Goal: Task Accomplishment & Management: Manage account settings

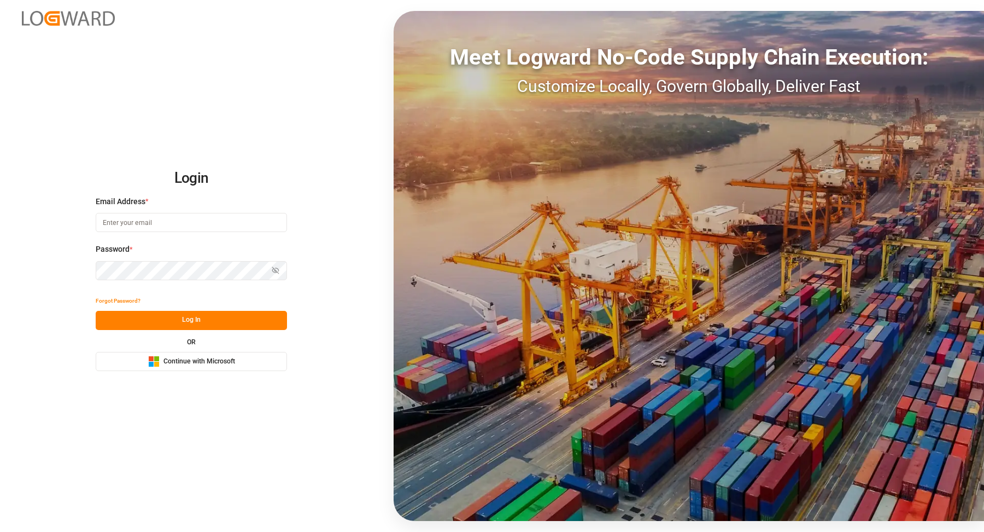
click at [266, 359] on button "Microsoft Logo Continue with Microsoft" at bounding box center [191, 361] width 191 height 19
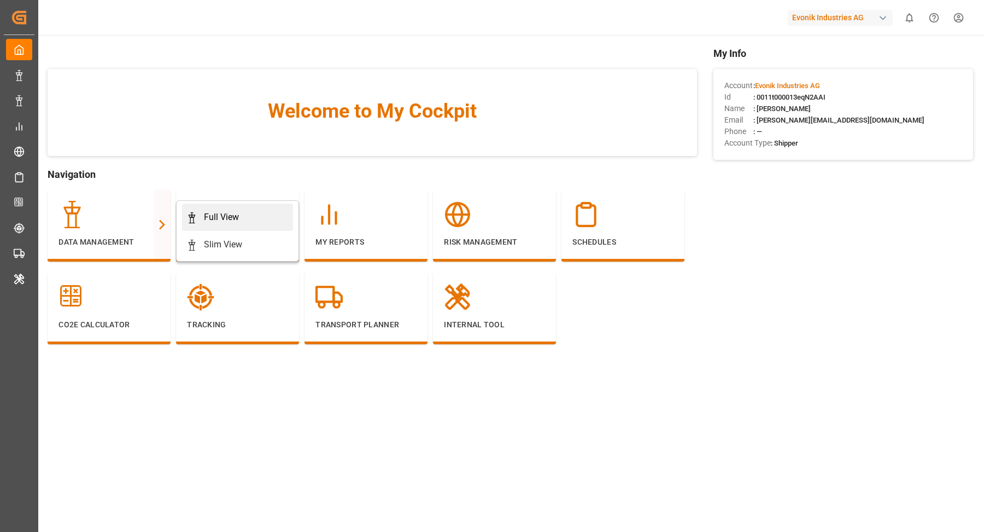
click at [284, 224] on link "Full View" at bounding box center [237, 216] width 111 height 27
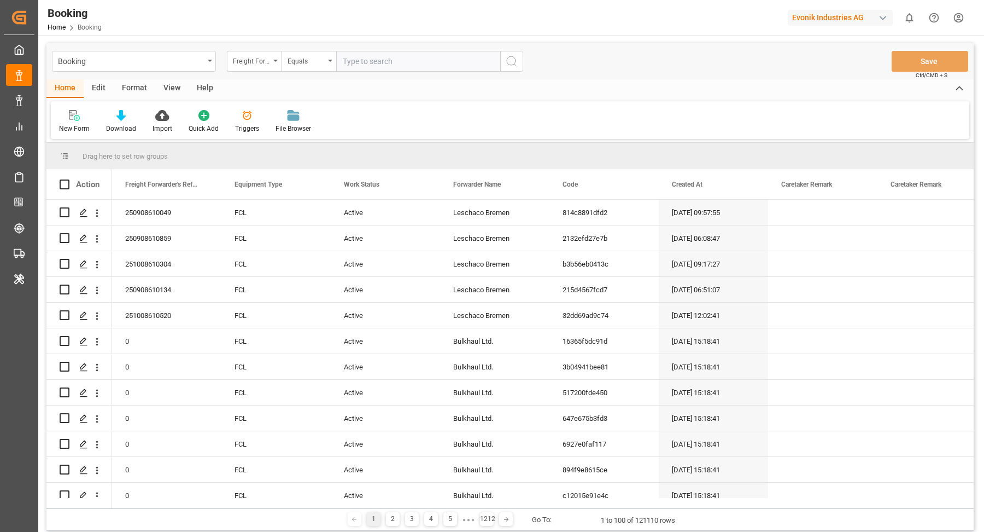
click at [116, 89] on div "Format" at bounding box center [135, 88] width 42 height 19
click at [77, 113] on icon at bounding box center [75, 116] width 8 height 9
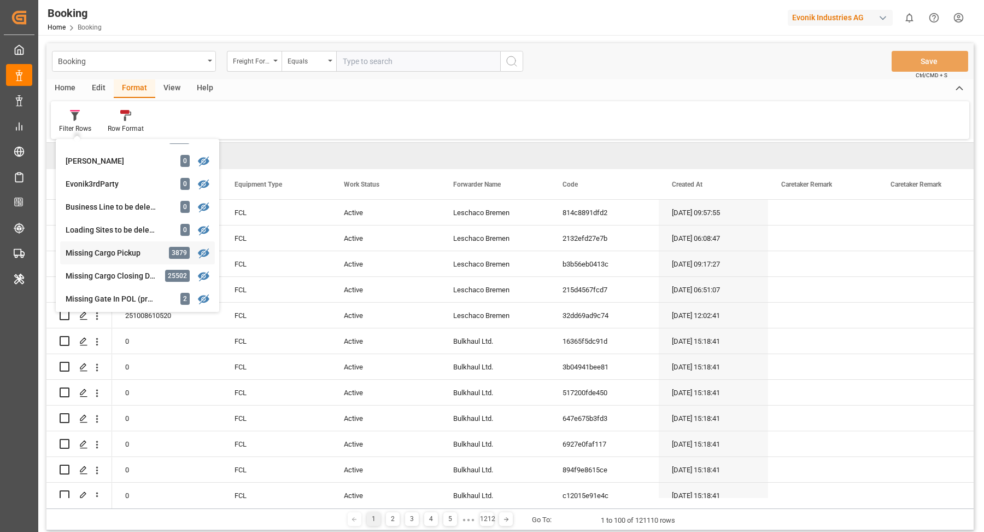
scroll to position [71, 0]
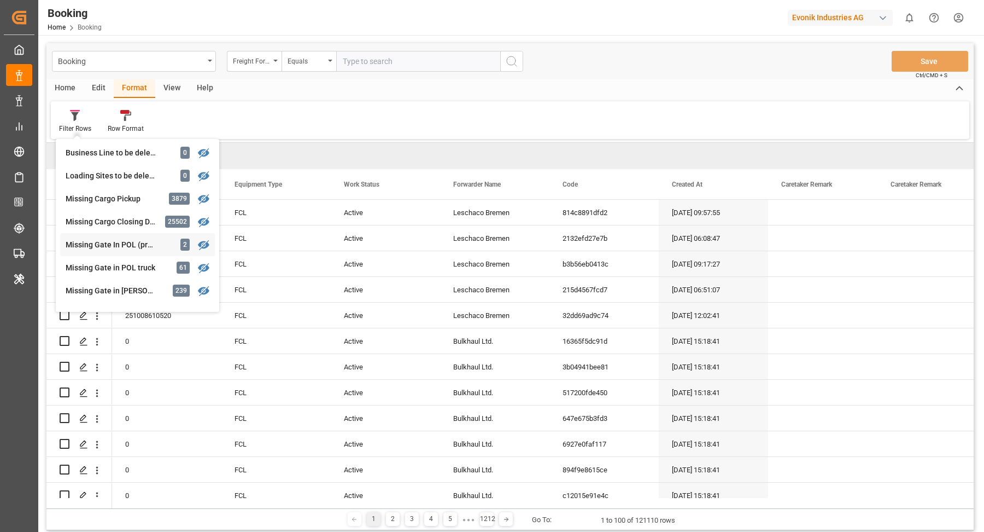
click at [138, 241] on div "Missing Gate In POL (precarriage: null)" at bounding box center [114, 244] width 96 height 11
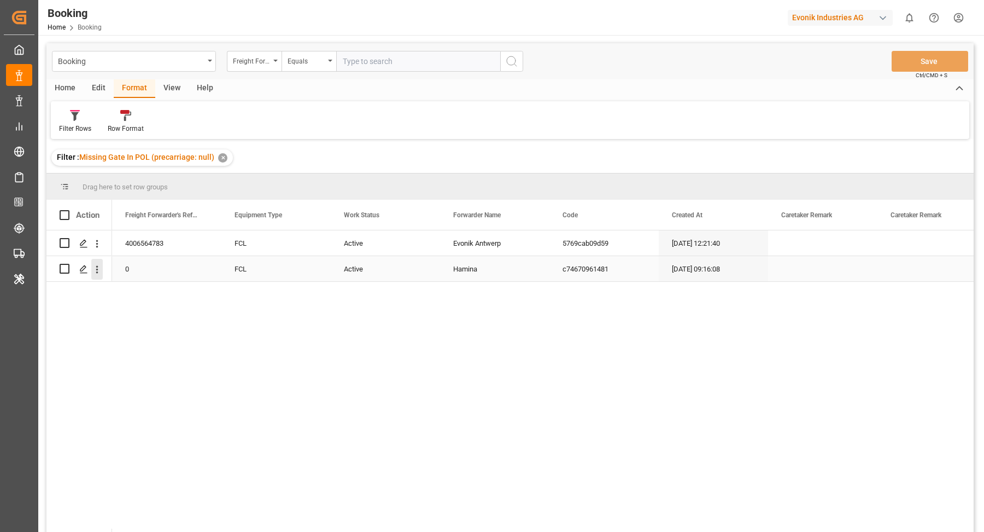
click at [95, 276] on button "open menu" at bounding box center [96, 269] width 11 height 21
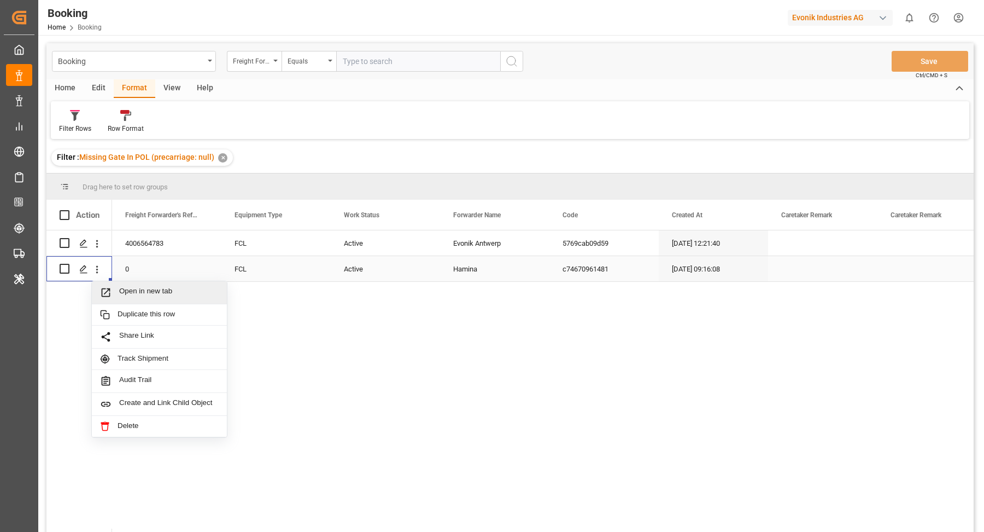
click at [162, 290] on span "Open in new tab" at bounding box center [169, 292] width 100 height 11
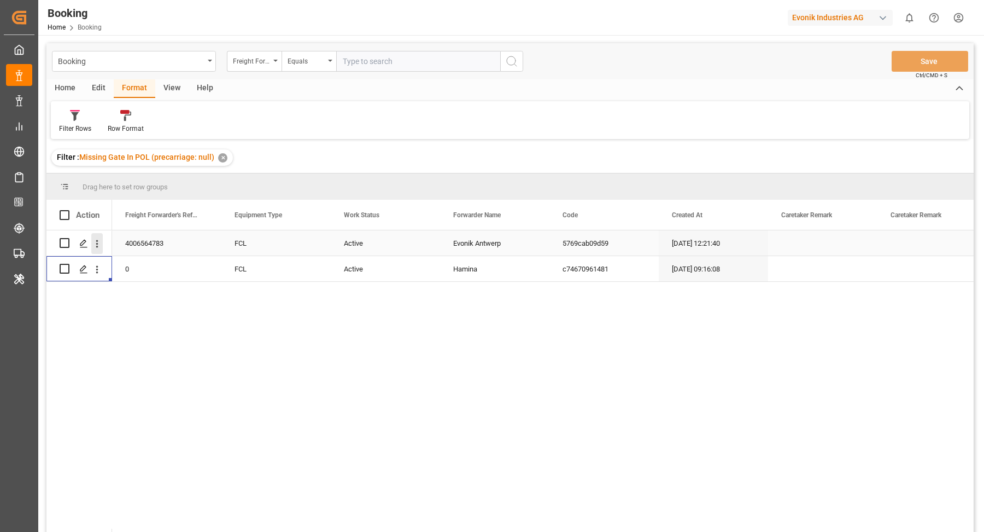
click at [100, 246] on icon "open menu" at bounding box center [96, 243] width 11 height 11
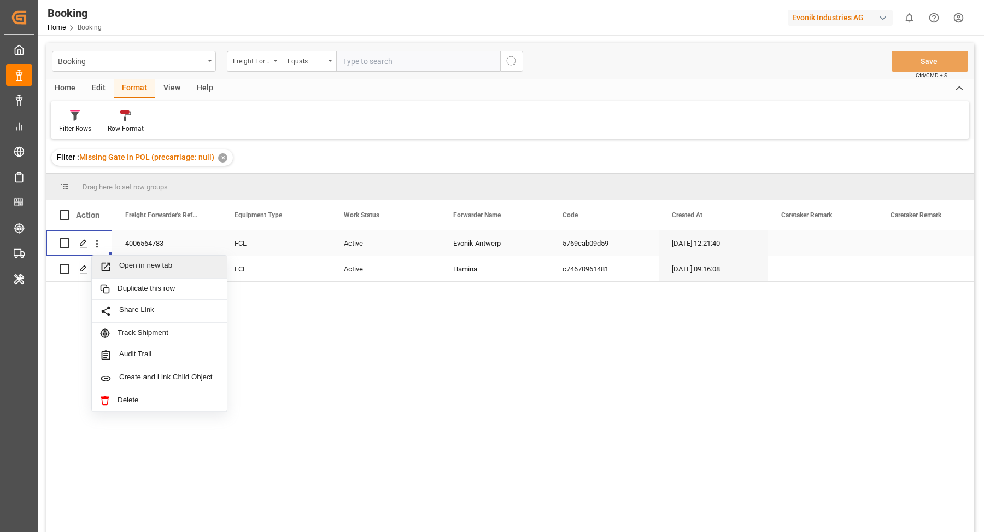
click at [160, 267] on span "Open in new tab" at bounding box center [169, 266] width 100 height 11
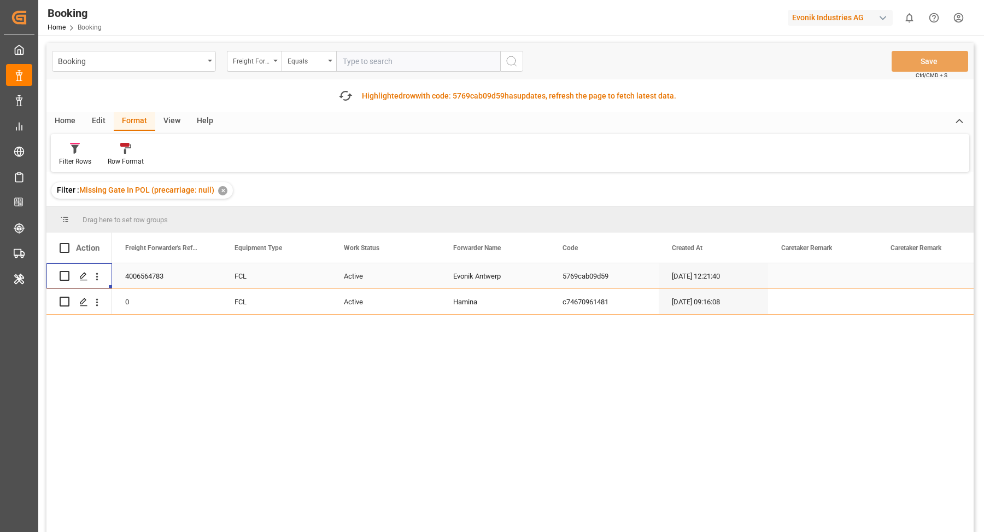
click at [226, 193] on div "Filter : Missing Gate In POL (precarriage: null) ✕" at bounding box center [142, 190] width 182 height 16
click at [88, 153] on div at bounding box center [75, 147] width 32 height 11
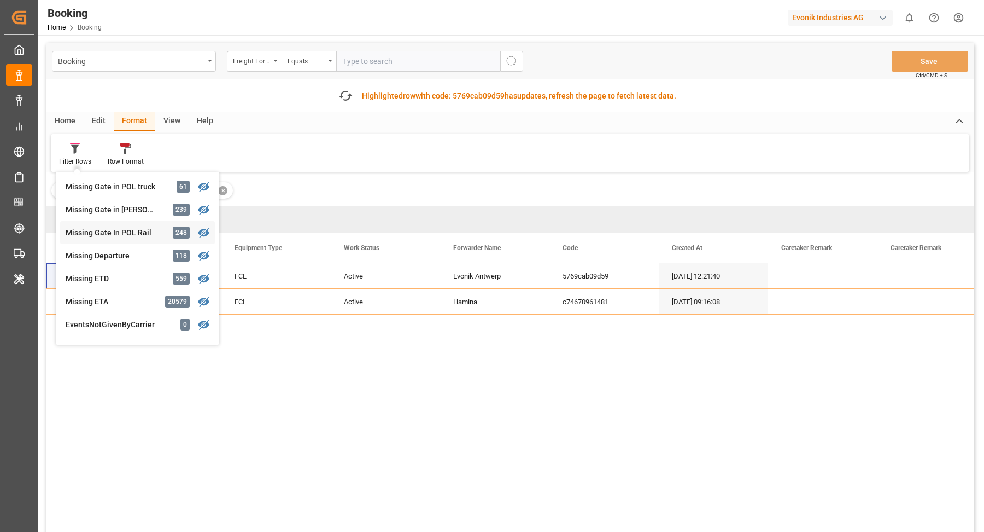
scroll to position [176, 0]
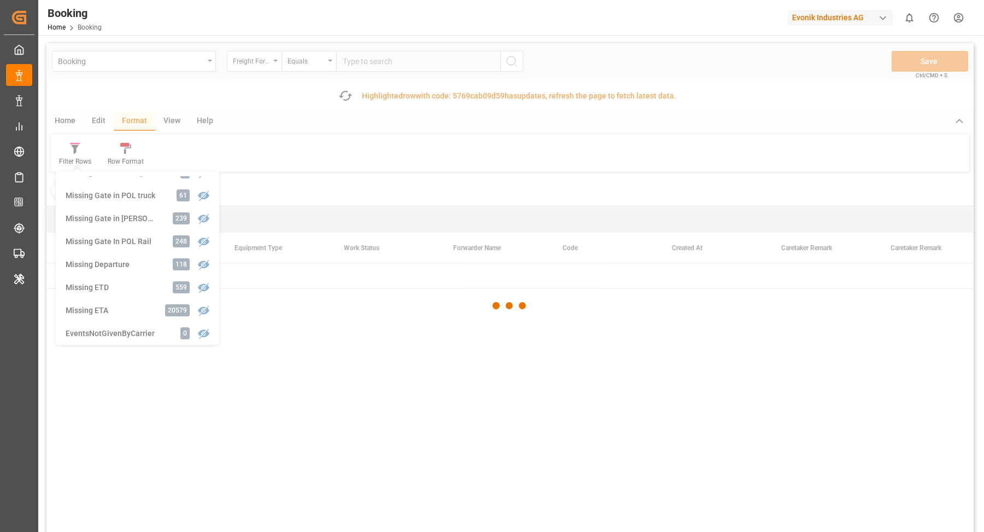
drag, startPoint x: 124, startPoint y: 193, endPoint x: 151, endPoint y: 193, distance: 27.3
click at [124, 193] on div "Booking Freight Forwarder's Reference No. Equals Save Ctrl/CMD + S Fetch latest…" at bounding box center [510, 318] width 928 height 550
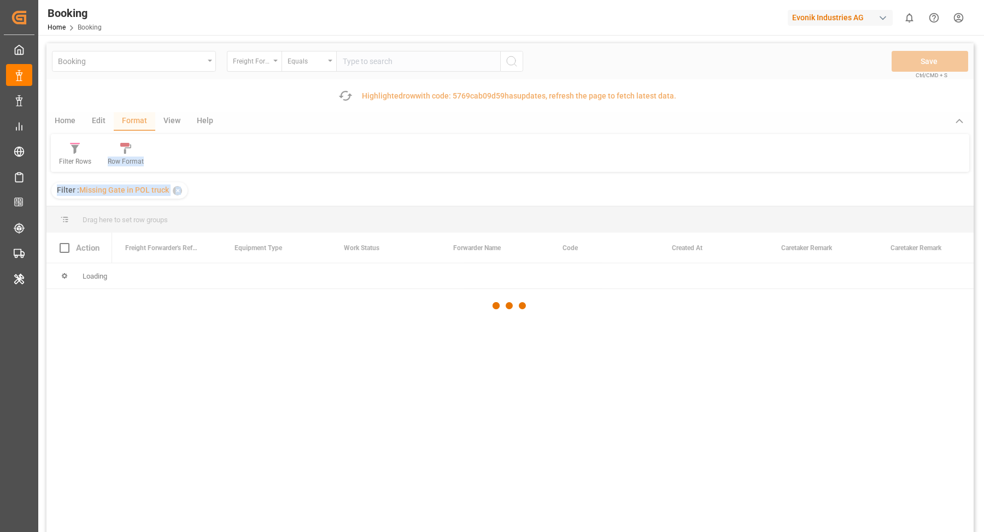
click at [387, 107] on div at bounding box center [510, 305] width 928 height 525
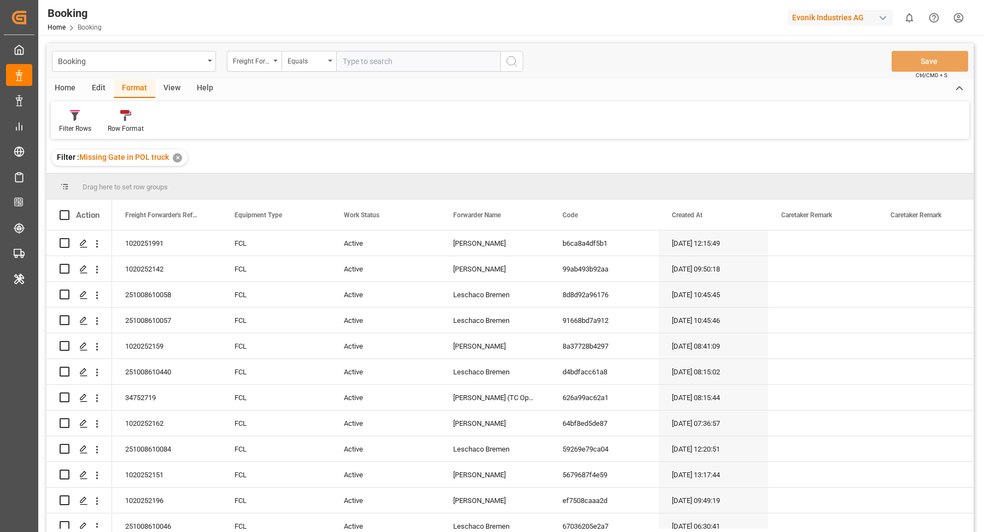
click at [173, 87] on div "View" at bounding box center [171, 88] width 33 height 19
click at [72, 125] on div "Default" at bounding box center [69, 129] width 21 height 10
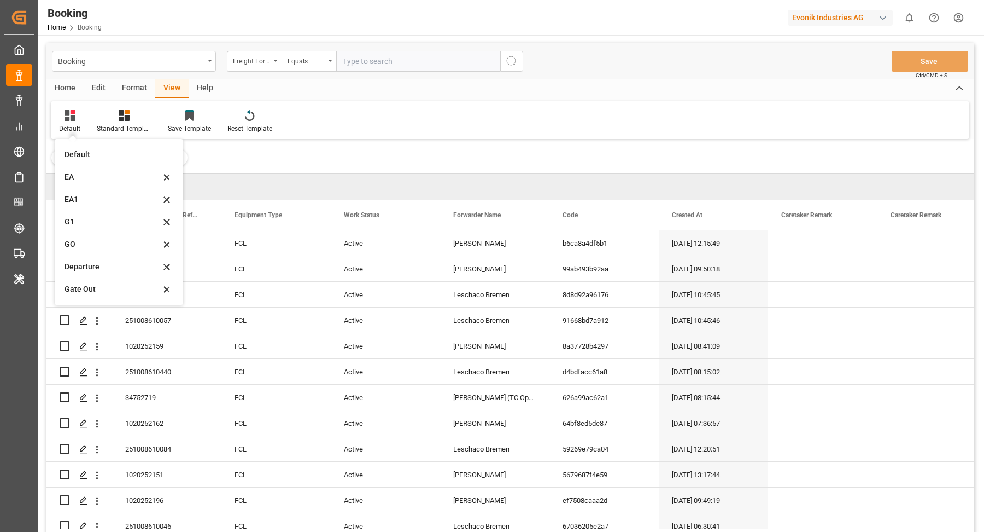
click at [105, 195] on div "EA1" at bounding box center [113, 199] width 96 height 11
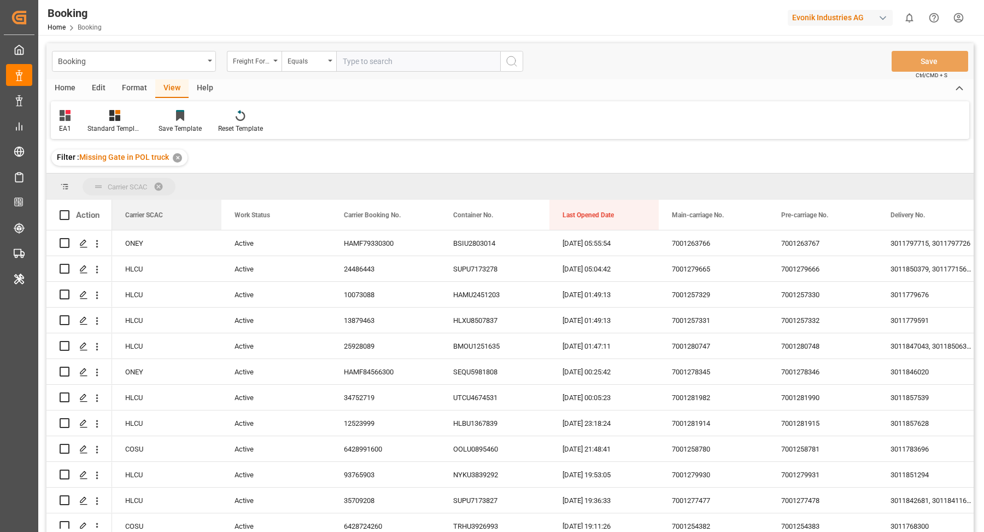
drag, startPoint x: 153, startPoint y: 215, endPoint x: 168, endPoint y: 190, distance: 29.5
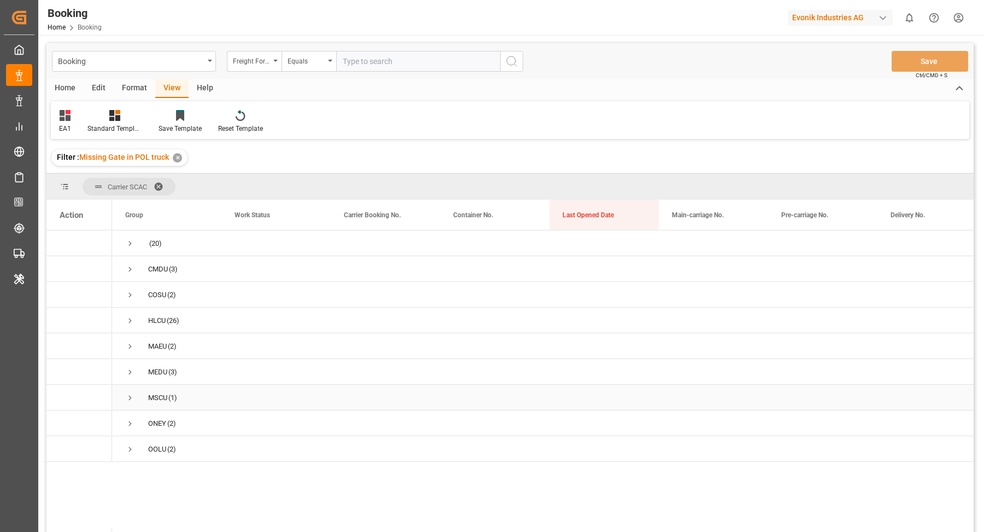
click at [130, 393] on span "Press SPACE to select this row." at bounding box center [130, 398] width 10 height 10
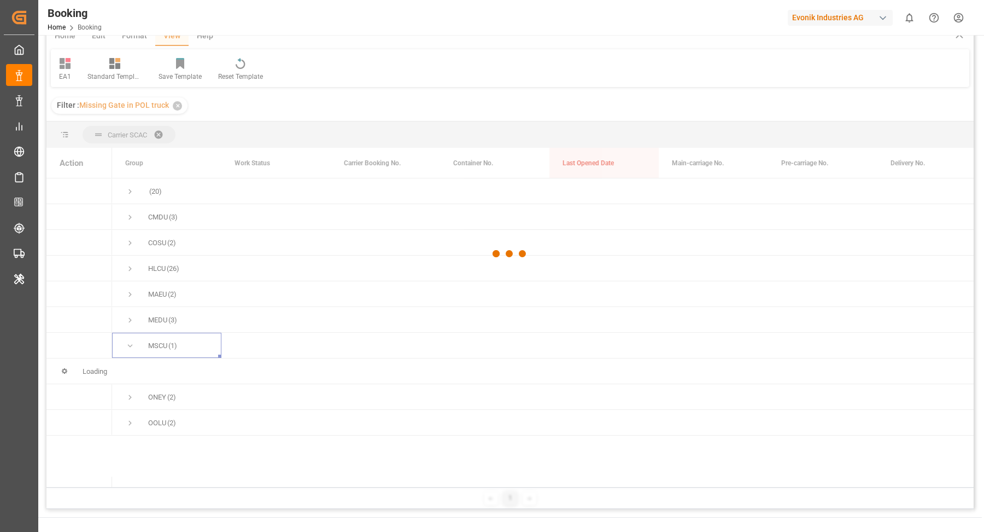
scroll to position [161, 0]
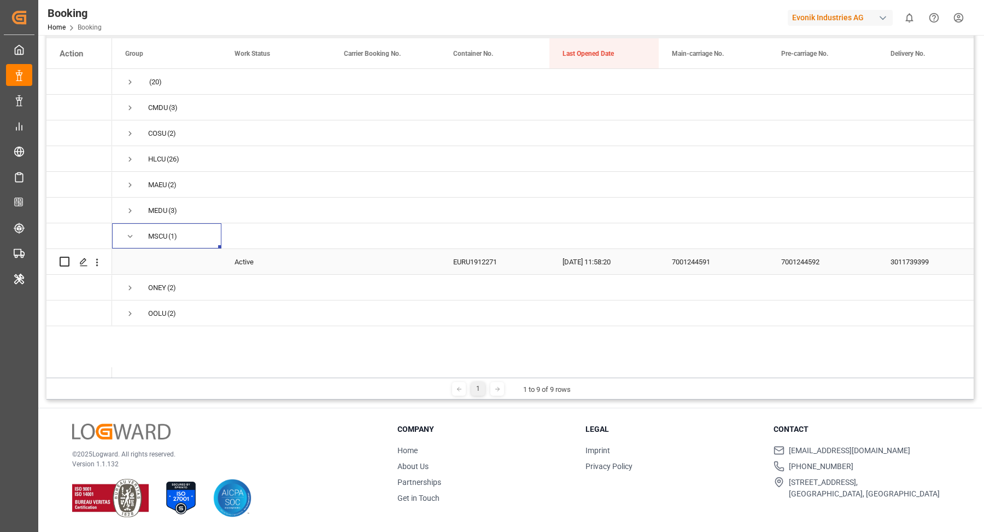
click at [467, 263] on div "EURU1912271" at bounding box center [494, 261] width 109 height 25
click at [99, 263] on icon "open menu" at bounding box center [96, 261] width 11 height 11
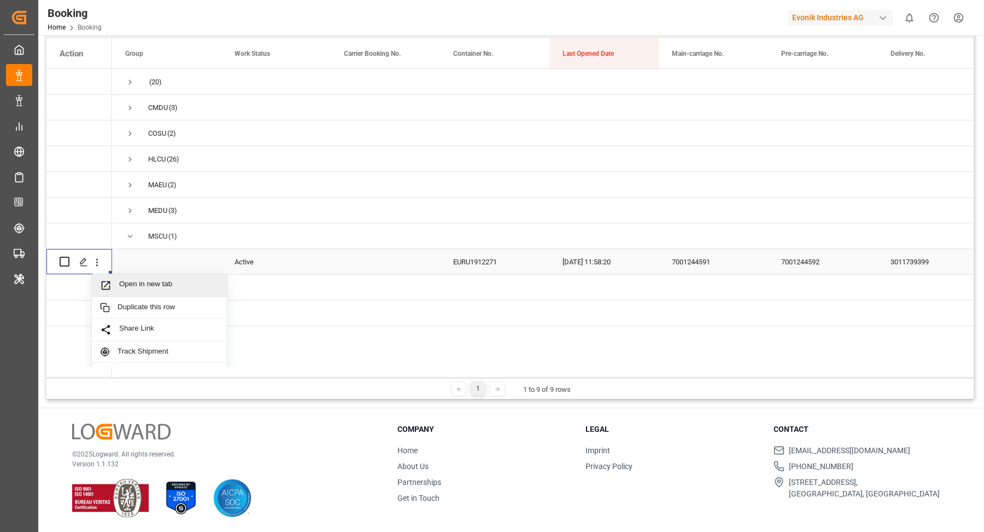
drag, startPoint x: 151, startPoint y: 277, endPoint x: 148, endPoint y: 267, distance: 10.2
click at [151, 277] on div "Open in new tab" at bounding box center [159, 285] width 135 height 23
click at [125, 231] on span "Press SPACE to select this row." at bounding box center [130, 236] width 10 height 10
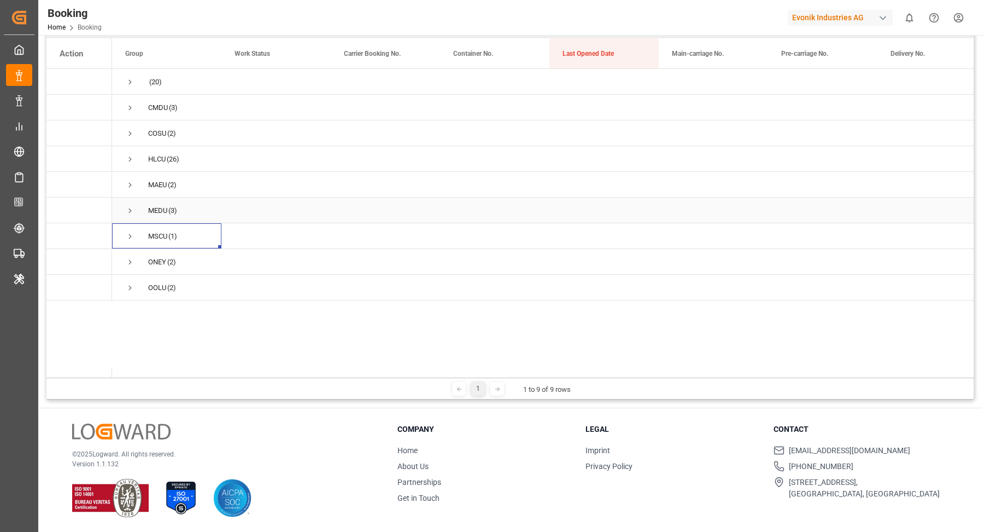
click at [130, 211] on span "Press SPACE to select this row." at bounding box center [130, 211] width 10 height 10
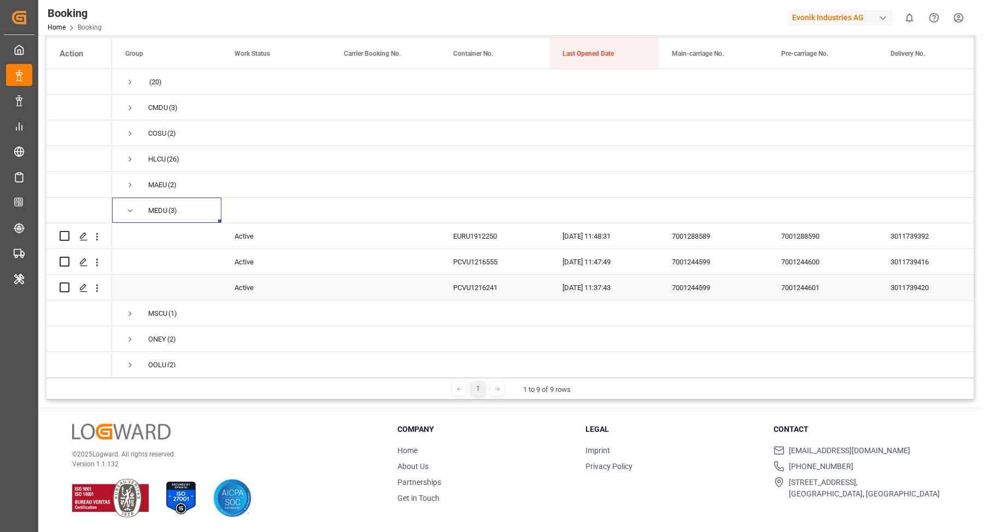
scroll to position [9, 0]
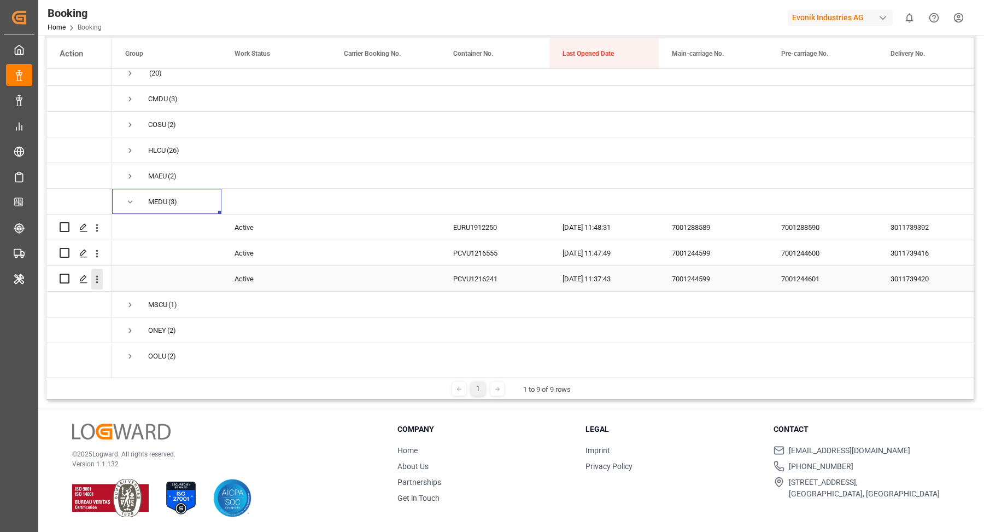
click at [100, 283] on icon "open menu" at bounding box center [96, 278] width 11 height 11
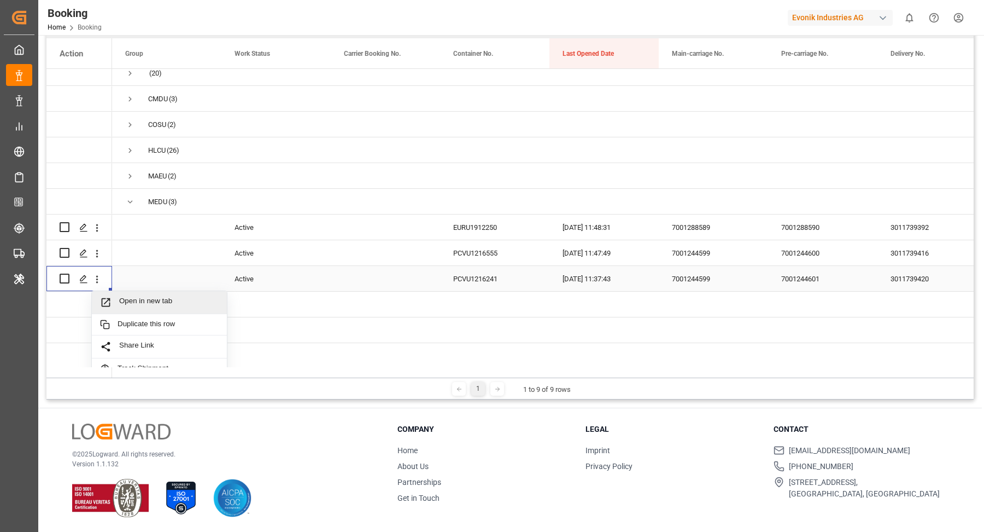
drag, startPoint x: 158, startPoint y: 301, endPoint x: 156, endPoint y: 277, distance: 24.6
click at [158, 299] on span "Open in new tab" at bounding box center [169, 301] width 100 height 11
click at [96, 253] on icon "open menu" at bounding box center [97, 253] width 2 height 8
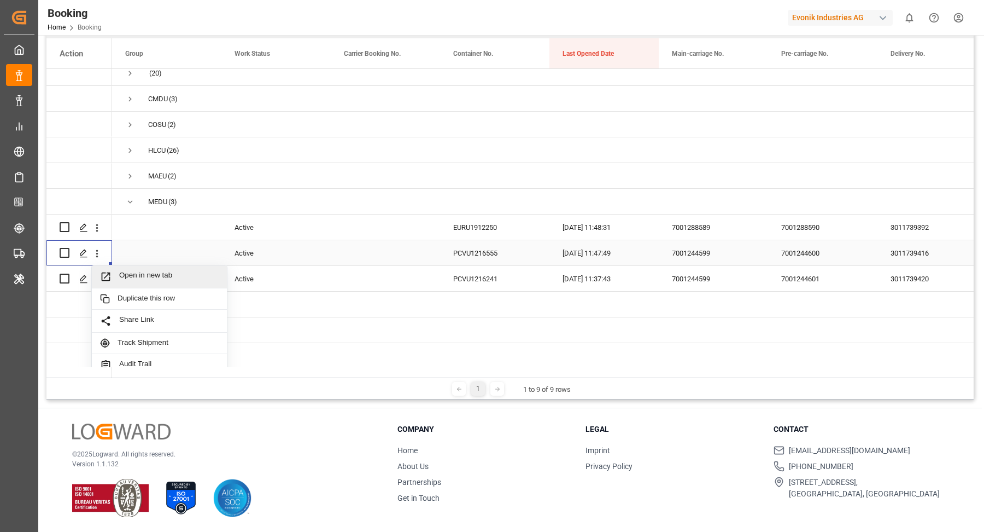
drag, startPoint x: 100, startPoint y: 255, endPoint x: 148, endPoint y: 260, distance: 48.4
click at [146, 280] on span "Open in new tab" at bounding box center [169, 276] width 100 height 11
click at [98, 224] on icon "open menu" at bounding box center [96, 227] width 11 height 11
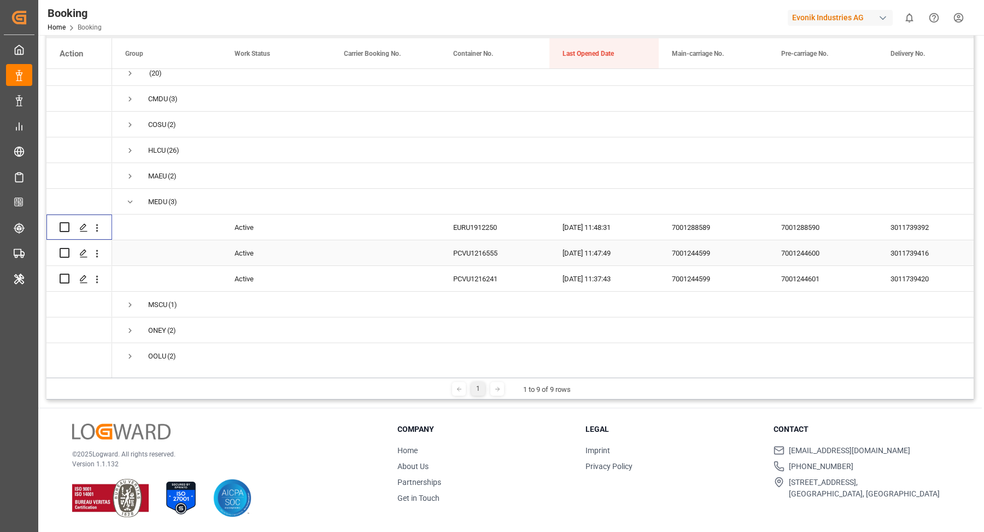
click at [145, 253] on span "Press SPACE to select this row." at bounding box center [166, 253] width 83 height 24
click at [96, 231] on icon "open menu" at bounding box center [96, 227] width 11 height 11
click at [149, 254] on span "Press SPACE to select this row." at bounding box center [166, 253] width 83 height 24
click at [98, 227] on icon "open menu" at bounding box center [96, 227] width 11 height 11
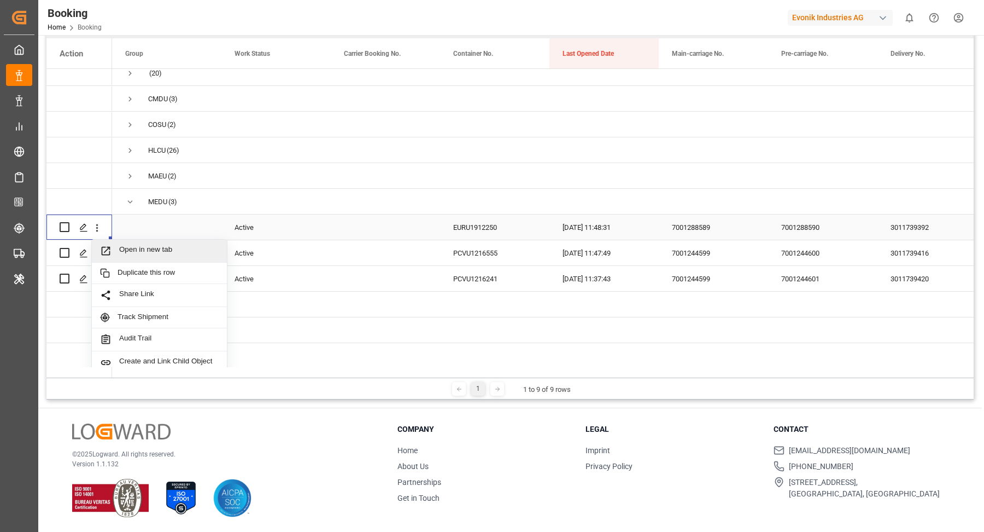
click at [159, 247] on span "Open in new tab" at bounding box center [169, 250] width 100 height 11
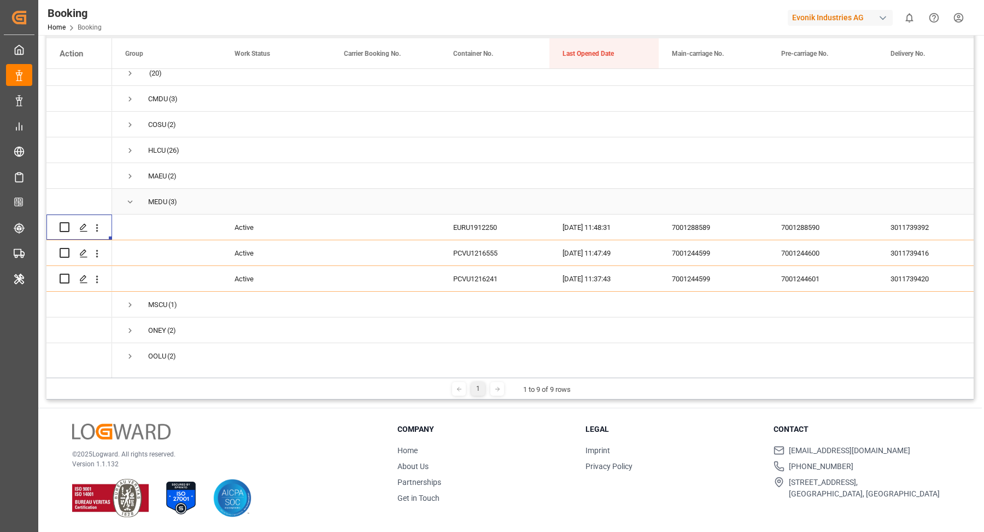
click at [129, 203] on span "Press SPACE to select this row." at bounding box center [130, 202] width 10 height 10
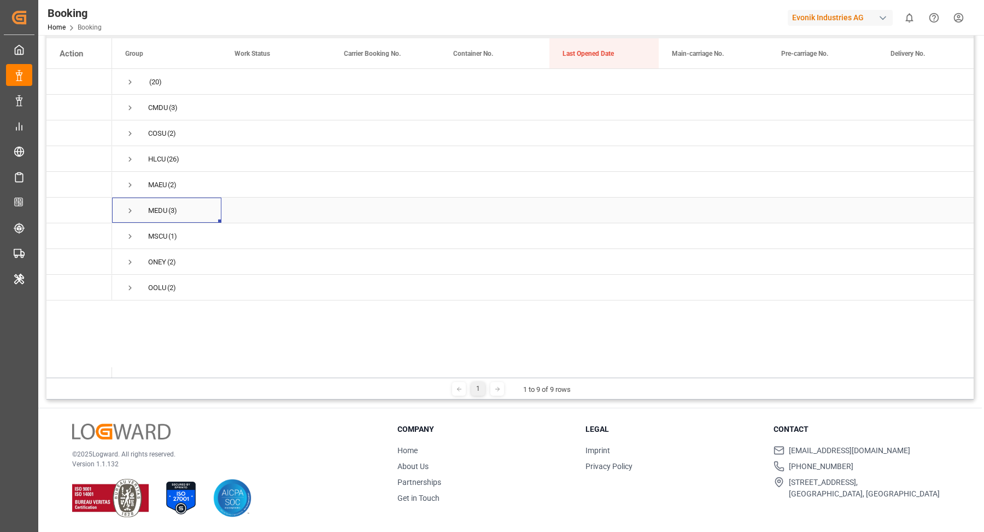
scroll to position [0, 0]
click at [130, 187] on span "Press SPACE to select this row." at bounding box center [130, 185] width 10 height 10
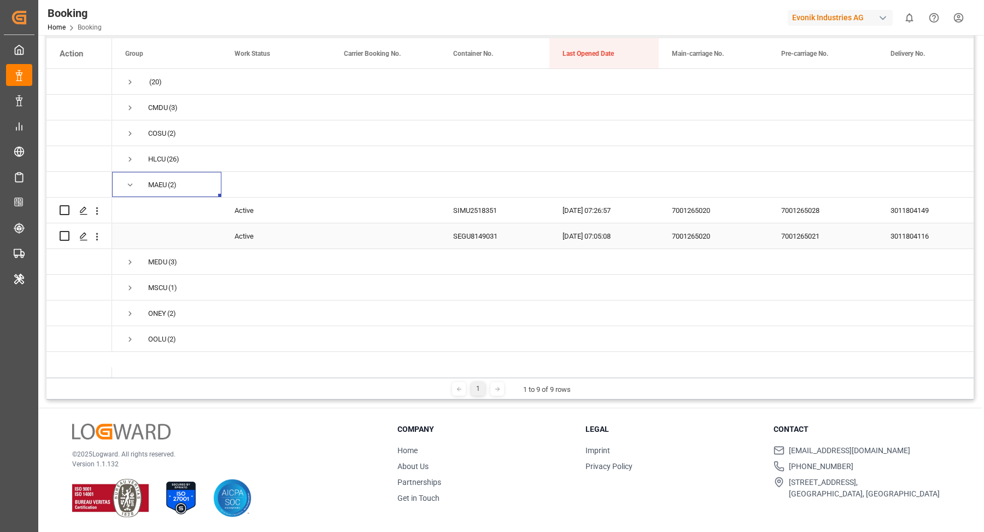
click at [104, 241] on div "Press SPACE to select this row." at bounding box center [97, 236] width 28 height 21
click at [98, 240] on icon "open menu" at bounding box center [96, 236] width 11 height 11
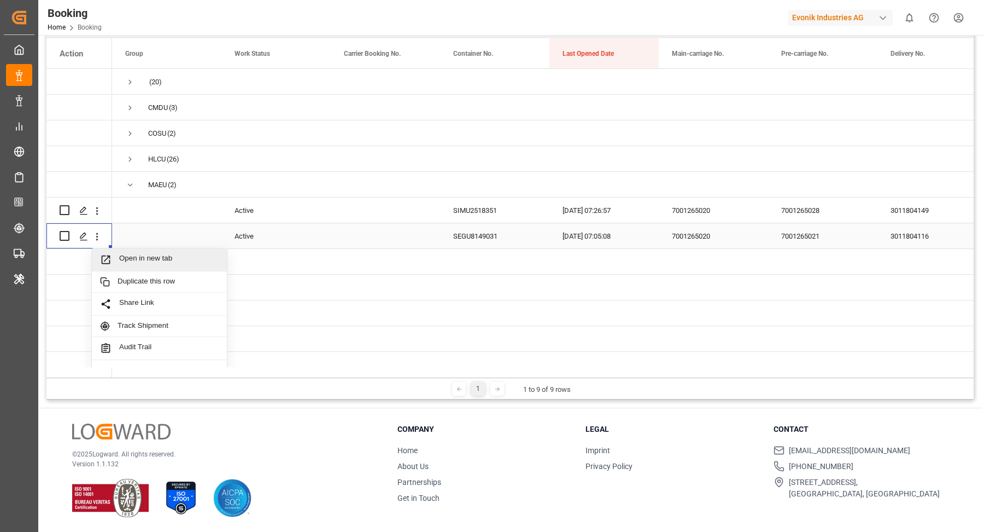
drag, startPoint x: 153, startPoint y: 254, endPoint x: 147, endPoint y: 242, distance: 13.5
click at [152, 252] on div "Open in new tab" at bounding box center [159, 259] width 135 height 23
click at [95, 214] on icon "open menu" at bounding box center [96, 210] width 11 height 11
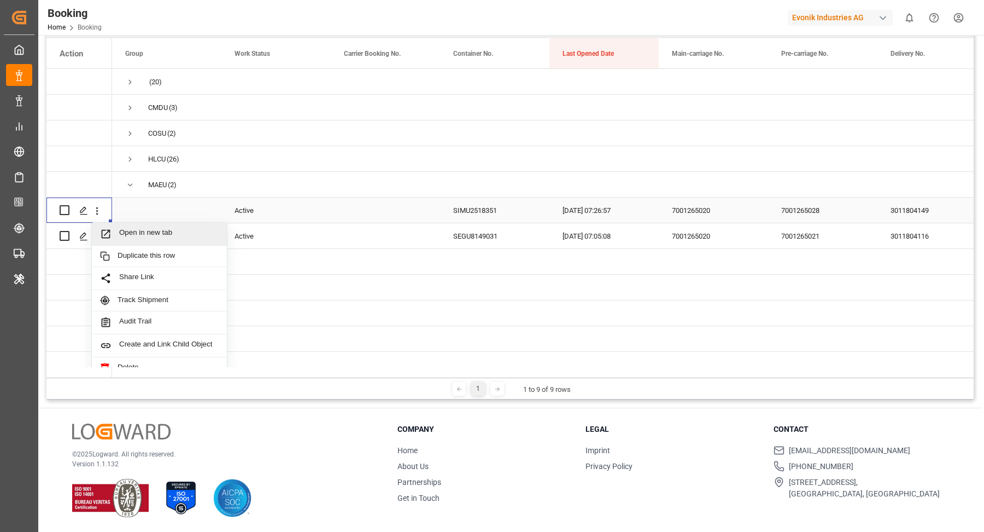
click at [158, 233] on span "Open in new tab" at bounding box center [169, 233] width 100 height 11
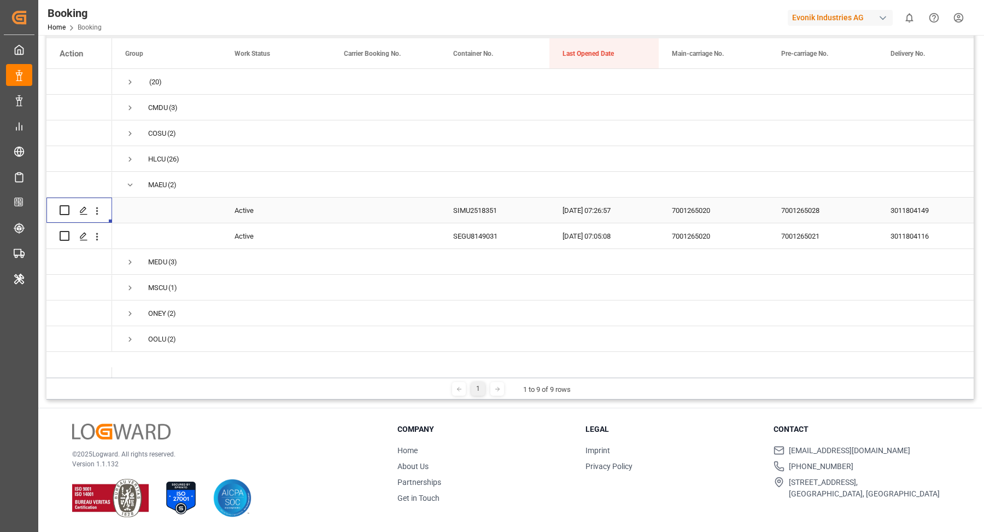
click at [462, 219] on div "SIMU2518351" at bounding box center [494, 209] width 109 height 25
click at [499, 236] on div "SEGU8149031" at bounding box center [494, 235] width 109 height 25
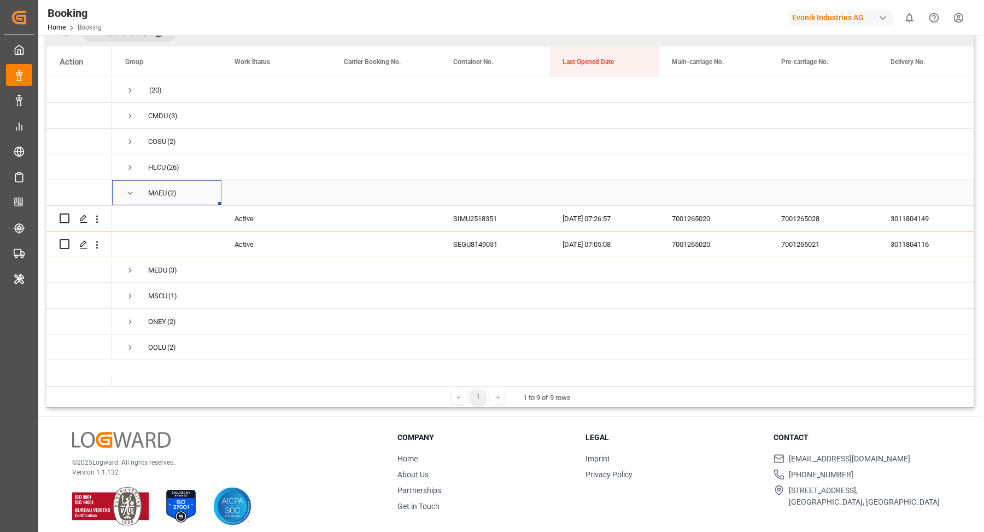
click at [136, 192] on span "MAEU (2)" at bounding box center [166, 192] width 83 height 24
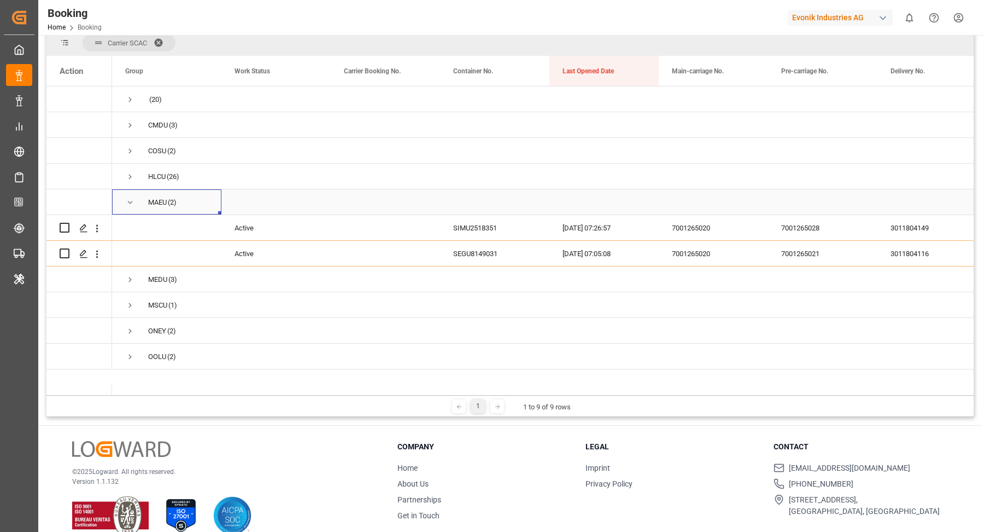
click at [131, 203] on span "Press SPACE to select this row." at bounding box center [130, 202] width 10 height 10
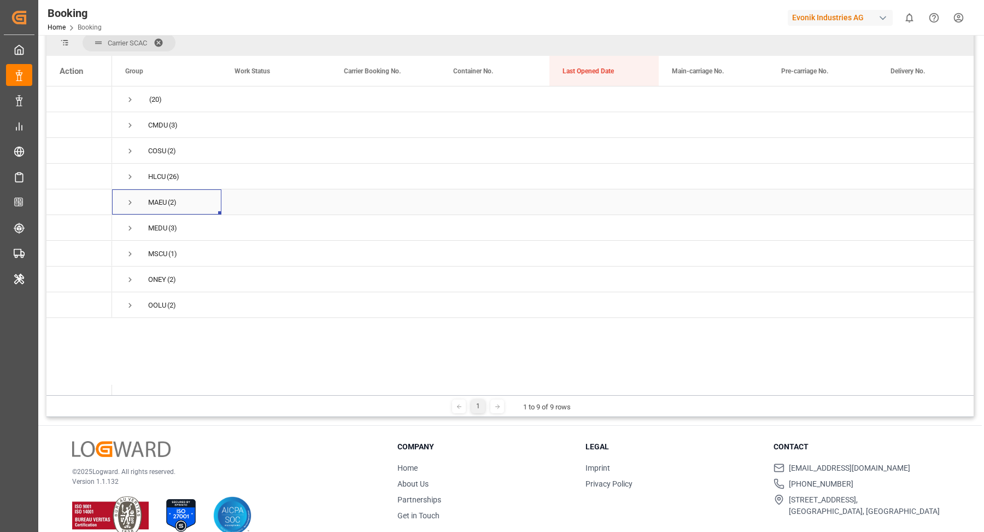
scroll to position [160, 0]
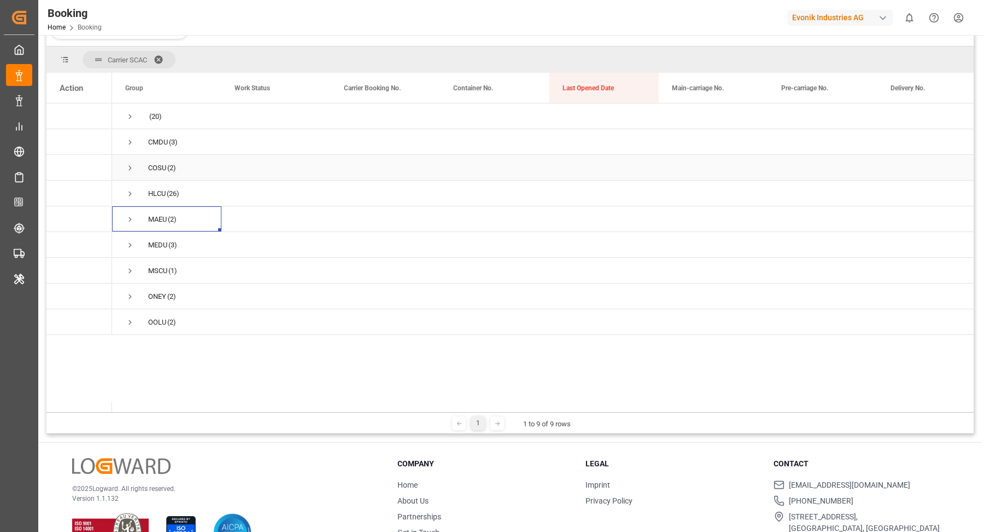
click at [133, 166] on span "Press SPACE to select this row." at bounding box center [130, 168] width 10 height 10
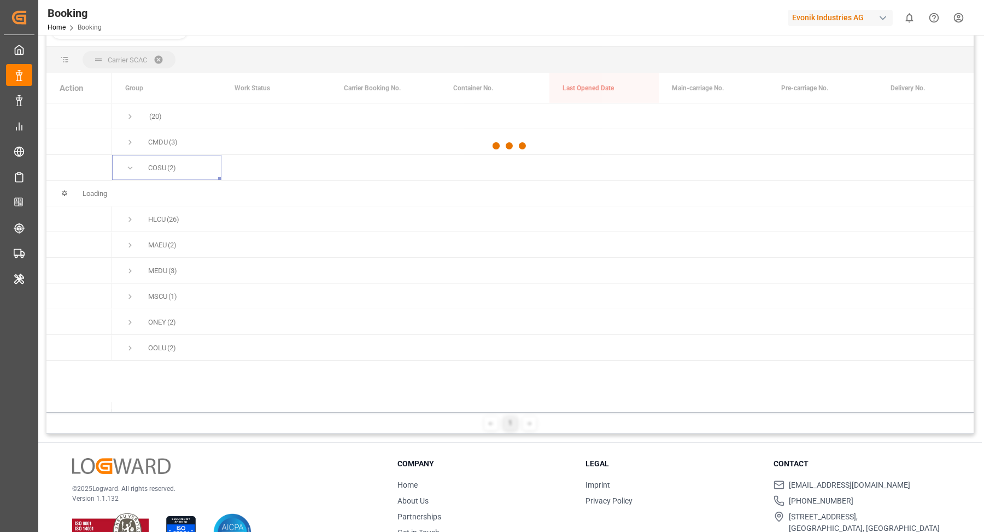
click at [127, 138] on div at bounding box center [510, 146] width 928 height 525
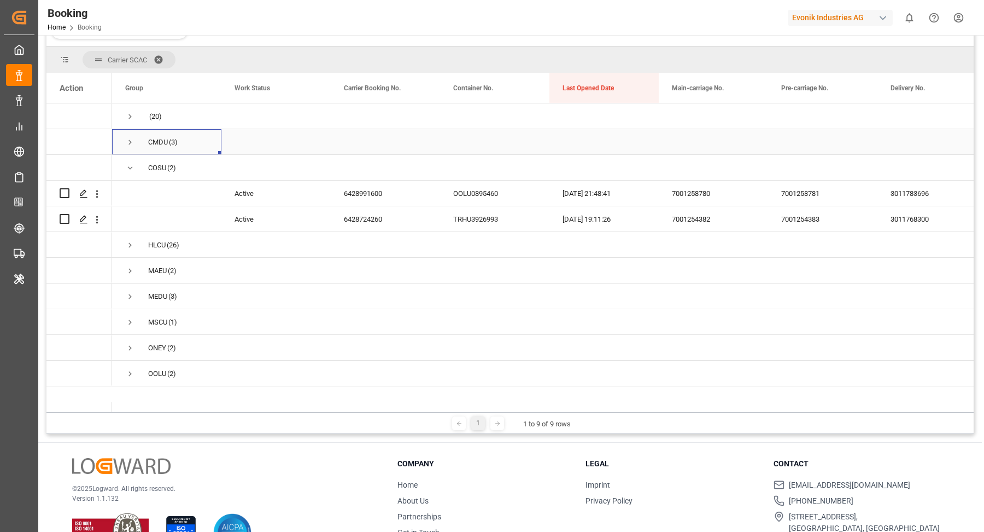
click at [132, 142] on span "Press SPACE to select this row." at bounding box center [130, 142] width 10 height 10
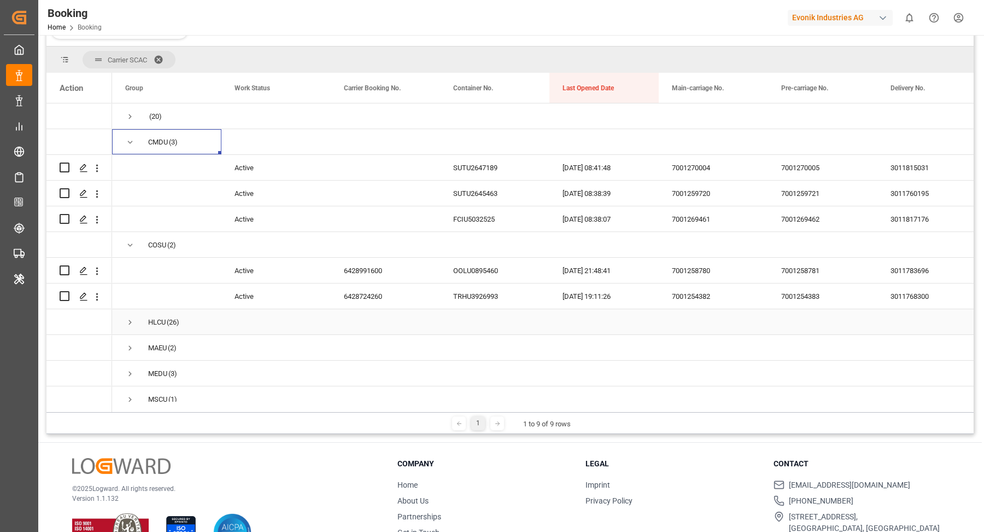
scroll to position [9, 0]
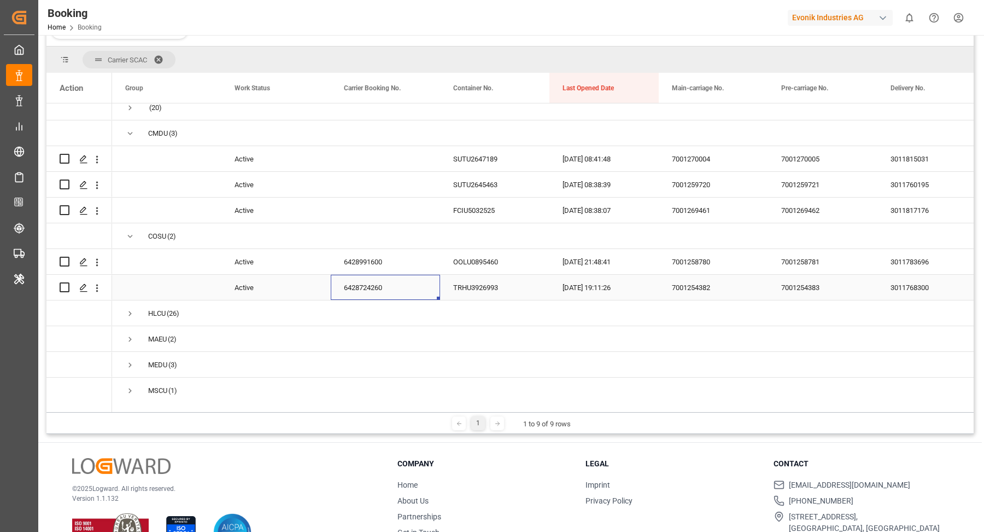
click at [375, 287] on div "6428724260" at bounding box center [385, 287] width 109 height 25
click at [97, 292] on icon "open menu" at bounding box center [96, 287] width 11 height 11
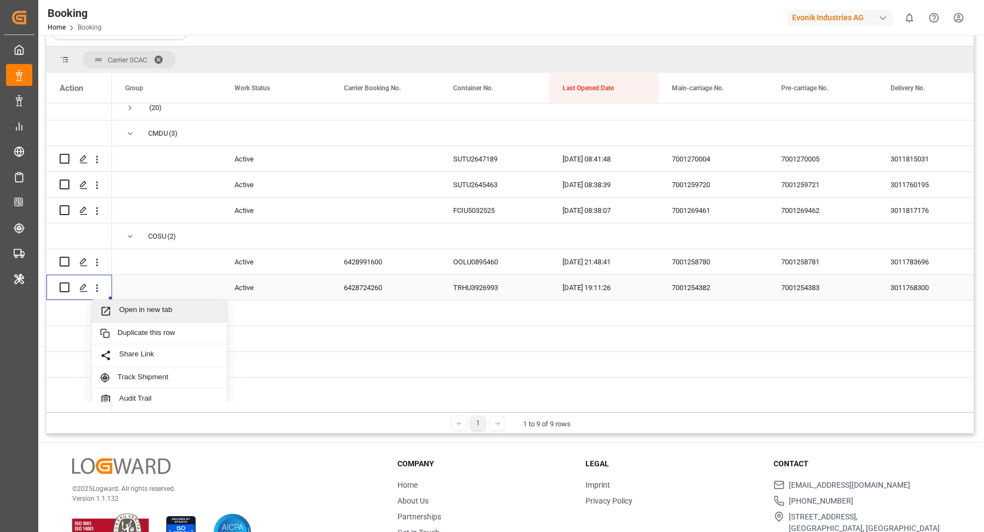
click at [167, 312] on span "Open in new tab" at bounding box center [169, 310] width 100 height 11
click at [96, 263] on icon "open menu" at bounding box center [96, 261] width 11 height 11
click at [171, 283] on span "Open in new tab" at bounding box center [169, 284] width 100 height 11
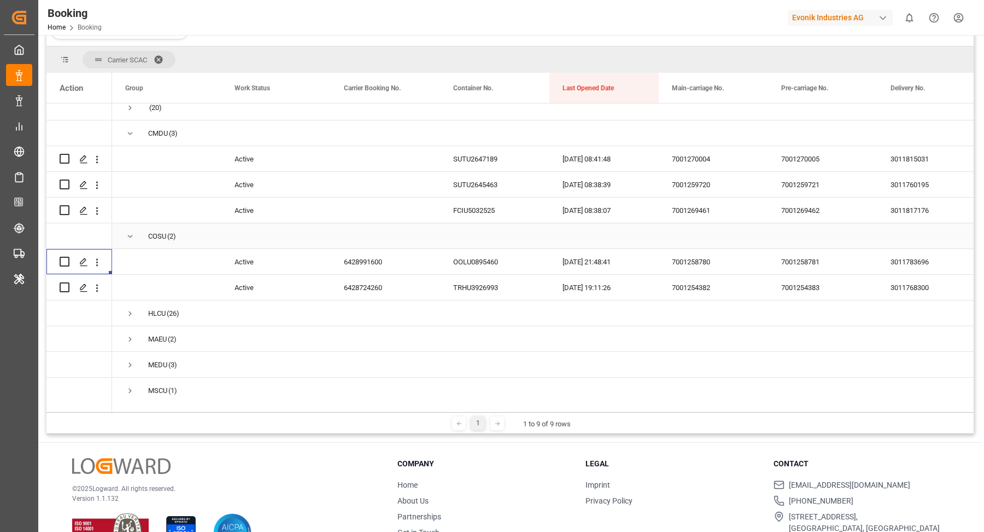
click at [131, 237] on span "Press SPACE to select this row." at bounding box center [130, 236] width 10 height 10
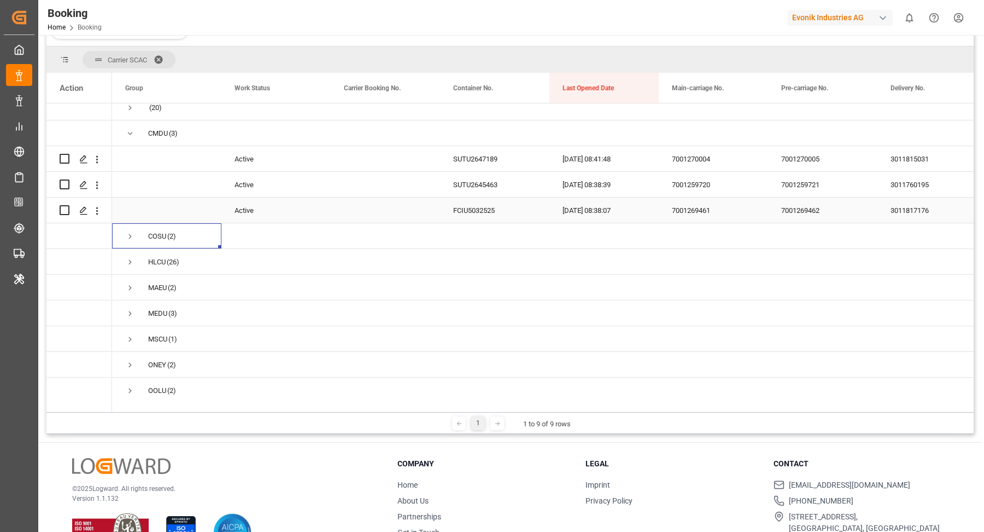
scroll to position [0, 0]
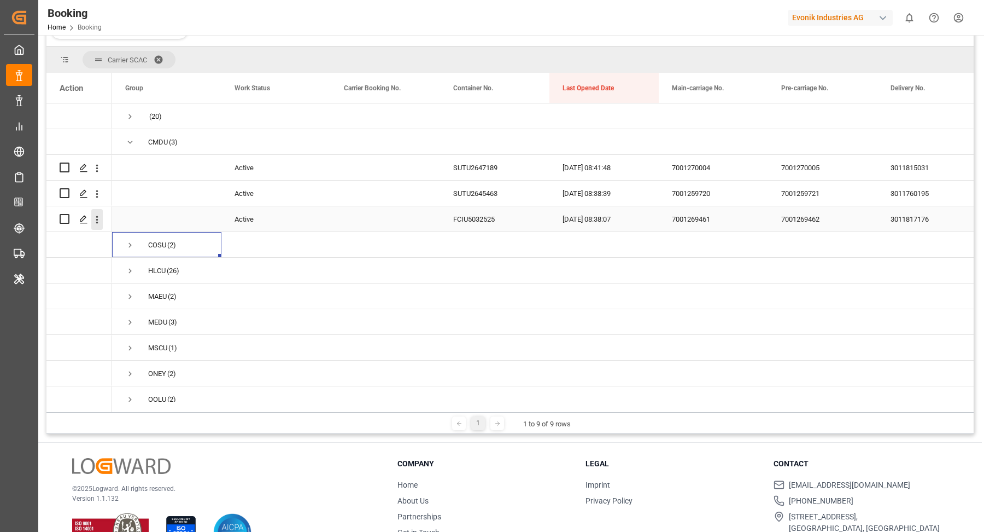
click at [98, 221] on icon "open menu" at bounding box center [96, 219] width 11 height 11
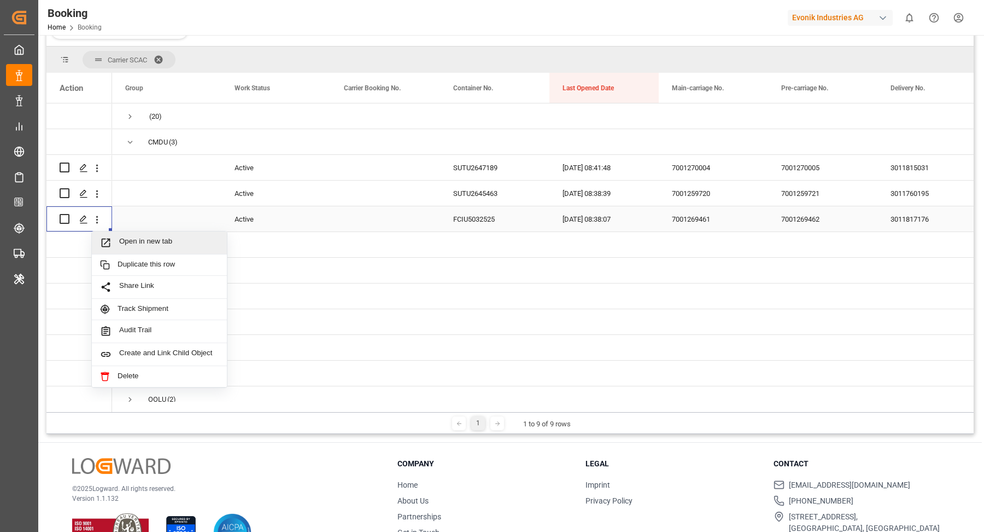
click at [164, 237] on span "Open in new tab" at bounding box center [169, 242] width 100 height 11
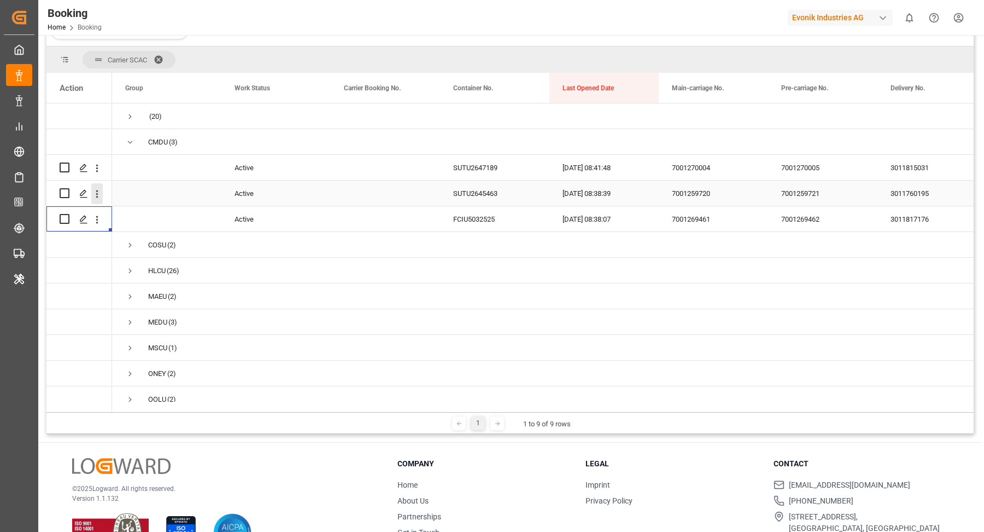
click at [98, 196] on icon "open menu" at bounding box center [96, 193] width 11 height 11
click at [152, 212] on span "Press SPACE to select this row." at bounding box center [166, 219] width 83 height 24
click at [98, 197] on icon "open menu" at bounding box center [96, 193] width 11 height 11
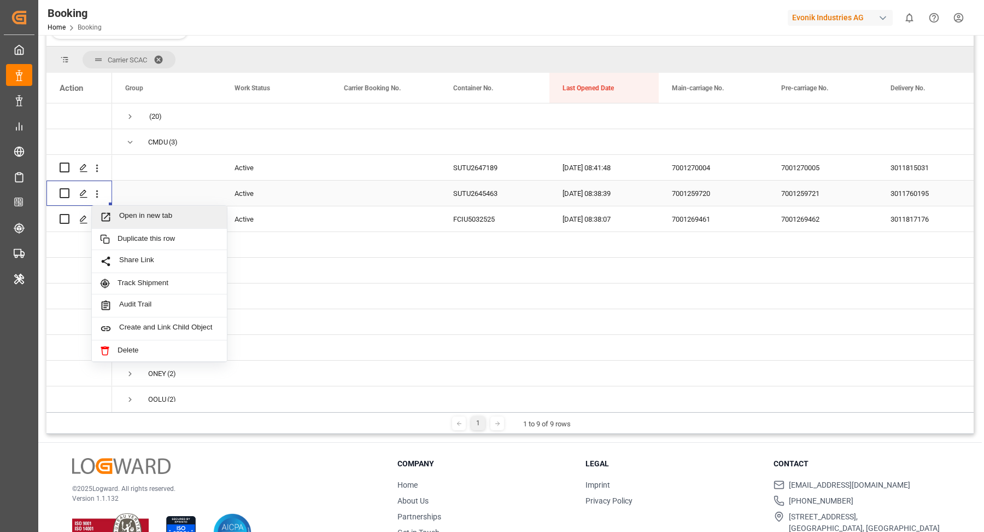
click at [145, 209] on div "Open in new tab" at bounding box center [159, 217] width 135 height 23
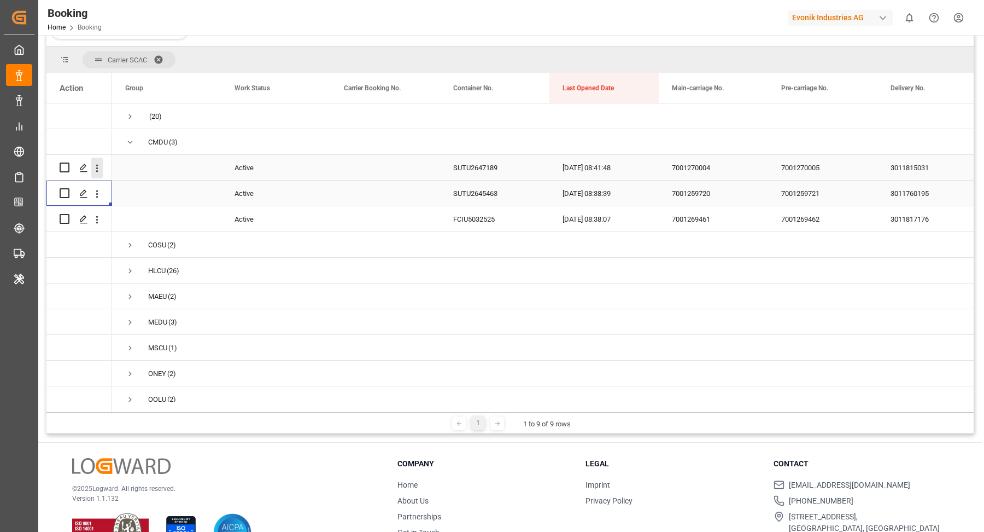
click at [97, 170] on icon "open menu" at bounding box center [97, 168] width 2 height 8
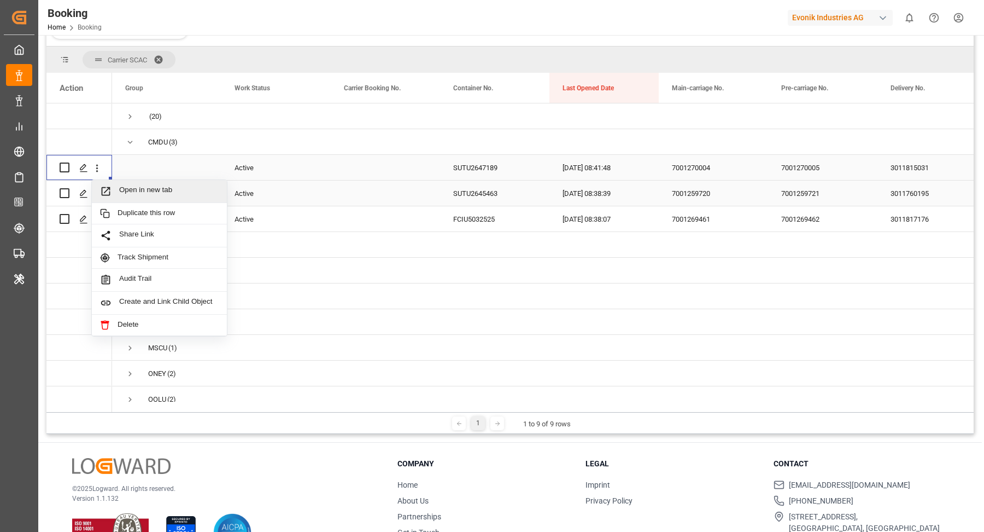
click at [153, 188] on span "Open in new tab" at bounding box center [169, 190] width 100 height 11
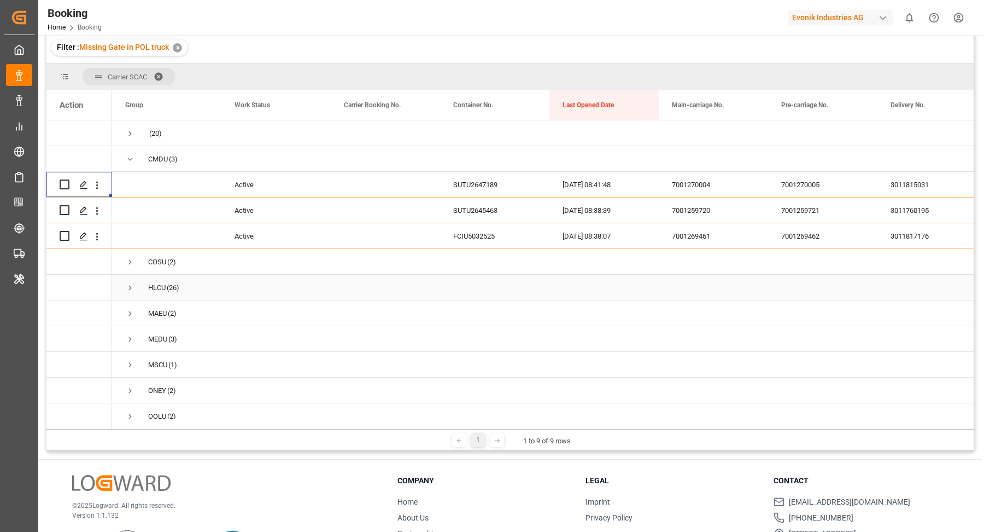
scroll to position [92, 0]
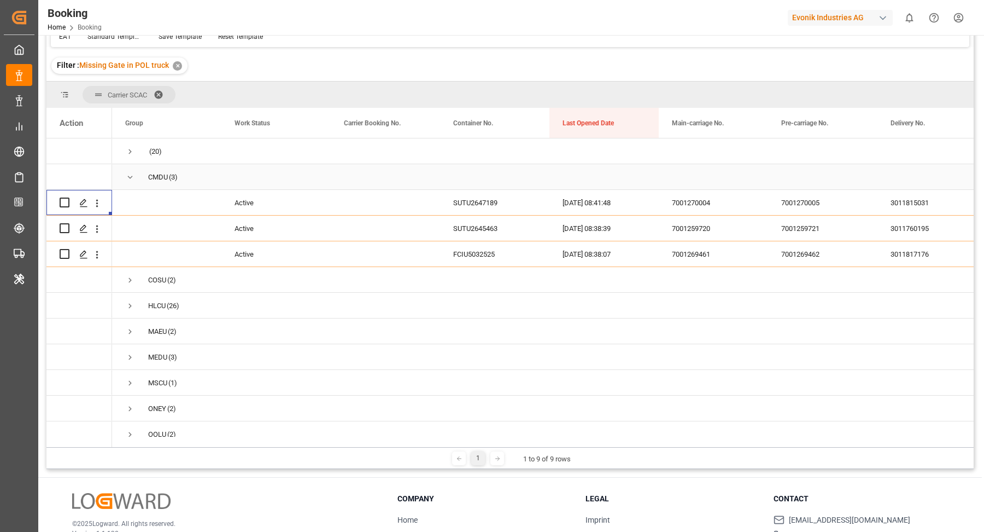
click at [131, 178] on span "Press SPACE to select this row." at bounding box center [130, 177] width 10 height 10
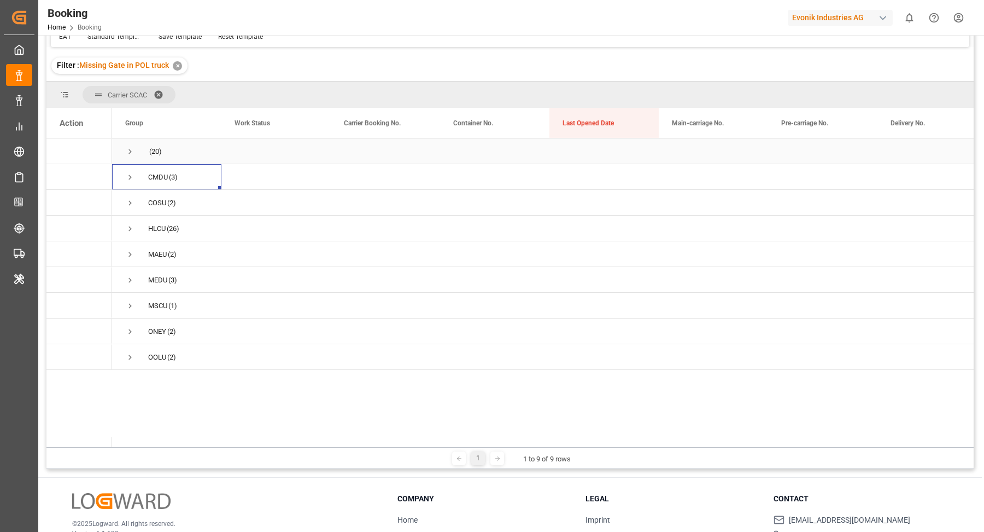
click at [127, 151] on span "Press SPACE to select this row." at bounding box center [130, 152] width 10 height 10
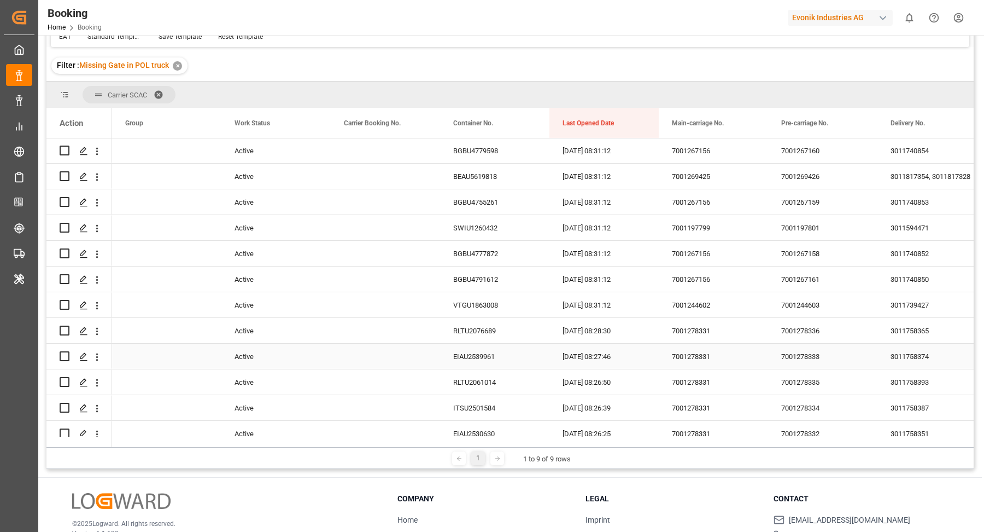
scroll to position [301, 0]
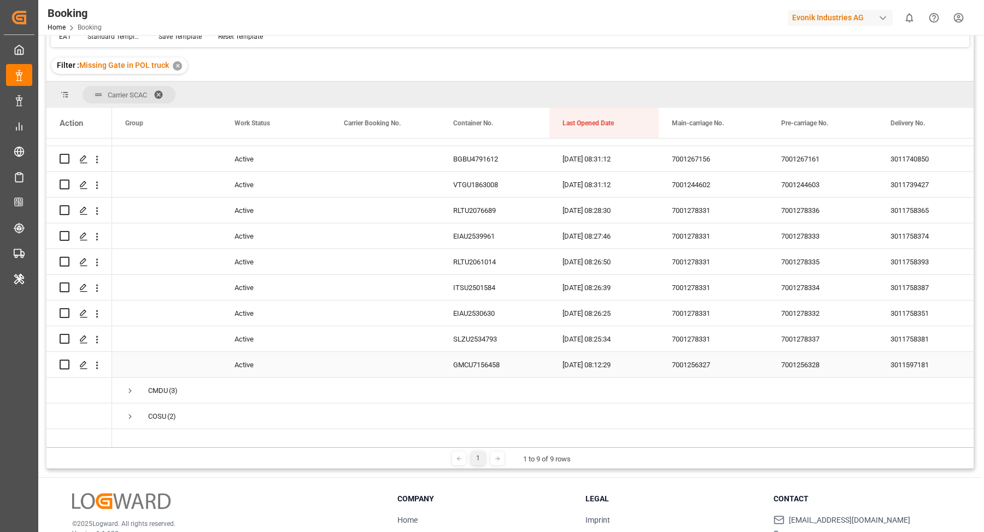
drag, startPoint x: 705, startPoint y: 365, endPoint x: 757, endPoint y: 365, distance: 51.4
click at [705, 365] on div "7001256327" at bounding box center [713, 364] width 109 height 25
click at [98, 361] on icon "open menu" at bounding box center [96, 364] width 11 height 11
click at [186, 392] on span "Open in new tab" at bounding box center [169, 387] width 100 height 11
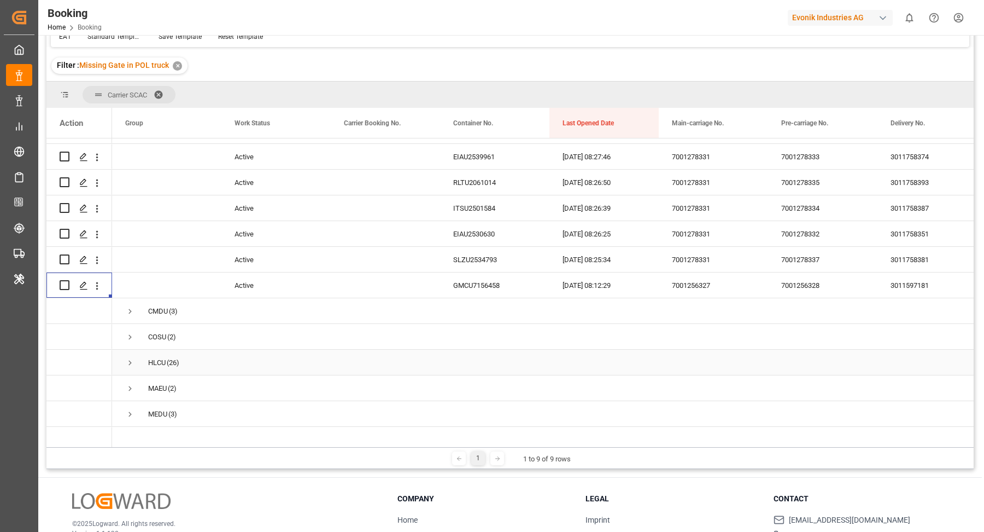
scroll to position [293, 0]
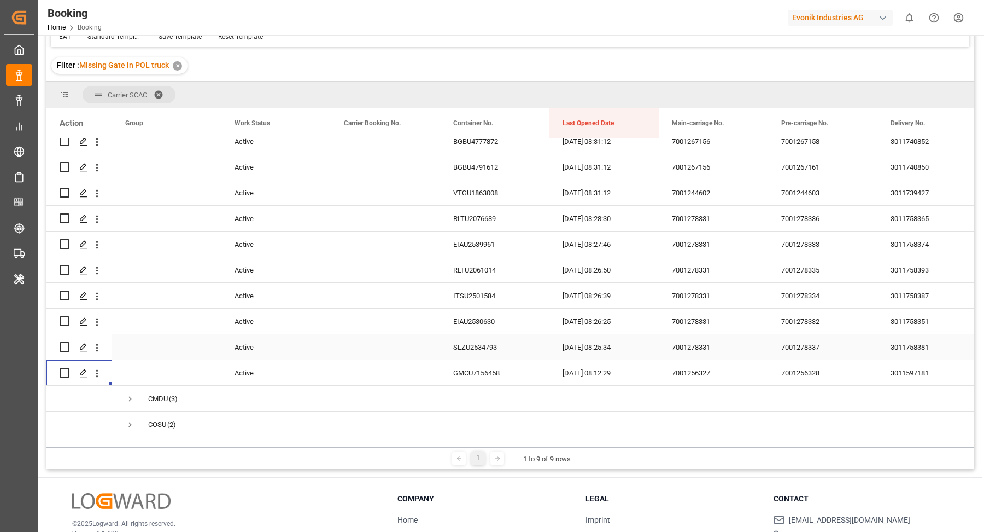
drag, startPoint x: 698, startPoint y: 344, endPoint x: 722, endPoint y: 344, distance: 24.6
click at [698, 344] on div "7001278331" at bounding box center [713, 346] width 109 height 25
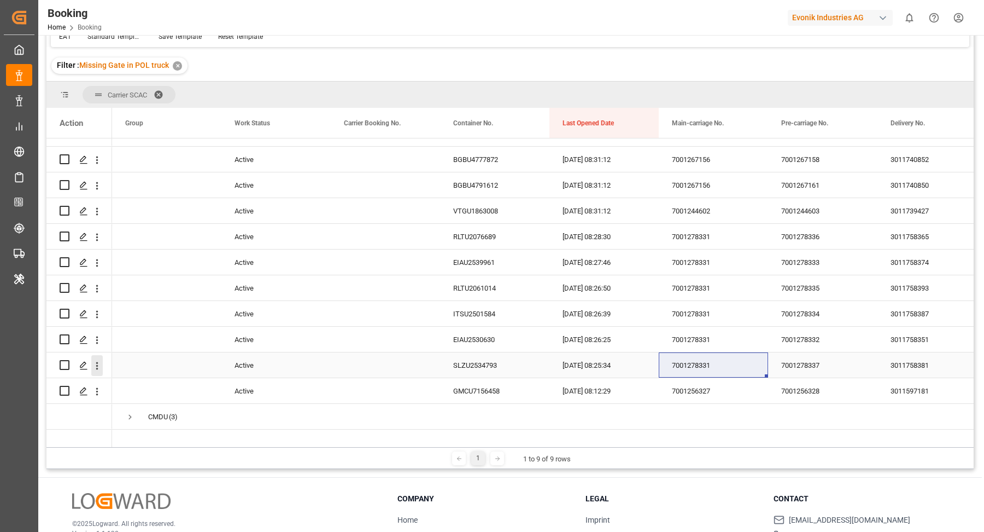
click at [95, 365] on icon "open menu" at bounding box center [96, 365] width 11 height 11
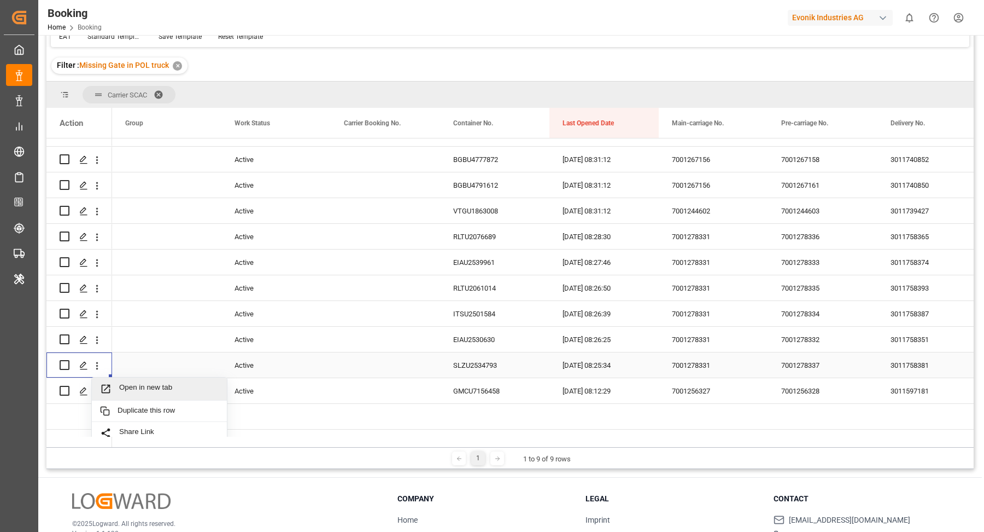
drag, startPoint x: 130, startPoint y: 375, endPoint x: 144, endPoint y: 377, distance: 14.3
click at [144, 381] on div "Open in new tab" at bounding box center [159, 388] width 135 height 23
click at [95, 340] on icon "open menu" at bounding box center [96, 339] width 11 height 11
drag, startPoint x: 159, startPoint y: 363, endPoint x: 152, endPoint y: 341, distance: 22.8
click at [159, 362] on span "Open in new tab" at bounding box center [169, 362] width 100 height 11
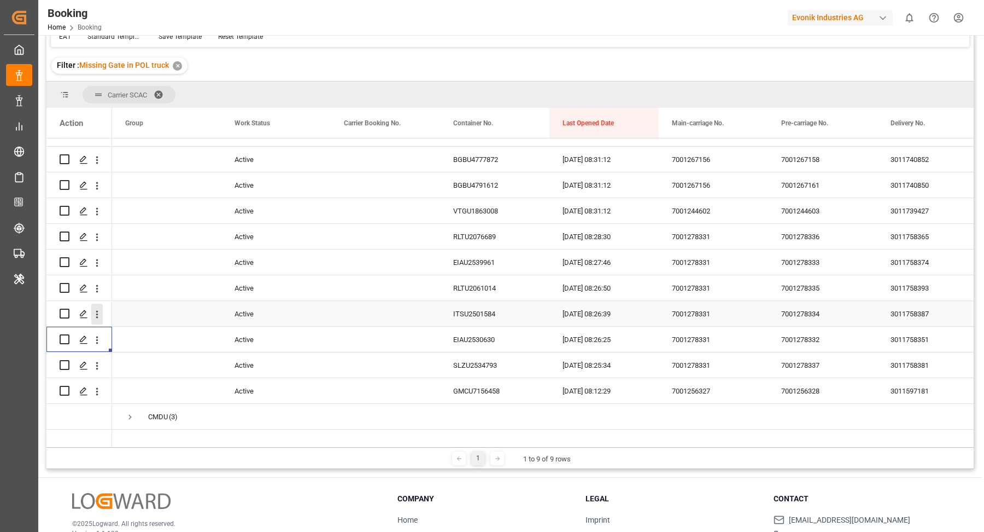
click at [96, 314] on icon "open menu" at bounding box center [97, 314] width 2 height 8
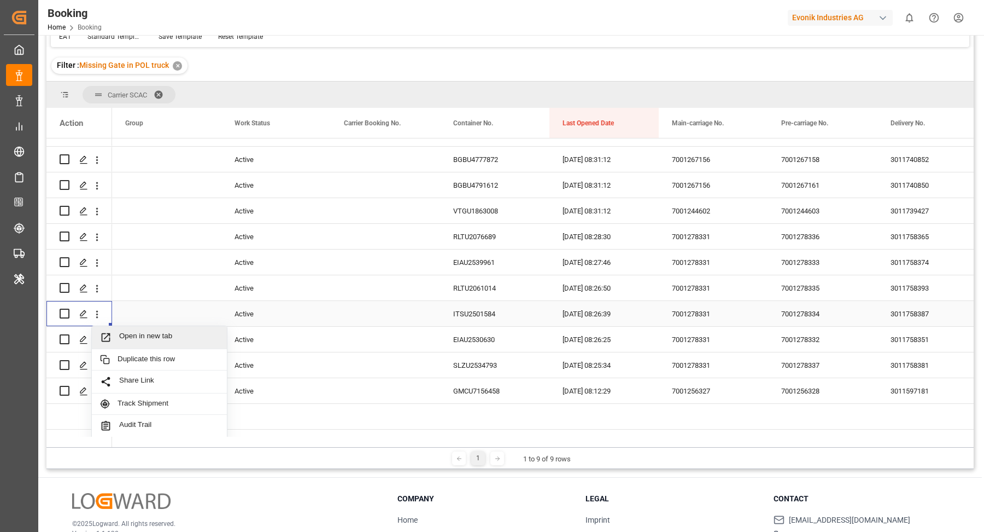
drag, startPoint x: 157, startPoint y: 336, endPoint x: 150, endPoint y: 287, distance: 49.7
click at [158, 333] on span "Open in new tab" at bounding box center [169, 336] width 100 height 11
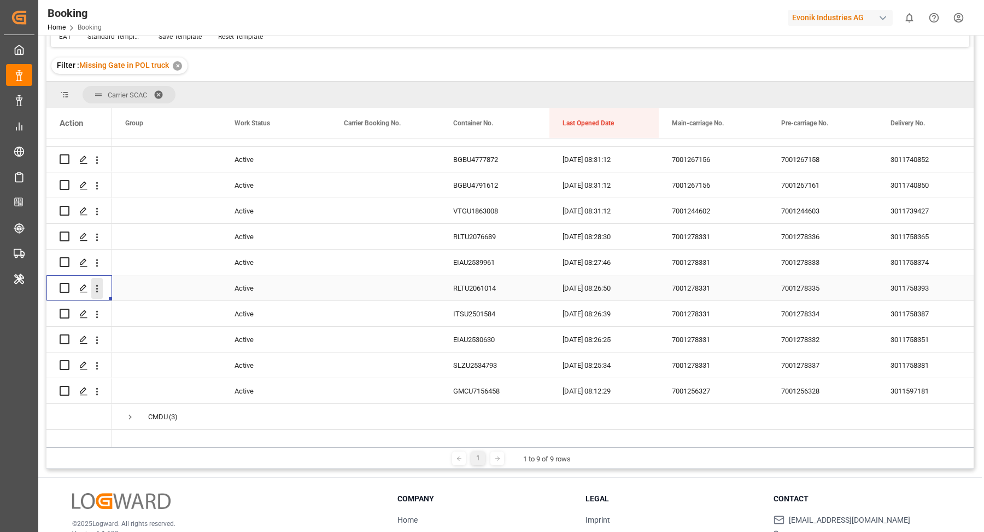
click at [97, 286] on icon "open menu" at bounding box center [96, 288] width 11 height 11
click at [149, 311] on span "Press SPACE to select this row." at bounding box center [166, 313] width 83 height 24
click at [96, 285] on icon "open menu" at bounding box center [96, 288] width 11 height 11
click at [96, 287] on icon "open menu" at bounding box center [97, 288] width 2 height 8
click at [98, 290] on icon "open menu" at bounding box center [96, 288] width 11 height 11
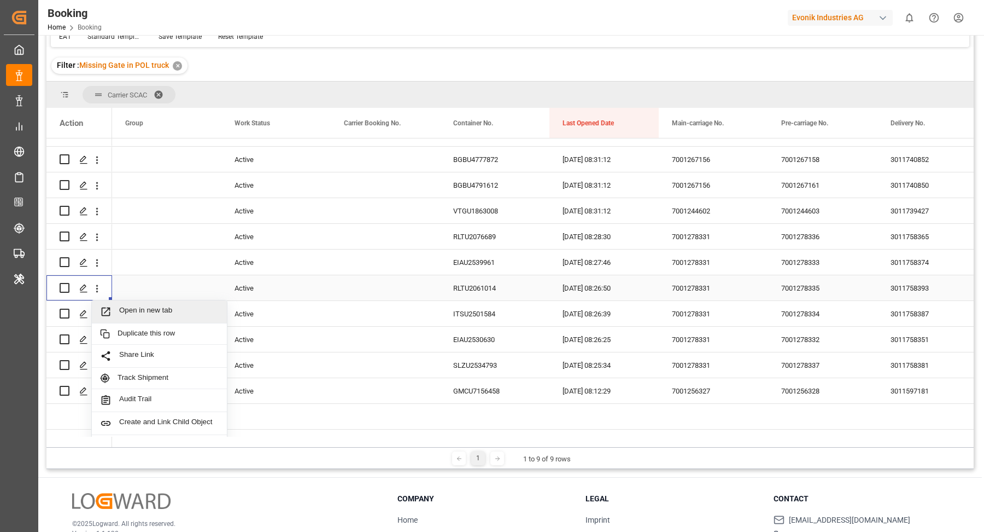
drag, startPoint x: 122, startPoint y: 297, endPoint x: 149, endPoint y: 296, distance: 26.8
click at [153, 306] on span "Open in new tab" at bounding box center [169, 311] width 100 height 11
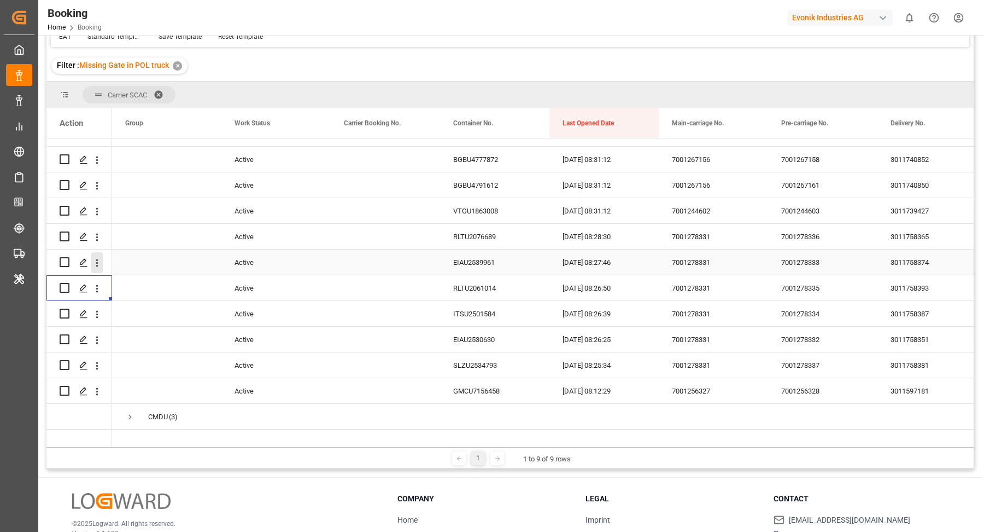
click at [96, 263] on icon "open menu" at bounding box center [96, 262] width 11 height 11
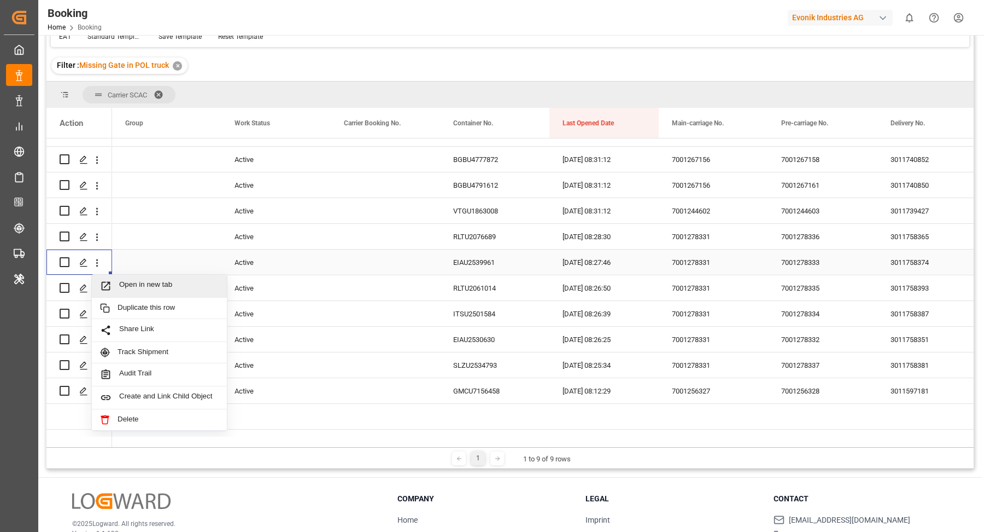
click at [147, 282] on span "Open in new tab" at bounding box center [169, 285] width 100 height 11
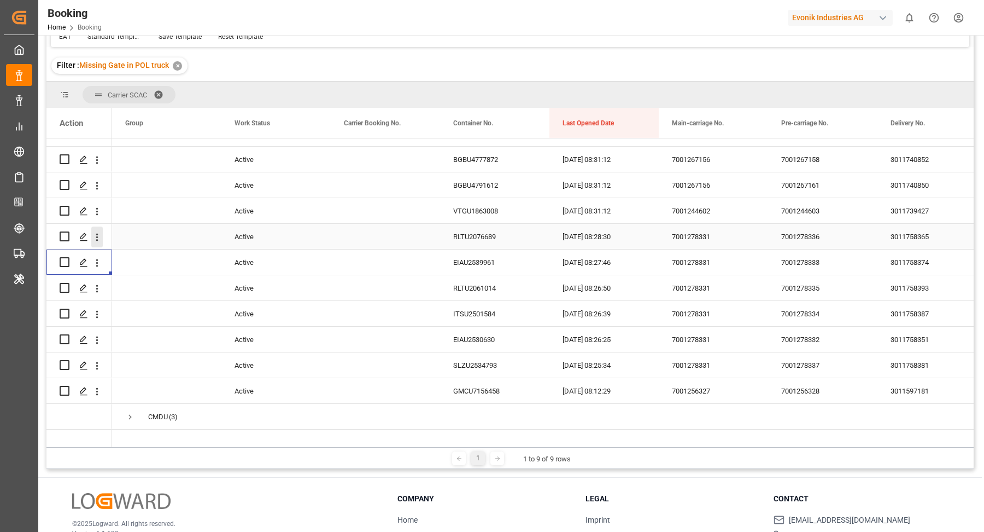
click at [97, 237] on icon "open menu" at bounding box center [96, 236] width 11 height 11
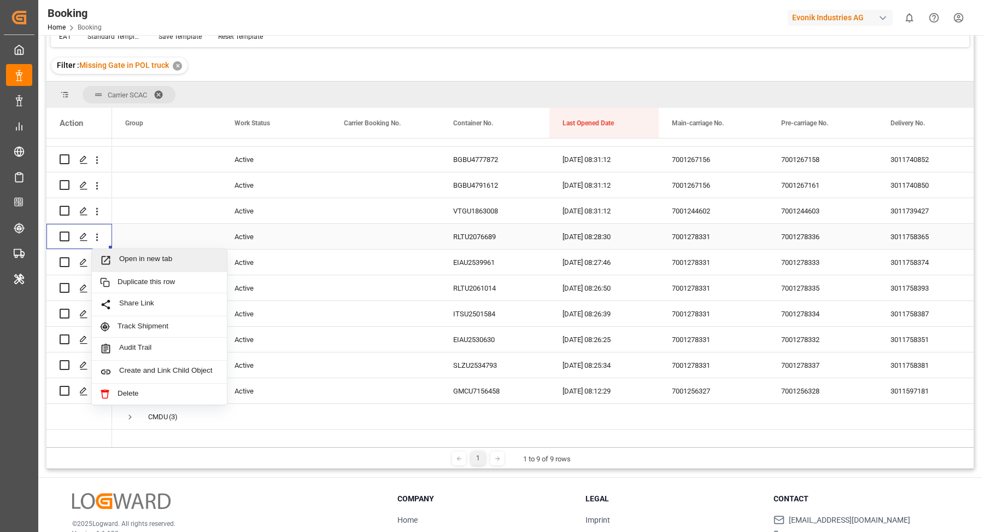
click at [151, 255] on span "Open in new tab" at bounding box center [169, 259] width 100 height 11
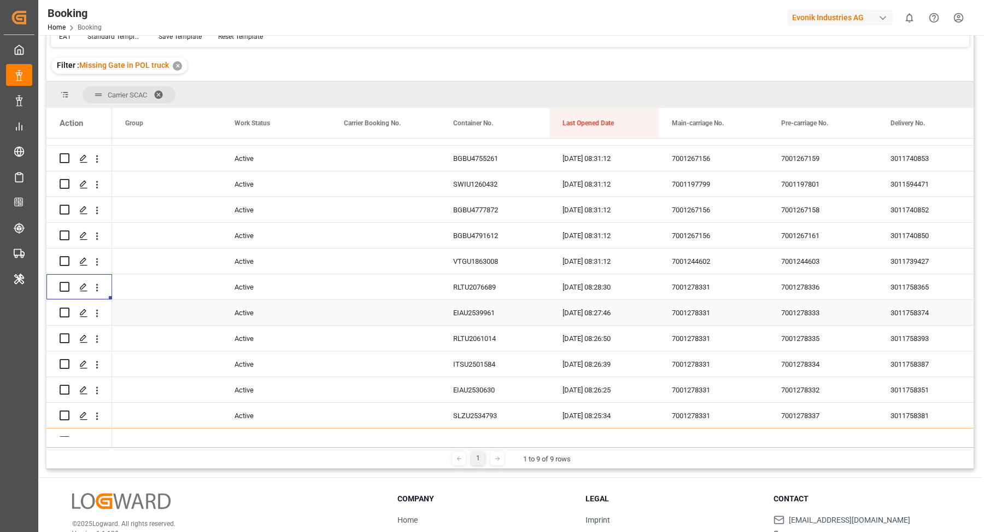
scroll to position [156, 0]
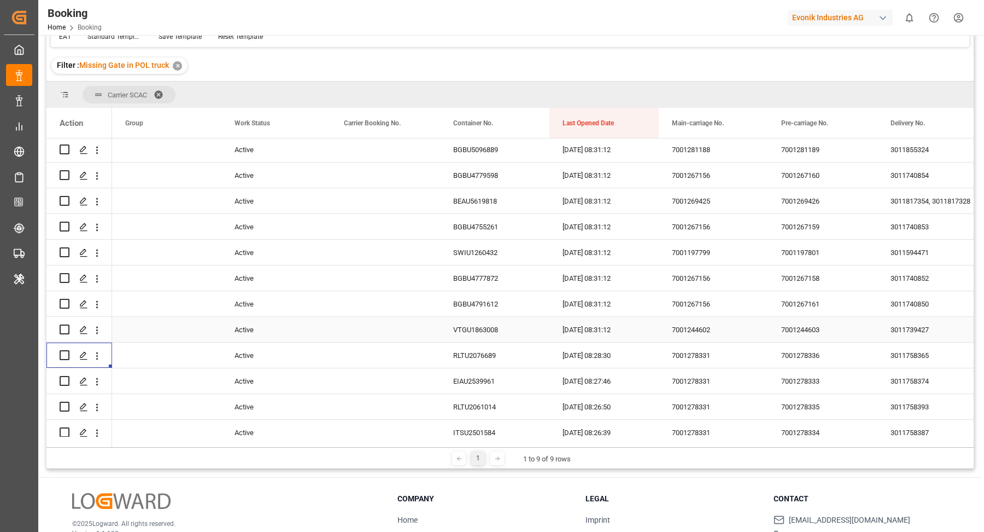
click at [716, 323] on div "7001244602" at bounding box center [713, 329] width 109 height 25
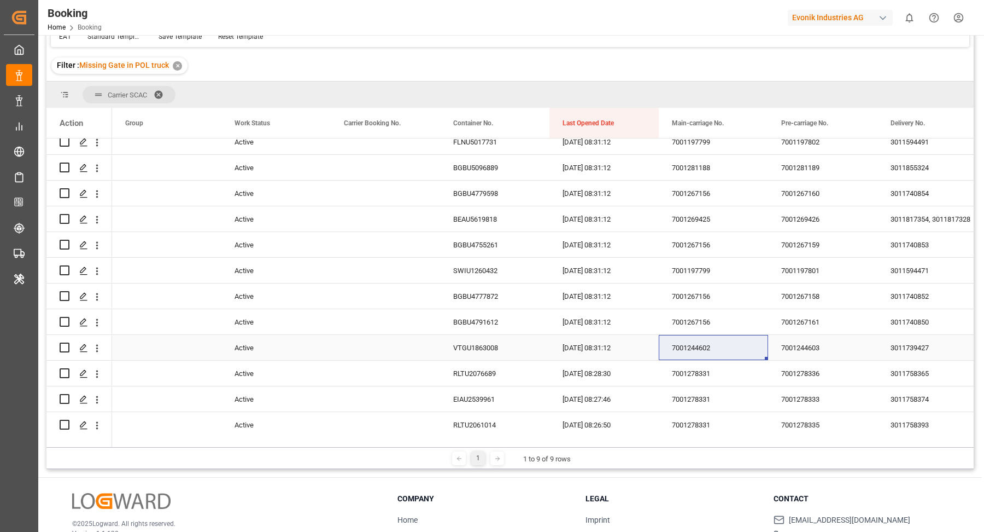
scroll to position [129, 0]
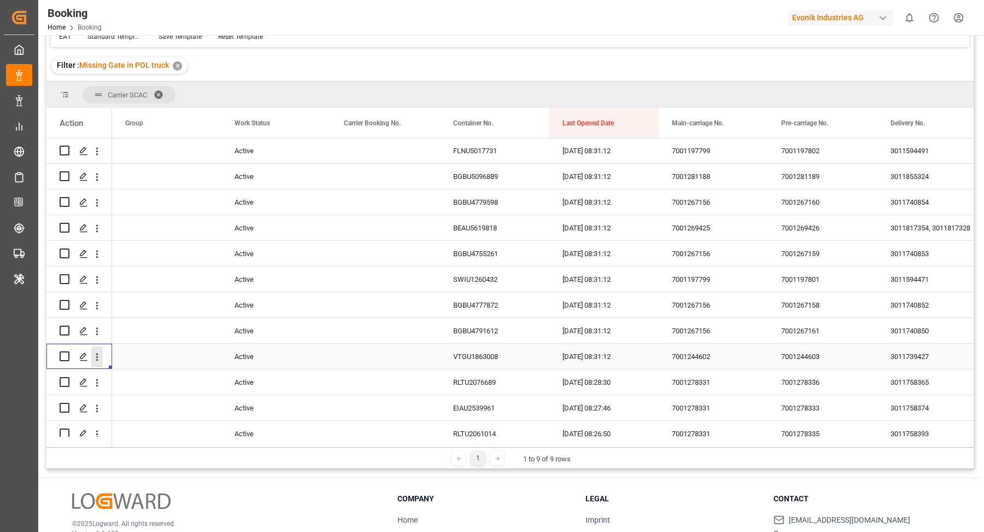
click at [99, 358] on icon "open menu" at bounding box center [96, 356] width 11 height 11
drag, startPoint x: 116, startPoint y: 364, endPoint x: 155, endPoint y: 351, distance: 40.8
click at [155, 375] on span "Open in new tab" at bounding box center [169, 379] width 100 height 11
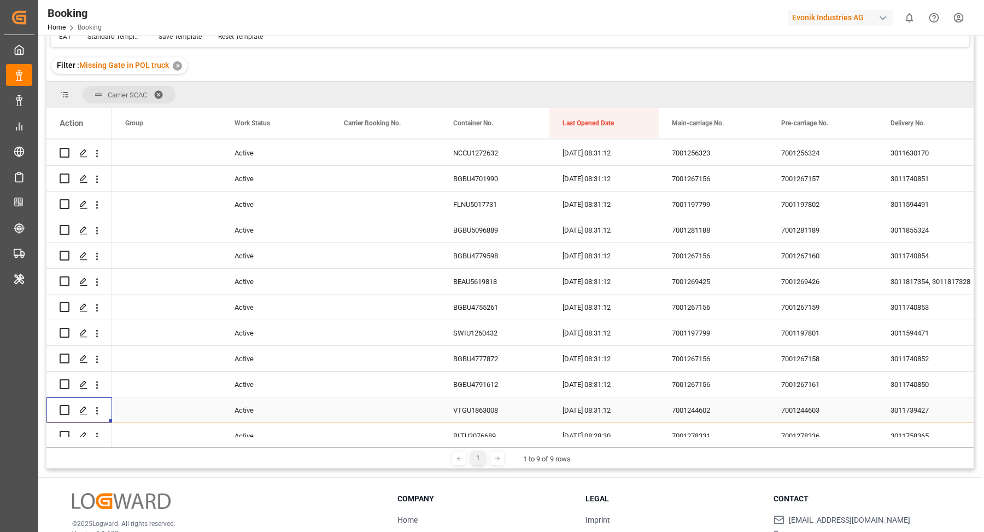
scroll to position [58, 0]
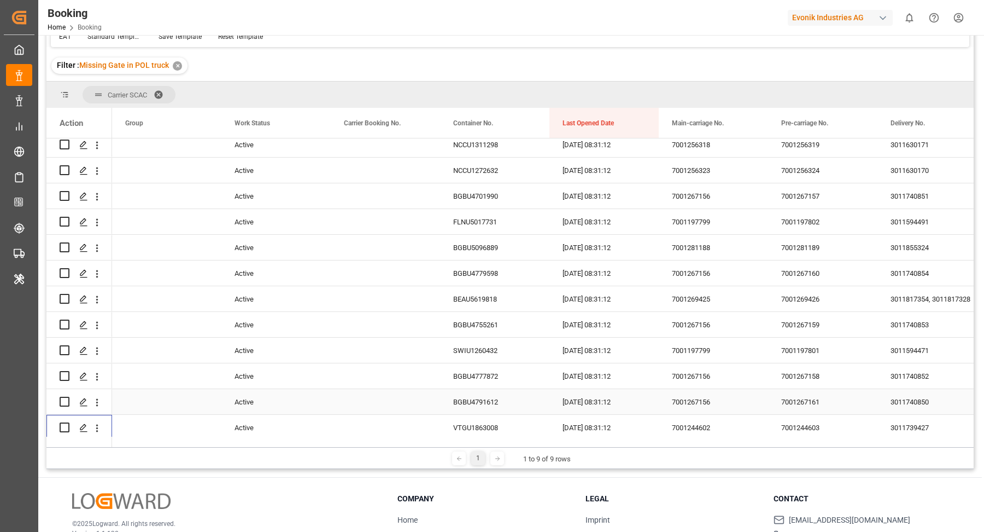
click at [715, 404] on div "7001267156" at bounding box center [713, 401] width 109 height 25
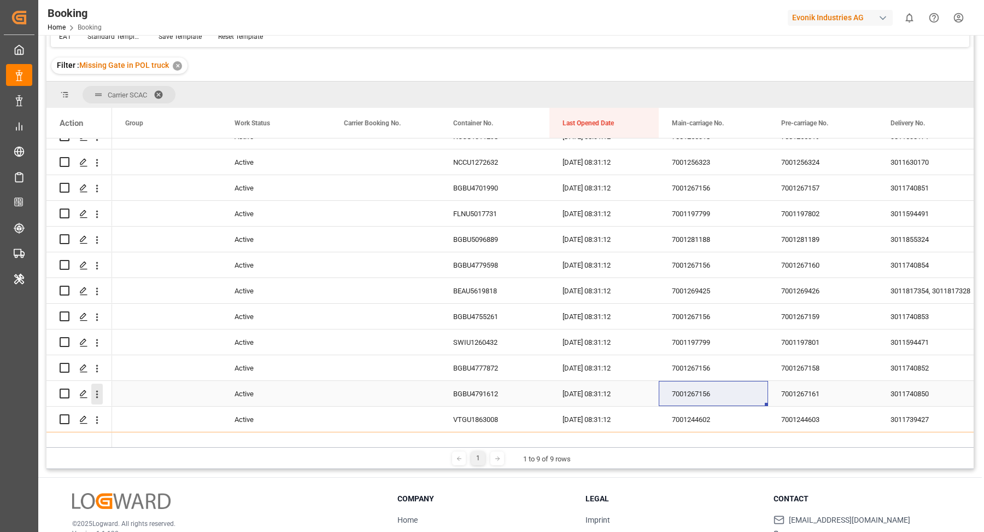
click at [98, 396] on icon "open menu" at bounding box center [96, 393] width 11 height 11
click at [163, 413] on span "Open in new tab" at bounding box center [169, 416] width 100 height 11
click at [98, 371] on icon "open menu" at bounding box center [96, 368] width 11 height 11
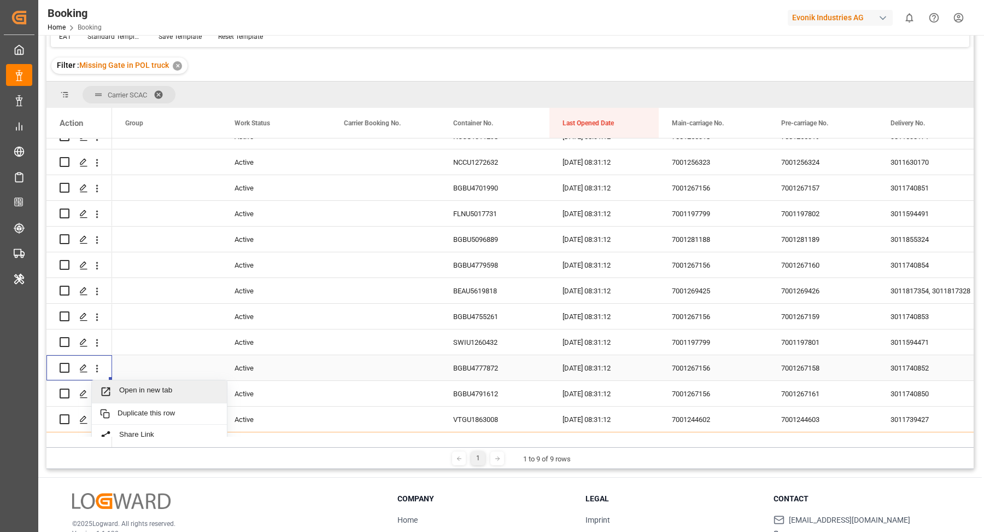
click at [148, 386] on span "Open in new tab" at bounding box center [169, 391] width 100 height 11
click at [98, 318] on icon "open menu" at bounding box center [96, 316] width 11 height 11
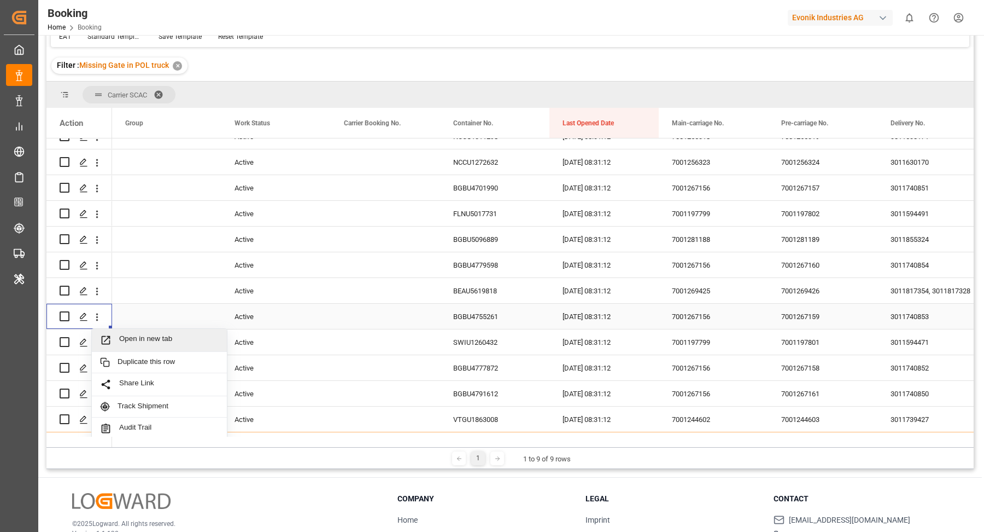
click at [147, 334] on span "Open in new tab" at bounding box center [169, 339] width 100 height 11
click at [98, 260] on icon "open menu" at bounding box center [96, 265] width 11 height 11
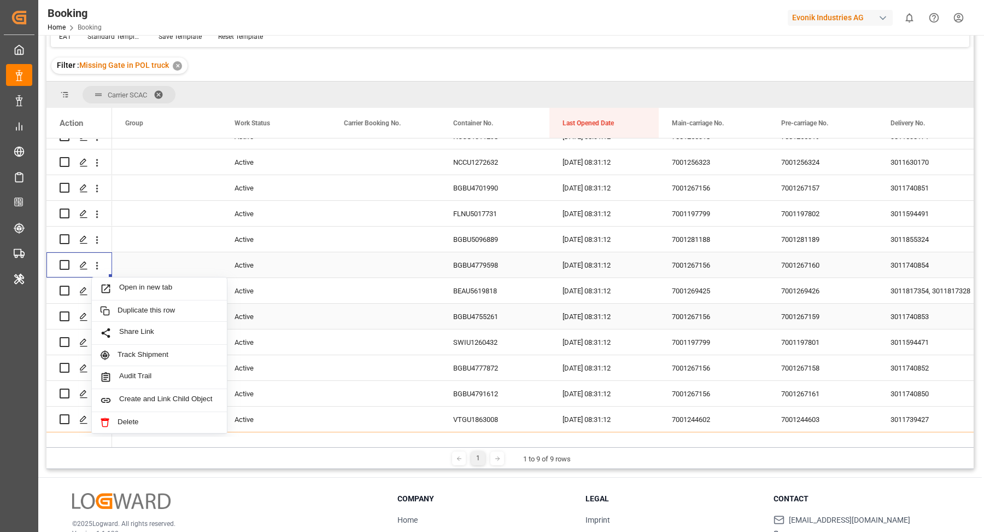
click at [145, 281] on div "Open in new tab" at bounding box center [159, 288] width 135 height 23
click at [98, 188] on icon "open menu" at bounding box center [96, 188] width 11 height 11
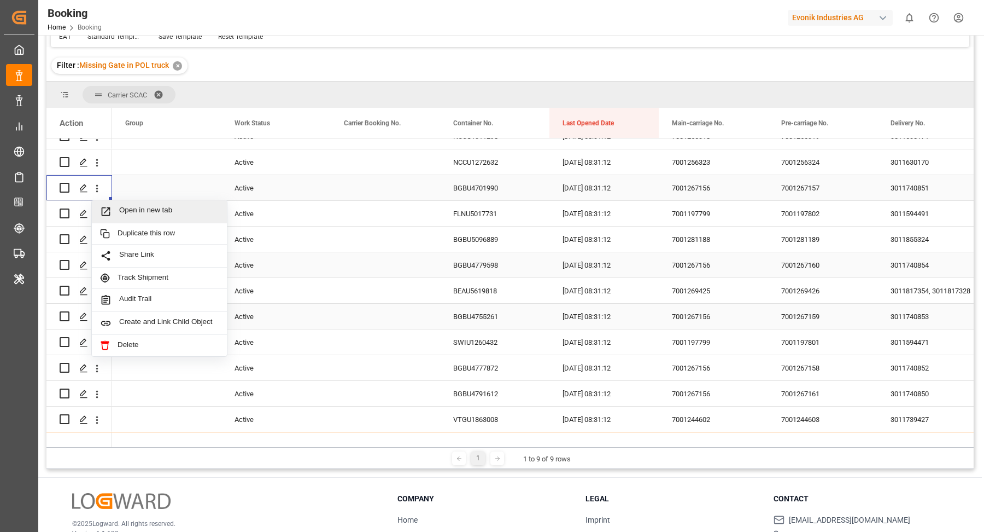
click at [164, 207] on span "Open in new tab" at bounding box center [169, 211] width 100 height 11
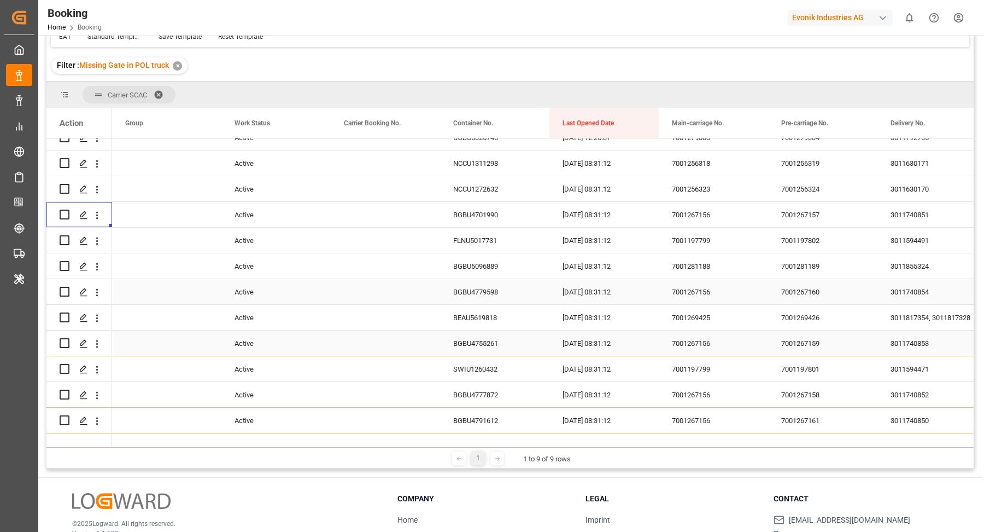
scroll to position [22, 0]
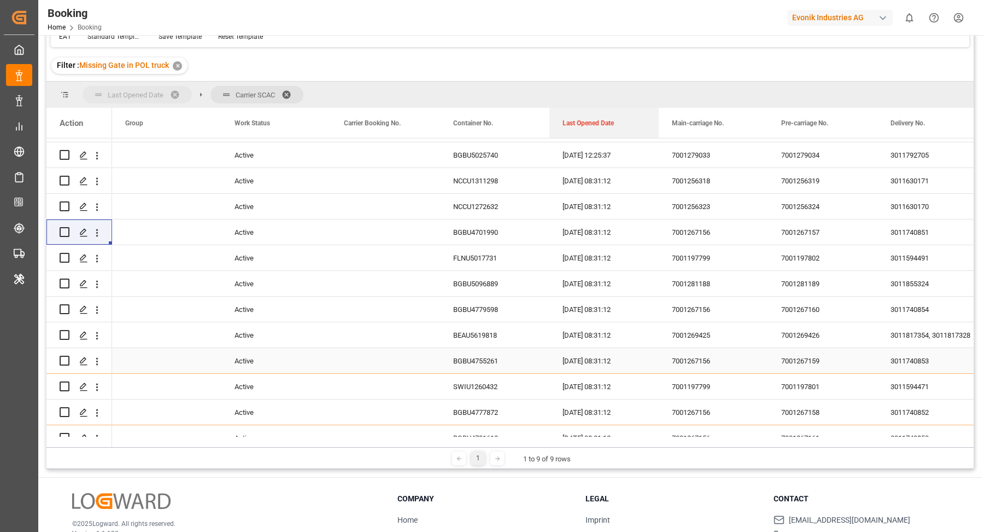
drag, startPoint x: 575, startPoint y: 125, endPoint x: 578, endPoint y: 107, distance: 18.3
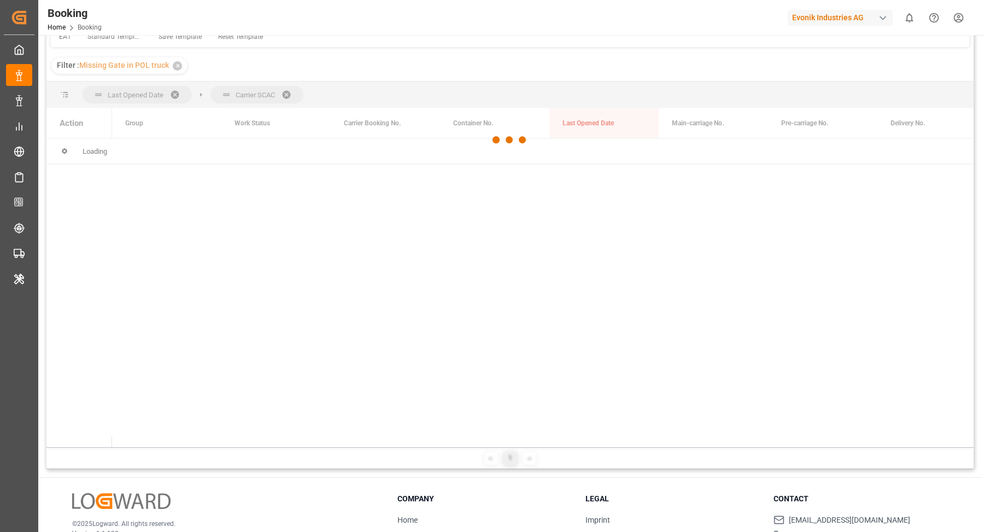
scroll to position [92, 0]
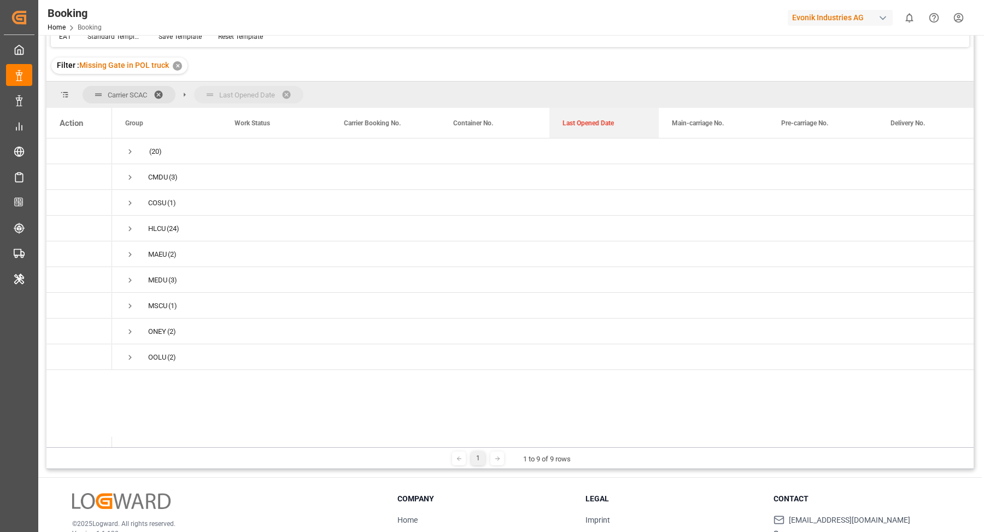
drag, startPoint x: 597, startPoint y: 123, endPoint x: 602, endPoint y: 101, distance: 22.5
click at [126, 147] on span "Press SPACE to select this row." at bounding box center [130, 152] width 10 height 10
click at [154, 201] on span "Press SPACE to select this row." at bounding box center [153, 203] width 10 height 10
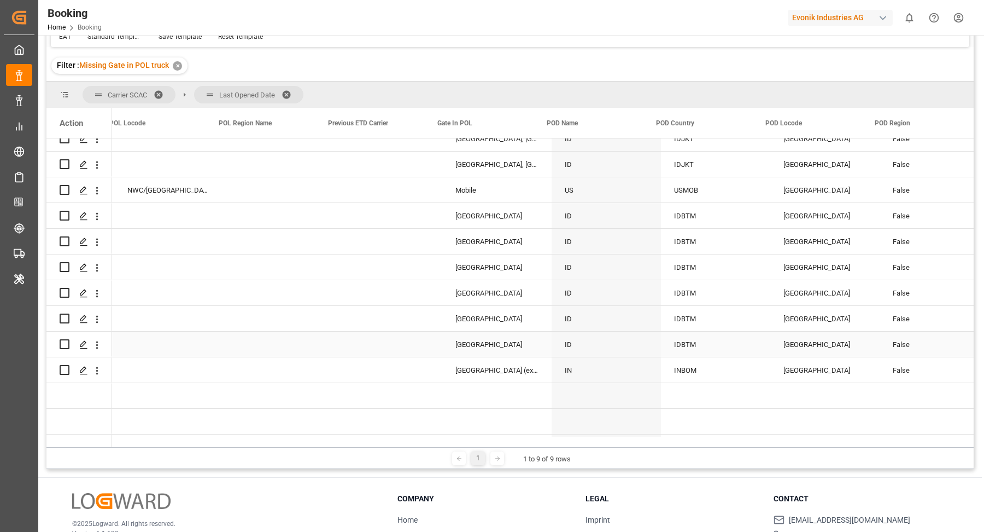
scroll to position [0, 0]
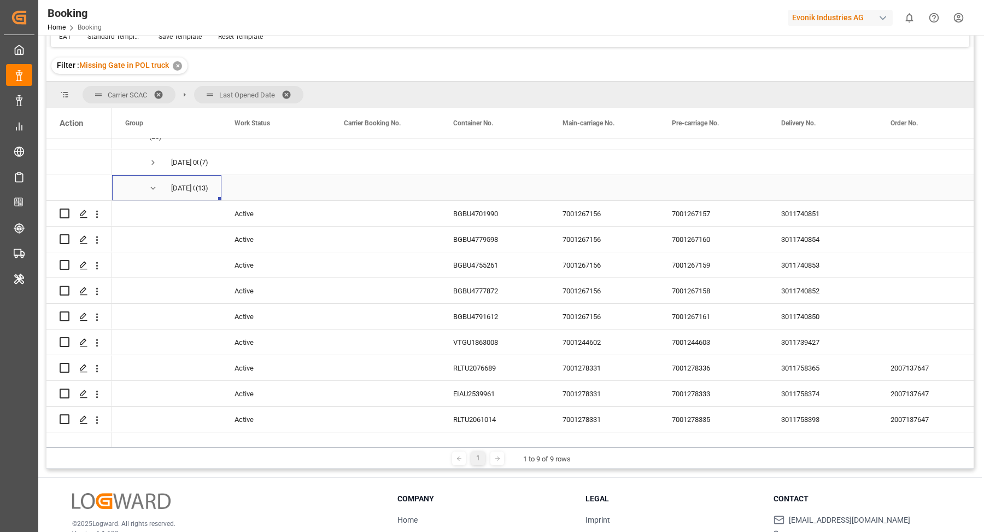
click at [159, 186] on span "07.10.2025 00:00:00 (13)" at bounding box center [166, 188] width 83 height 24
click at [149, 187] on span "Press SPACE to select this row." at bounding box center [153, 188] width 10 height 10
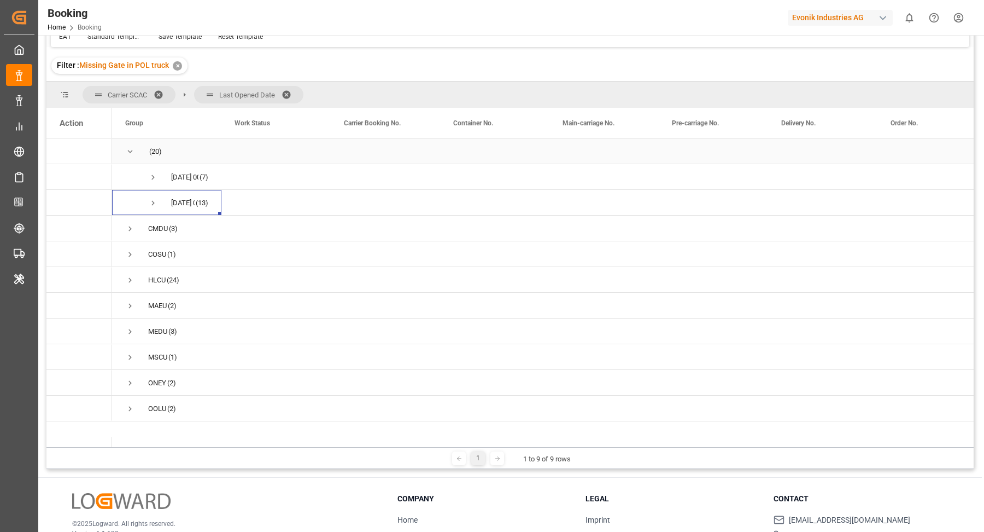
click at [155, 162] on span "(20)" at bounding box center [155, 151] width 13 height 25
click at [151, 176] on span "Press SPACE to select this row." at bounding box center [153, 177] width 10 height 10
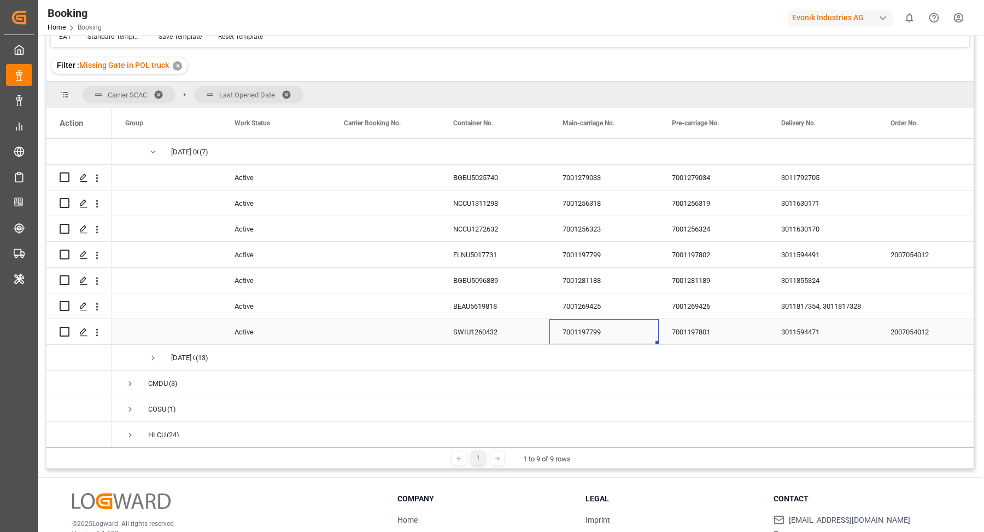
click at [574, 331] on div "7001197799" at bounding box center [604, 331] width 109 height 25
click at [101, 334] on icon "open menu" at bounding box center [96, 331] width 11 height 11
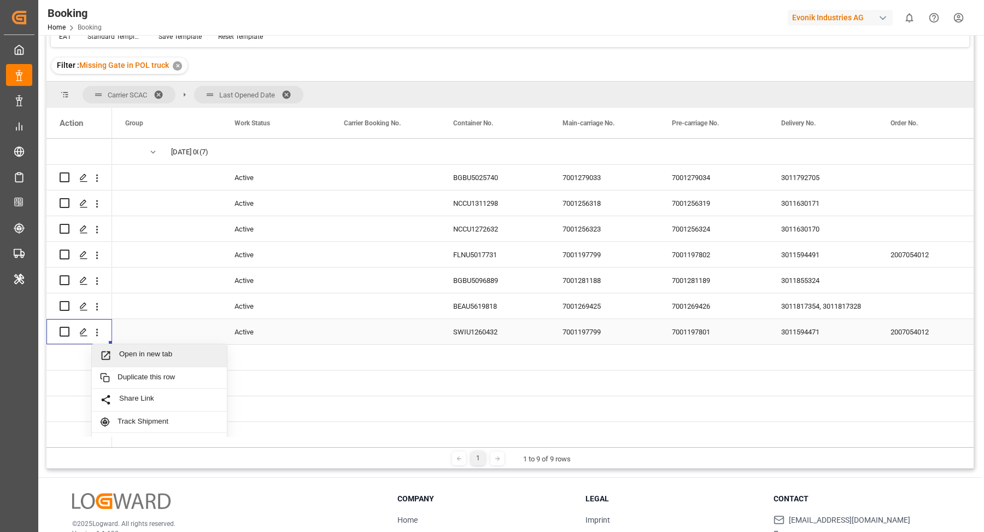
click at [161, 344] on div "Open in new tab" at bounding box center [159, 355] width 135 height 23
click at [94, 304] on icon "open menu" at bounding box center [96, 306] width 11 height 11
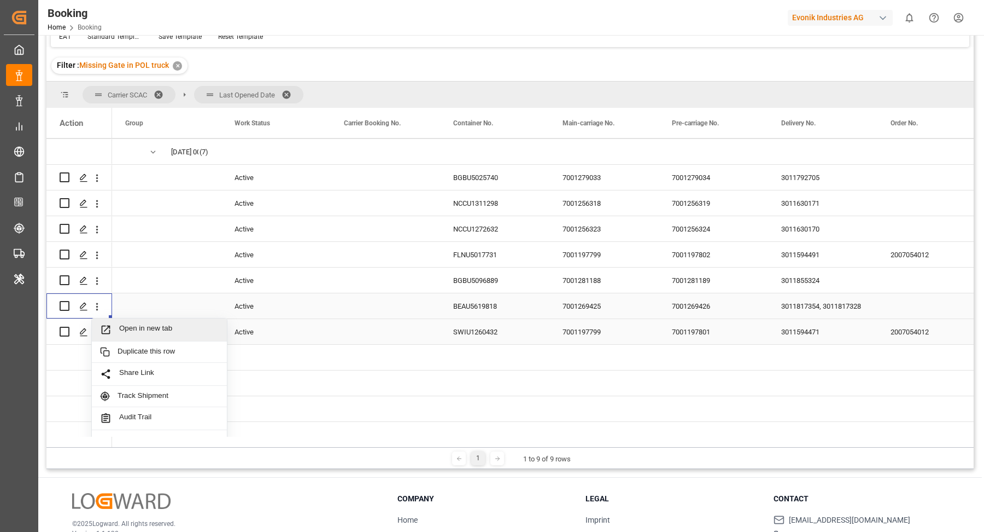
click at [131, 319] on div "Open in new tab" at bounding box center [159, 329] width 135 height 23
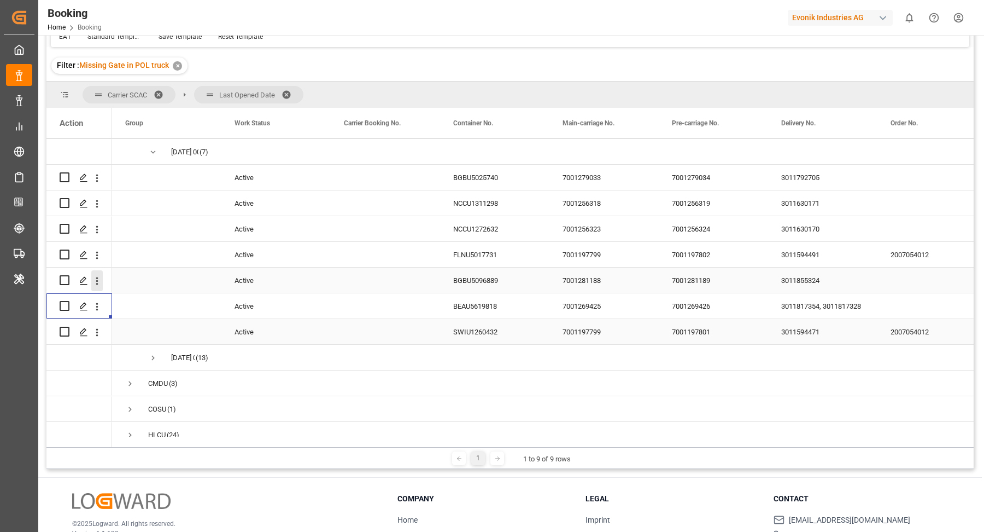
click at [98, 283] on icon "open menu" at bounding box center [96, 280] width 11 height 11
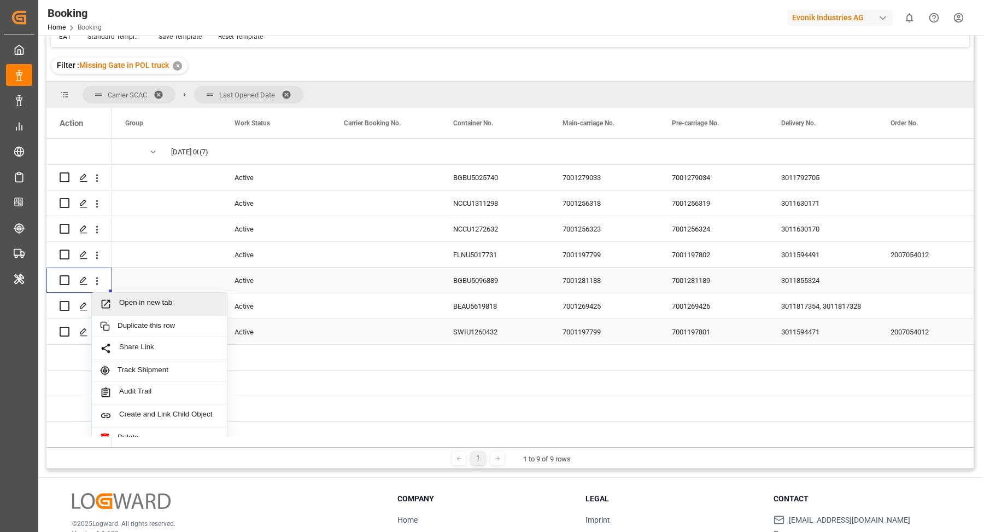
drag, startPoint x: 139, startPoint y: 298, endPoint x: 132, endPoint y: 257, distance: 41.7
click at [140, 295] on div "Open in new tab" at bounding box center [159, 304] width 135 height 23
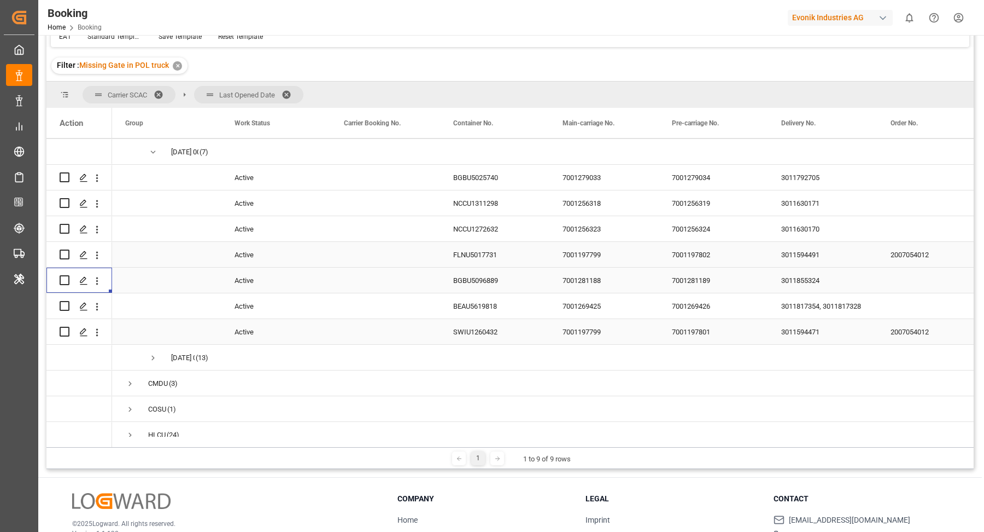
click at [96, 255] on icon "open menu" at bounding box center [96, 254] width 11 height 11
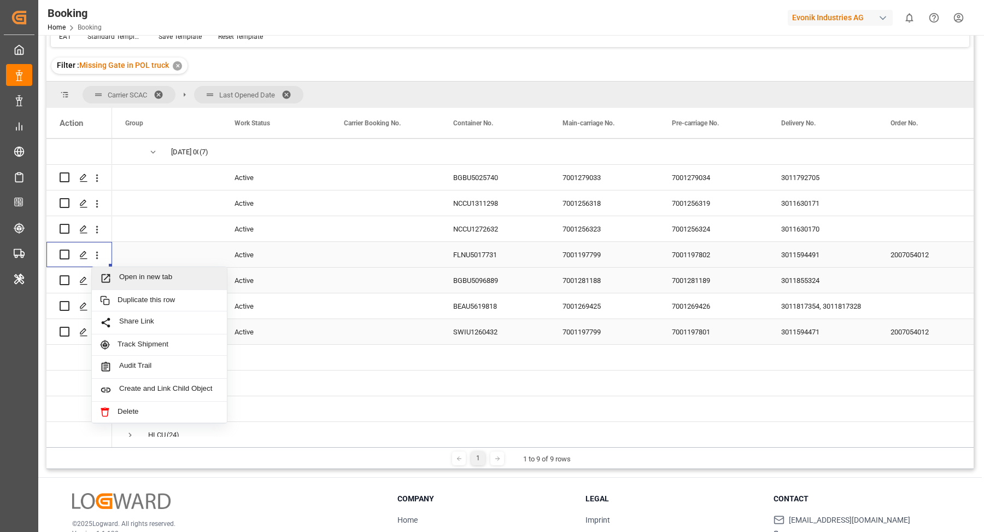
click at [140, 269] on div "Open in new tab" at bounding box center [159, 278] width 135 height 23
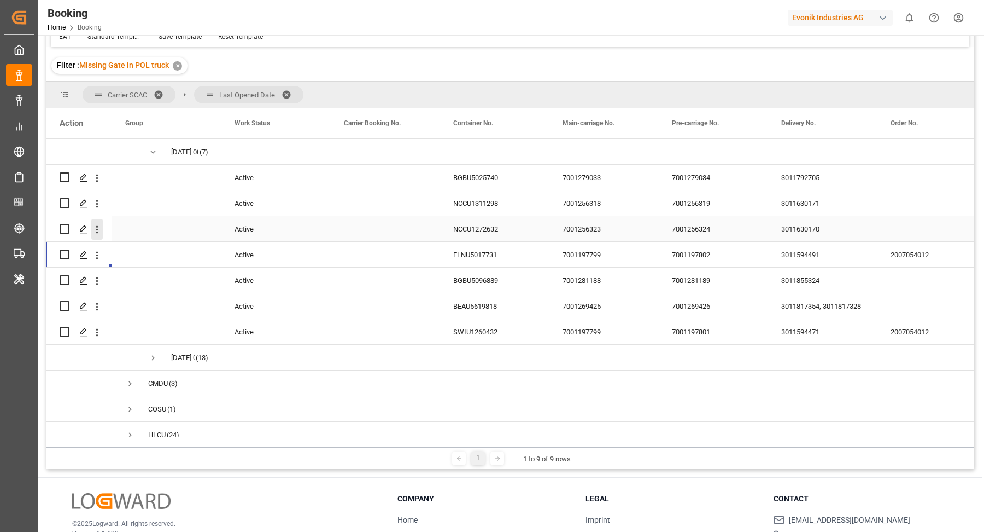
click at [99, 231] on icon "open menu" at bounding box center [96, 229] width 11 height 11
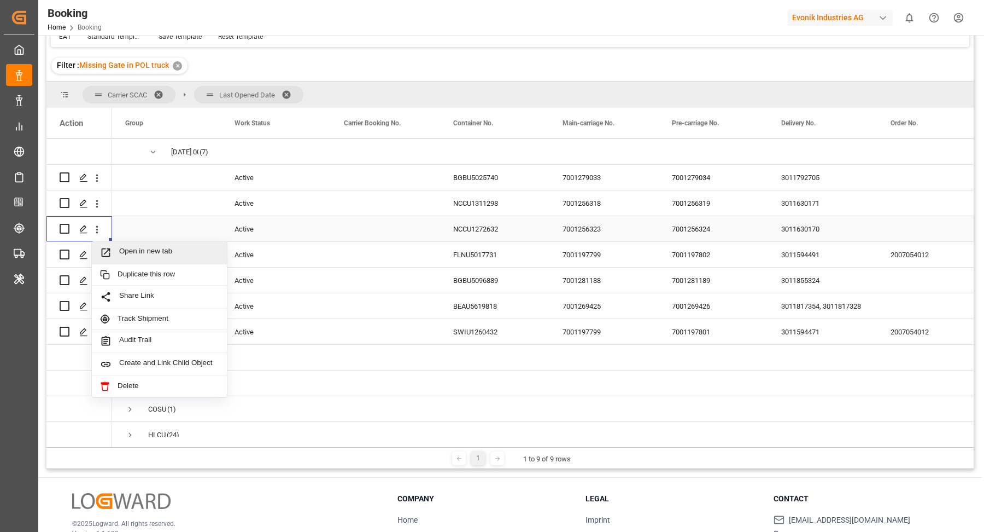
click at [148, 243] on div "Open in new tab" at bounding box center [159, 252] width 135 height 23
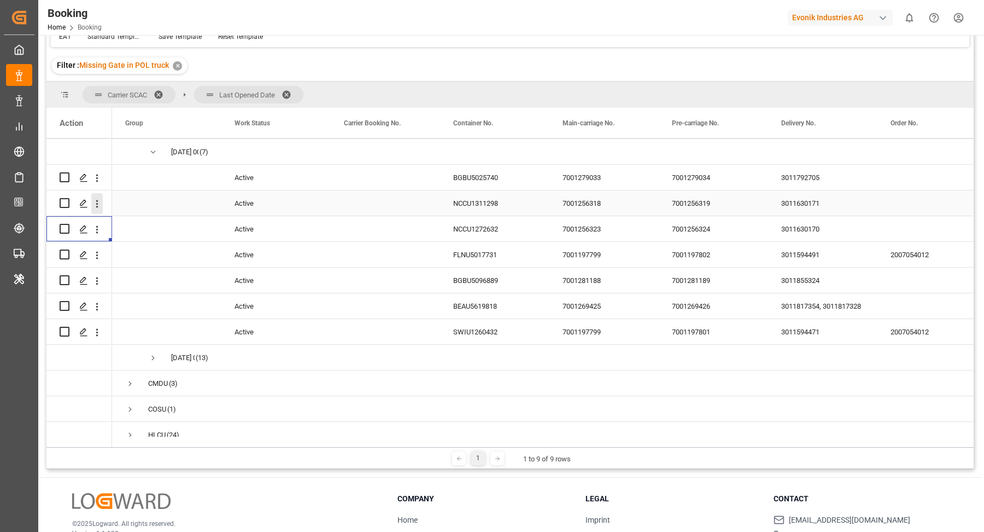
click at [98, 205] on icon "open menu" at bounding box center [96, 203] width 11 height 11
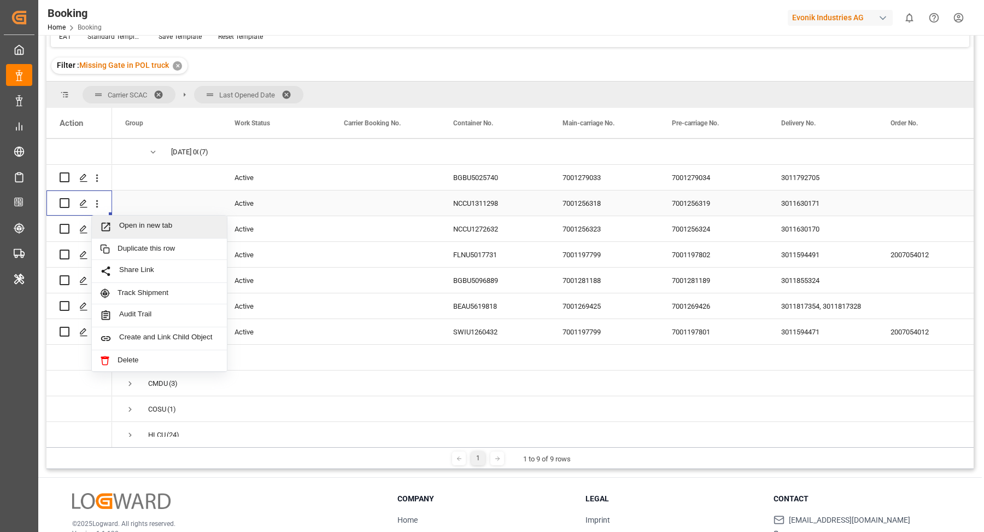
drag, startPoint x: 148, startPoint y: 219, endPoint x: 145, endPoint y: 201, distance: 18.2
click at [148, 219] on div "Open in new tab" at bounding box center [159, 226] width 135 height 23
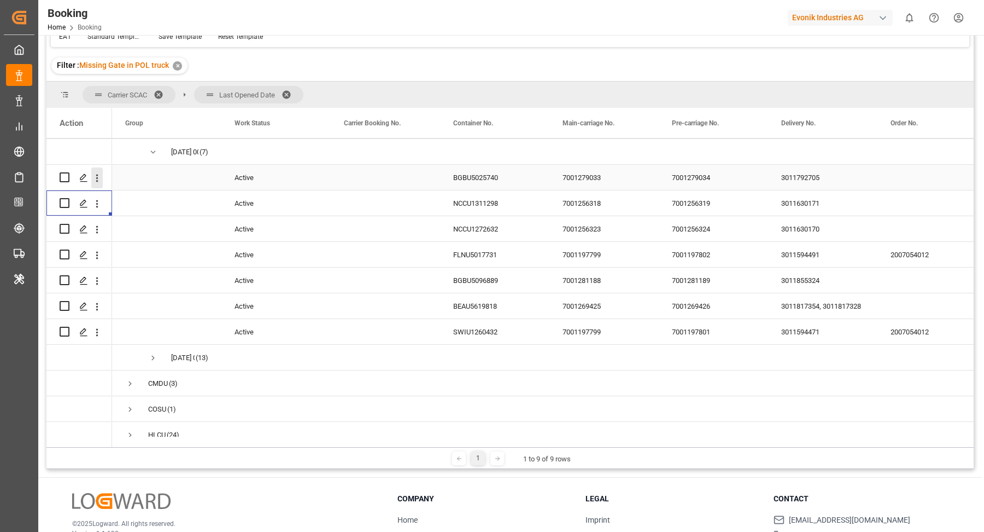
click at [96, 176] on icon "open menu" at bounding box center [97, 178] width 2 height 8
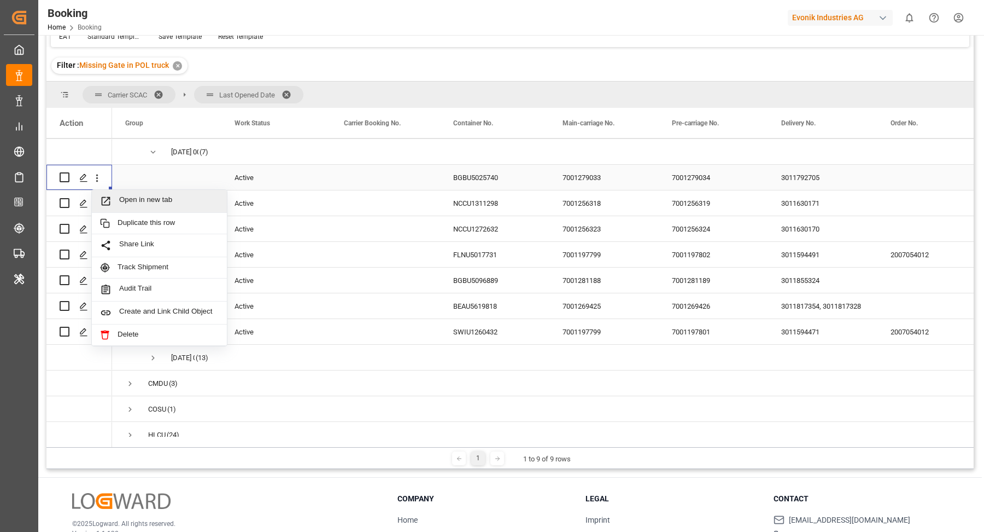
click at [134, 197] on span "Open in new tab" at bounding box center [169, 200] width 100 height 11
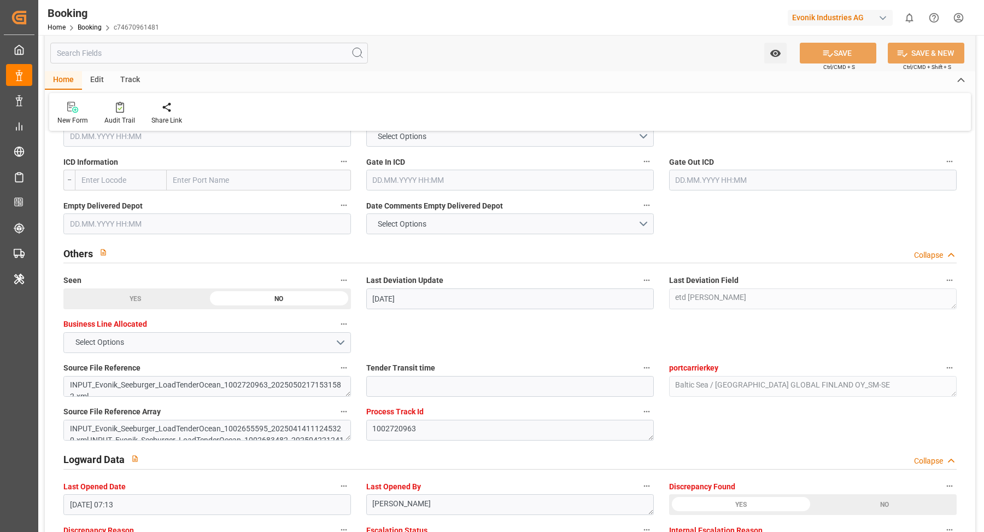
scroll to position [1974, 0]
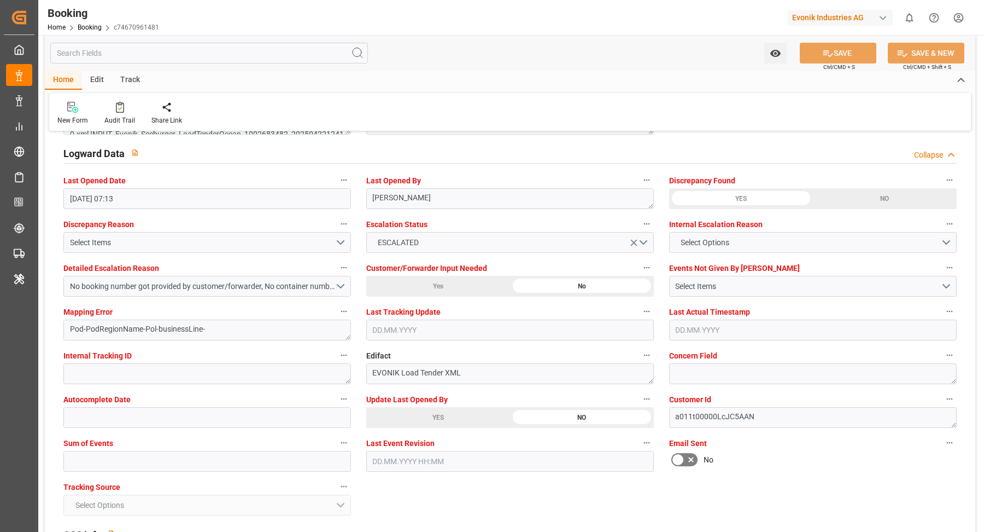
click at [439, 417] on div "YES" at bounding box center [438, 417] width 144 height 21
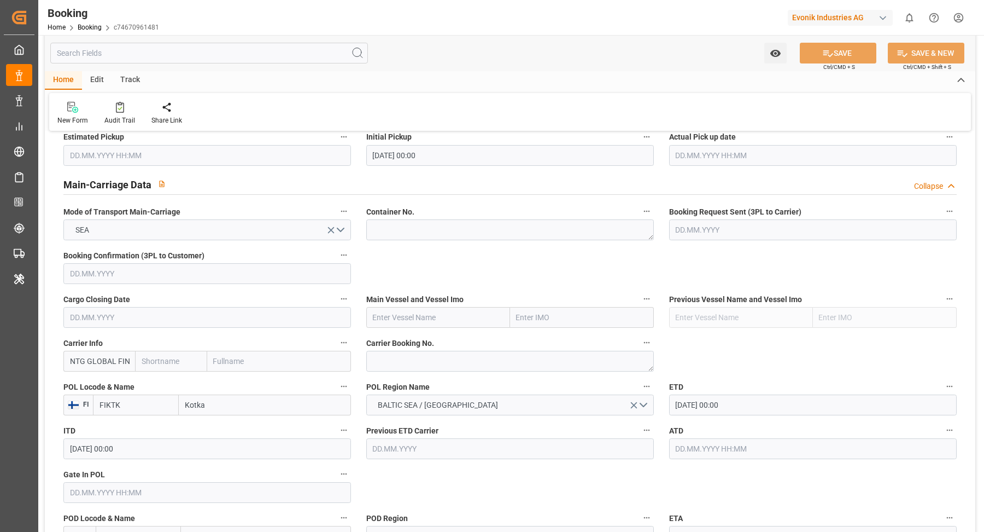
scroll to position [0, 0]
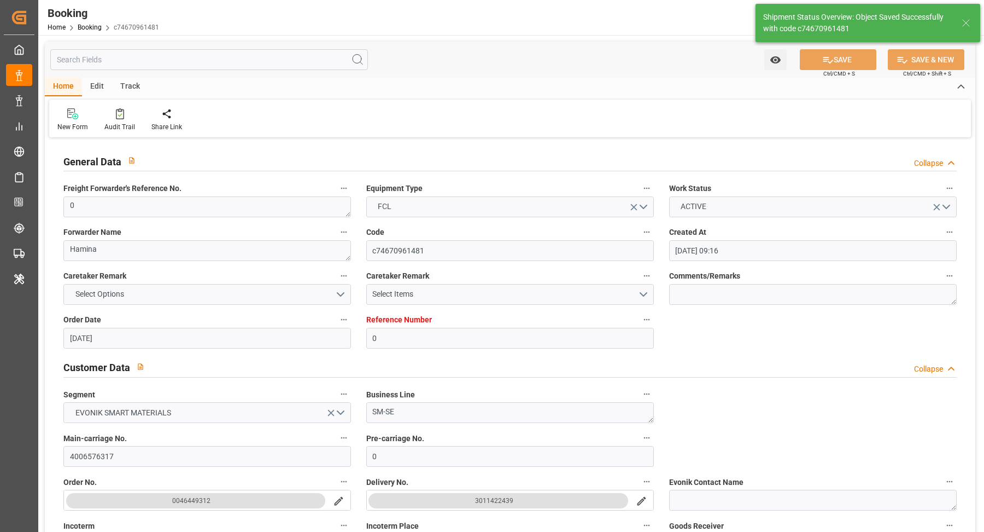
type textarea "[PERSON_NAME]"
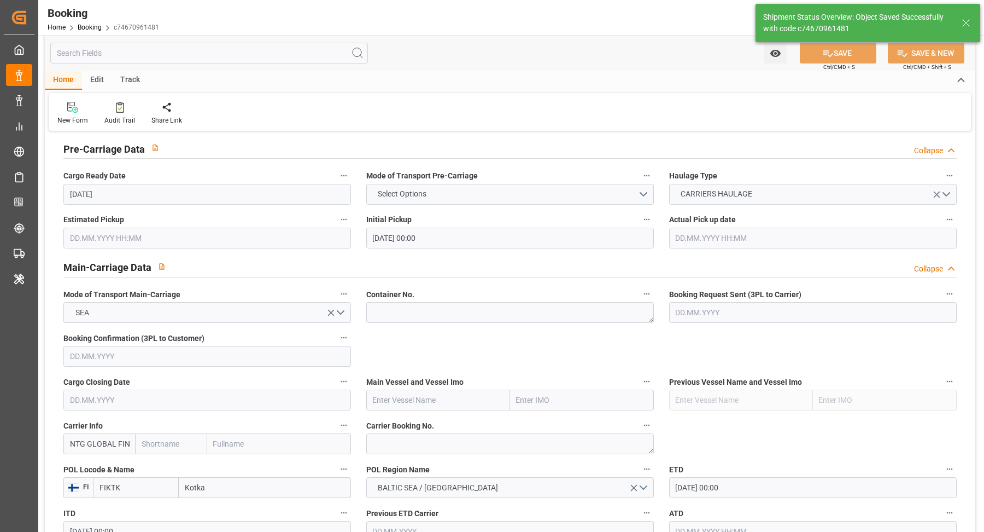
type input "07.10.2025 06:36"
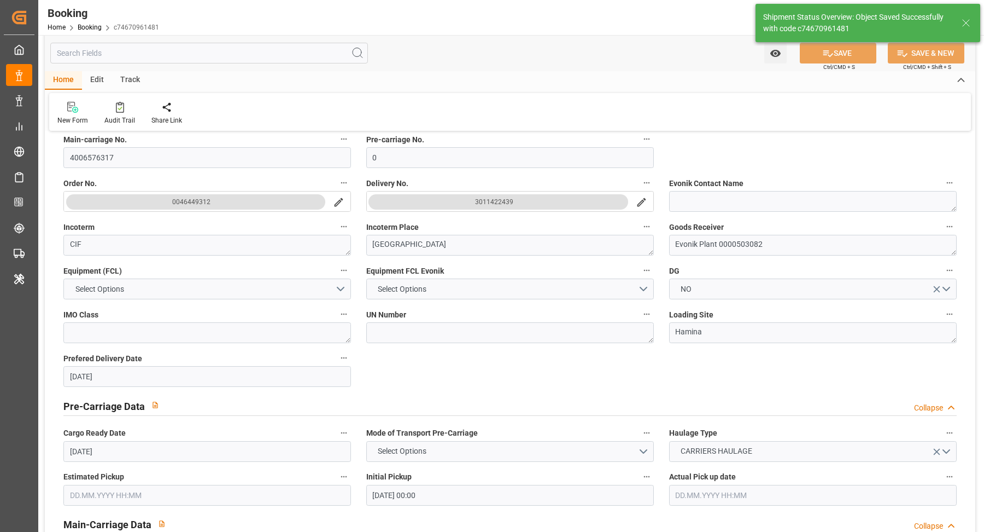
scroll to position [244, 0]
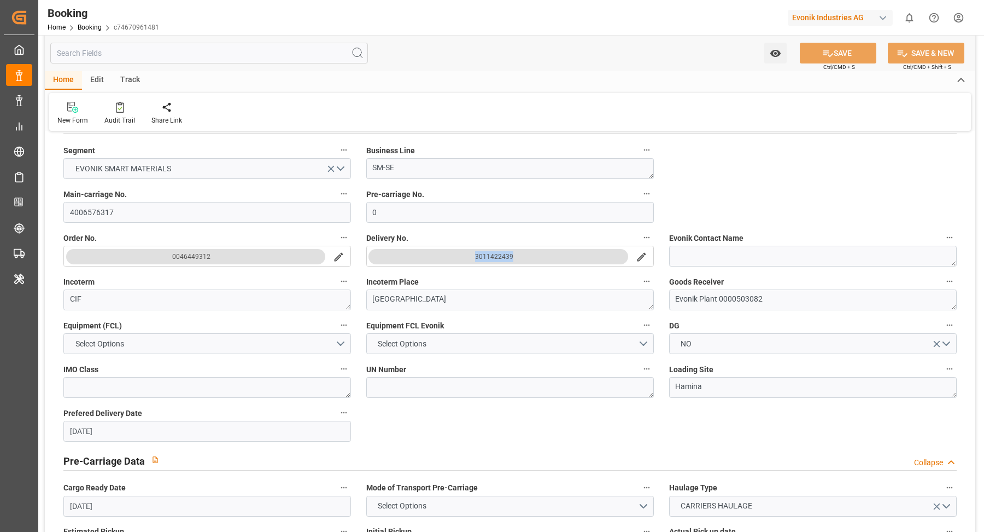
copy div "3011422439"
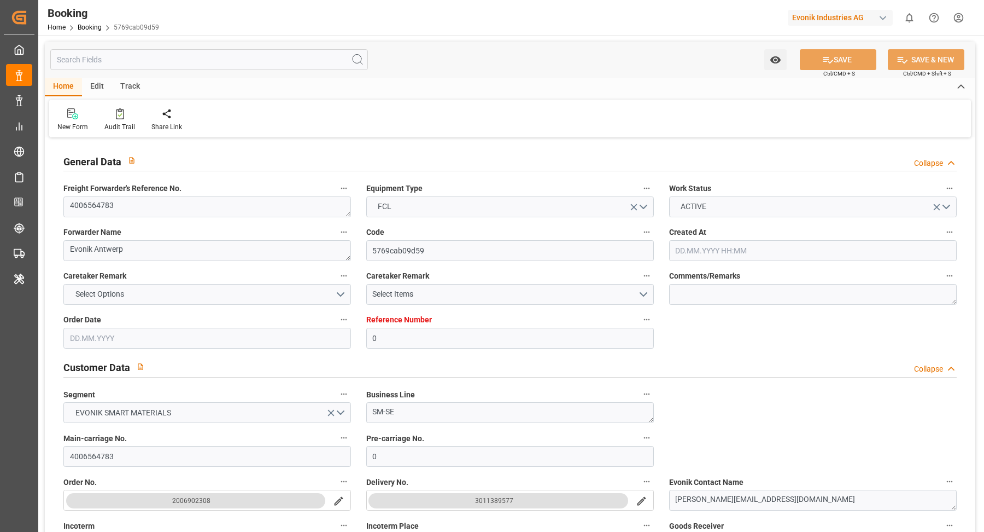
type input "0"
type input "9318773"
type input "MSC"
type input "Mediterranean Shipping Company"
type input "BEANR"
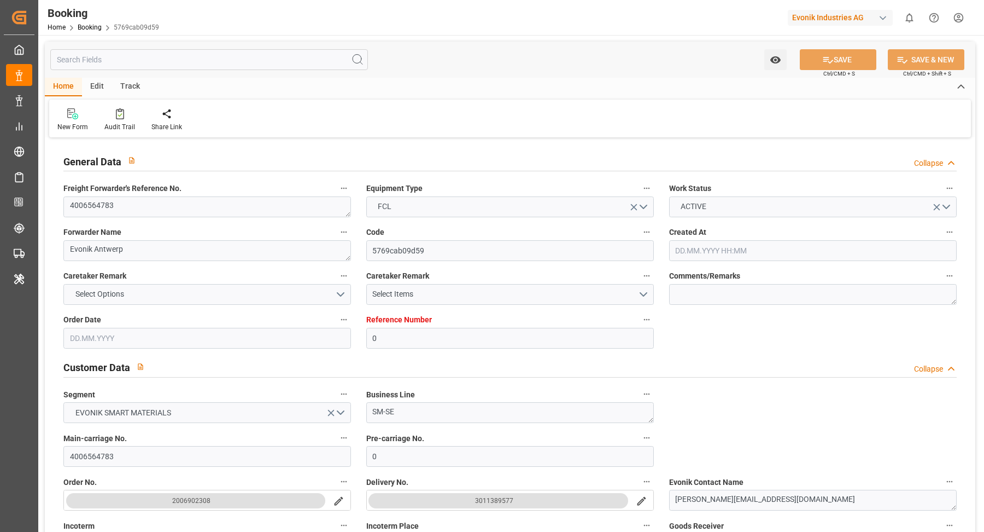
type input "EETLL"
type input "28.04.2025 12:21"
type input "28.04.2025"
type input "04.06.2025"
type input "15.05.2025"
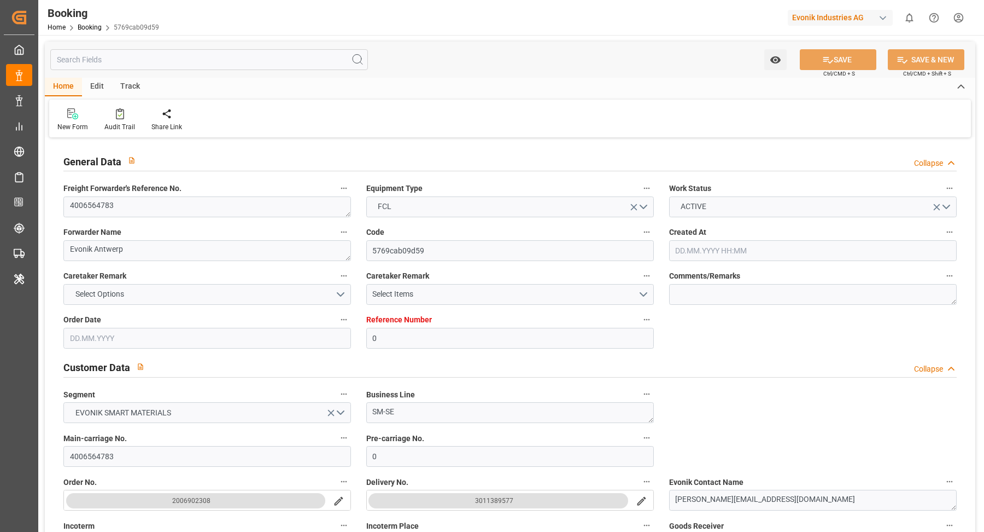
type input "15.05.2025 00:00"
type input "22.05.2025 00:00"
type input "26.05.2025 00:00"
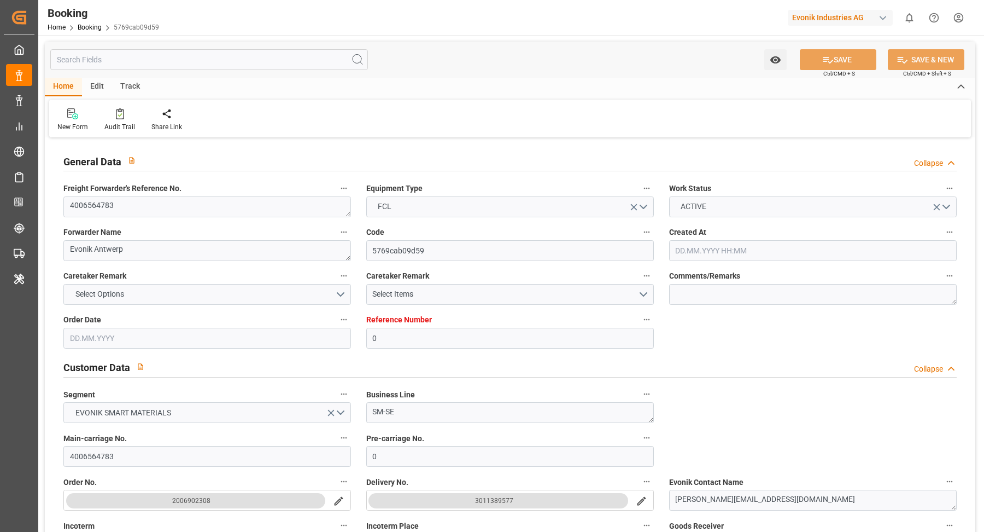
type input "28.05.2025"
type input "06.10.2025 10:53"
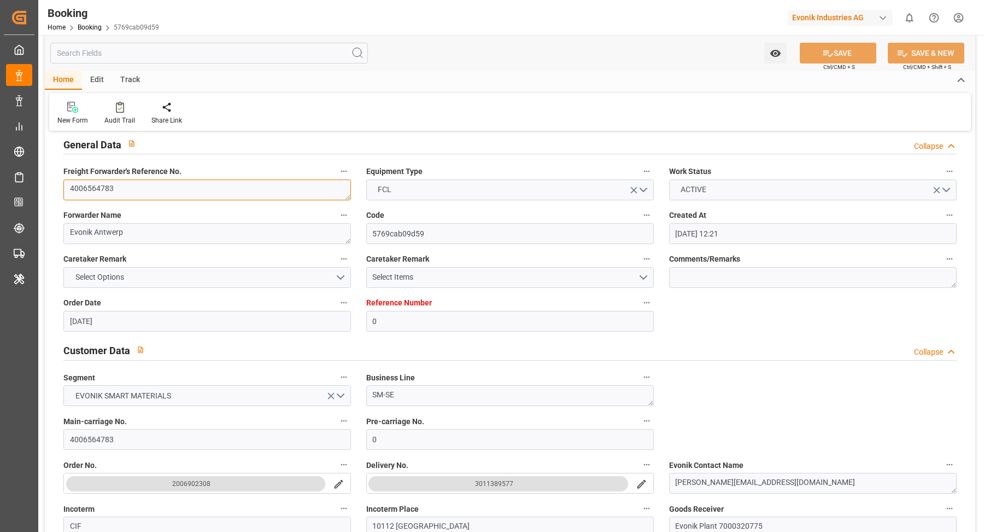
click at [207, 191] on textarea "4006564783" at bounding box center [207, 189] width 288 height 21
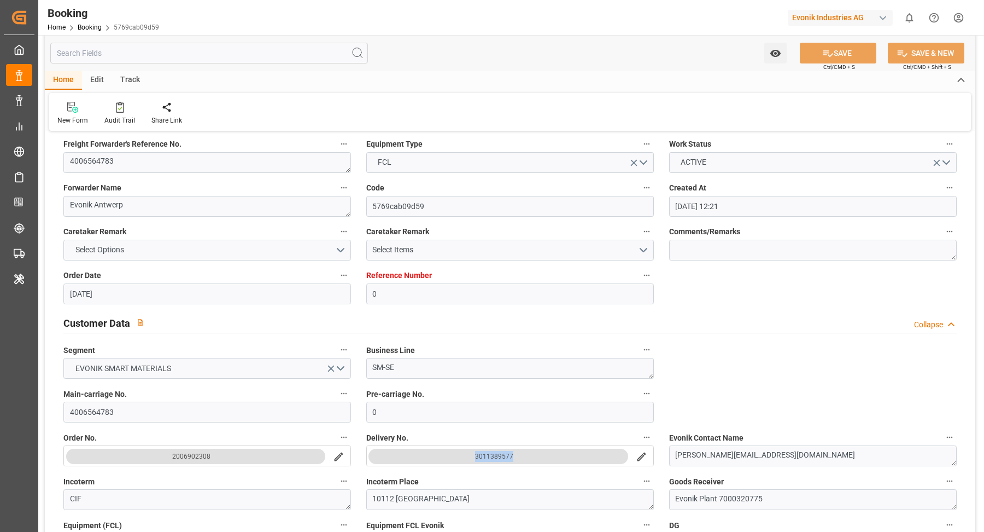
copy div "3011389577"
click at [167, 168] on textarea "4006564783" at bounding box center [207, 162] width 288 height 21
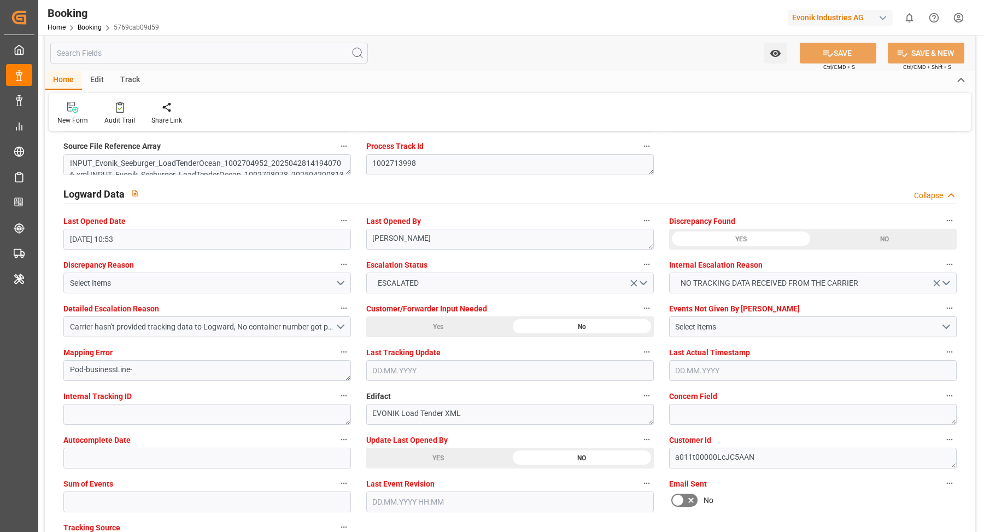
scroll to position [2013, 0]
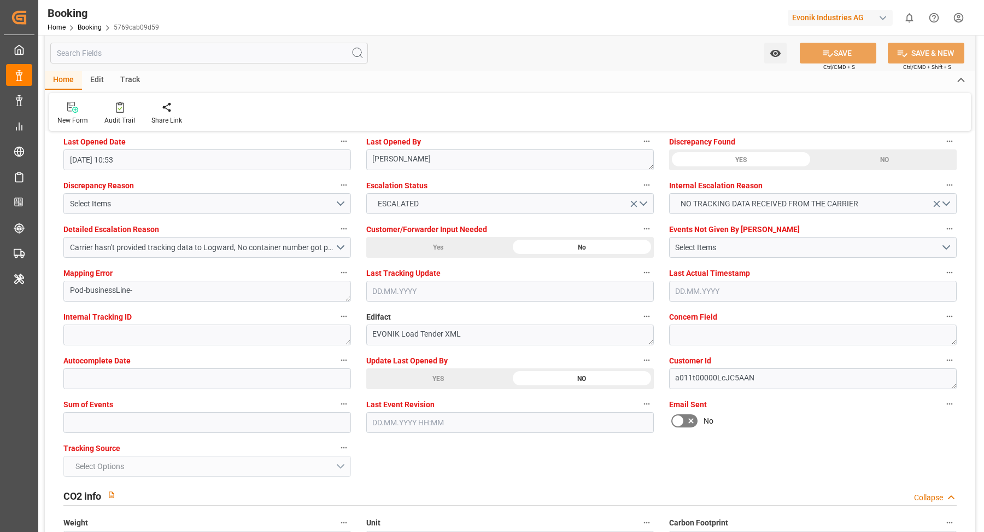
click at [496, 374] on div "YES" at bounding box center [438, 378] width 144 height 21
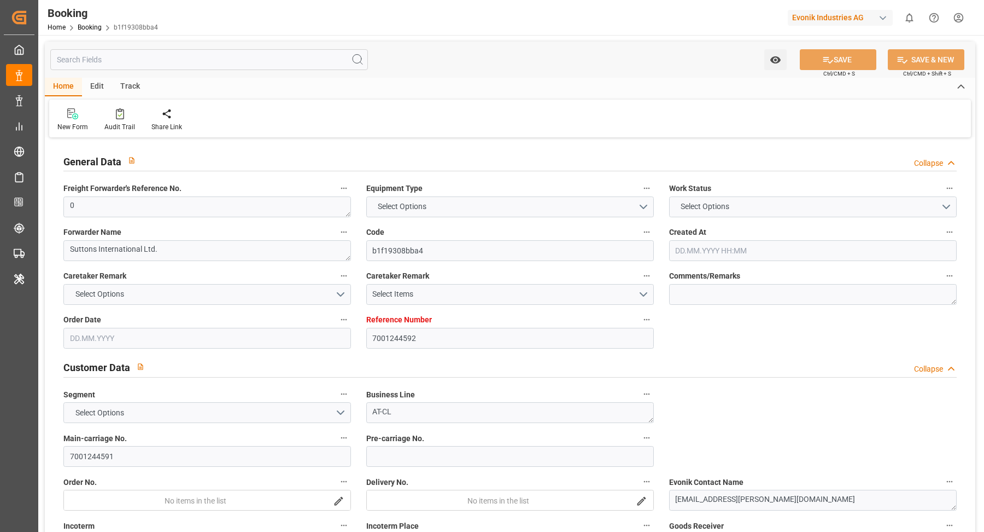
type input "7001244592"
type input "9281267"
type input "MSC"
type input "Mediterranean Shipping Company"
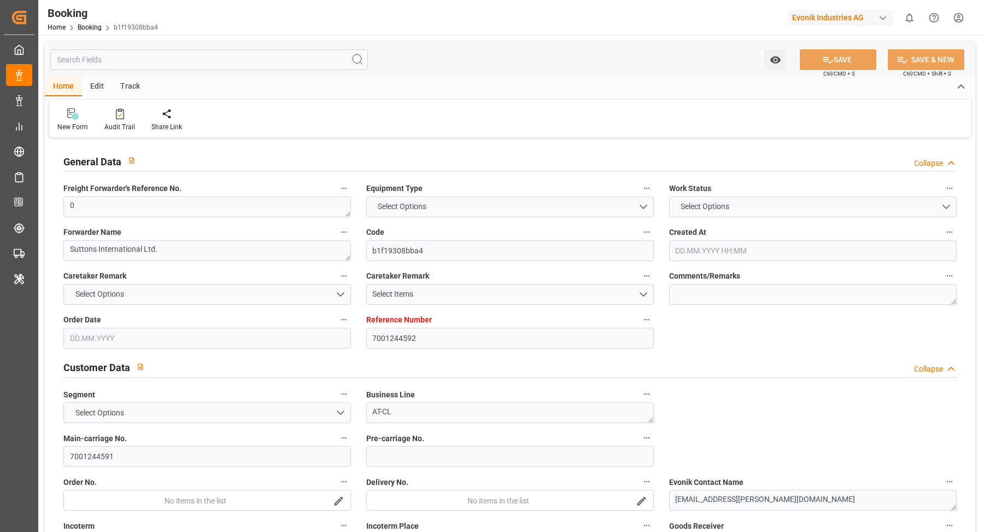
type input "EUNWC"
type input "USMOB"
type input "08.08.2025 14:12"
type input "[DATE]"
type input "22.10.2025"
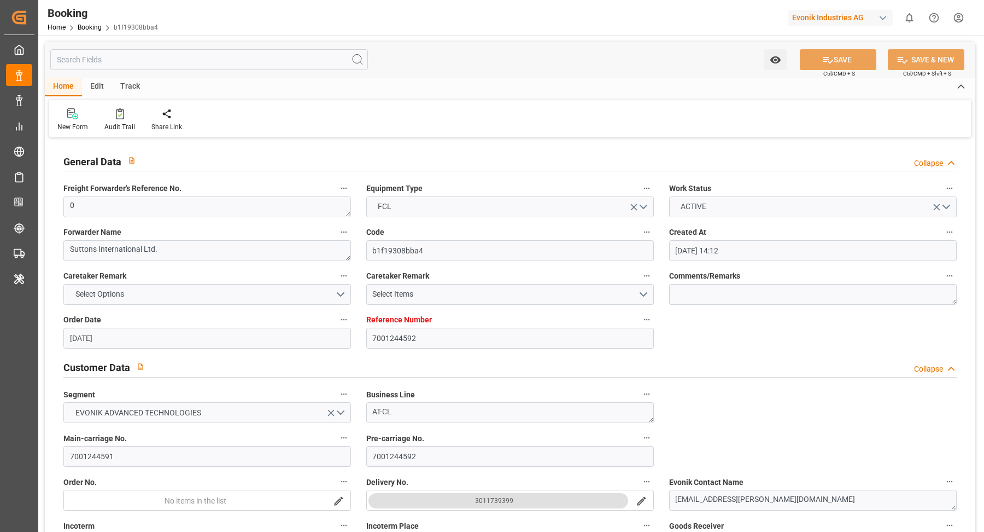
type input "11.09.2025"
type input "11.09.2025 00:00"
type input "[DATE] 00:00"
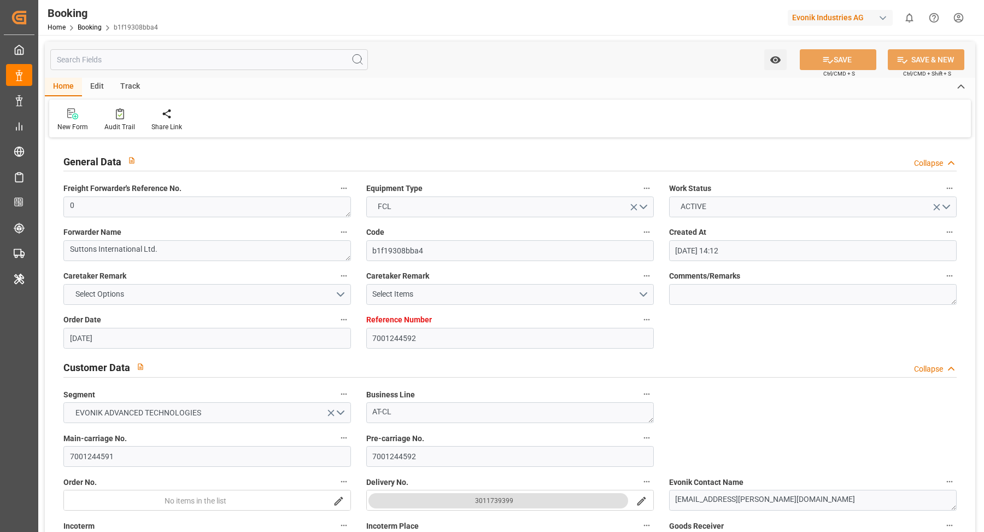
type input "22.09.2025 00:00"
type input "[DATE] 00:00"
type input "16.10.2025 00:00"
type input "08.08.2025"
type input "06.10.2025 11:58"
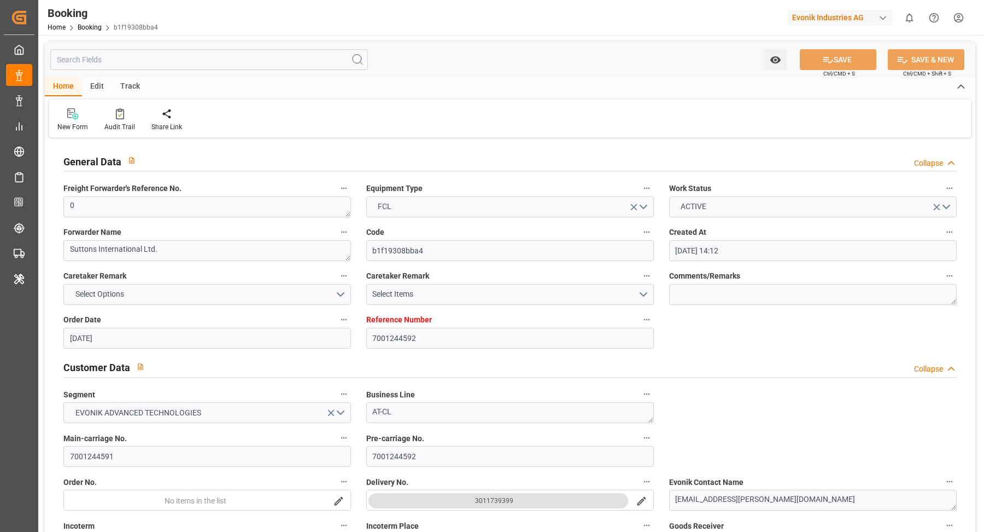
scroll to position [148, 0]
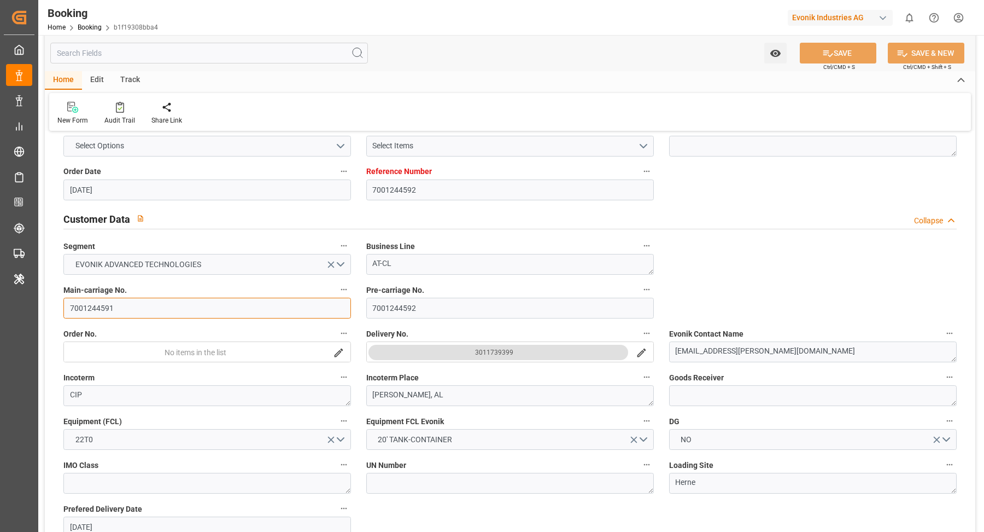
click at [145, 311] on input "7001244591" at bounding box center [207, 308] width 288 height 21
click at [129, 92] on div "Home Edit Track New Form Audit Trail Share Link" at bounding box center [510, 101] width 931 height 60
click at [120, 107] on icon at bounding box center [120, 109] width 4 height 4
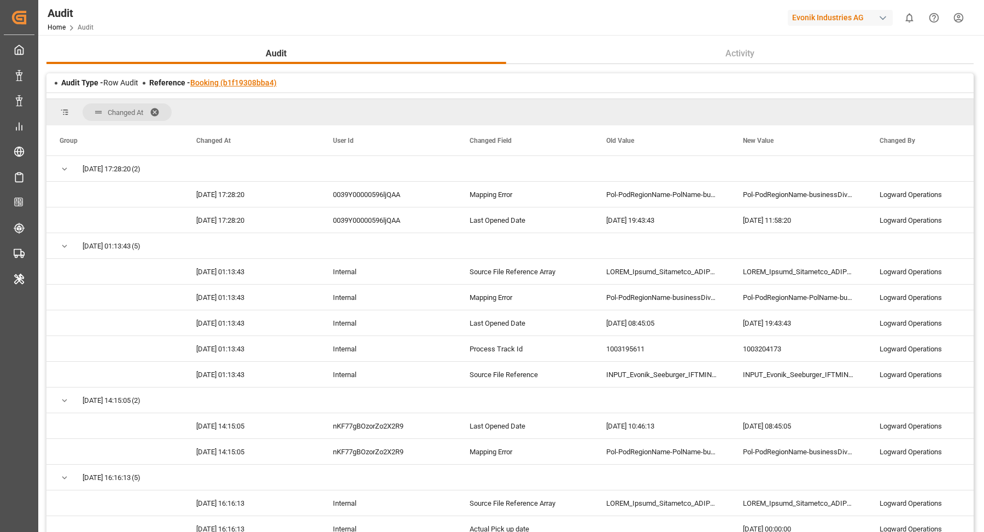
click at [219, 81] on link "Booking (b1f19308bba4)" at bounding box center [233, 82] width 86 height 9
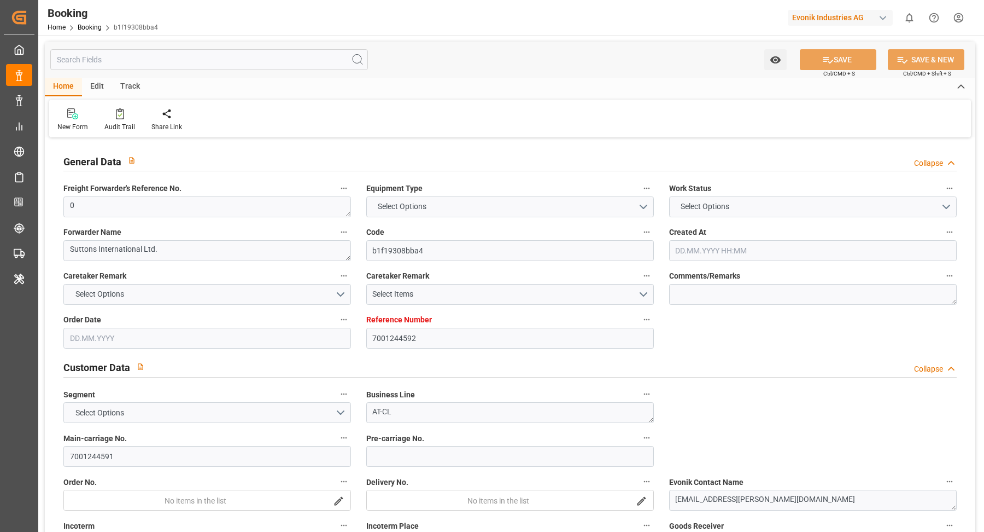
type input "7001244592"
type input "9281267"
type input "MSC"
type input "Mediterranean Shipping Company"
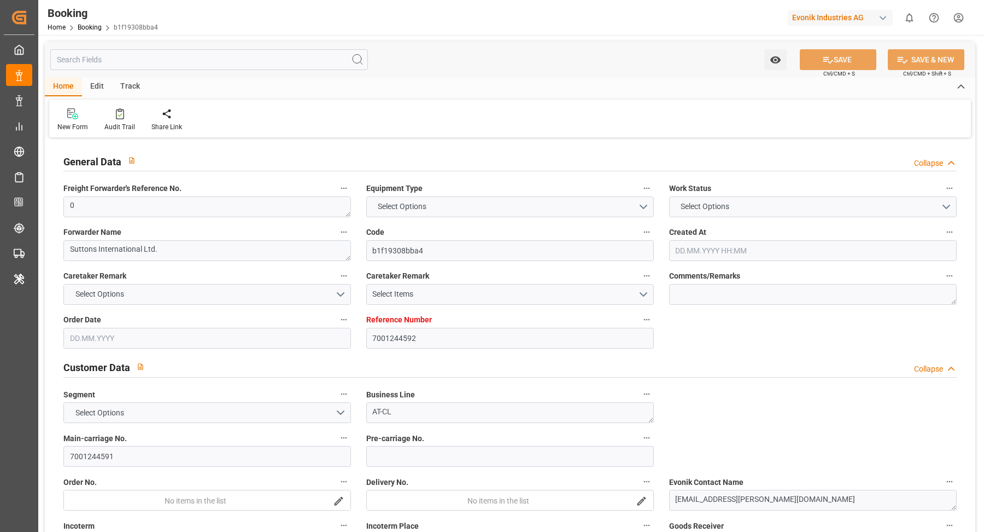
type input "EUNWC"
type input "USMOB"
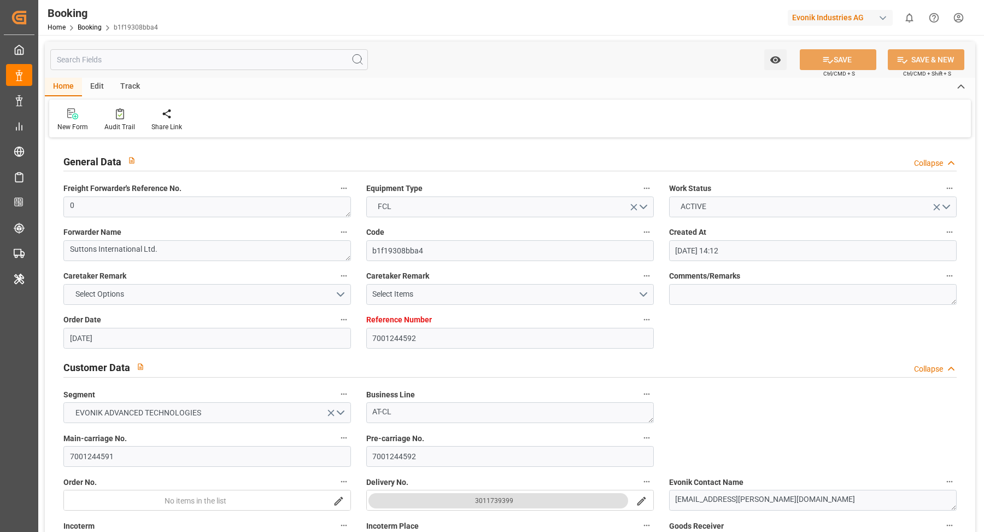
type input "08.08.2025 14:12"
type input "08.08.2025"
type input "22.10.2025"
type input "11.09.2025"
type input "11.09.2025 00:00"
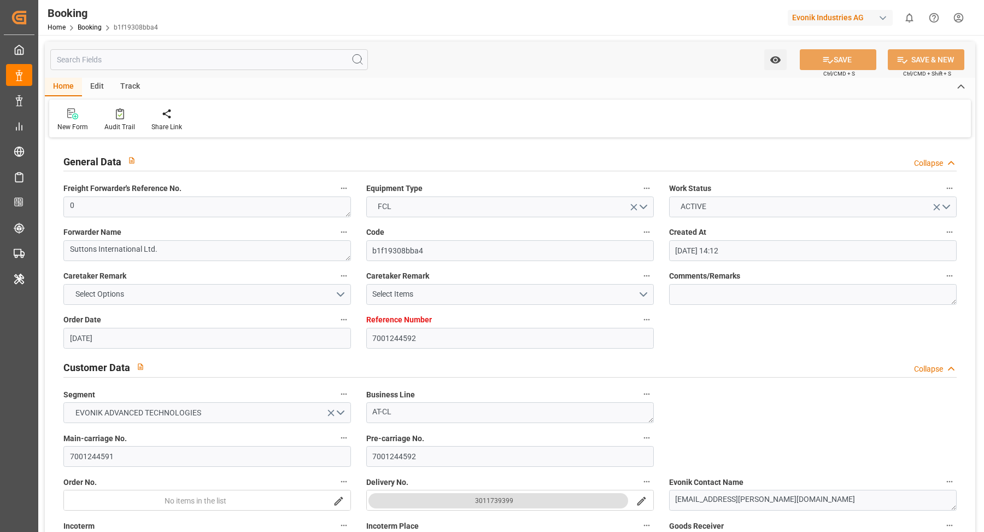
type input "11.09.2025 00:00"
type input "01.10.2025 00:00"
type input "14.10.2025 00:00"
type input "22.09.2025 00:00"
type input "04.11.2025 00:00"
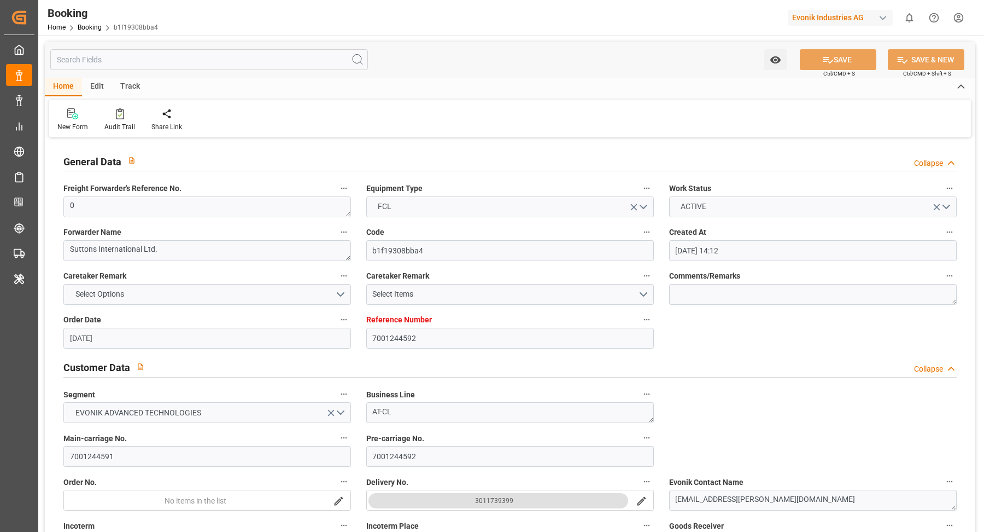
type input "16.10.2025 00:00"
type input "08.08.2025"
type input "06.10.2025 11:58"
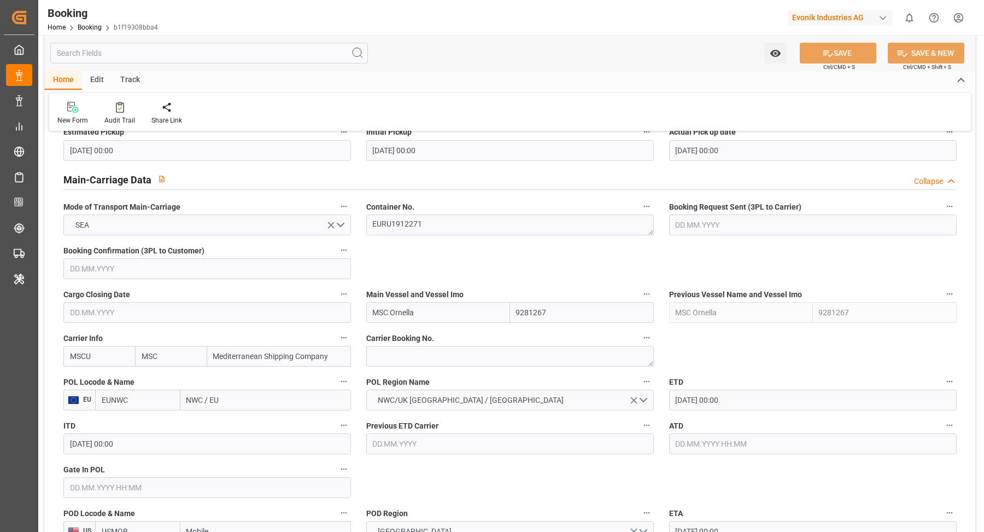
scroll to position [625, 0]
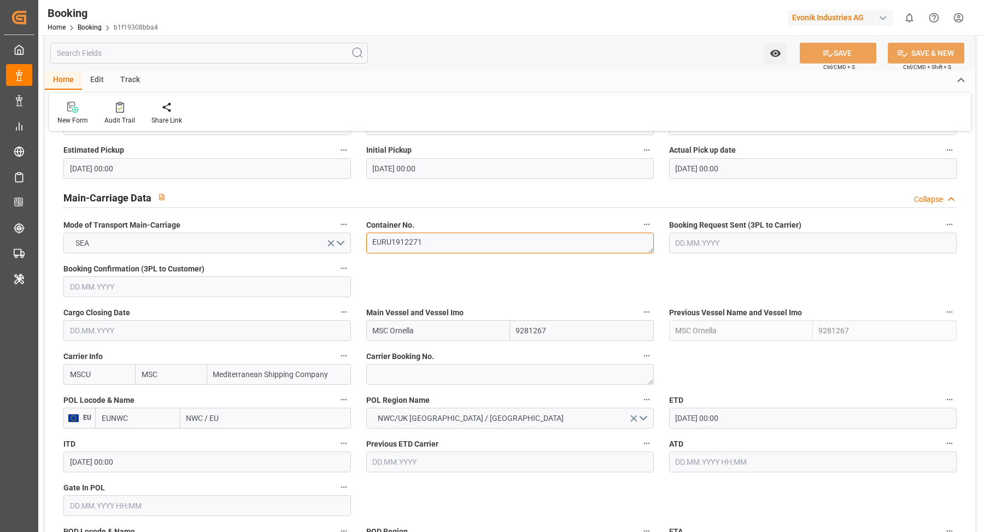
click at [458, 241] on textarea "EURU1912271" at bounding box center [510, 242] width 288 height 21
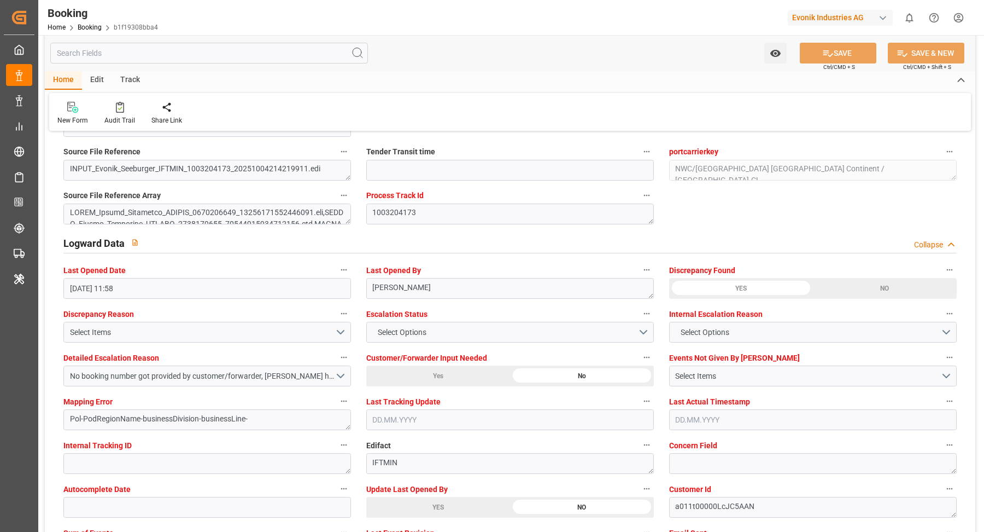
scroll to position [1929, 0]
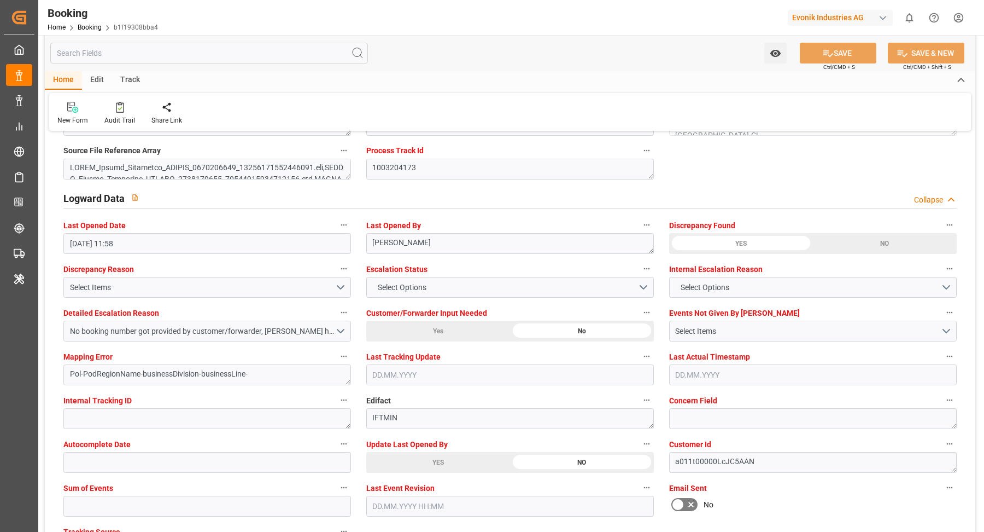
click at [446, 460] on div "YES" at bounding box center [438, 462] width 144 height 21
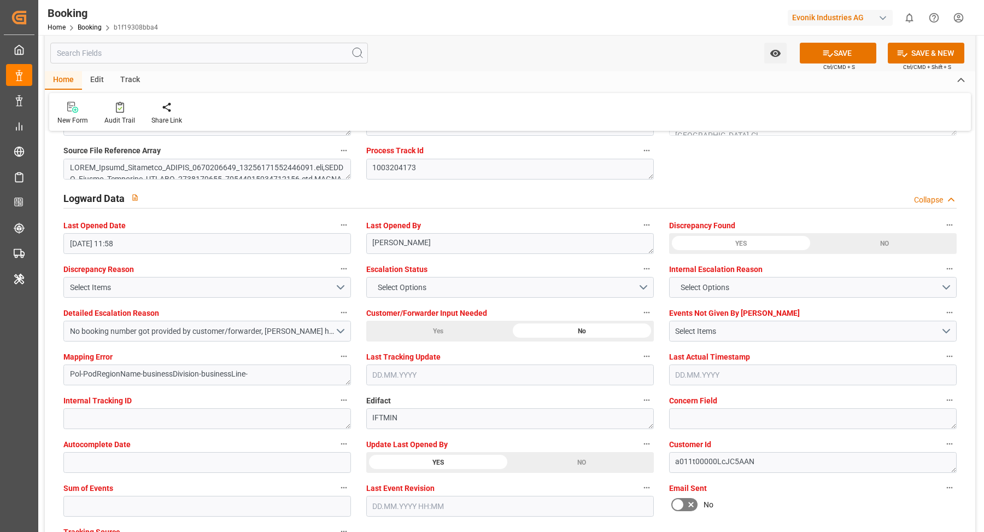
scroll to position [1939, 0]
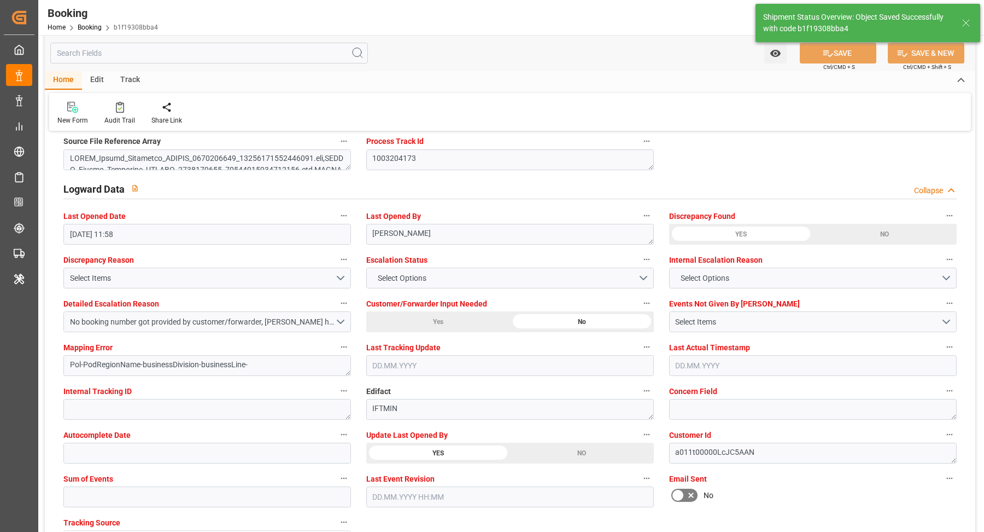
type textarea "[PERSON_NAME]"
type input "07.10.2025 06:41"
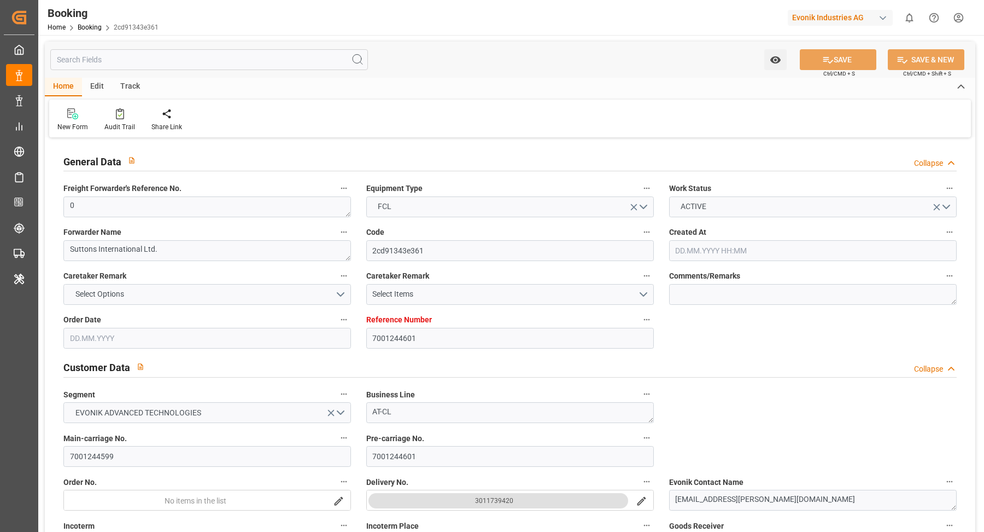
type input "[DATE] 14:14"
type input "[DATE]"
type input "[DATE] 00:00"
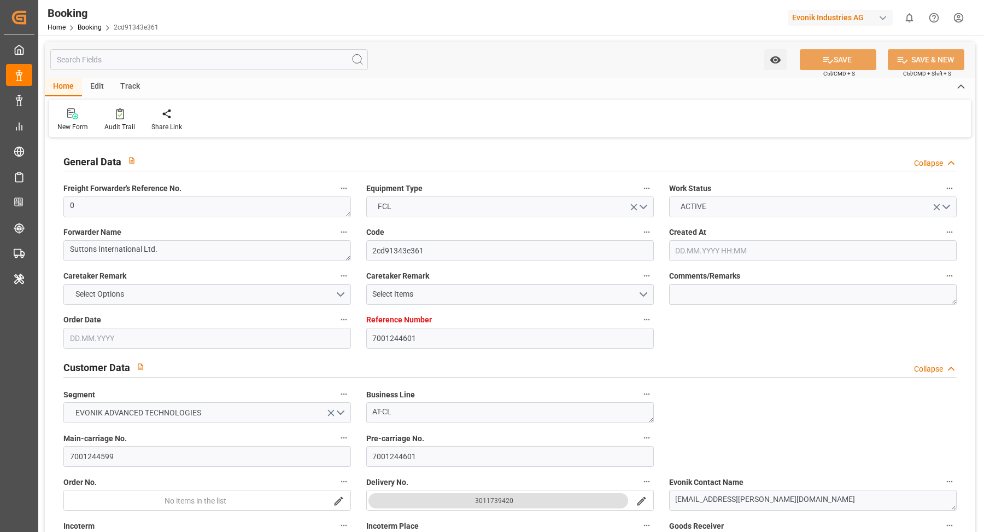
type input "[DATE] 00:00"
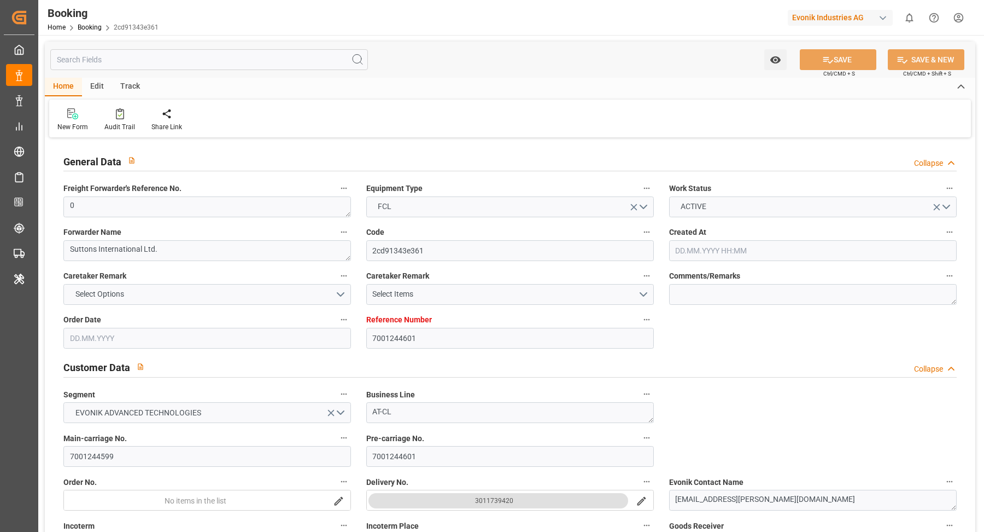
type input "[DATE] 00:00"
type input "[DATE]"
type input "[DATE] 11:37"
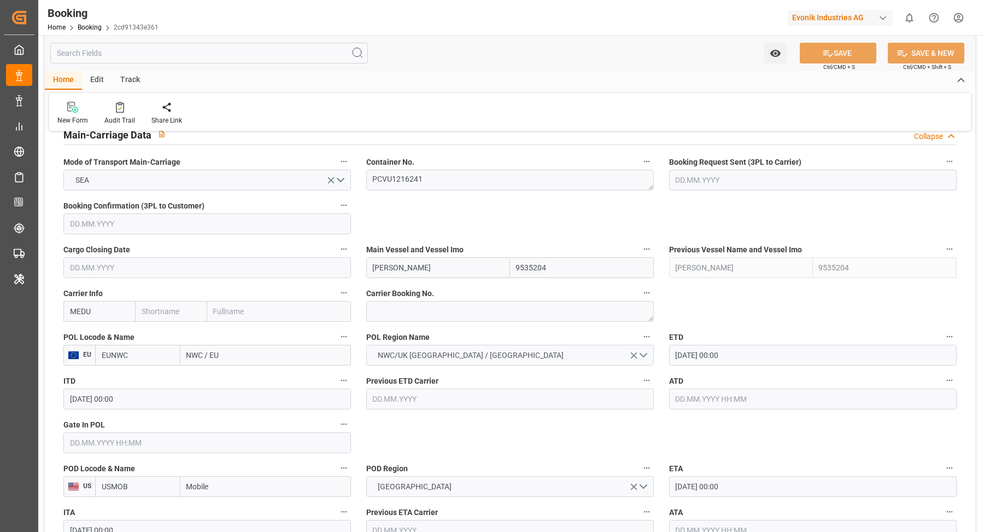
scroll to position [697, 0]
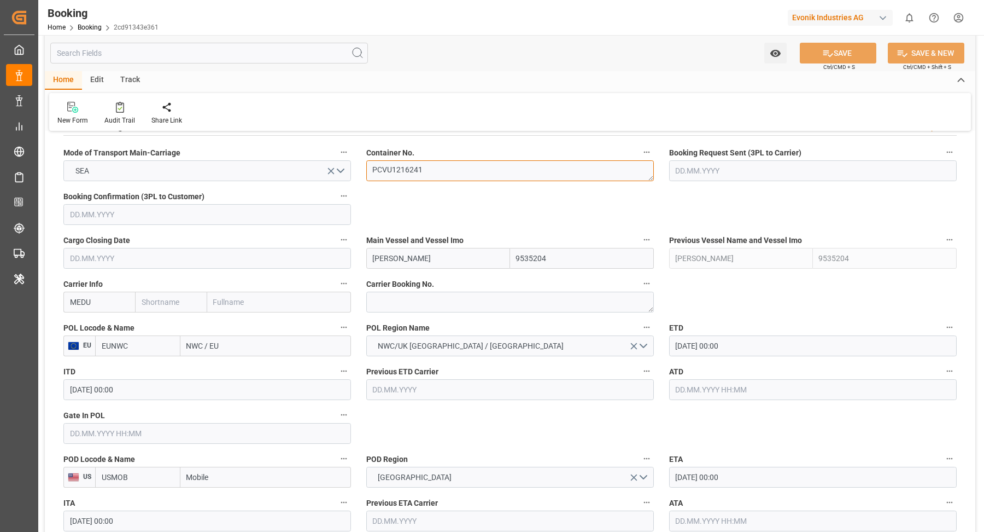
click at [451, 179] on textarea "PCVU1216241" at bounding box center [510, 170] width 288 height 21
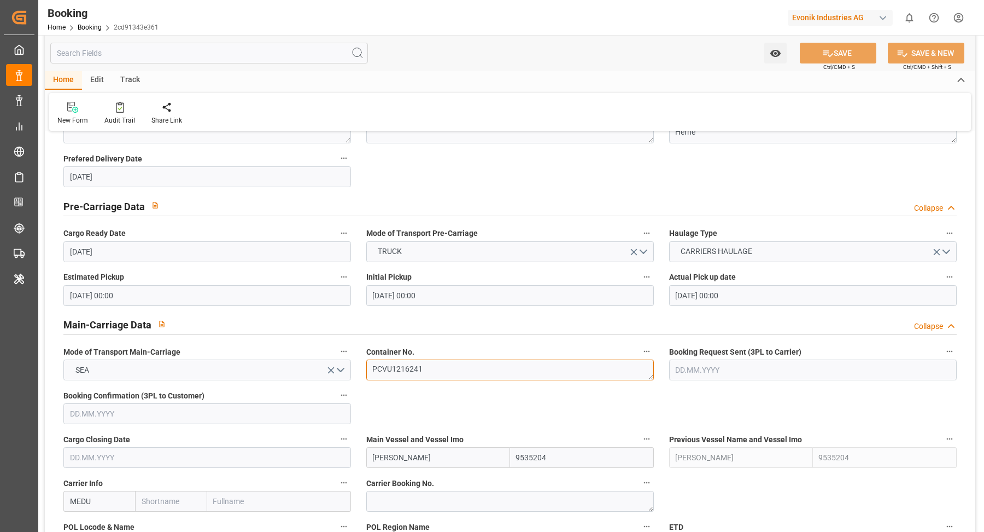
scroll to position [489, 0]
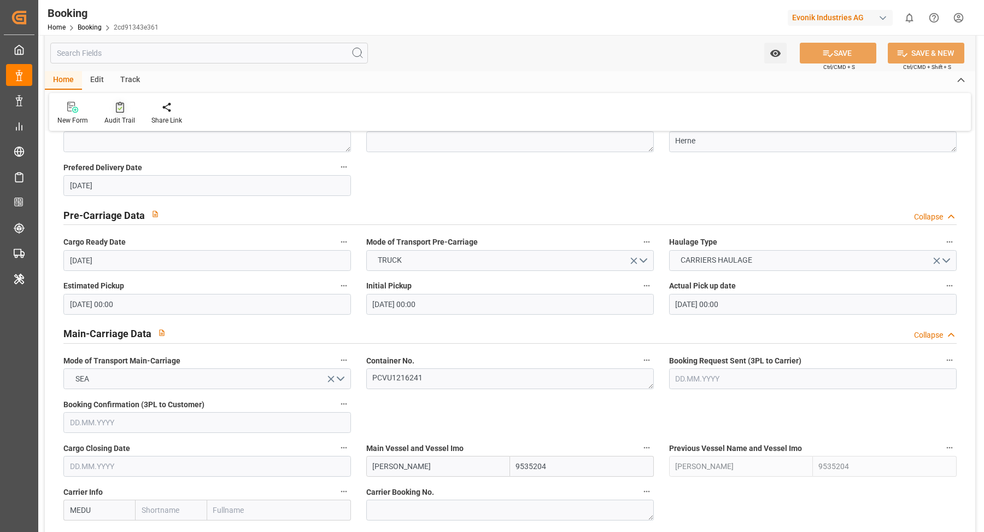
click at [116, 103] on icon at bounding box center [120, 107] width 8 height 11
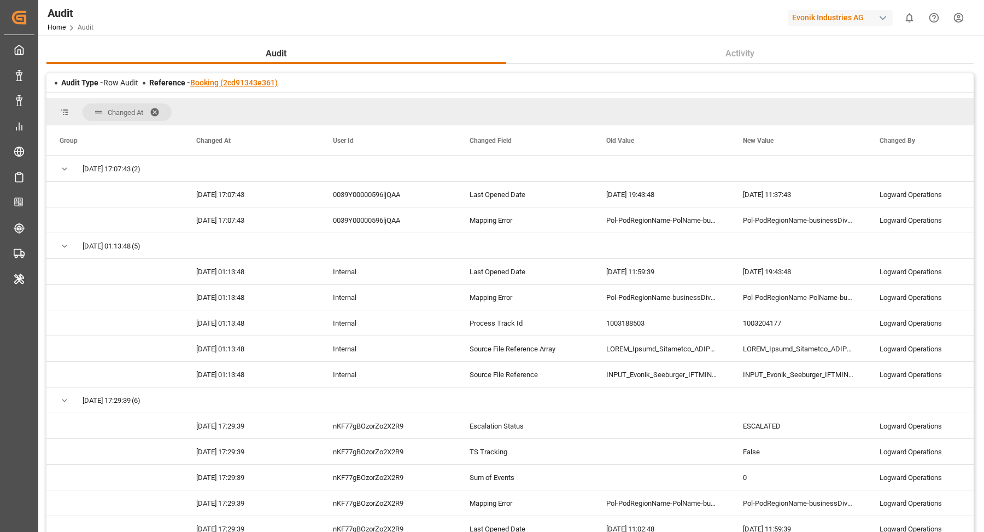
click at [242, 83] on link "Booking (2cd91343e361)" at bounding box center [234, 82] width 88 height 9
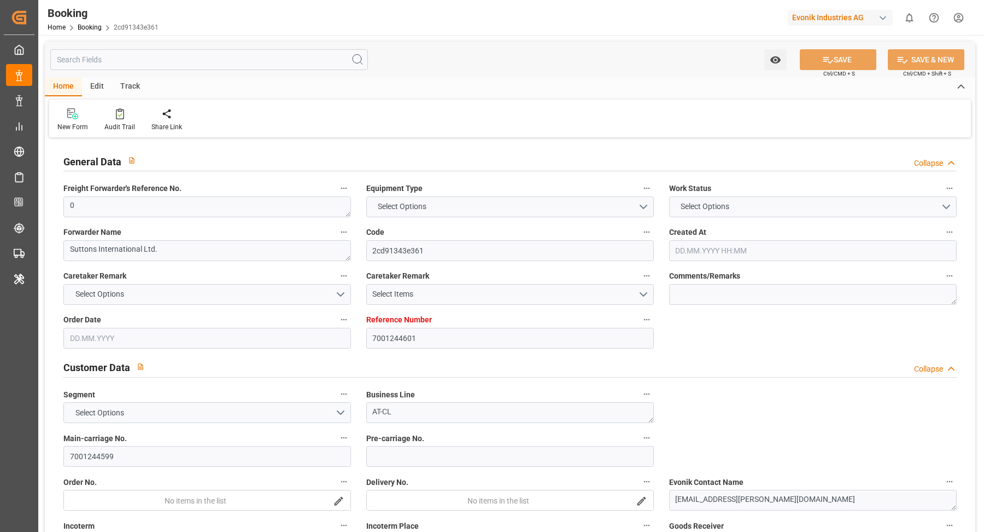
type input "7001244601"
type input "9535204"
type input "EUNWC"
type input "USMOB"
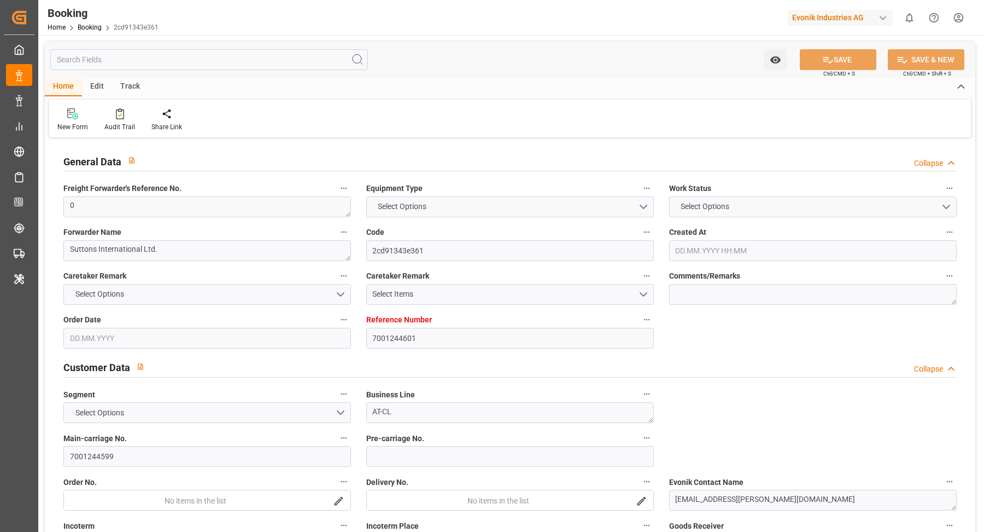
type input "0"
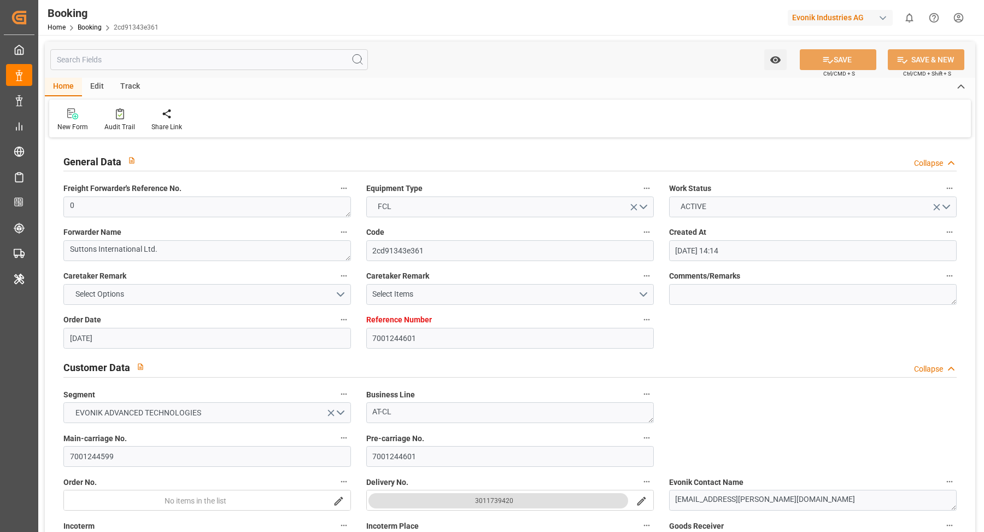
type input "[DATE] 14:14"
type input "[DATE]"
type input "[DATE] 00:00"
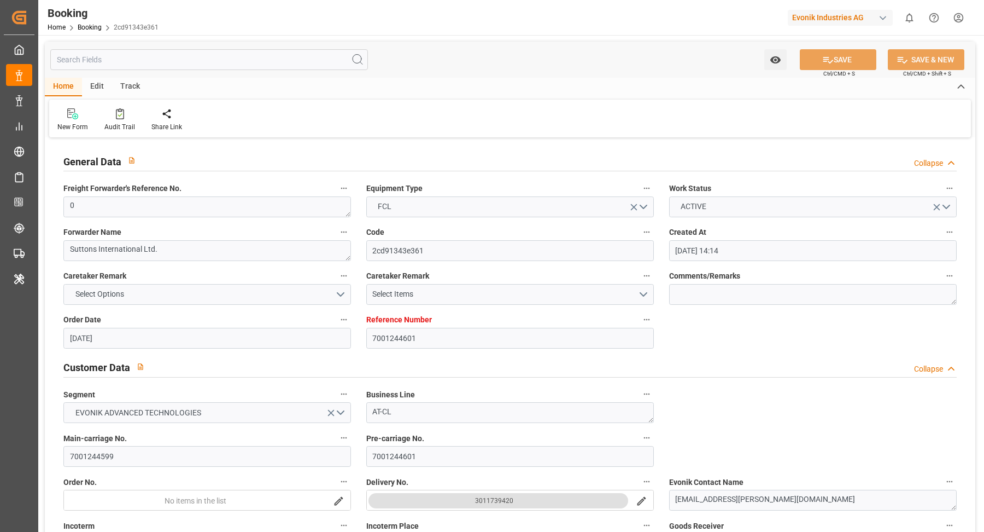
type input "[DATE] 00:00"
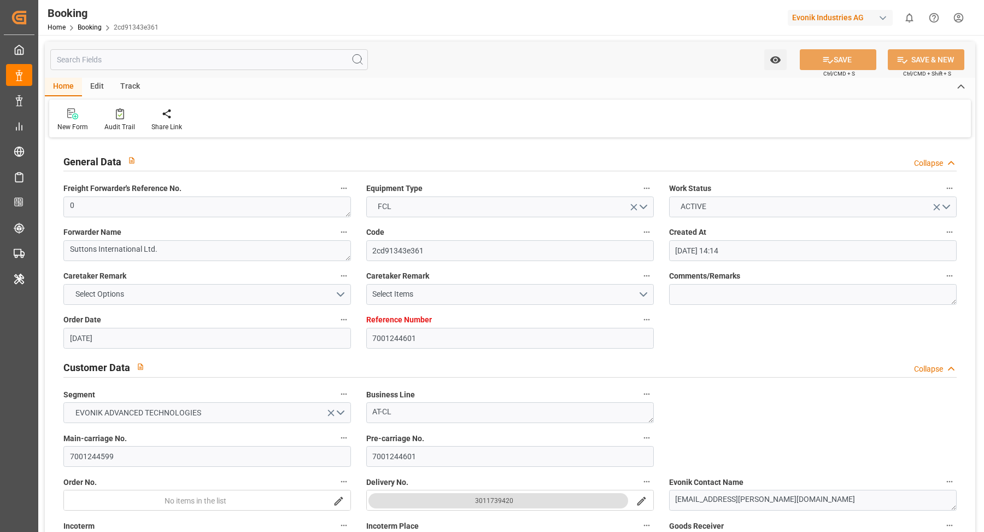
type input "[DATE] 00:00"
type input "[DATE]"
type input "[DATE] 11:37"
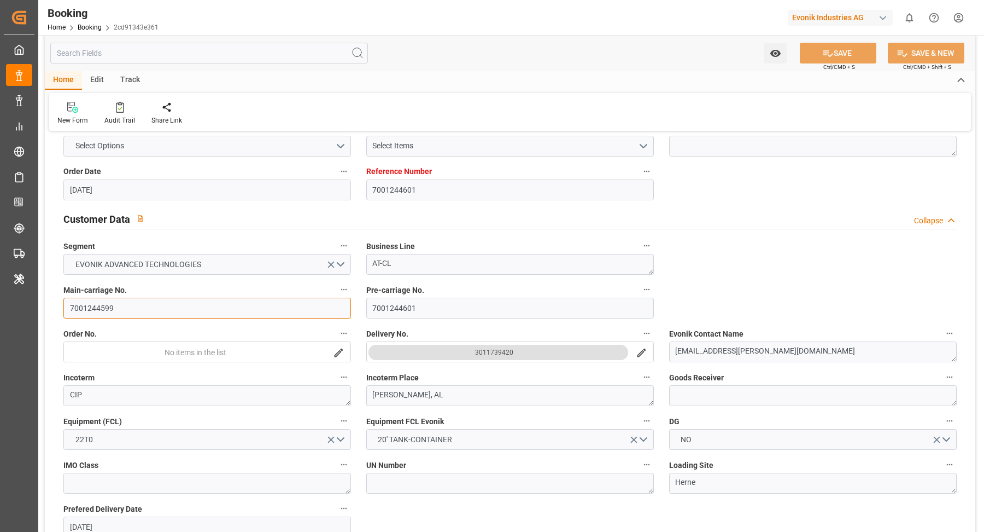
click at [125, 306] on input "7001244599" at bounding box center [207, 308] width 288 height 21
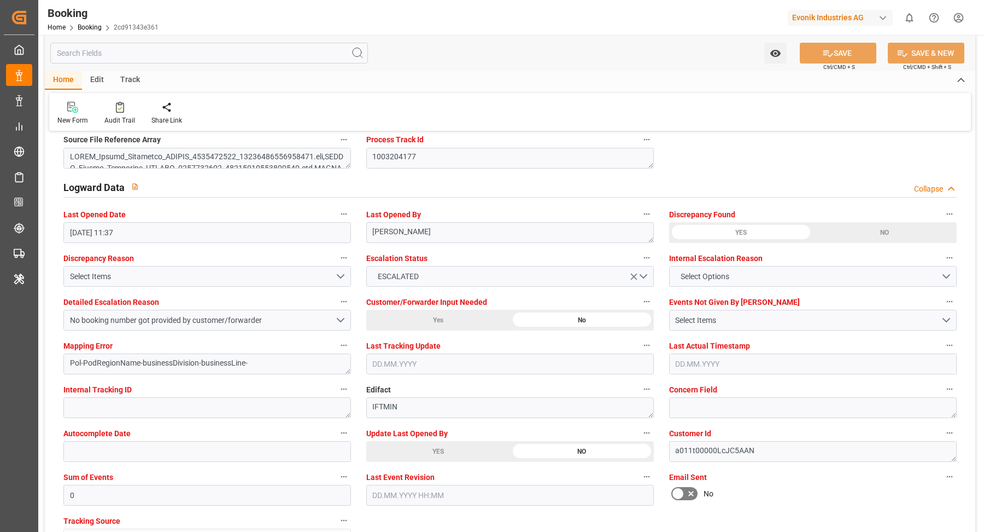
scroll to position [2019, 0]
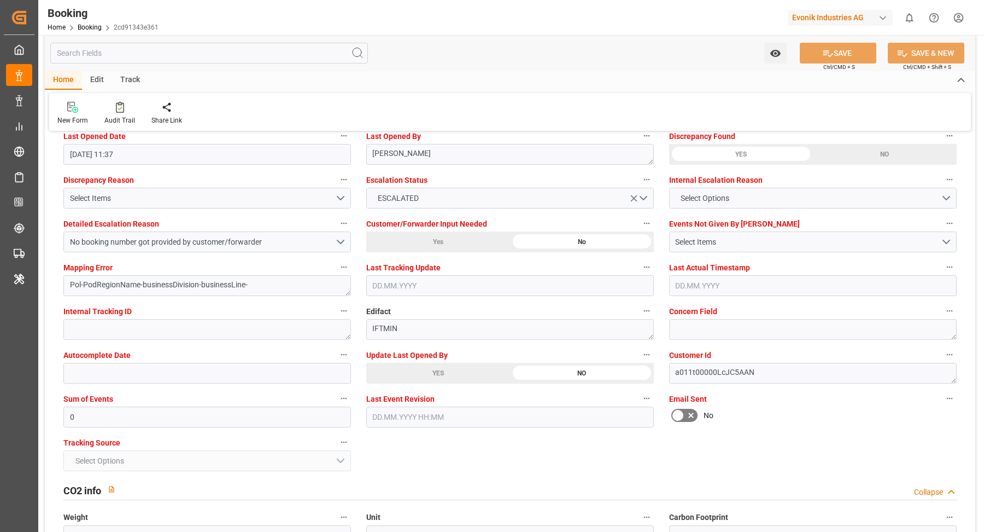
click at [447, 374] on div "YES" at bounding box center [438, 373] width 144 height 21
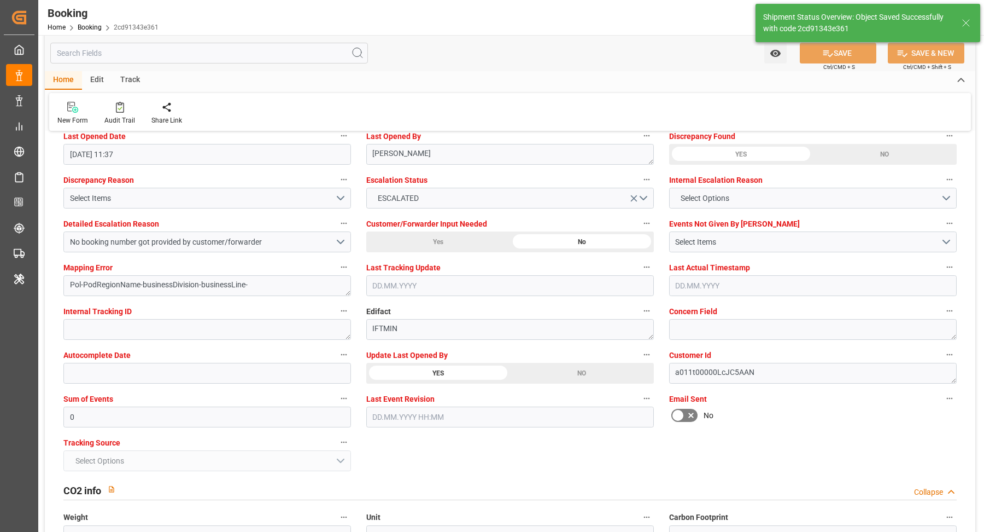
type textarea "[PERSON_NAME]"
type input "[DATE] 06:47"
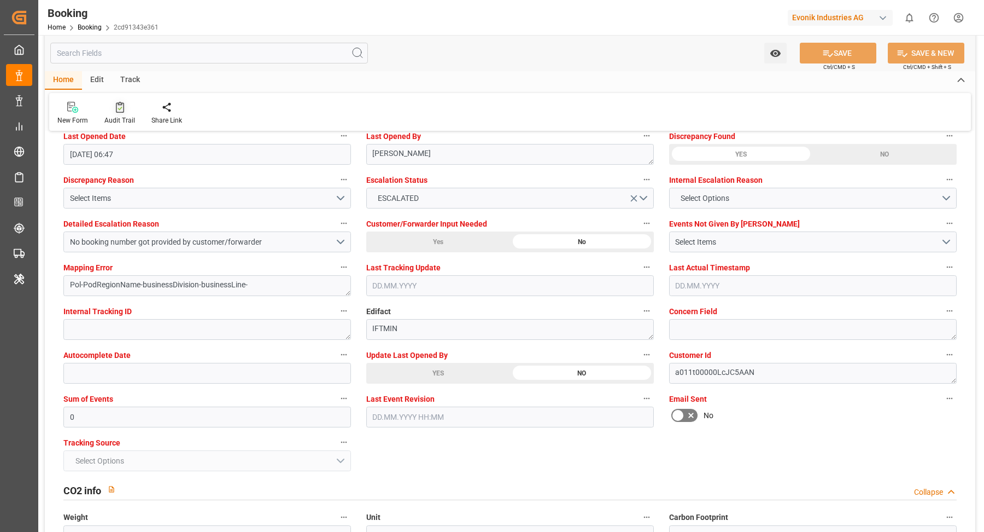
click at [129, 113] on div "Audit Trail" at bounding box center [119, 113] width 47 height 24
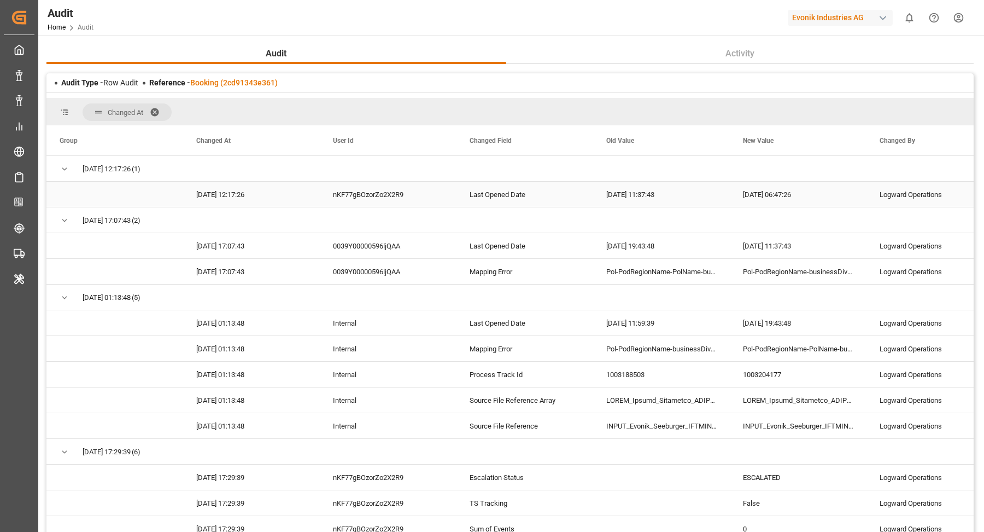
scroll to position [8, 0]
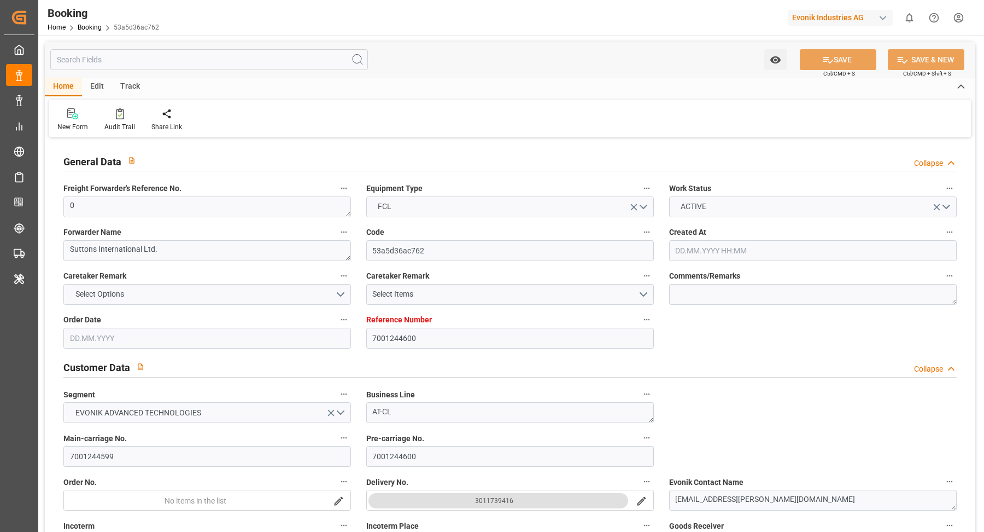
type input "08.08.2025 14:14"
type input "08.08.2025"
type input "09.11.2025"
type input "29.09.2025"
type input "29.09.2025 00:00"
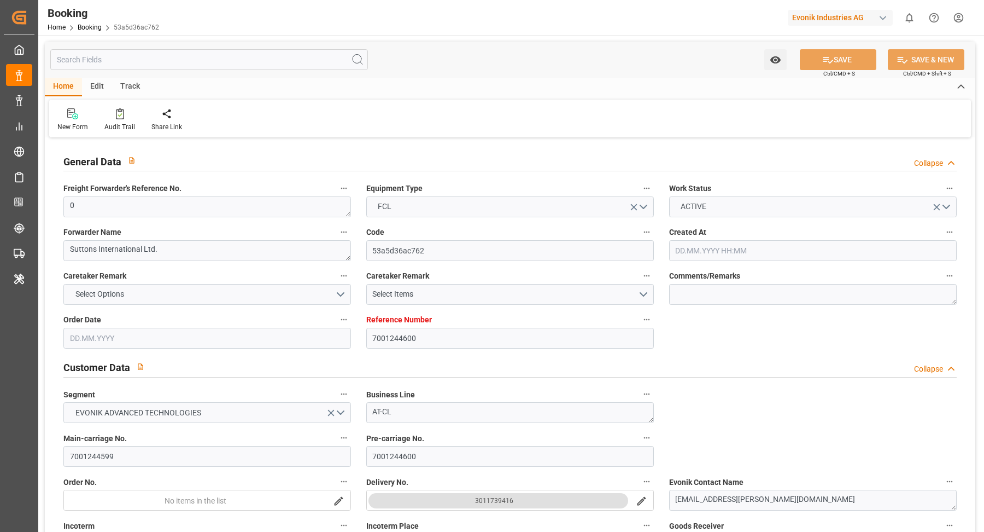
type input "29.09.2025 00:00"
type input "[DATE] 00:00"
type input "06.11.2025 00:00"
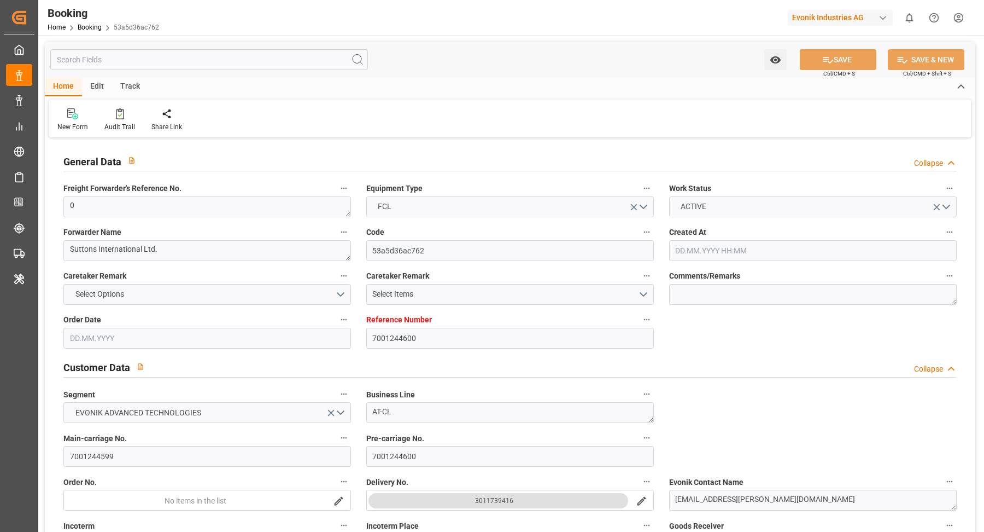
type input "06.11.2025 00:00"
type input "08.08.2025"
type input "06.10.2025 11:47"
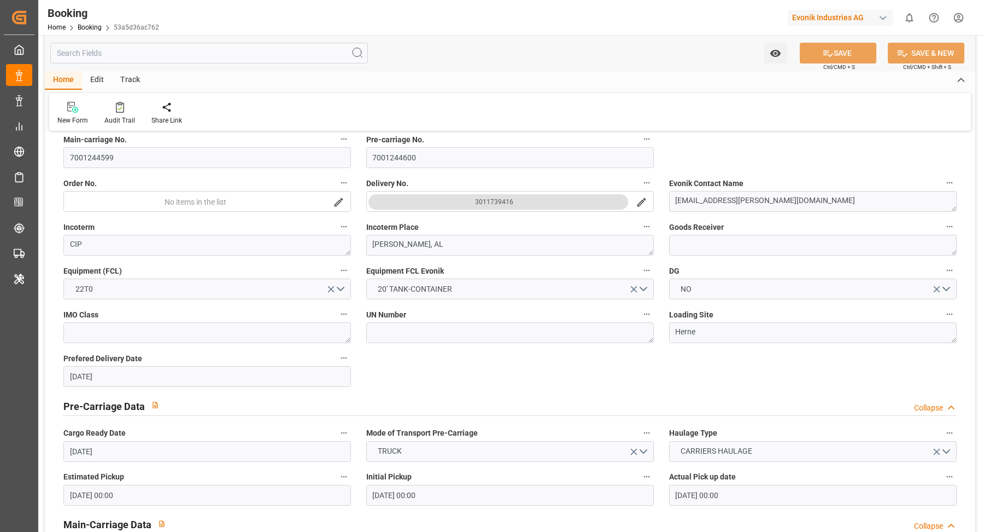
scroll to position [316, 0]
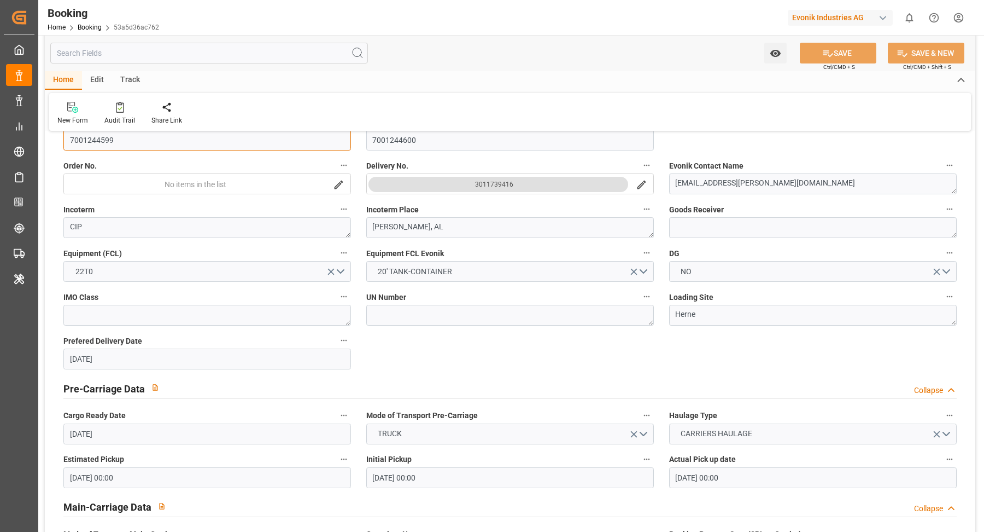
click at [154, 150] on input "7001244599" at bounding box center [207, 140] width 288 height 21
click at [155, 150] on input "7001244599" at bounding box center [207, 140] width 288 height 21
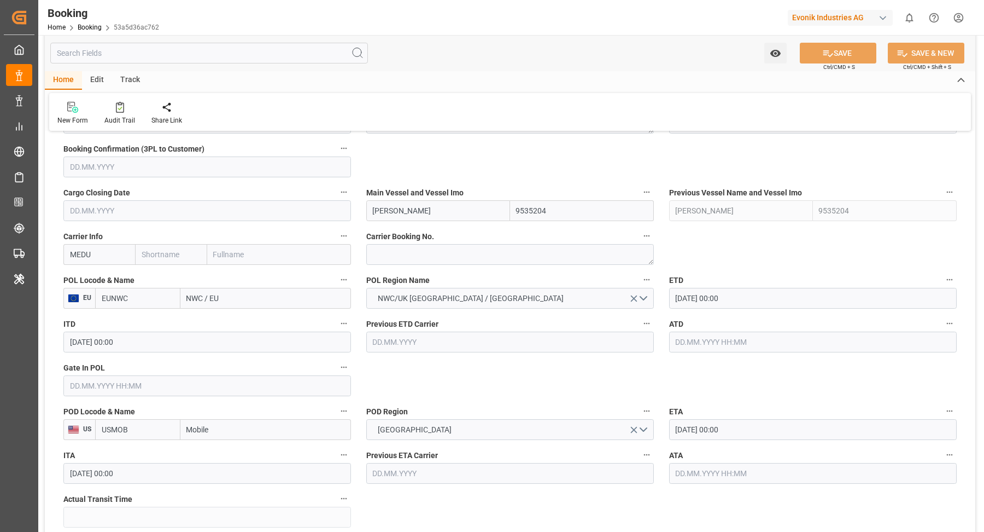
scroll to position [699, 0]
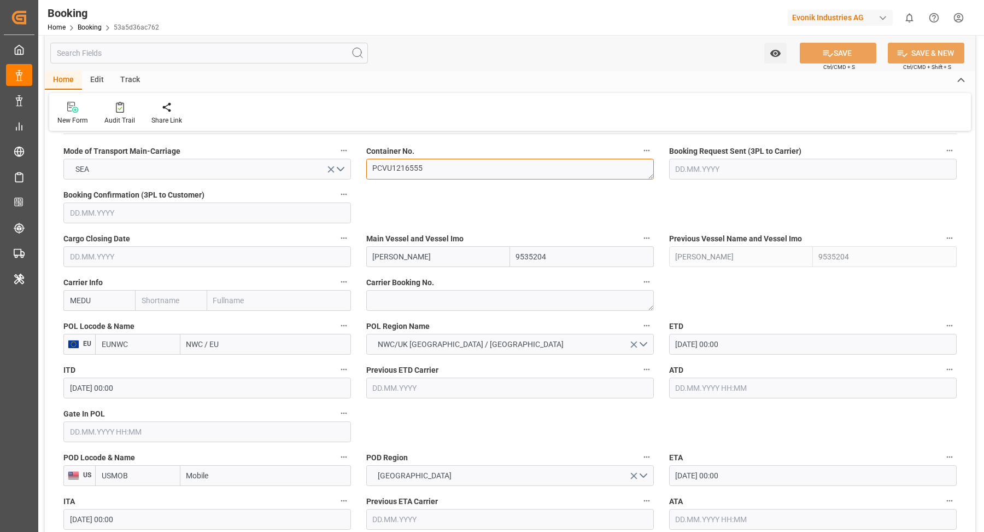
click at [439, 169] on textarea "PCVU1216555" at bounding box center [510, 169] width 288 height 21
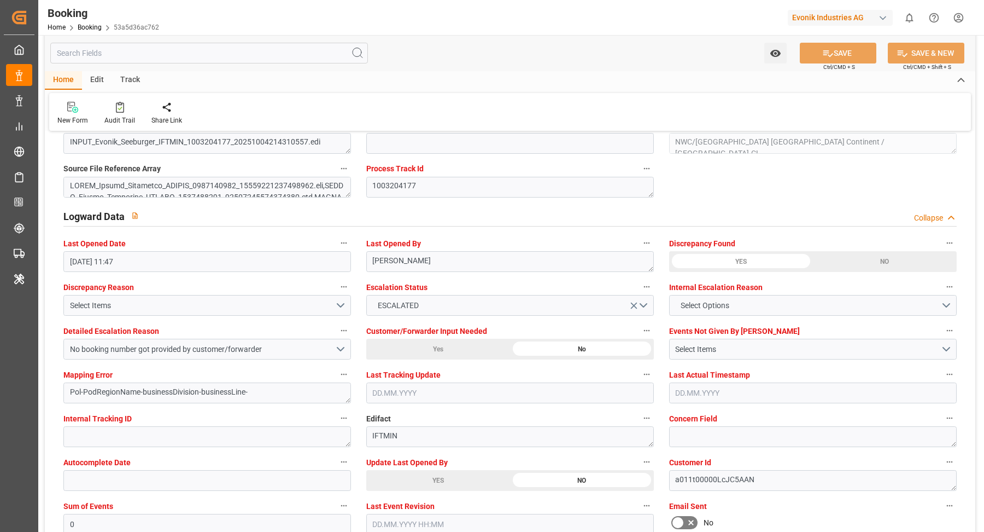
scroll to position [2081, 0]
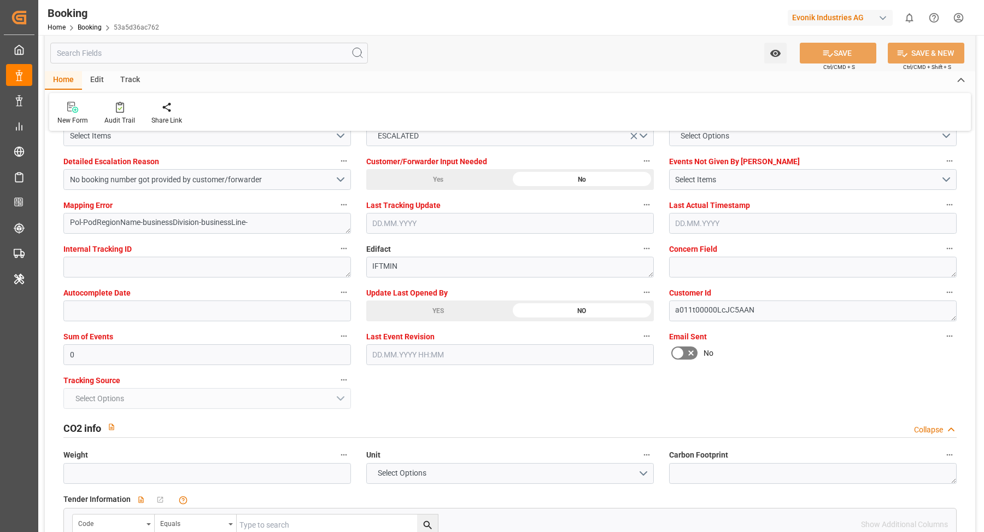
drag, startPoint x: 431, startPoint y: 309, endPoint x: 574, endPoint y: 308, distance: 142.7
click at [431, 309] on div "YES" at bounding box center [438, 310] width 144 height 21
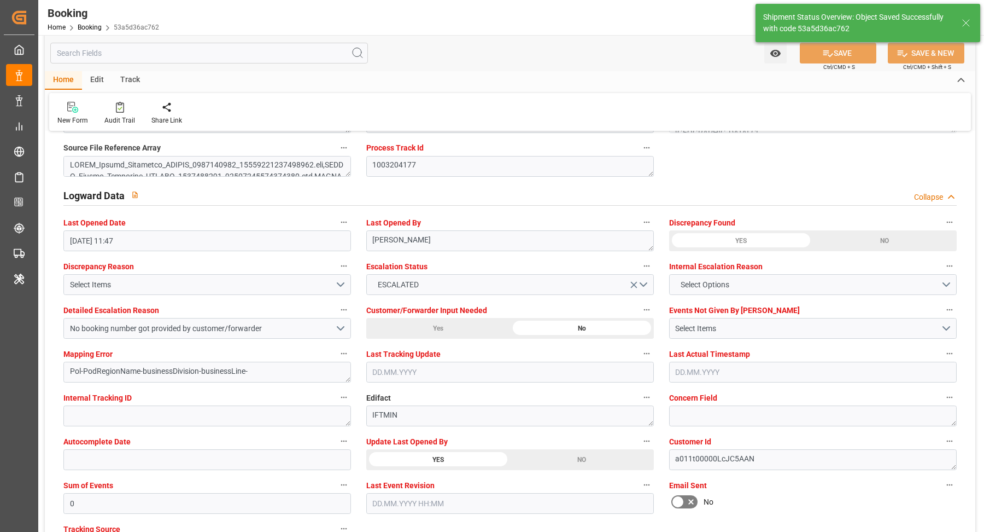
type textarea "[PERSON_NAME]"
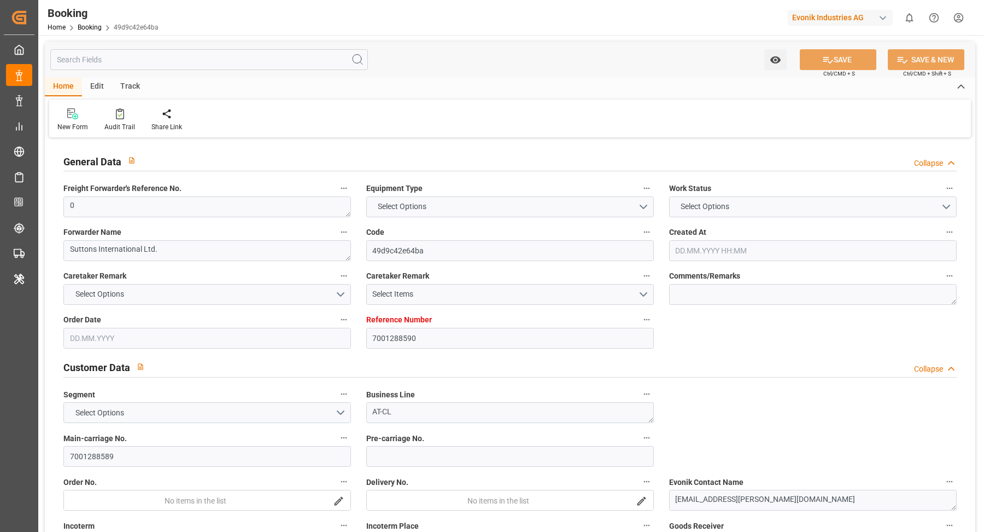
type input "7001288590"
type input "9535204"
type input "EUNWC"
type input "USMOB"
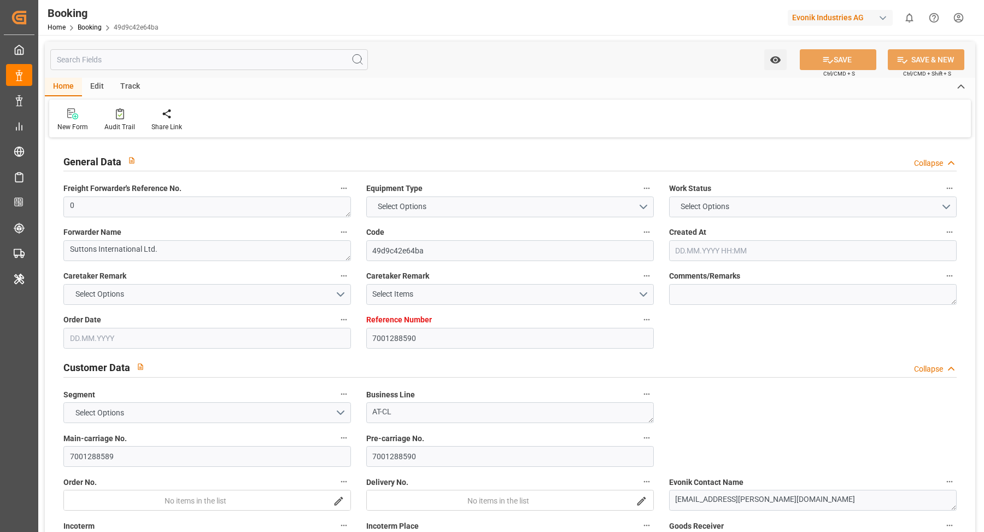
type input "[DATE] 07:15"
type input "[DATE]"
type input "[DATE] 00:00"
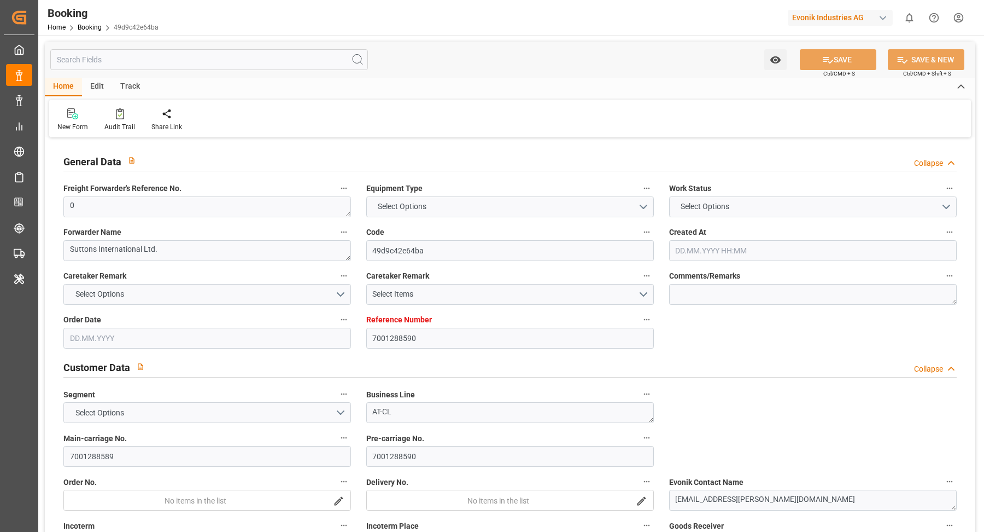
type input "[DATE] 00:00"
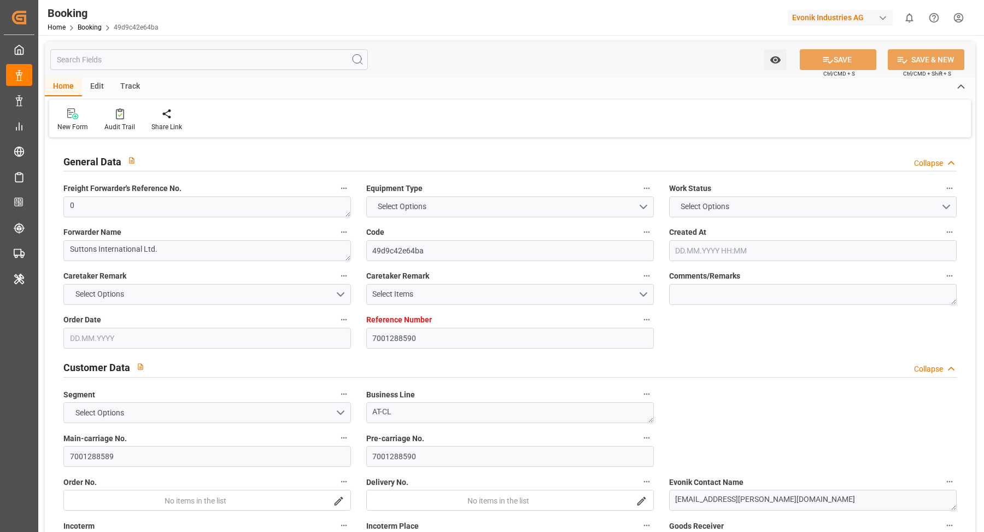
type input "[DATE] 00:00"
type input "[DATE] 11:48"
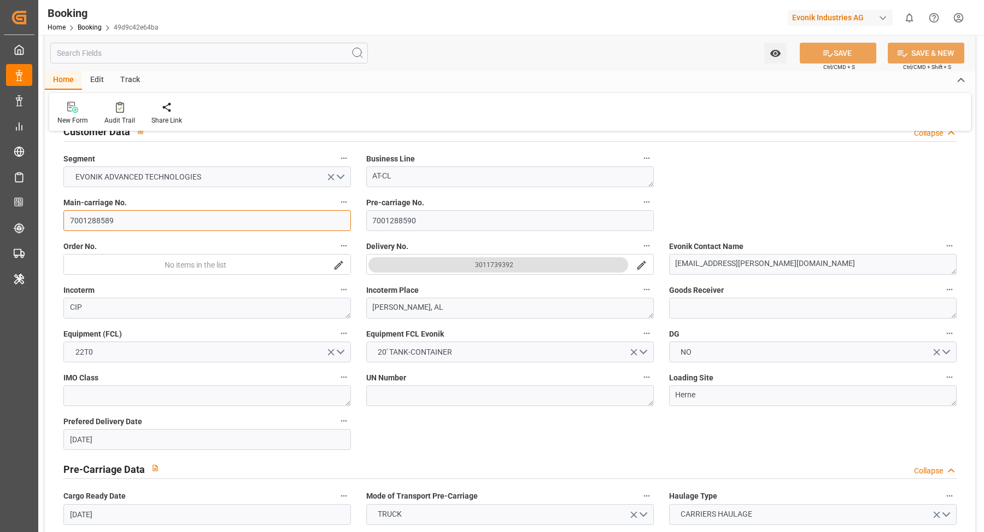
click at [157, 219] on input "7001288589" at bounding box center [207, 220] width 288 height 21
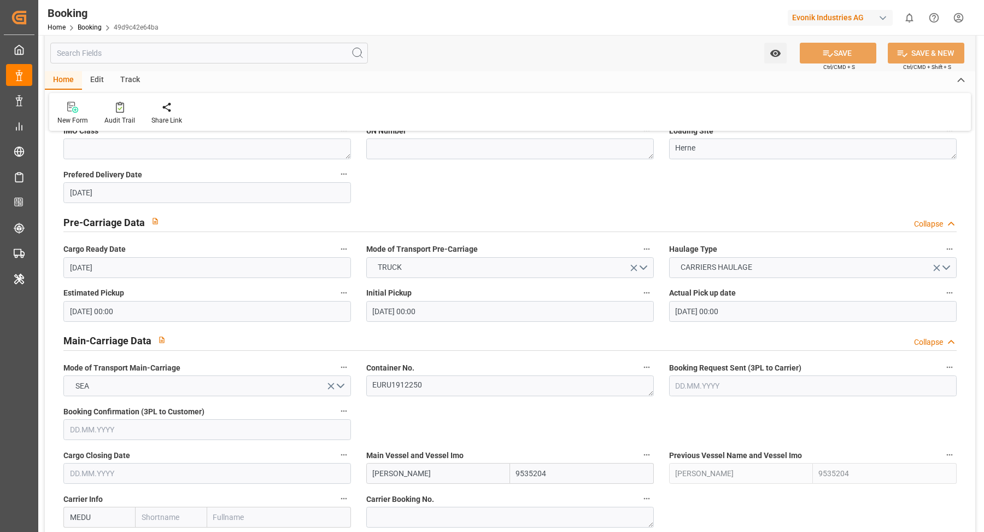
scroll to position [631, 0]
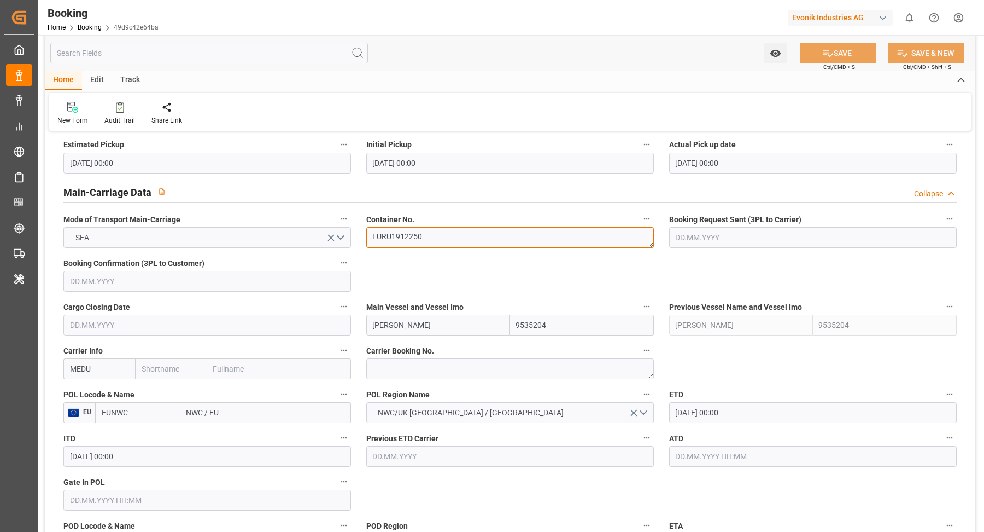
click at [446, 227] on textarea "EURU1912250" at bounding box center [510, 237] width 288 height 21
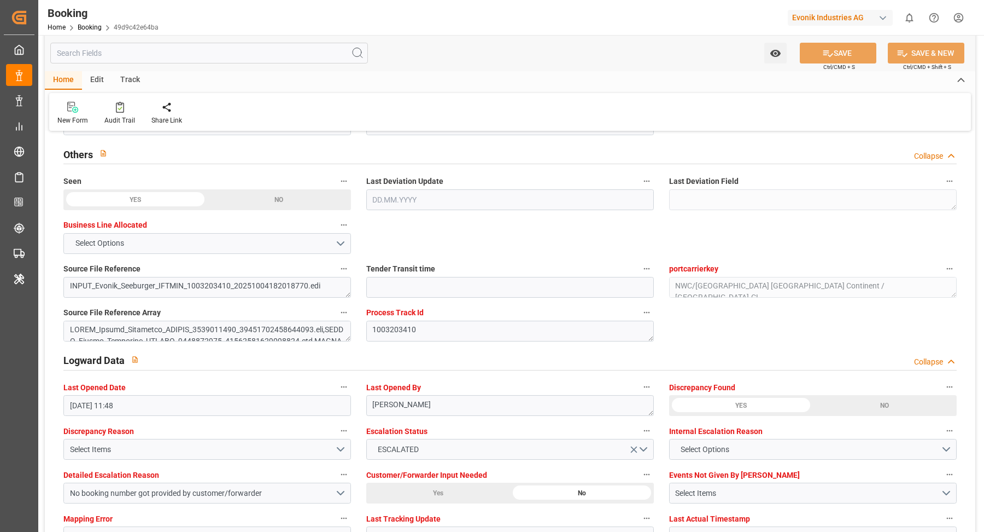
scroll to position [1988, 0]
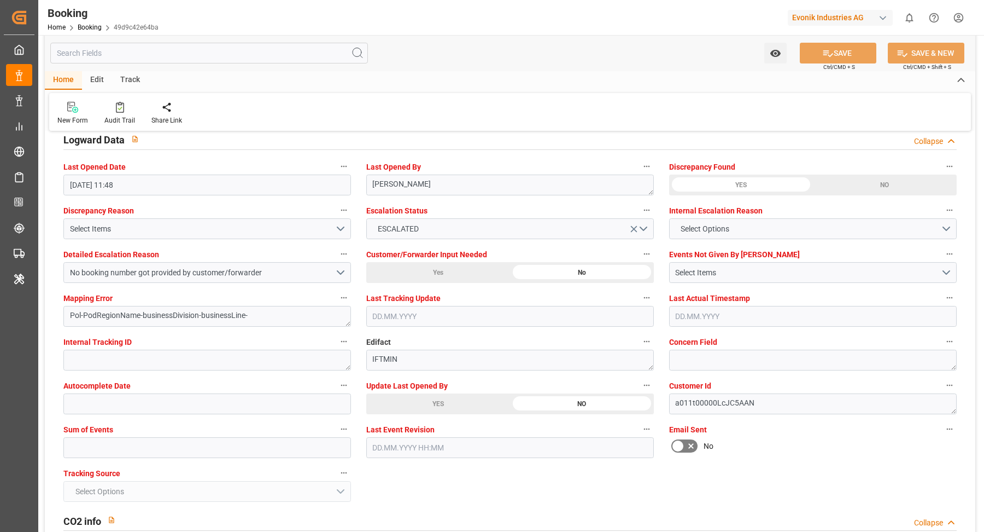
click at [416, 405] on div "YES" at bounding box center [438, 403] width 144 height 21
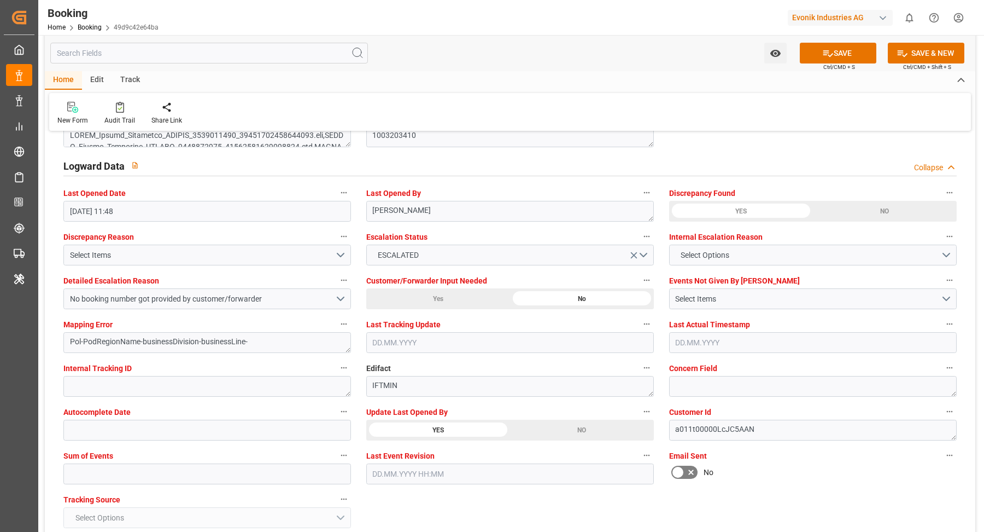
scroll to position [1953, 0]
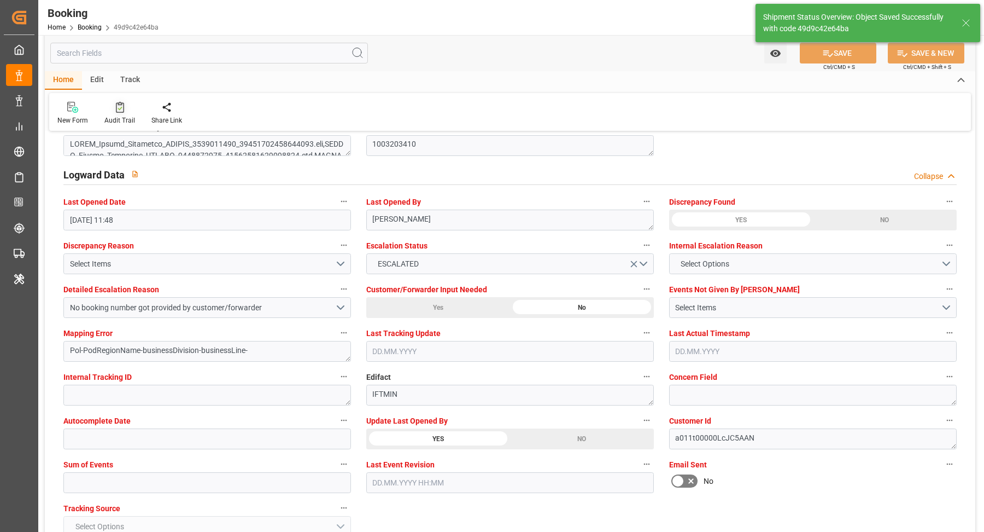
click at [121, 111] on icon at bounding box center [120, 107] width 8 height 11
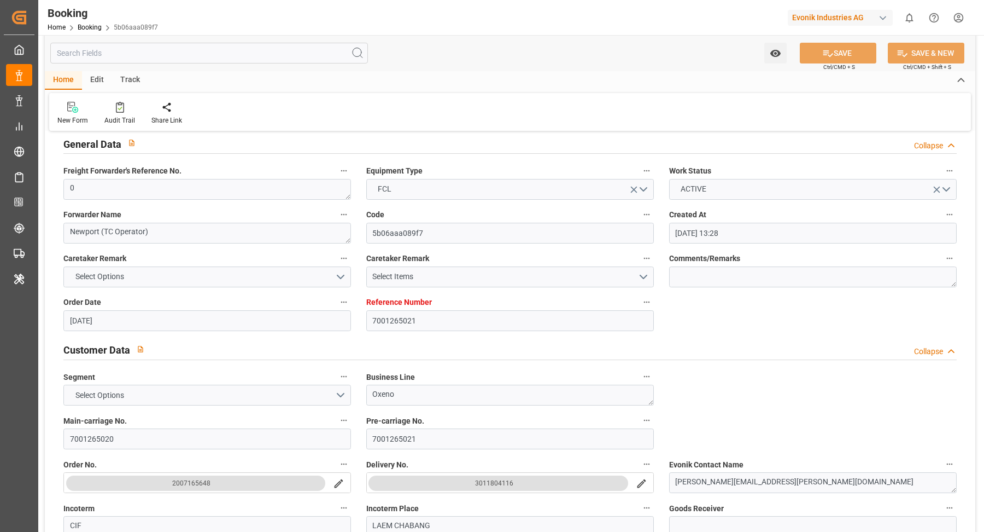
scroll to position [170, 0]
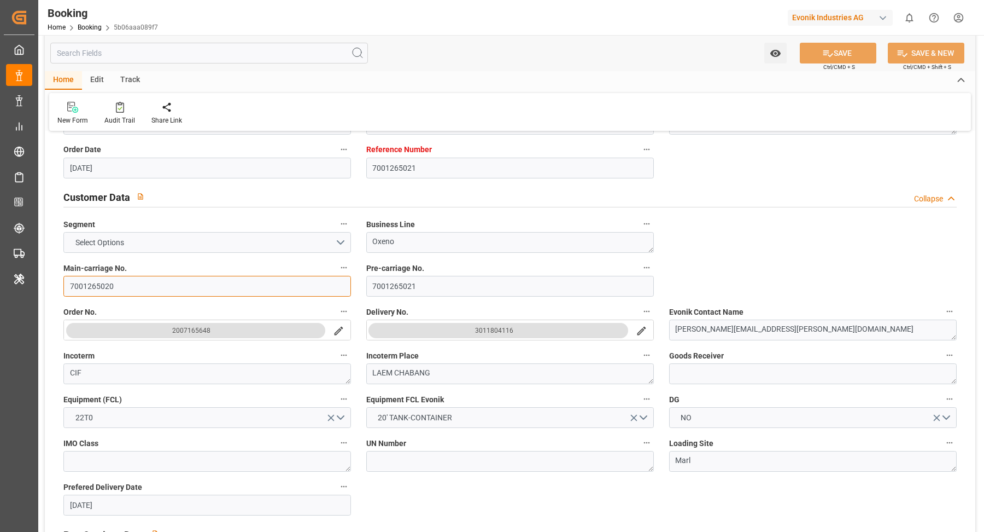
click at [142, 289] on input "7001265020" at bounding box center [207, 286] width 288 height 21
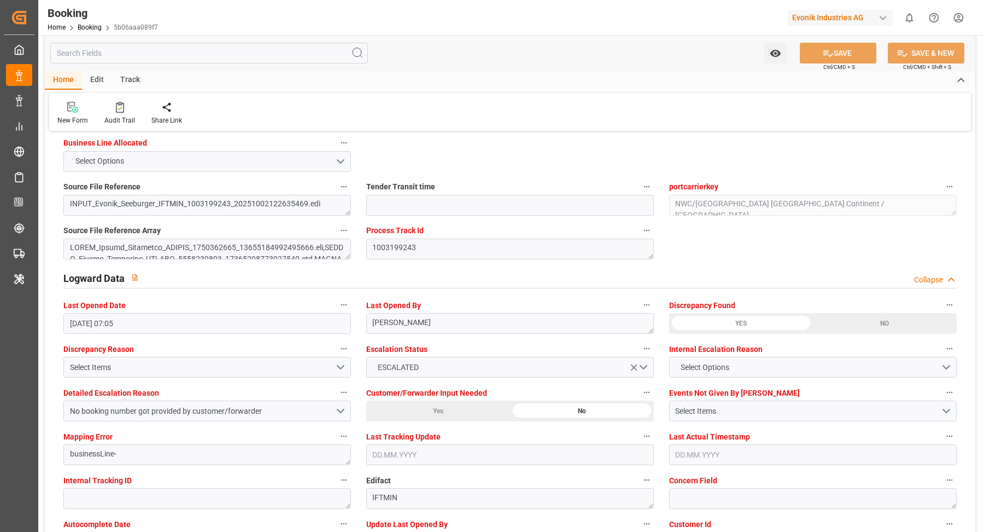
scroll to position [2079, 0]
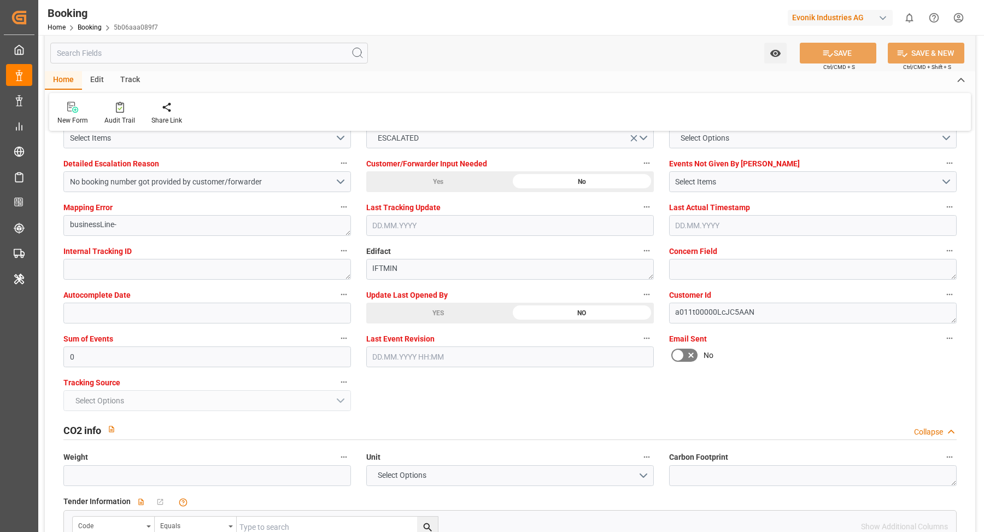
click at [450, 311] on div "YES" at bounding box center [438, 312] width 144 height 21
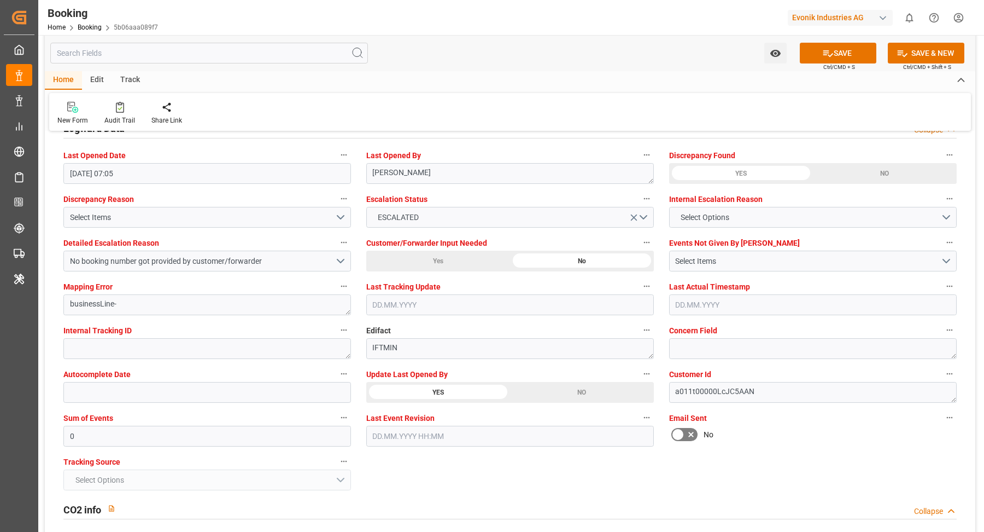
scroll to position [1946, 0]
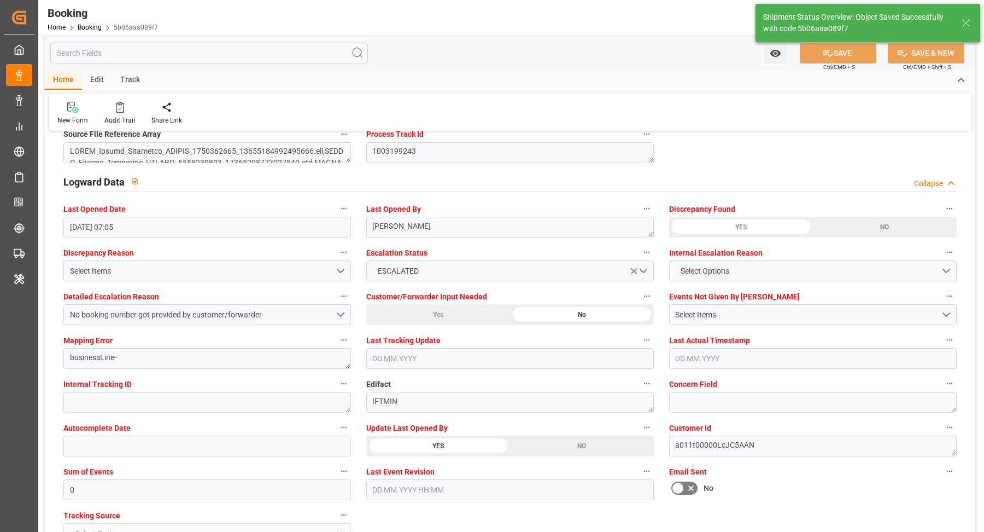
type textarea "[PERSON_NAME]"
type input "[DATE] 06:50"
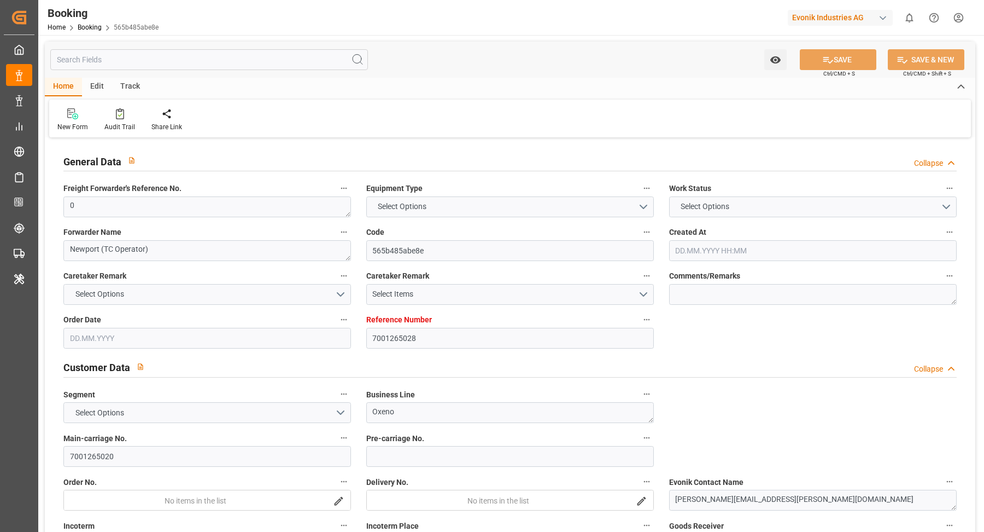
type input "7001265028"
type input "9778806"
type input "Maersk"
type input "Maersk Line AS"
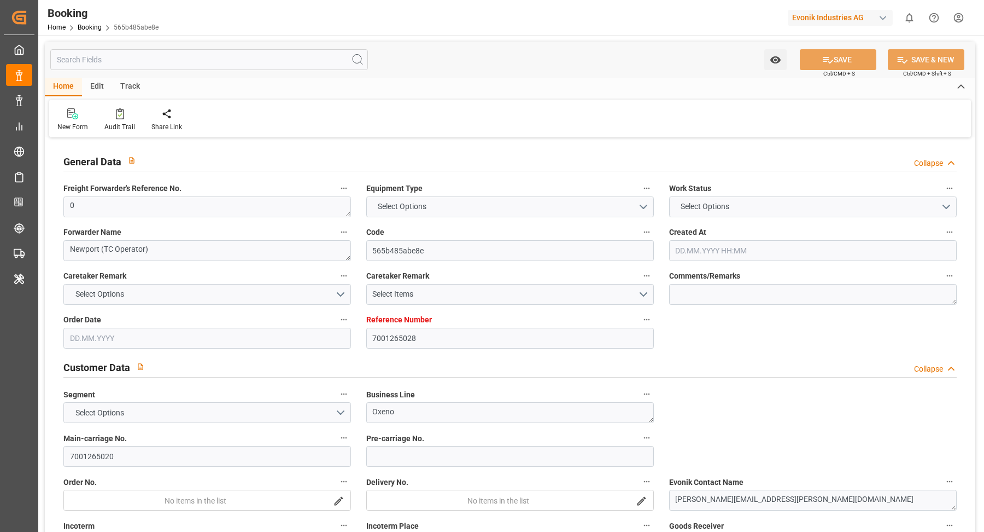
type input "NLRTM"
type input "THLCH"
type input "MYTPP"
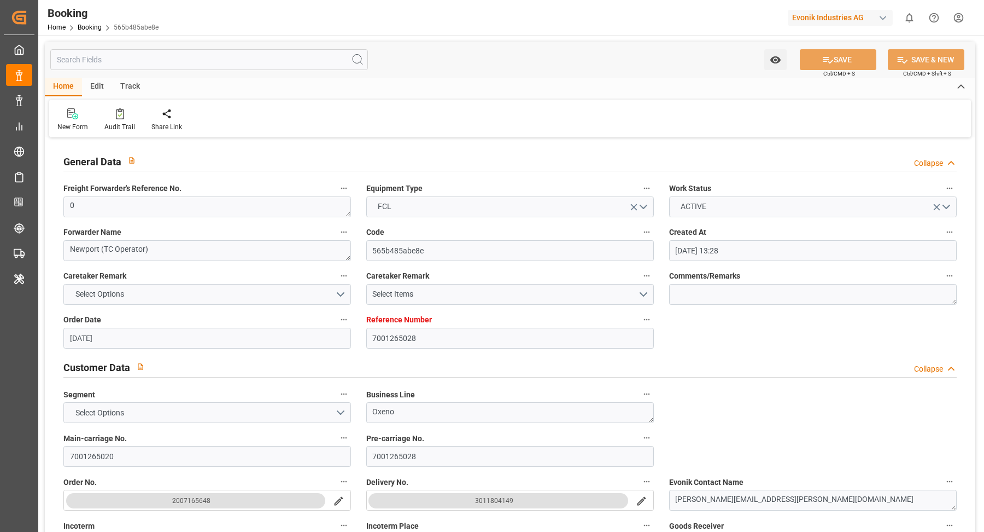
type input "[DATE] 13:28"
type input "[DATE]"
type input "[DATE] 00:00"
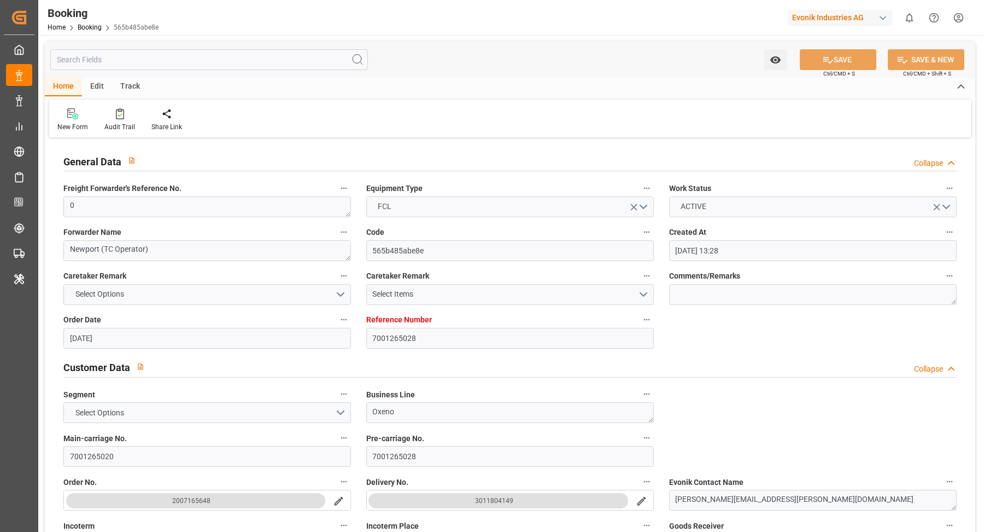
type input "[DATE] 00:00"
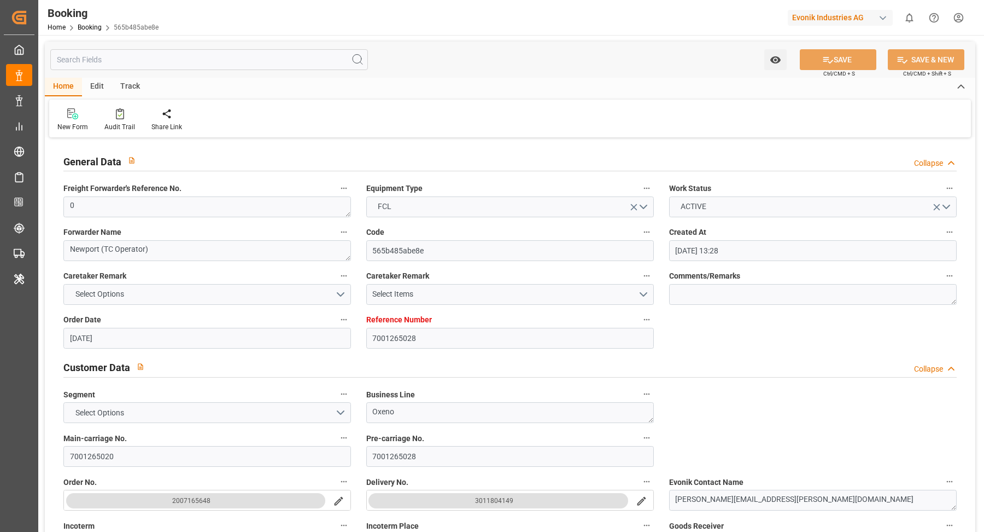
type input "[DATE] 00:00"
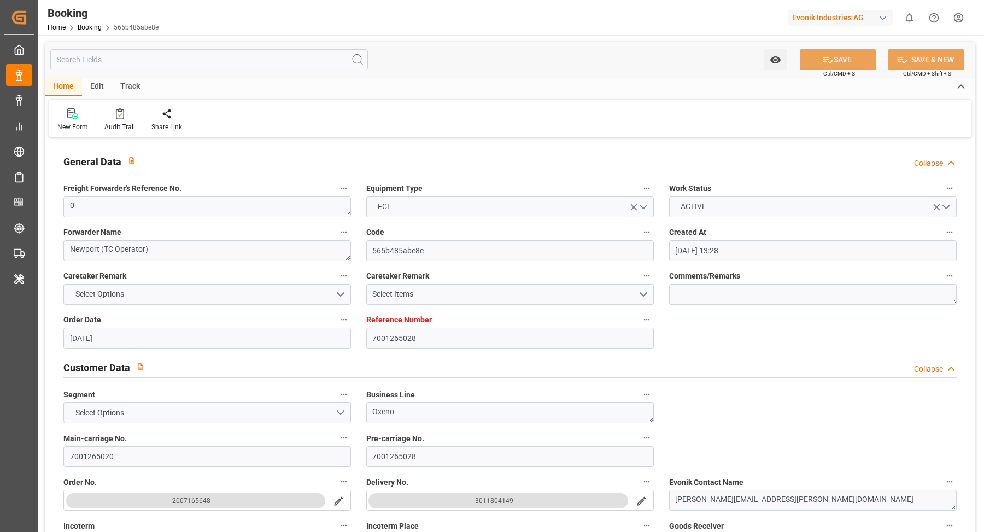
type input "[DATE] 07:26"
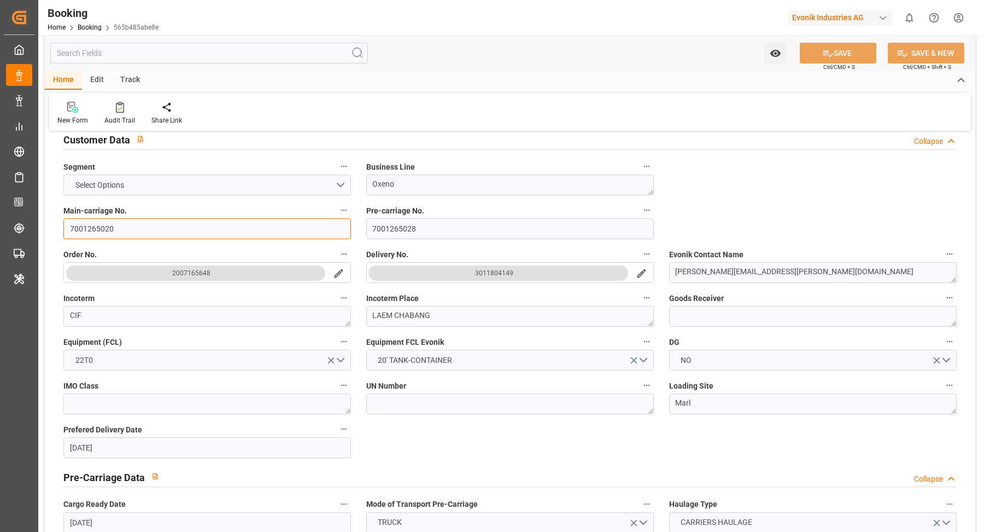
click at [161, 231] on input "7001265020" at bounding box center [207, 228] width 288 height 21
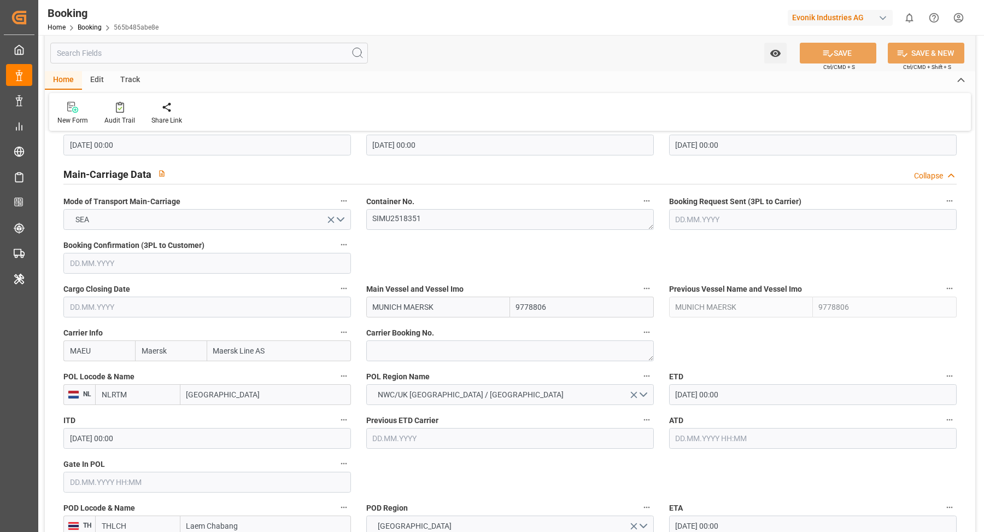
scroll to position [727, 0]
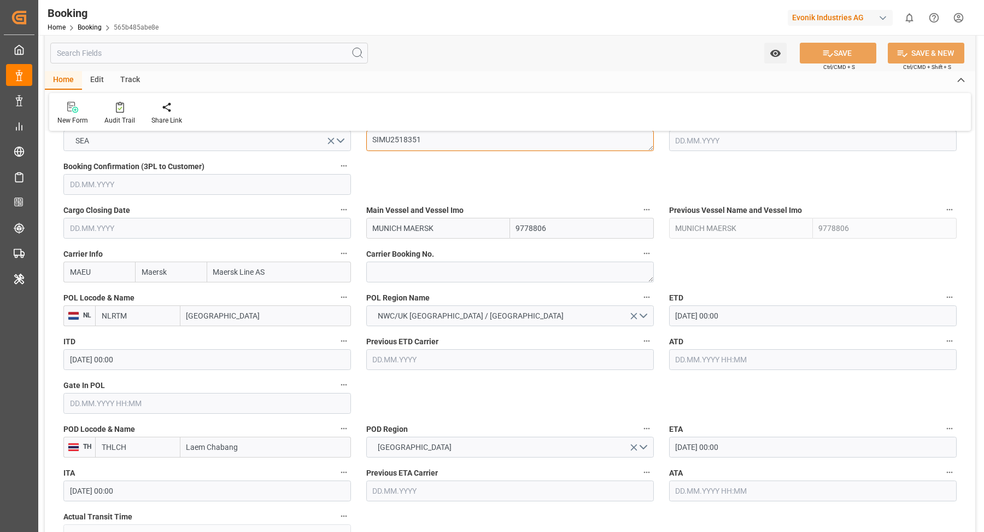
click at [440, 149] on textarea "SIMU2518351" at bounding box center [510, 140] width 288 height 21
click at [440, 147] on textarea "SIMU2518351" at bounding box center [510, 140] width 288 height 21
click at [441, 143] on textarea "SIMU2518351" at bounding box center [510, 140] width 288 height 21
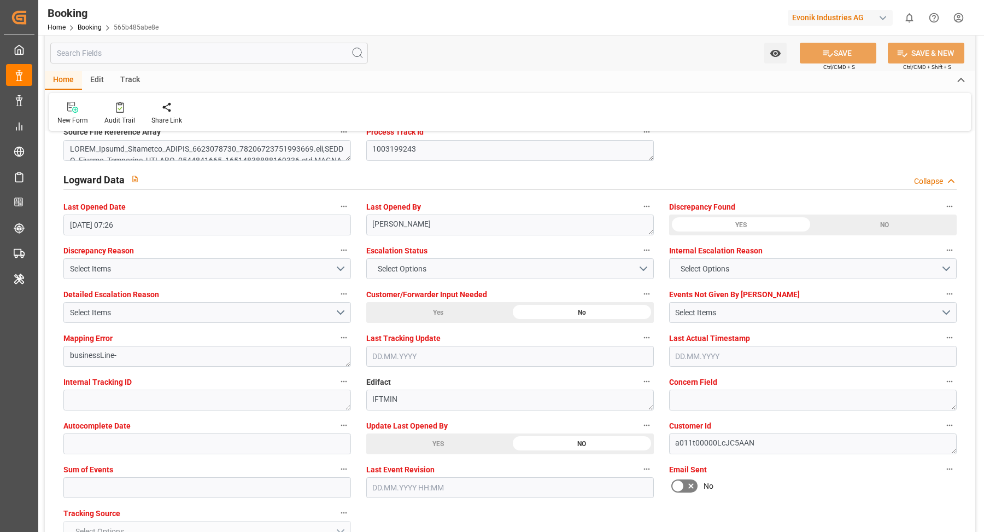
scroll to position [1964, 0]
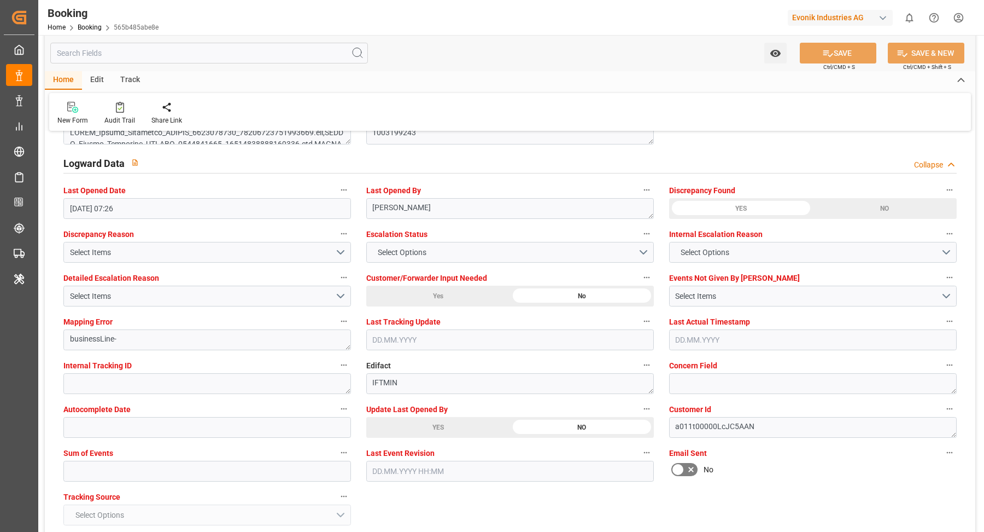
click at [447, 429] on div "YES" at bounding box center [438, 427] width 144 height 21
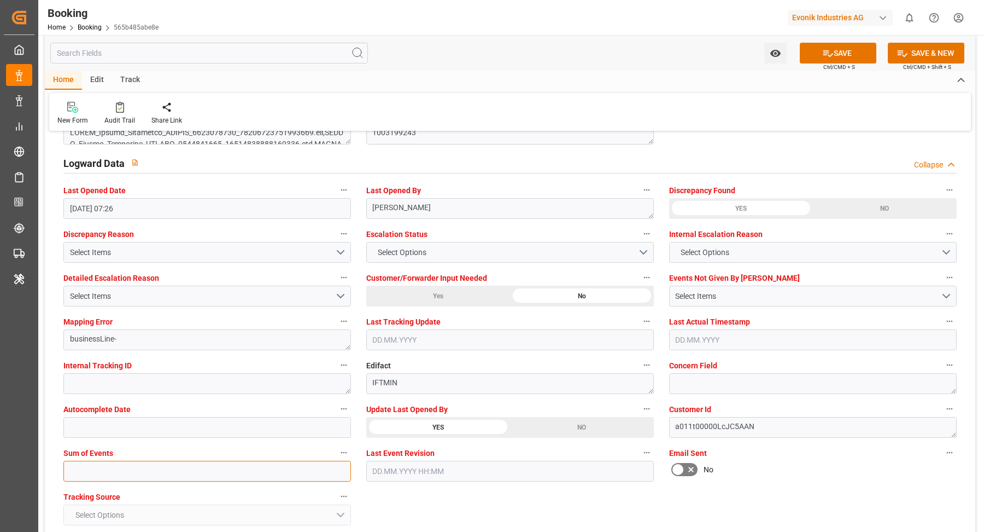
click at [217, 471] on input "text" at bounding box center [207, 470] width 288 height 21
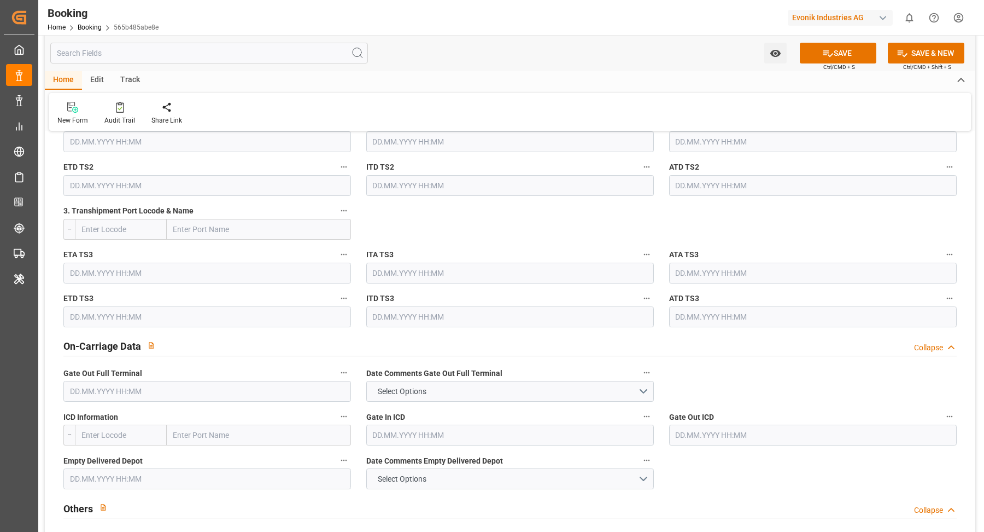
scroll to position [1422, 0]
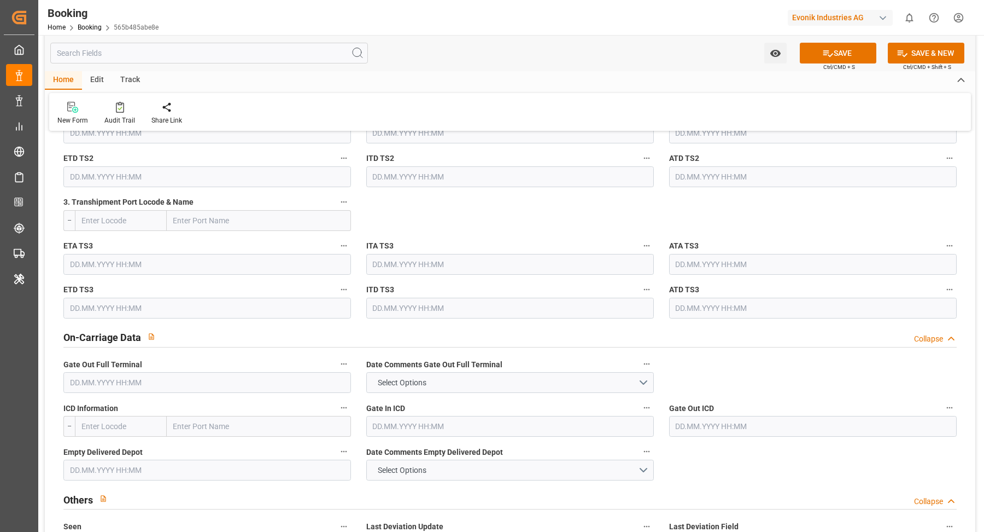
type input "0"
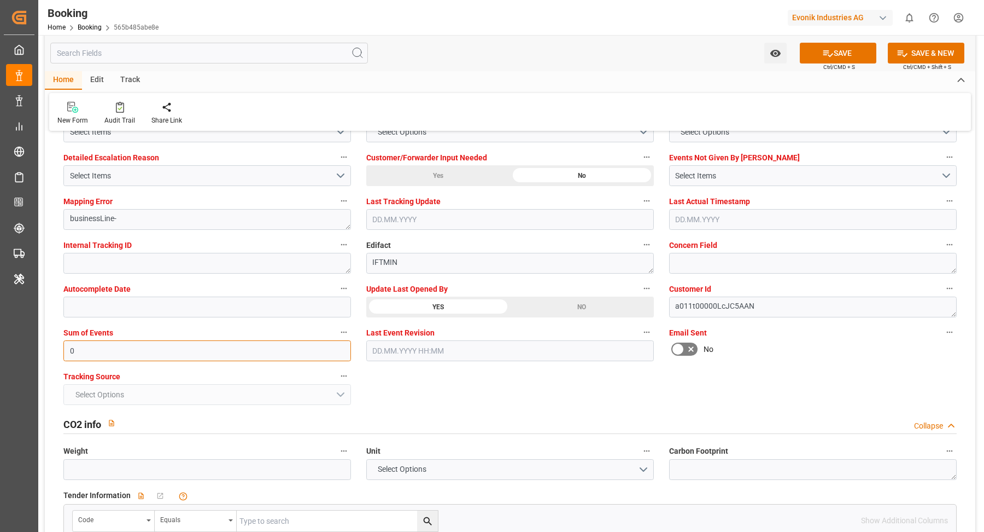
scroll to position [1917, 0]
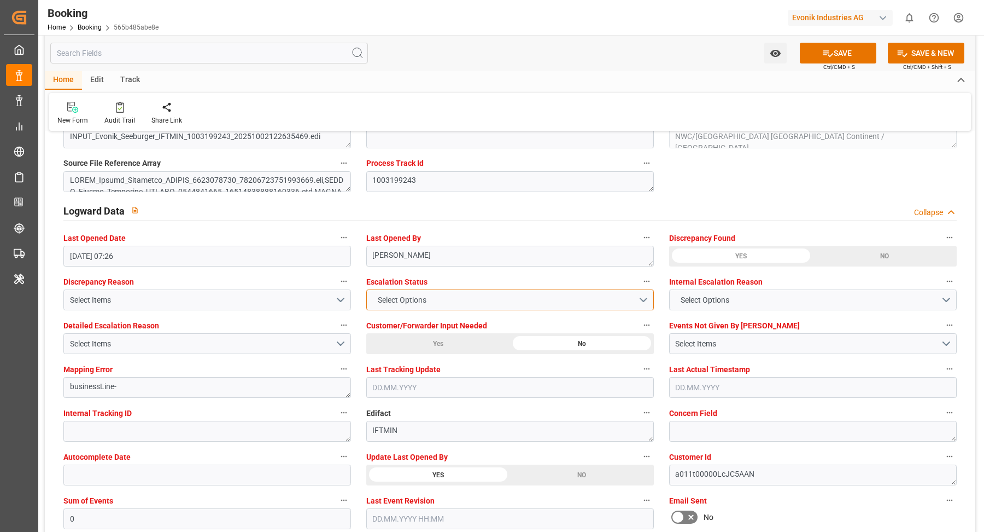
click at [435, 300] on button "Select Options" at bounding box center [510, 299] width 288 height 21
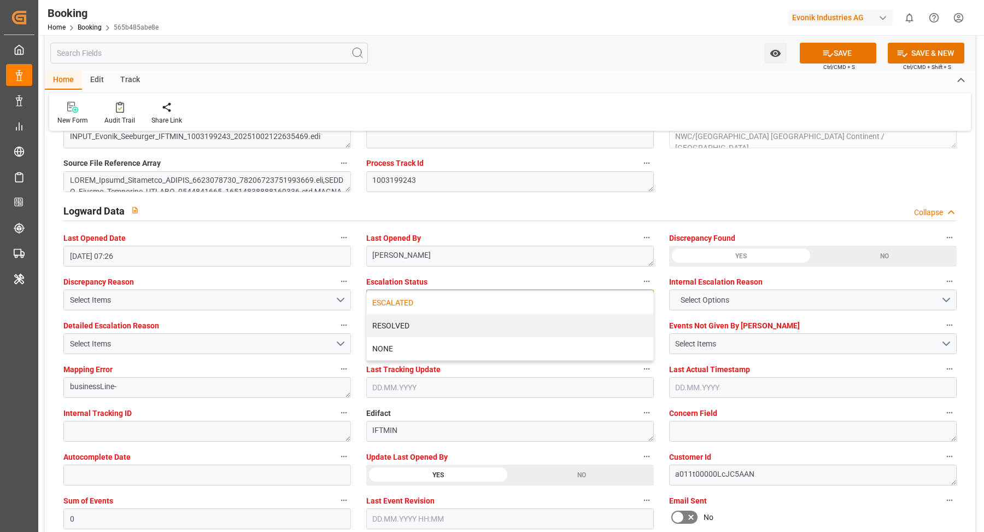
click at [425, 297] on div "ESCALATED" at bounding box center [510, 302] width 287 height 23
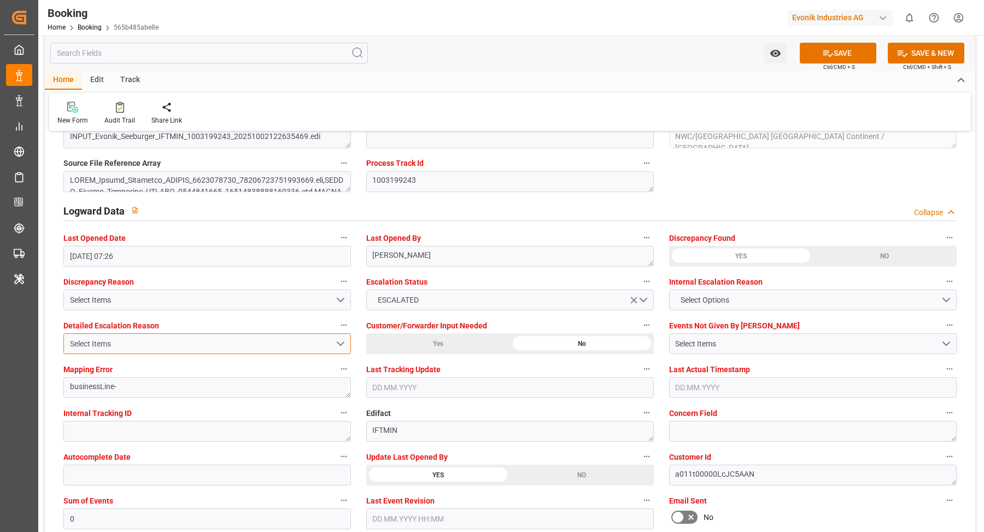
click at [335, 342] on div "Select Items" at bounding box center [202, 343] width 265 height 11
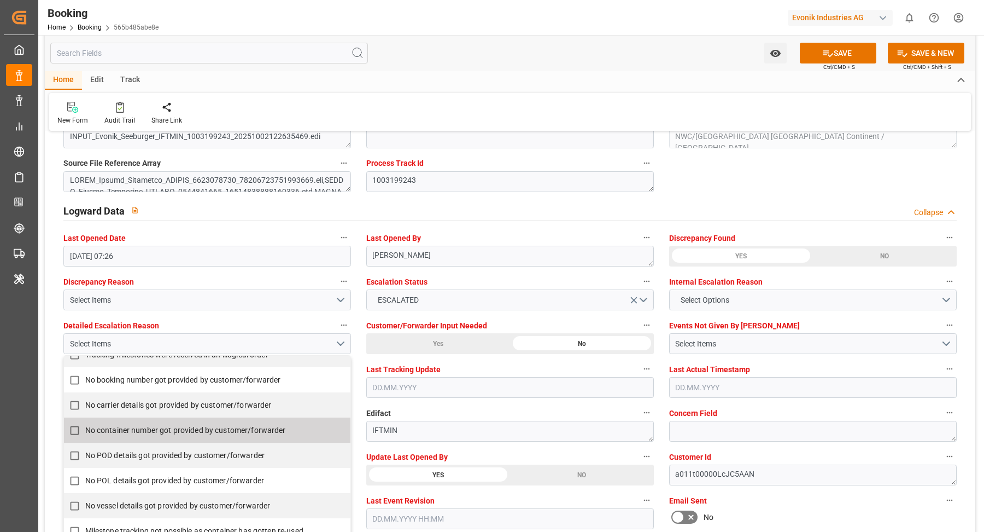
scroll to position [226, 0]
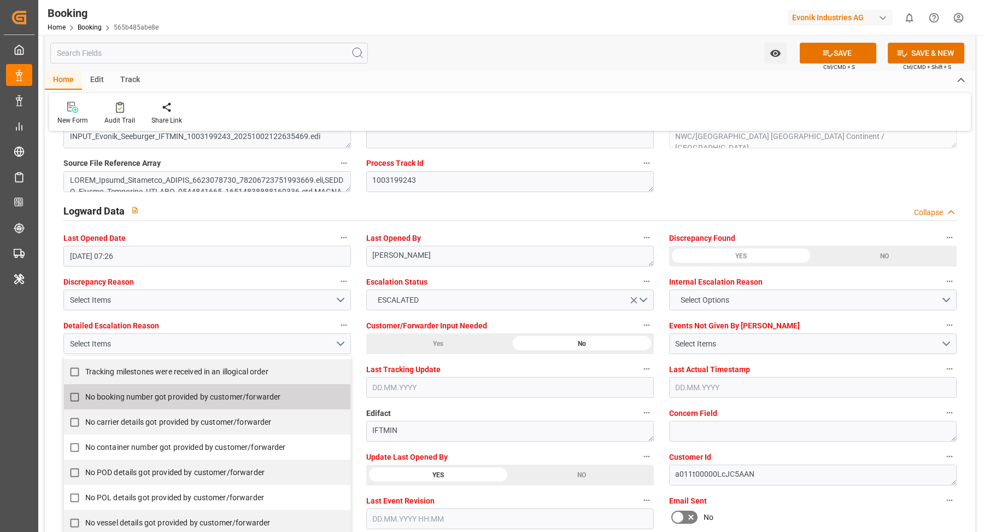
click at [74, 395] on input "No booking number got provided by customer/forwarder" at bounding box center [74, 396] width 21 height 21
checkbox input "true"
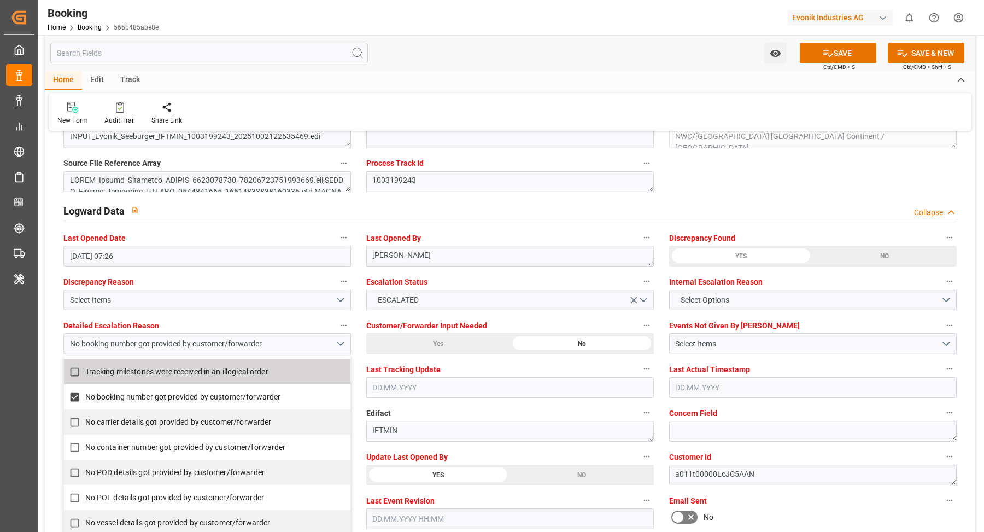
click at [583, 44] on div "Watch Option SAVE Ctrl/CMD + S SAVE & NEW Ctrl/CMD + Shift + S" at bounding box center [510, 53] width 931 height 36
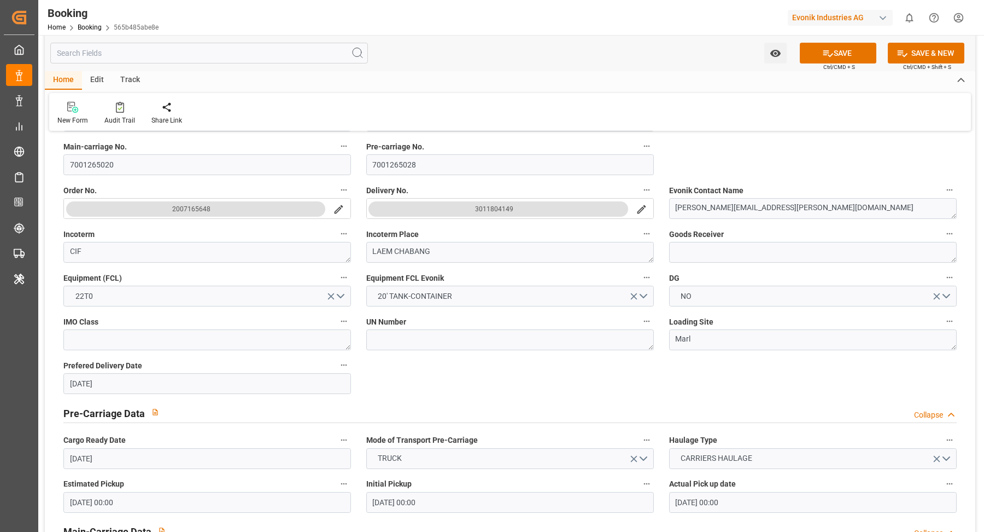
scroll to position [221, 0]
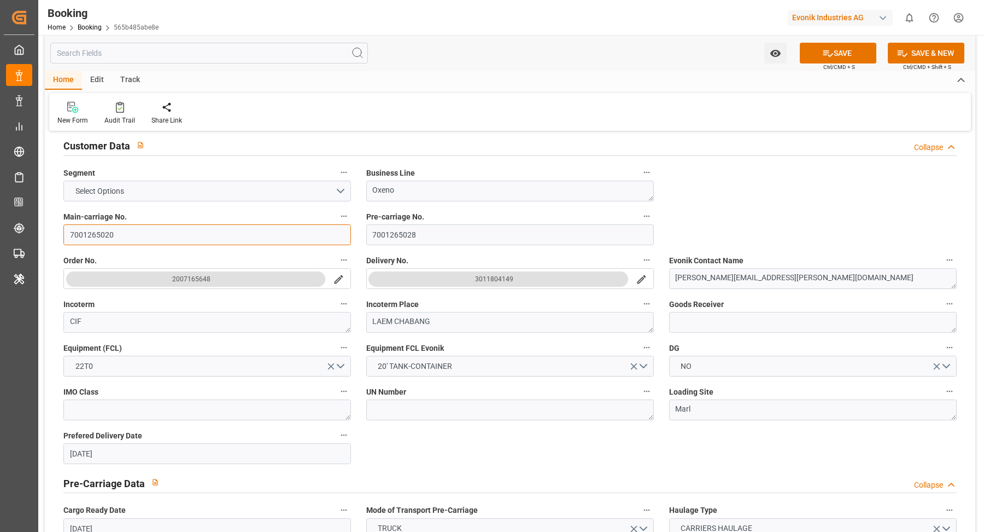
click at [137, 238] on input "7001265020" at bounding box center [207, 234] width 288 height 21
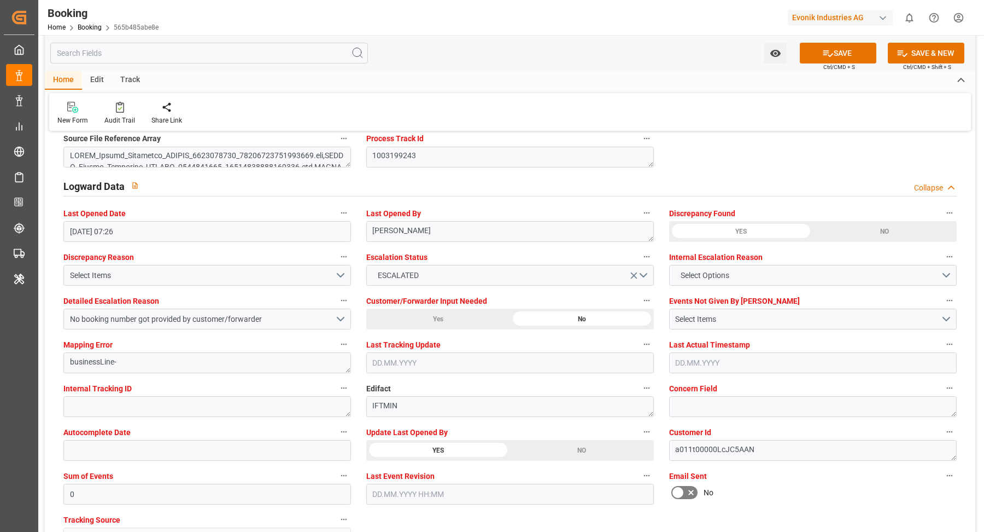
scroll to position [1959, 0]
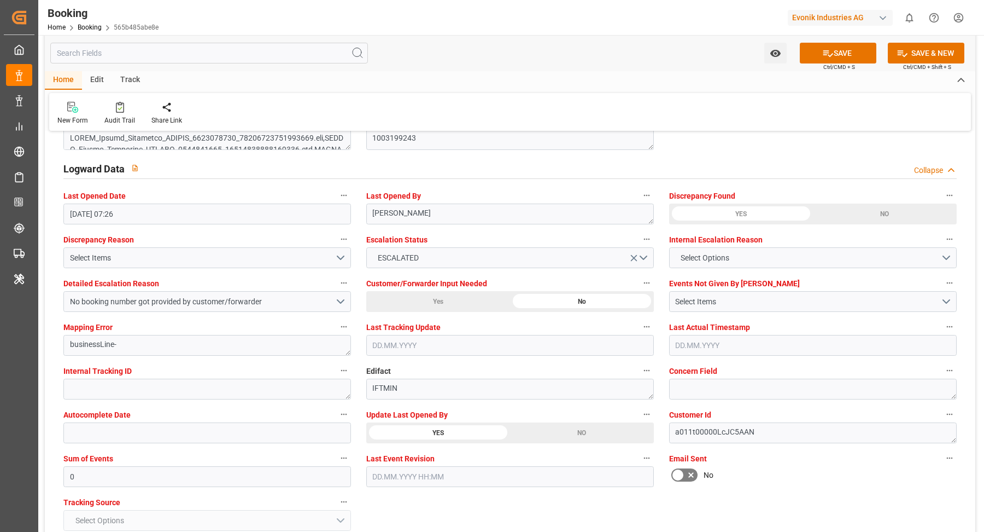
click at [835, 53] on button "SAVE" at bounding box center [838, 53] width 77 height 21
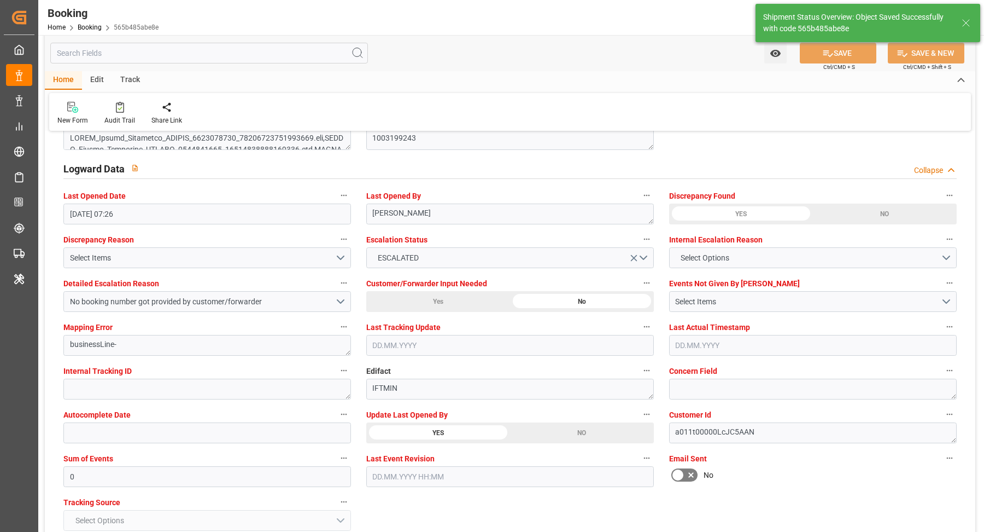
type textarea "[PERSON_NAME]"
type input "[DATE] 06:51"
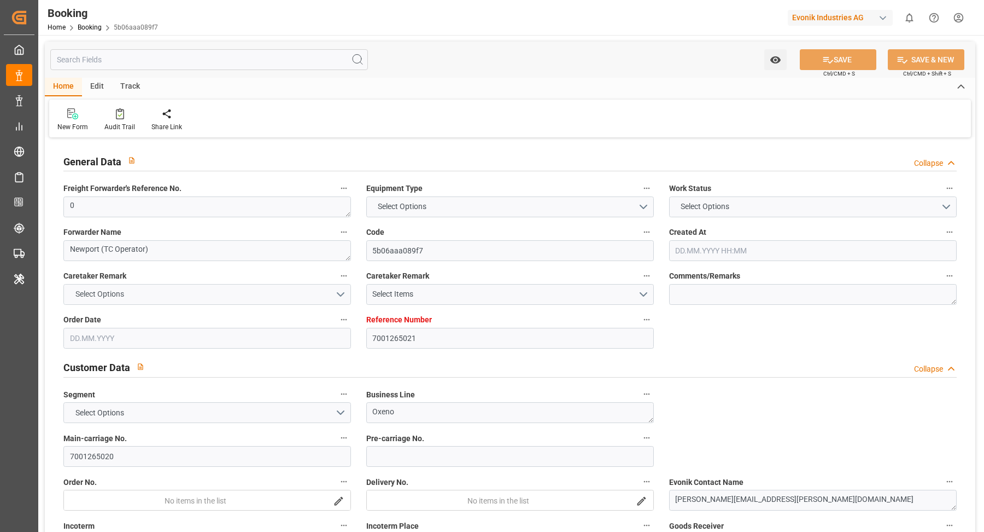
type input "7001265021"
type input "9778806"
type input "Maersk"
type input "Maersk Line AS"
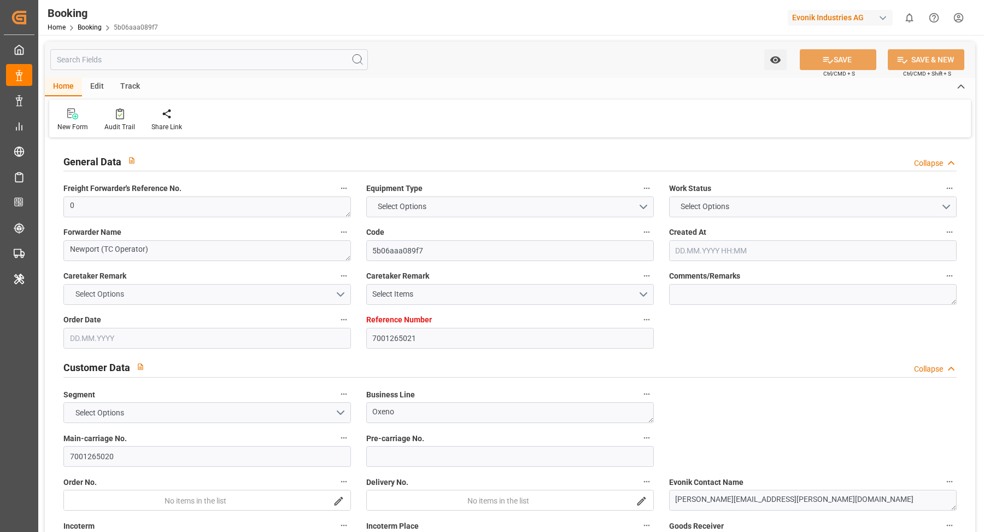
type input "NLRTM"
type input "THLCH"
type input "MYTPP"
type input "0"
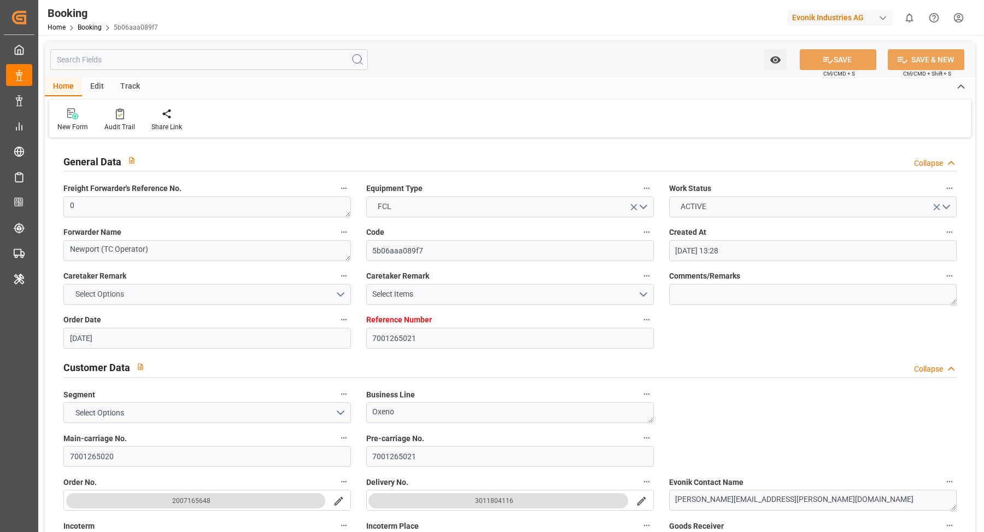
type input "02.09.2025 13:28"
type input "02.09.2025"
type input "12.11.2025"
type input "01.10.2025"
type input "01.10.2025 00:00"
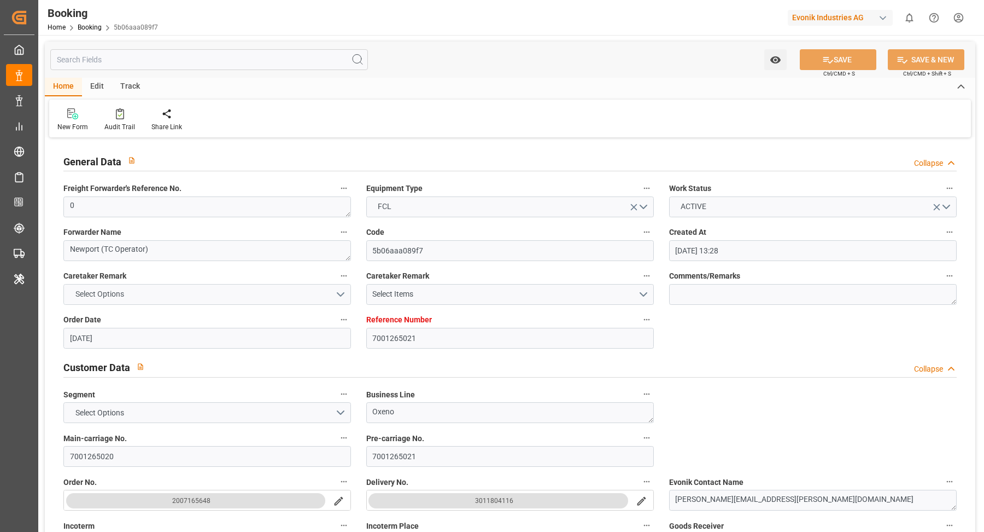
type input "01.10.2025 00:00"
type input "08.10.2025 00:00"
type input "06.10.2025 00:00"
type input "12.11.2025 00:00"
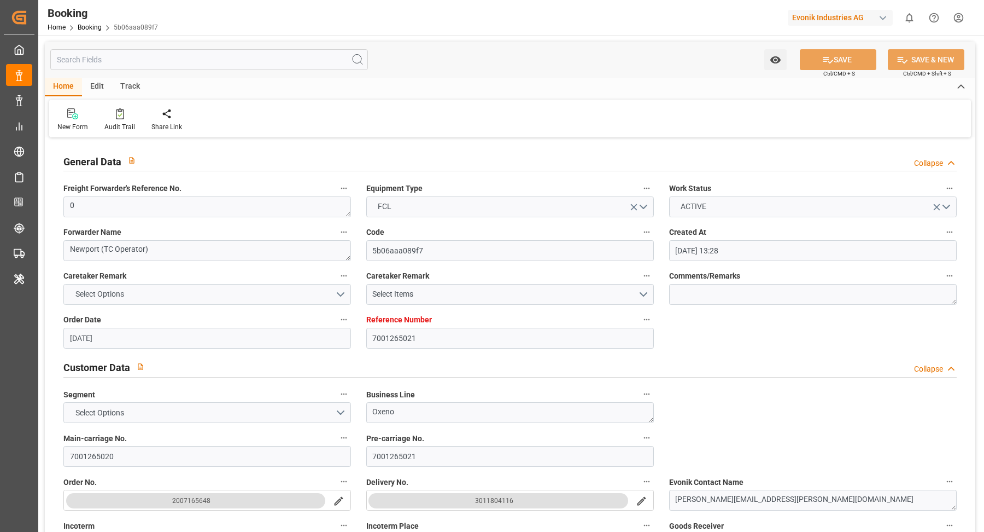
type input "12.11.2025 00:00"
type input "05.11.2025 00:00"
type input "[DATE] 00:00"
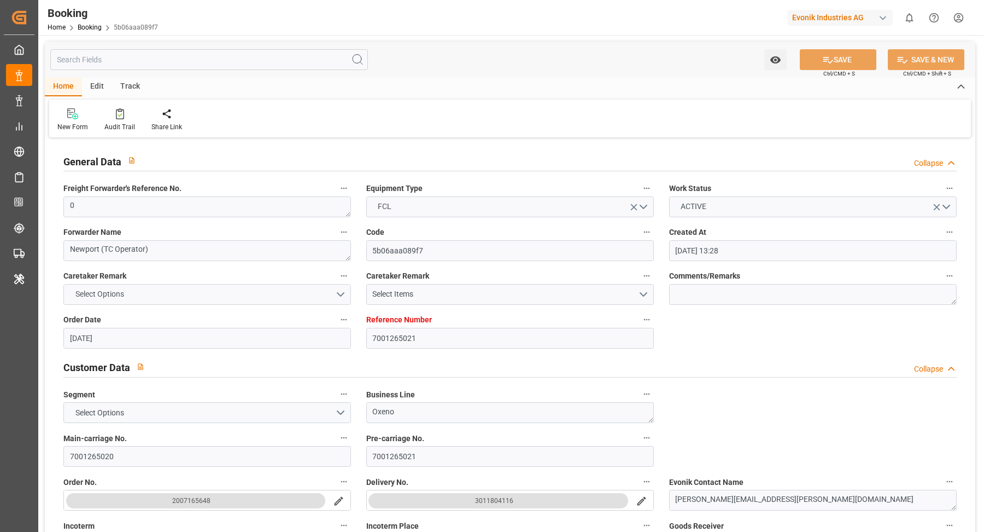
type input "07.10.2025 06:50"
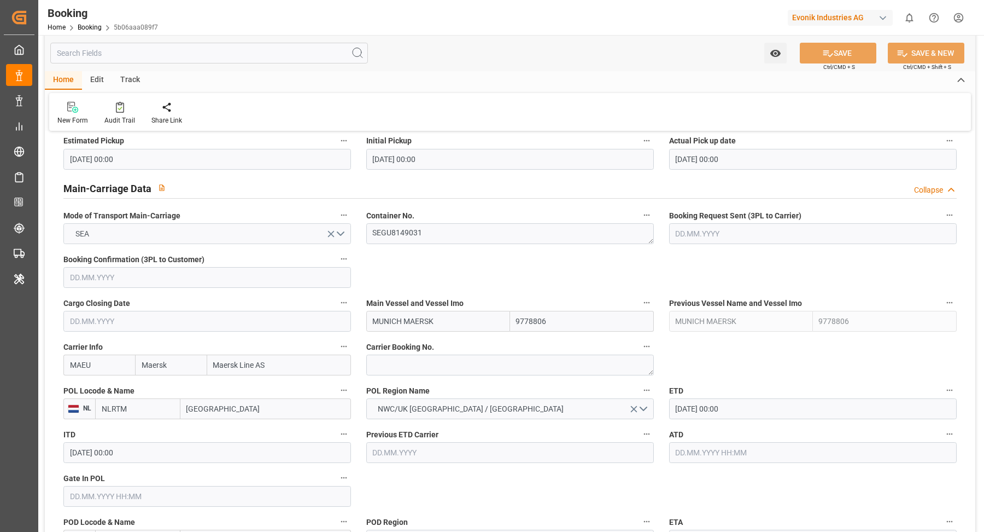
scroll to position [933, 0]
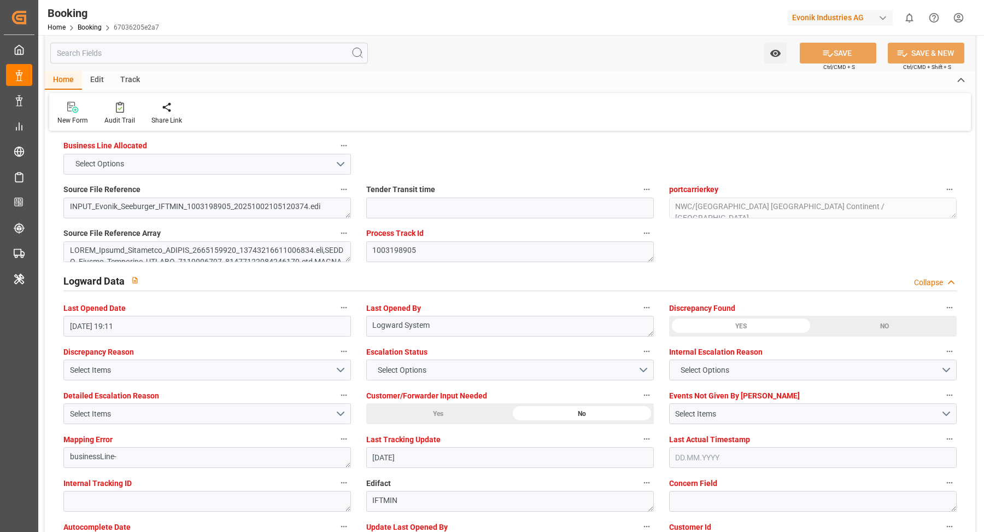
scroll to position [2066, 0]
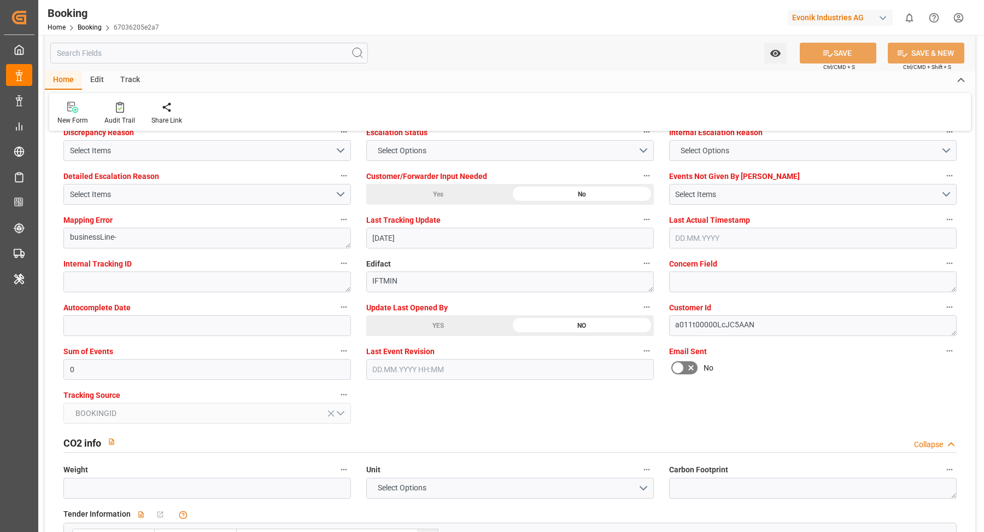
click at [458, 319] on div "YES" at bounding box center [438, 325] width 144 height 21
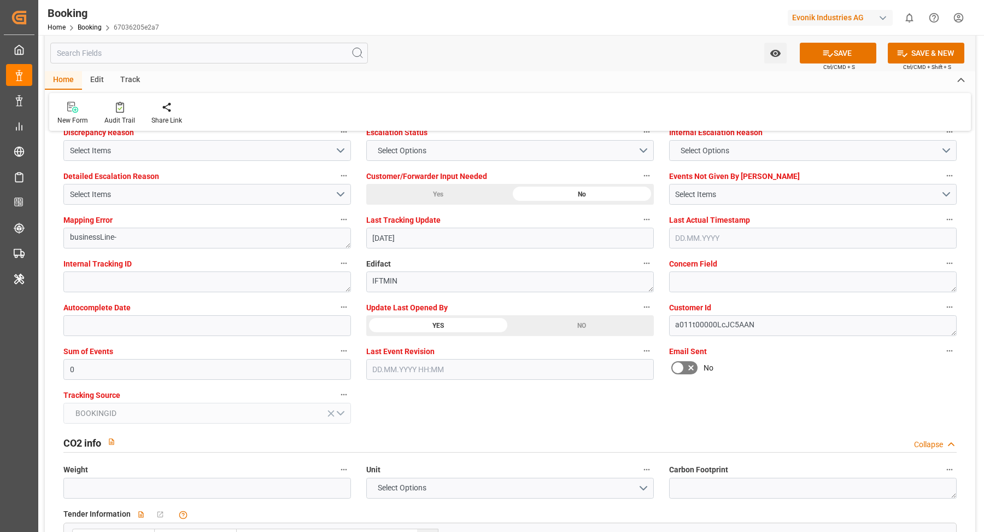
scroll to position [1918, 0]
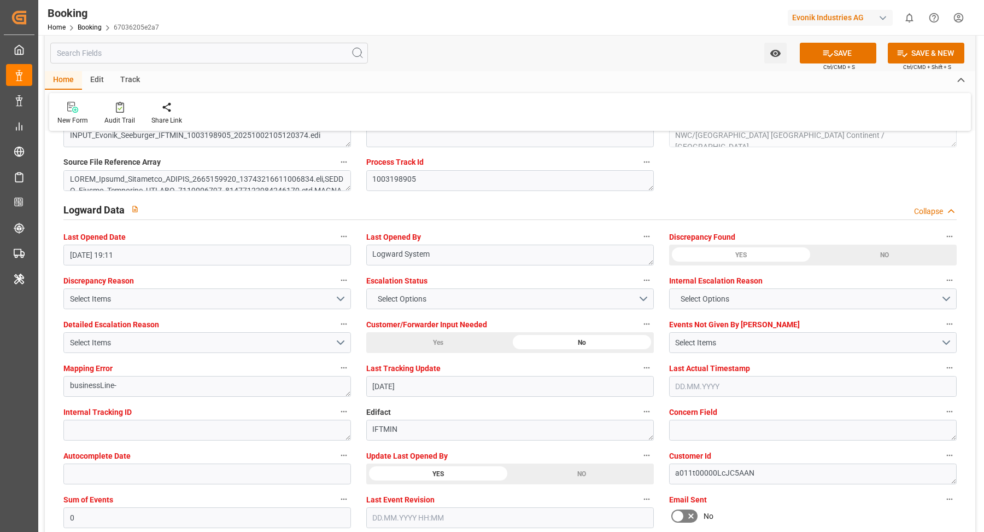
click at [455, 473] on div "YES" at bounding box center [438, 473] width 144 height 21
click at [525, 42] on div "Watch Option SAVE Ctrl/CMD + S SAVE & NEW Ctrl/CMD + Shift + S" at bounding box center [510, 53] width 931 height 36
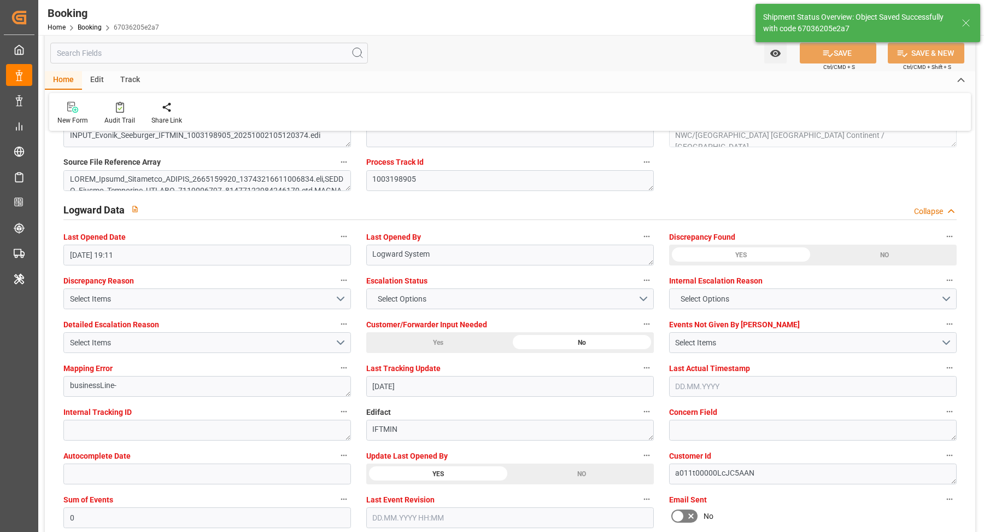
type textarea "[PERSON_NAME]"
type input "07.10.2025 06:53"
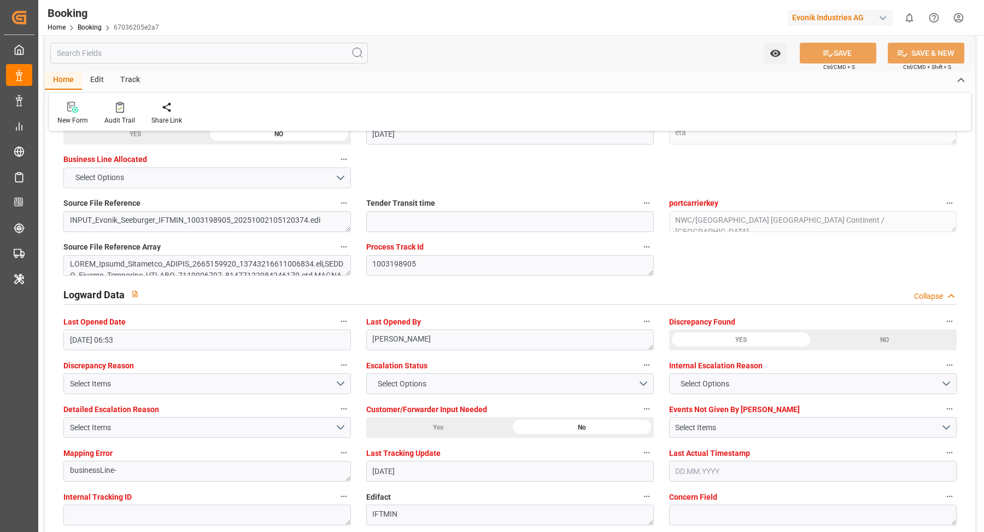
scroll to position [1669, 0]
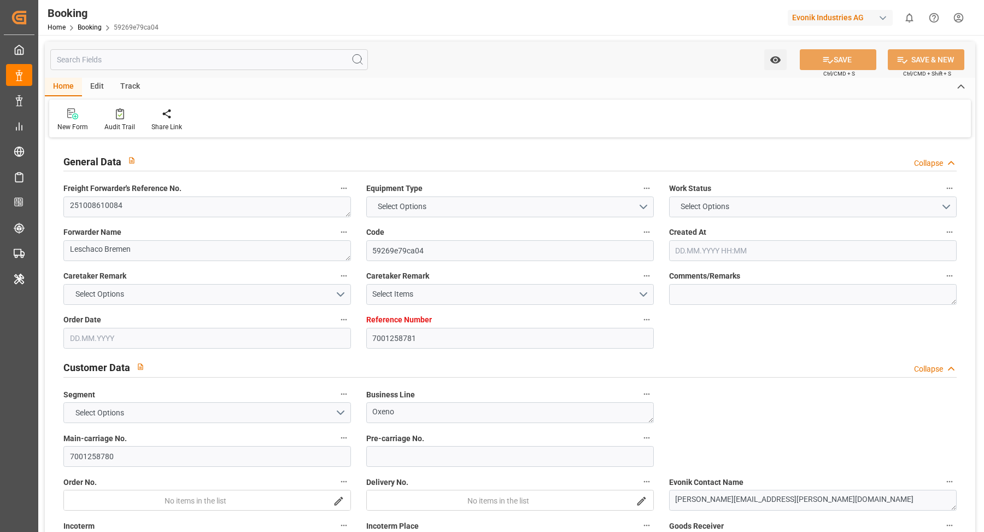
type input "7001258781"
type input "9922615"
type input "9908140"
type input "Cosco"
type input "COSCO Shipping Co. Ltd."
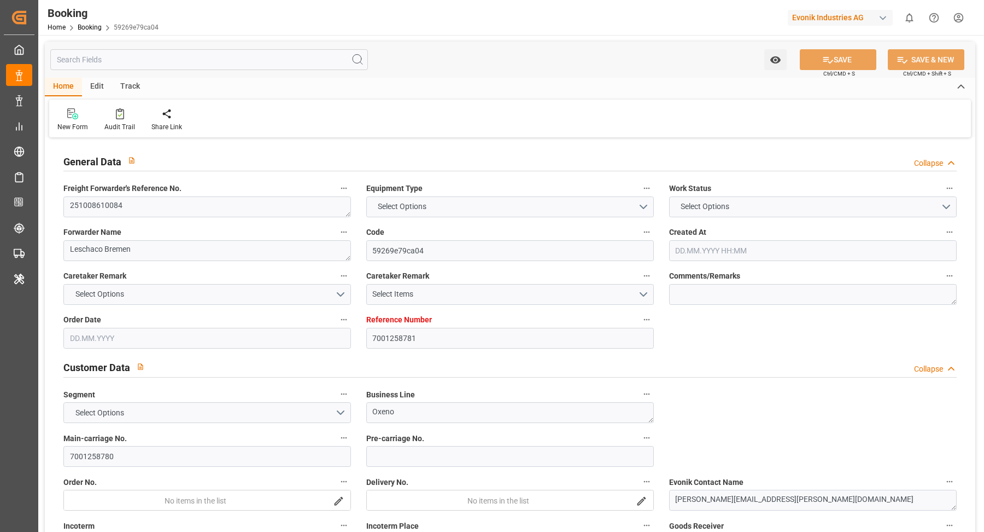
type input "DEWVN"
type input "HKHKG"
type input "SGSIN"
type input "0"
type input "DEWVN"
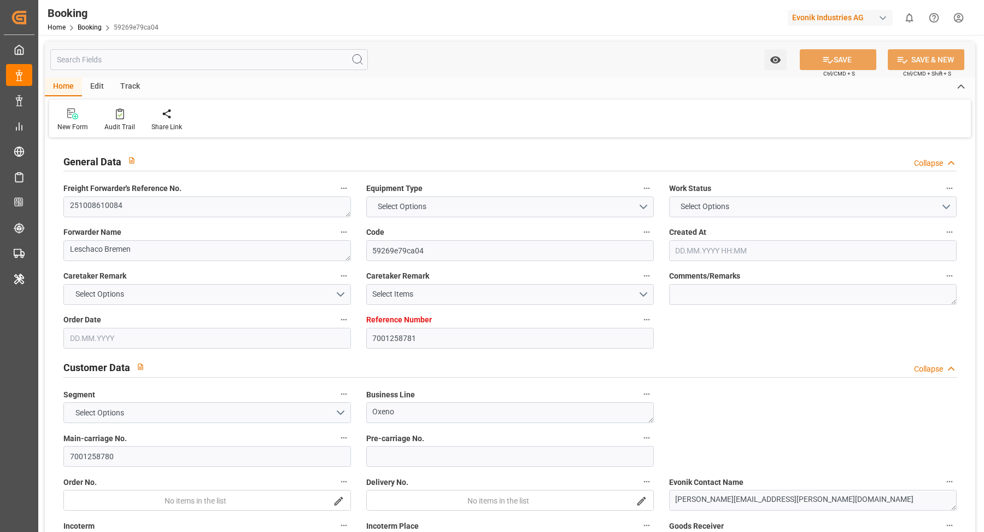
type input "CNYLO"
type input "9850874"
type input "[DATE] 12:20"
type input "[DATE]"
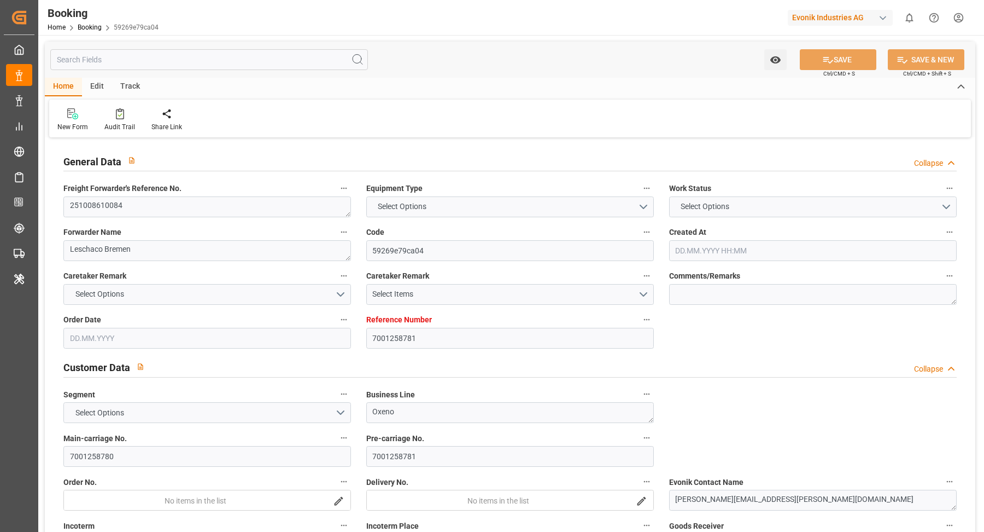
type input "[DATE]"
type input "[DATE] 00:00"
type input "[DATE] 12:00"
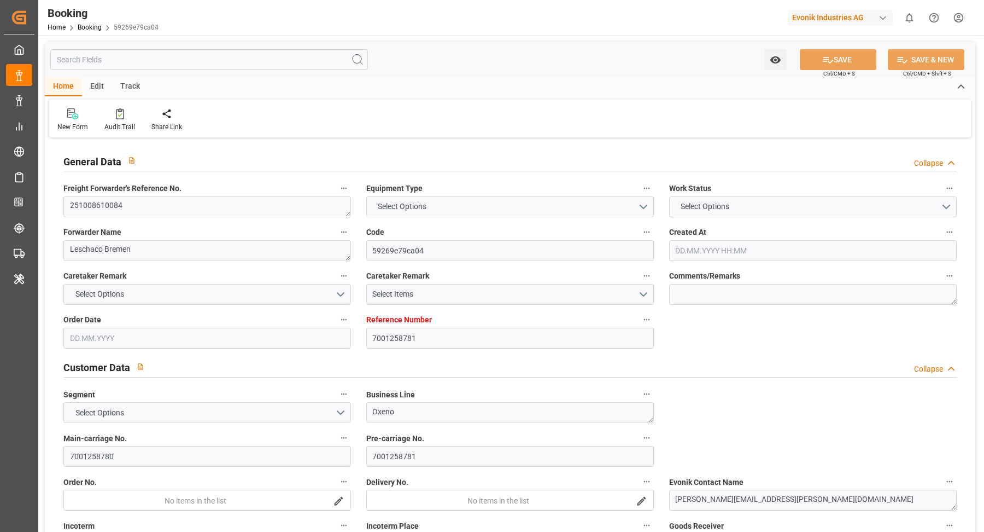
type input "[DATE] 00:00"
type input "[DATE] 22:00"
type input "25.11.2025 00:00"
type input "10.11.2025 13:00"
type input "10.11.2025 00:00"
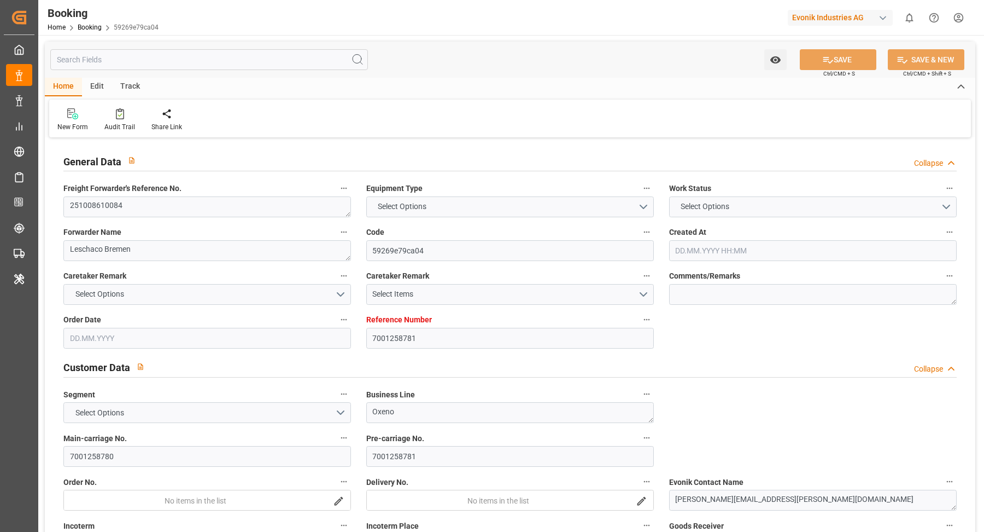
type input "13.11.2025 18:00"
type input "13.11.2025 00:00"
type input "06.10.2025 21:48"
type input "06.10.2025"
type input "23.09.2025 10:44"
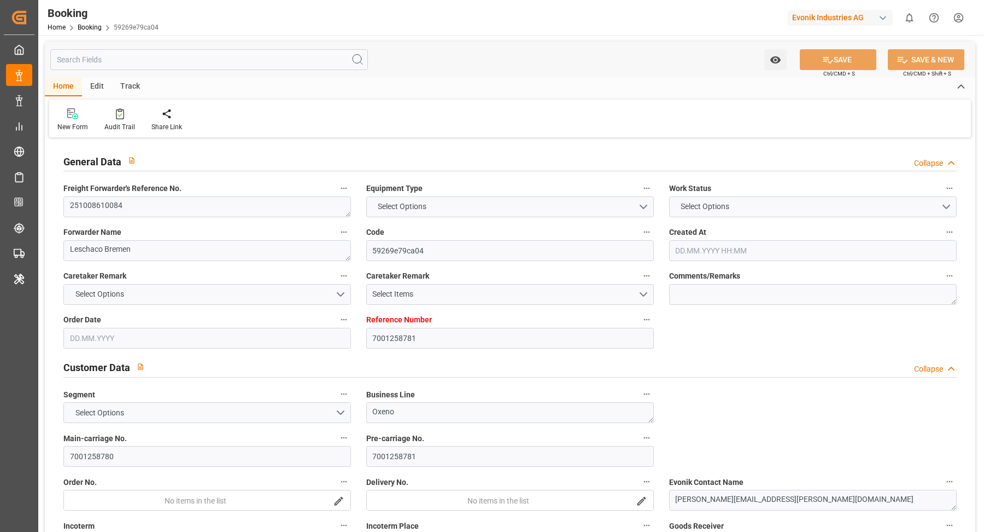
type input "23.09.2025 10:44"
type input "10.10.2025 12:00"
type input "10.11.2025 13:00"
type input "11.11.2025 01:51"
type input "13.11.2025 18:00"
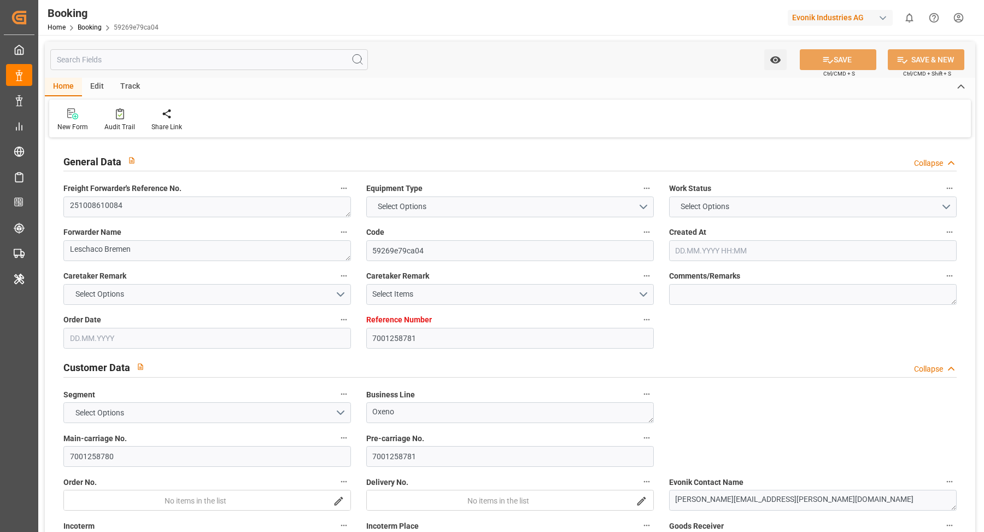
type input "17.11.2025 22:00"
type input "18.11.2025 13:54"
type input "17.11.2025 22:00"
type input "22.11.2025 13:54"
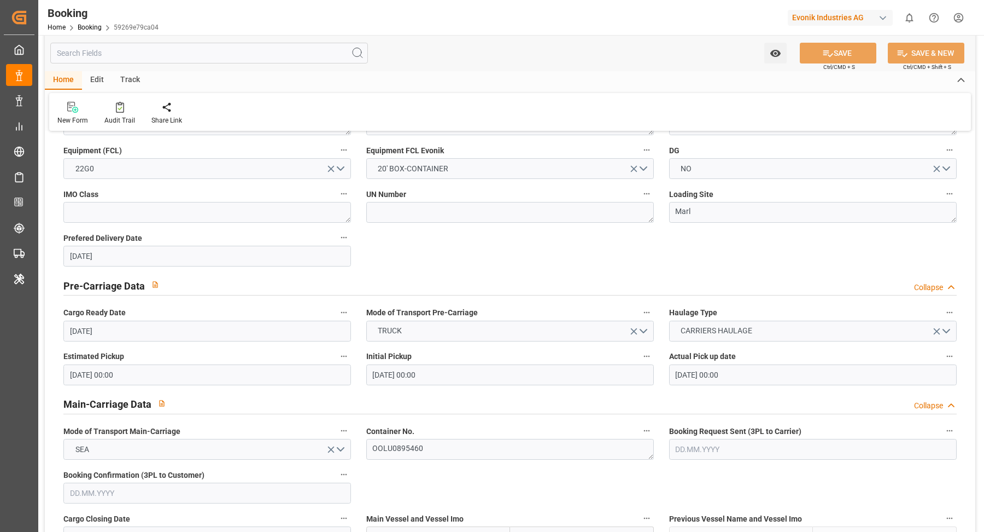
scroll to position [638, 0]
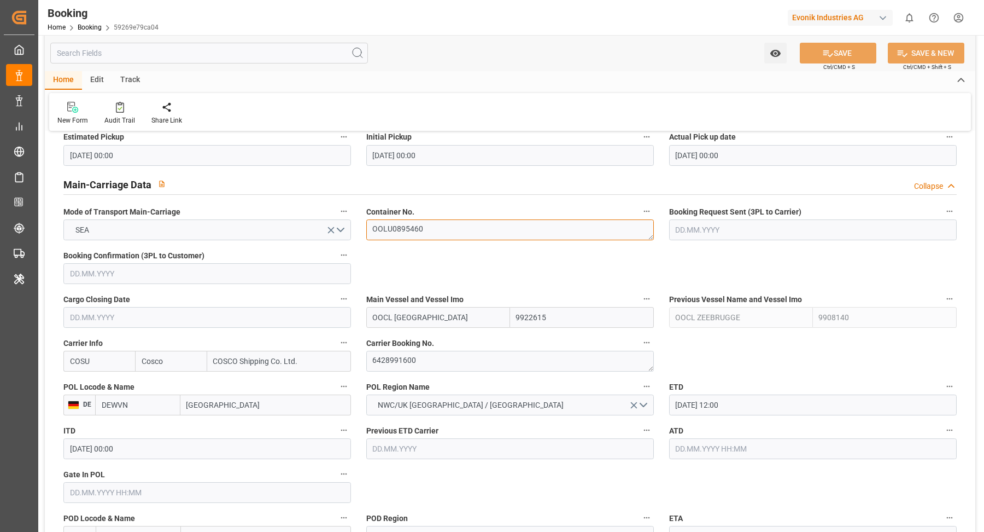
click at [481, 234] on textarea "OOLU0895460" at bounding box center [510, 229] width 288 height 21
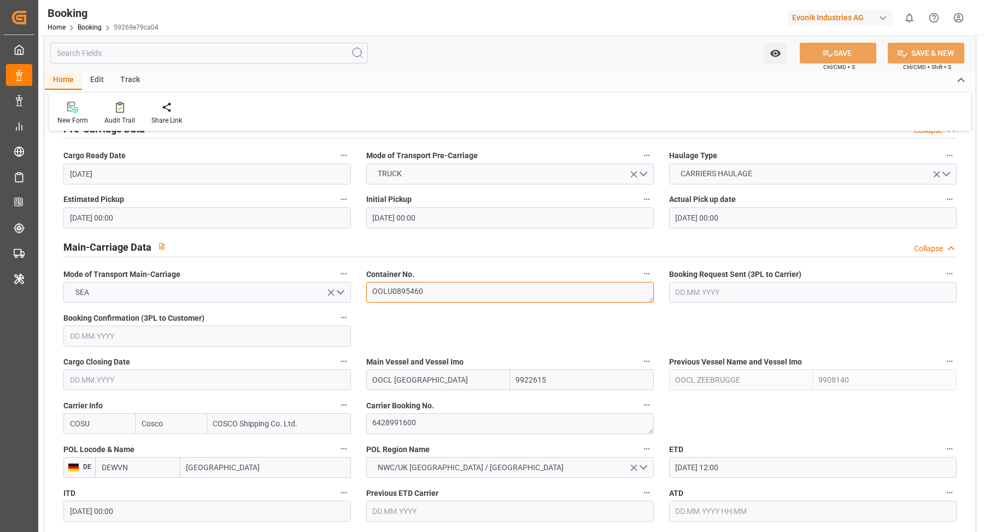
scroll to position [646, 0]
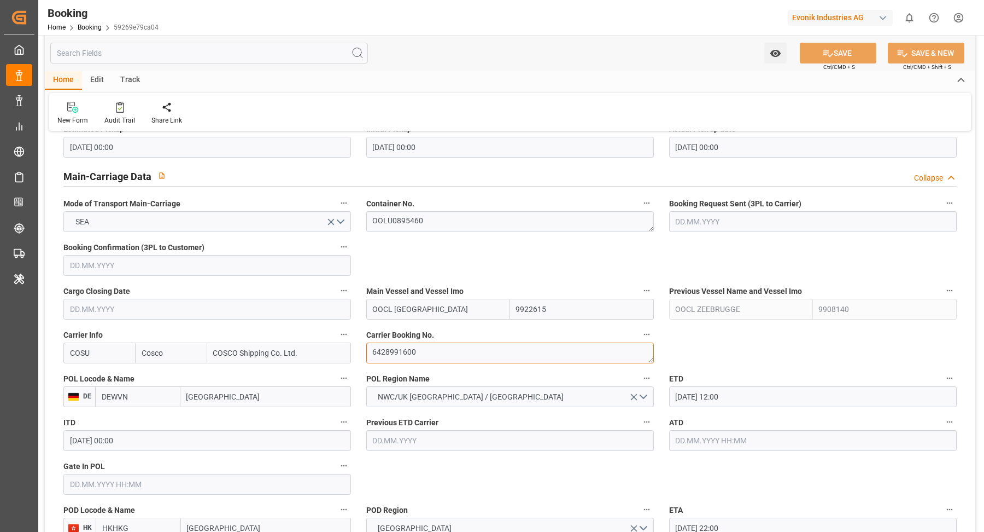
click at [442, 351] on textarea "6428991600" at bounding box center [510, 352] width 288 height 21
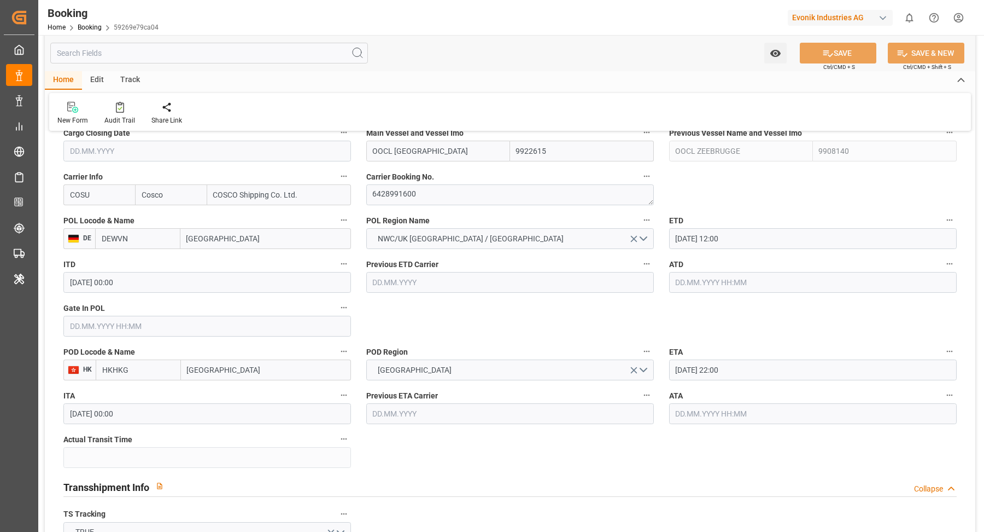
click at [126, 326] on input "text" at bounding box center [207, 326] width 288 height 21
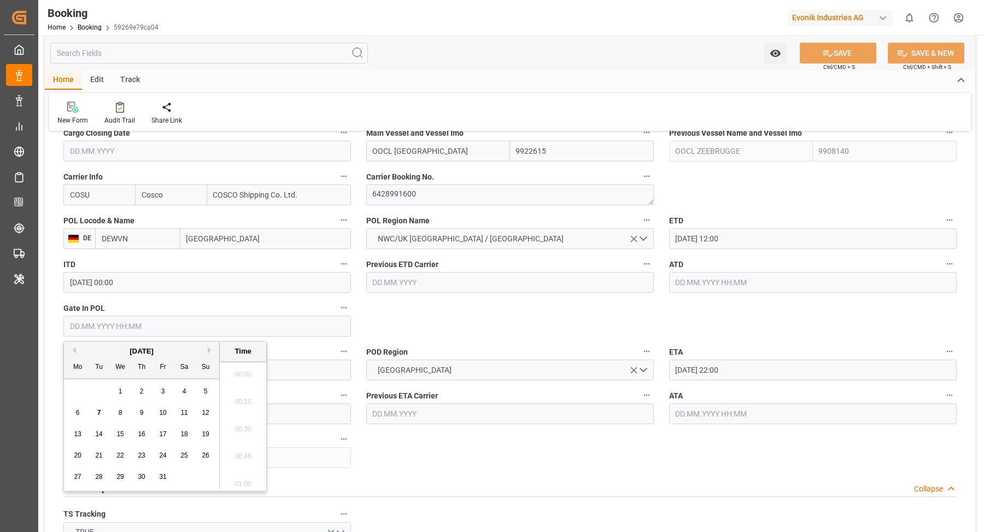
scroll to position [1288, 0]
click at [98, 414] on span "7" at bounding box center [99, 413] width 4 height 8
type input "[DATE] 00:00"
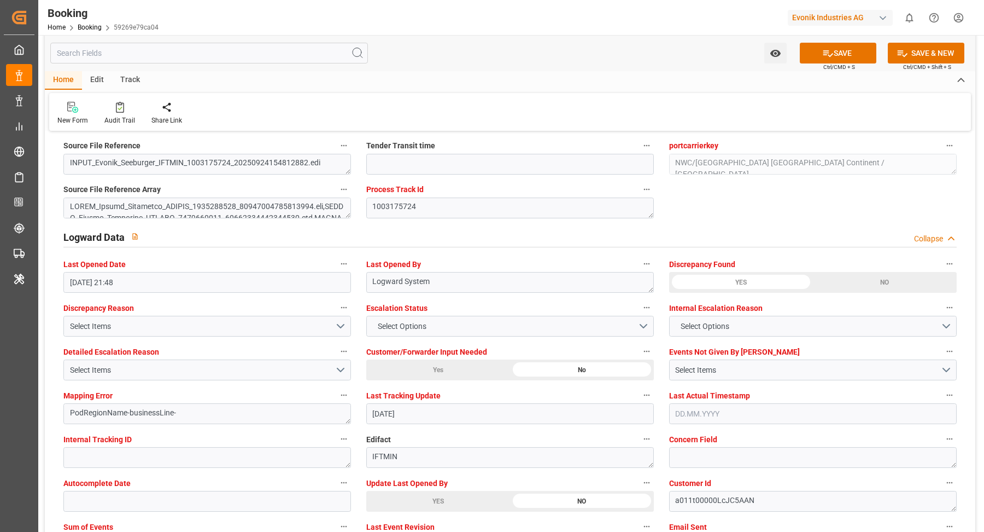
scroll to position [2120, 0]
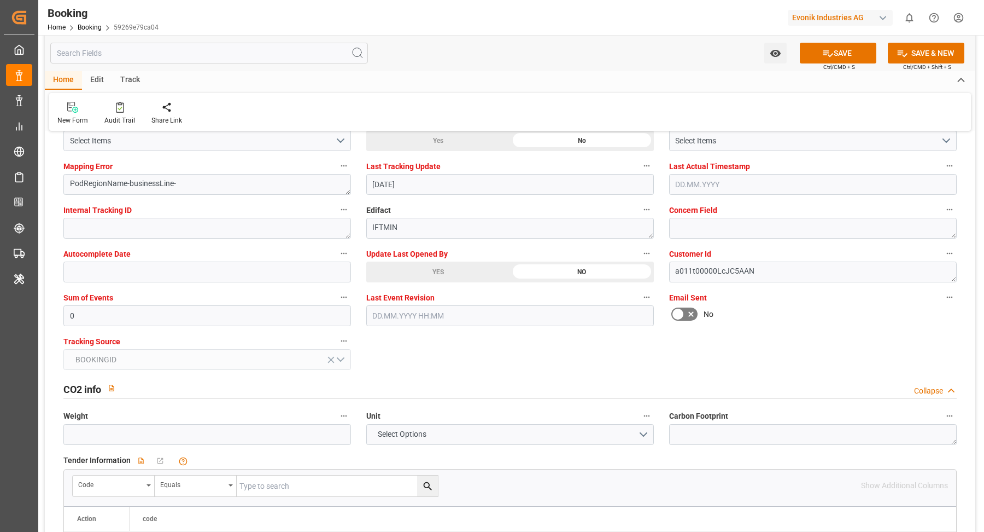
click at [436, 267] on div "YES" at bounding box center [438, 271] width 144 height 21
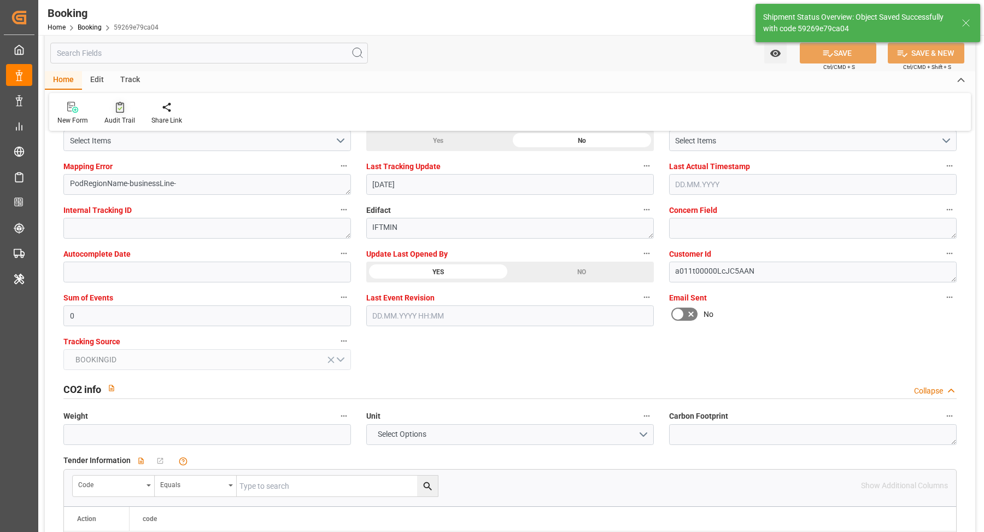
type textarea "[PERSON_NAME]"
type input "07.10.2025 06:54"
click at [118, 113] on div "Audit Trail" at bounding box center [119, 113] width 47 height 24
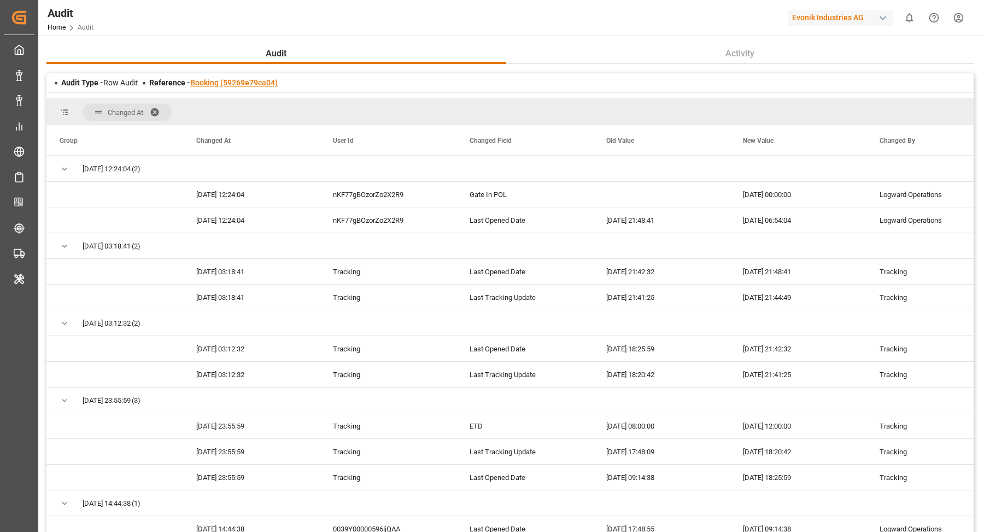
click at [225, 82] on link "Booking (59269e79ca04)" at bounding box center [234, 82] width 88 height 9
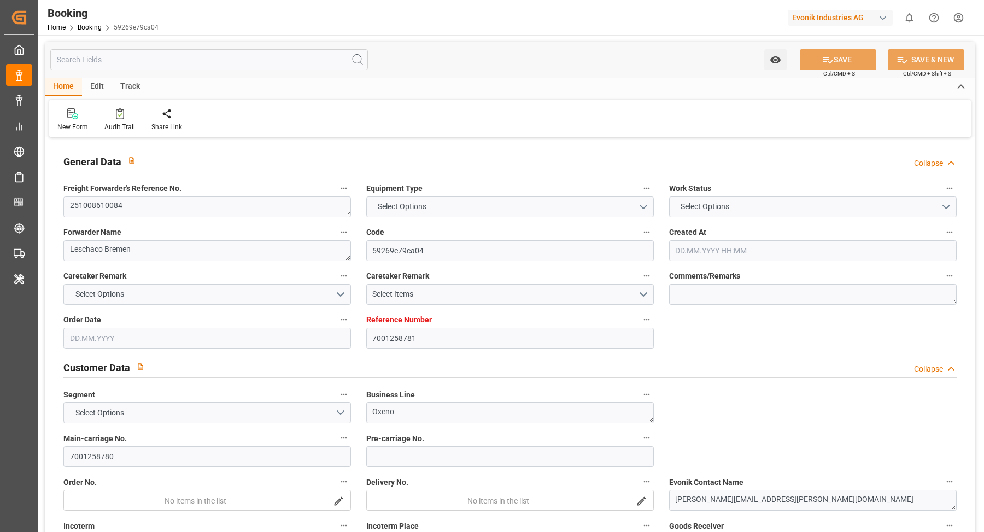
type input "7001258781"
type input "9922615"
type input "9908140"
type input "Cosco"
type input "COSCO Shipping Co. Ltd."
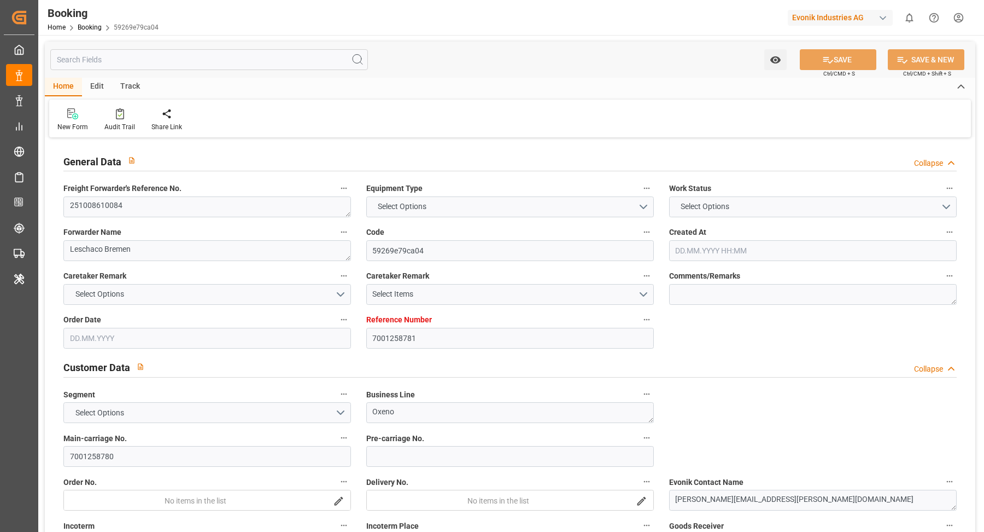
type input "DEWVN"
type input "HKHKG"
type input "SGSIN"
type input "0"
type input "DEWVN"
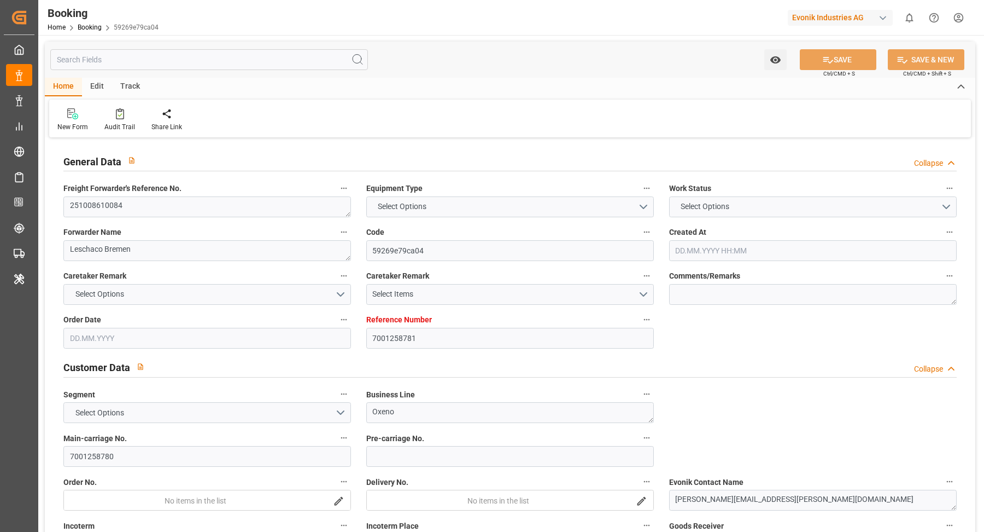
type input "CNYLO"
type input "9850874"
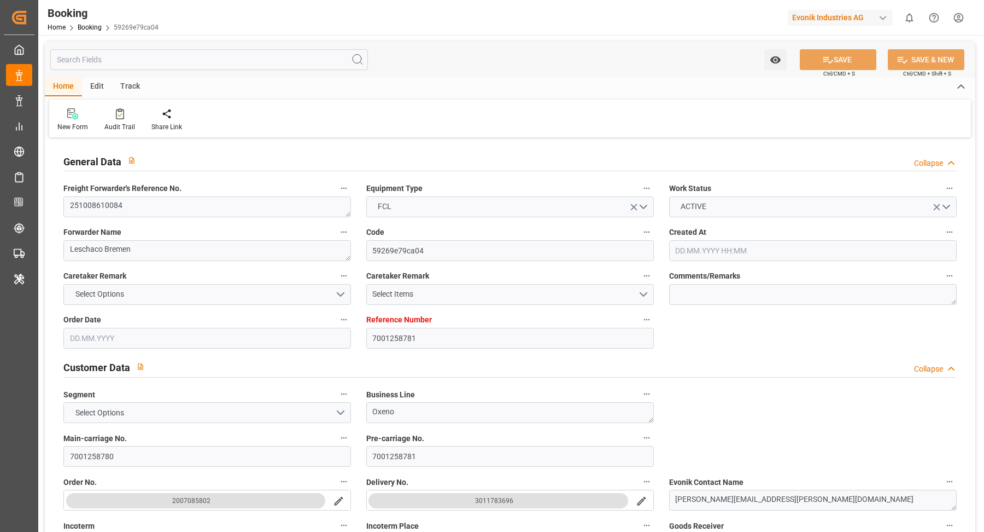
type input "26.08.2025 12:20"
type input "26.08.2025"
type input "25.11.2025"
type input "02.10.2025"
type input "02.10.2025 00:00"
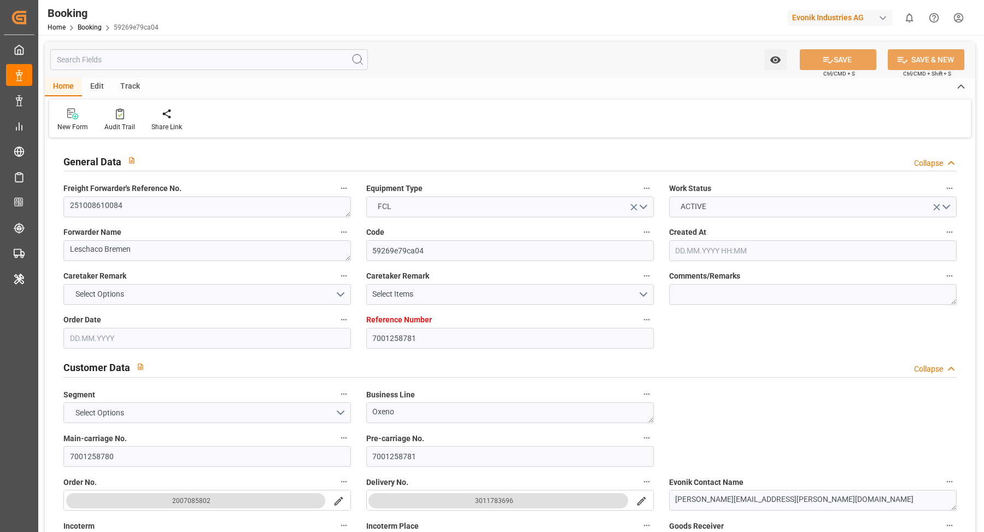
type input "02.10.2025 00:00"
type input "24.09.2025 00:00"
type input "10.10.2025 12:00"
type input "15.10.2025 00:00"
type input "07.10.2025 00:00"
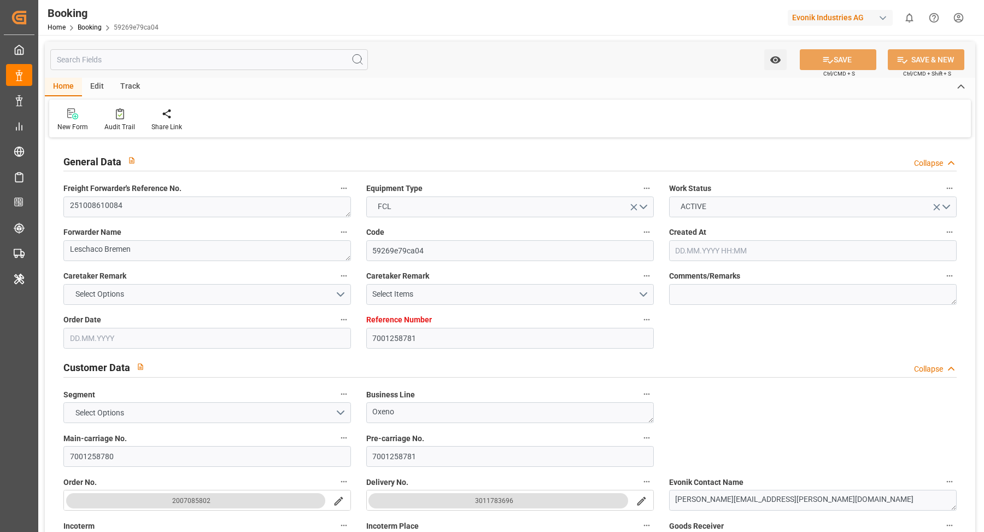
type input "17.11.2025 22:00"
type input "25.11.2025 00:00"
type input "10.11.2025 13:00"
type input "10.11.2025 00:00"
type input "13.11.2025 18:00"
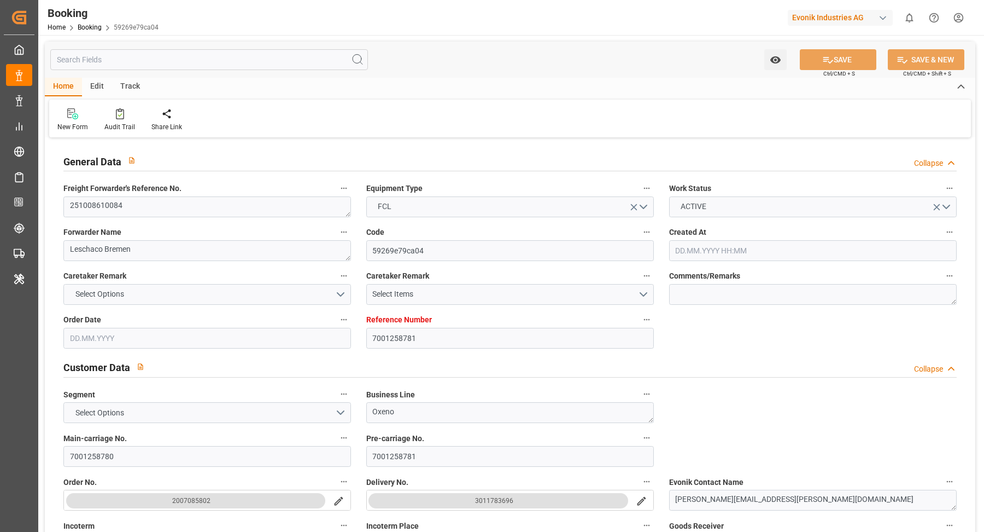
type input "13.11.2025 00:00"
type input "07.10.2025 06:54"
type input "06.10.2025"
type input "23.09.2025 10:44"
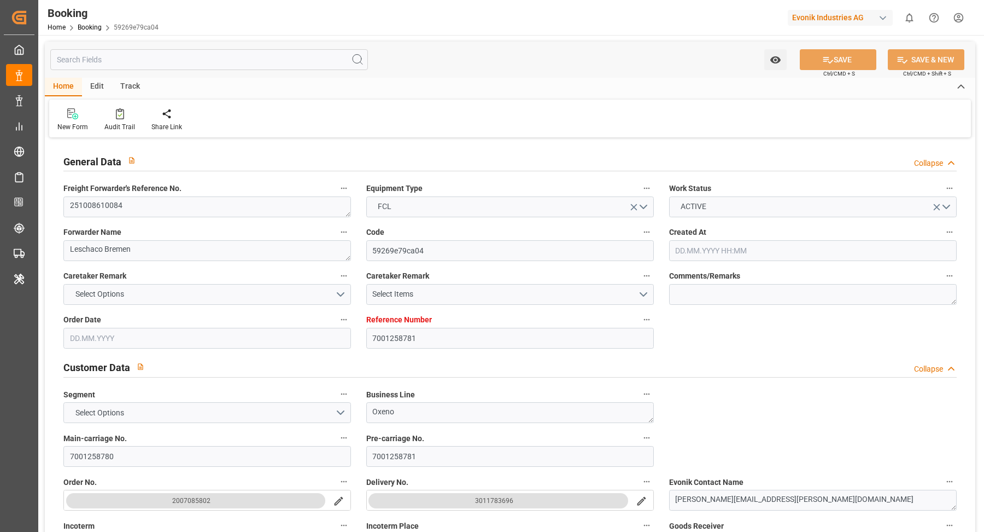
type input "10.10.2025 12:00"
type input "10.11.2025 13:00"
type input "11.11.2025 01:51"
type input "13.11.2025 18:00"
type input "17.11.2025 22:00"
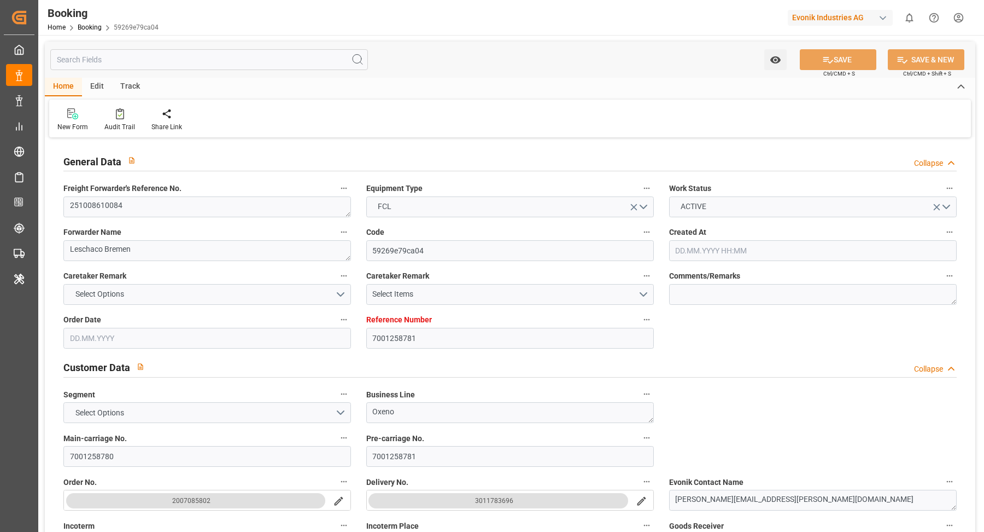
type input "18.11.2025 13:54"
type input "17.11.2025 22:00"
type input "22.11.2025 13:54"
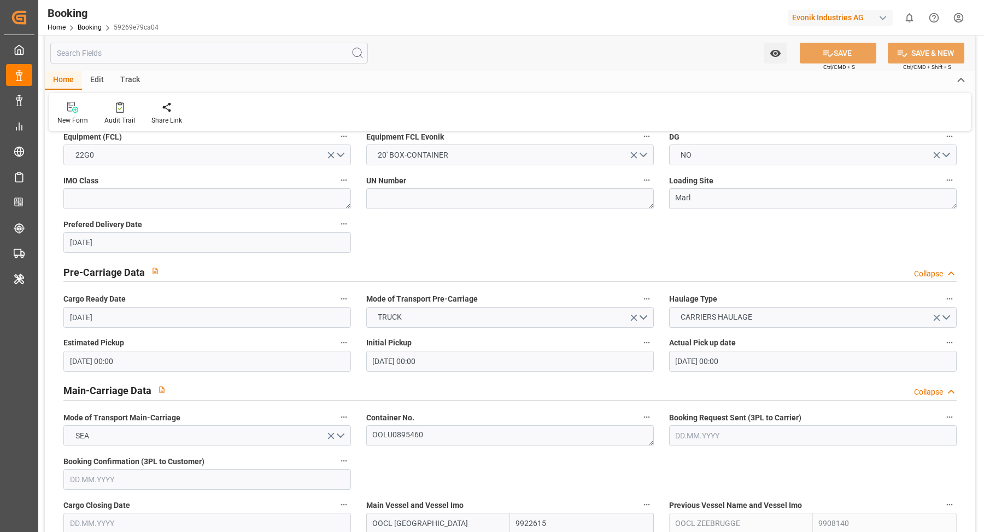
scroll to position [573, 0]
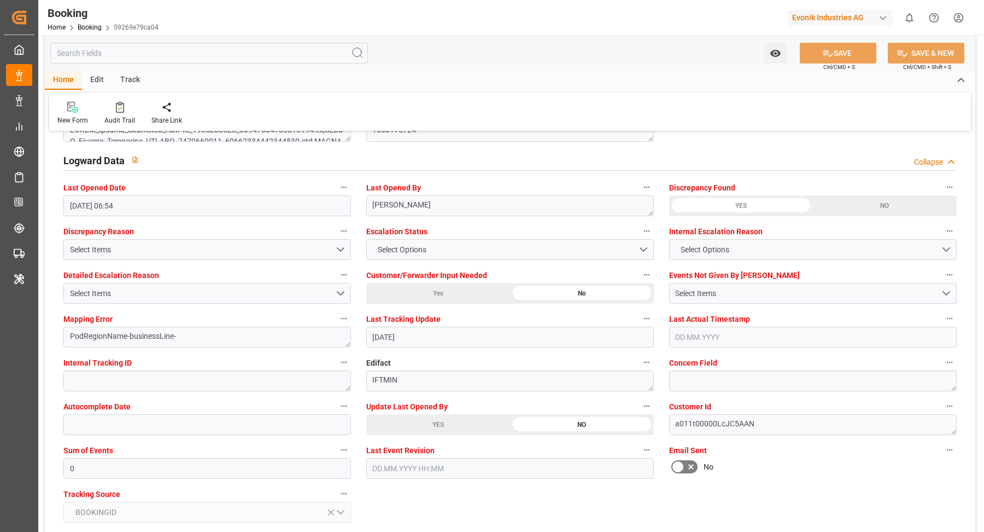
scroll to position [1976, 0]
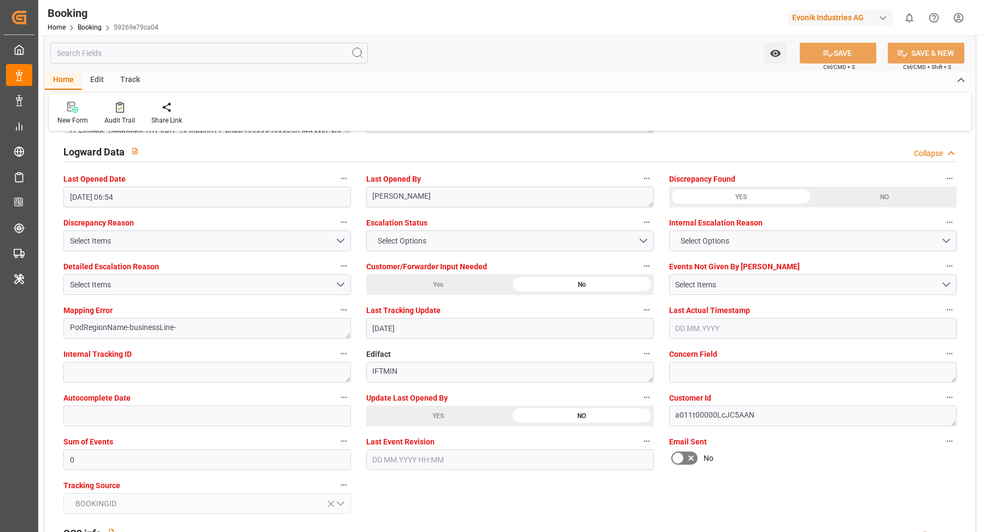
click at [113, 104] on div at bounding box center [119, 106] width 31 height 11
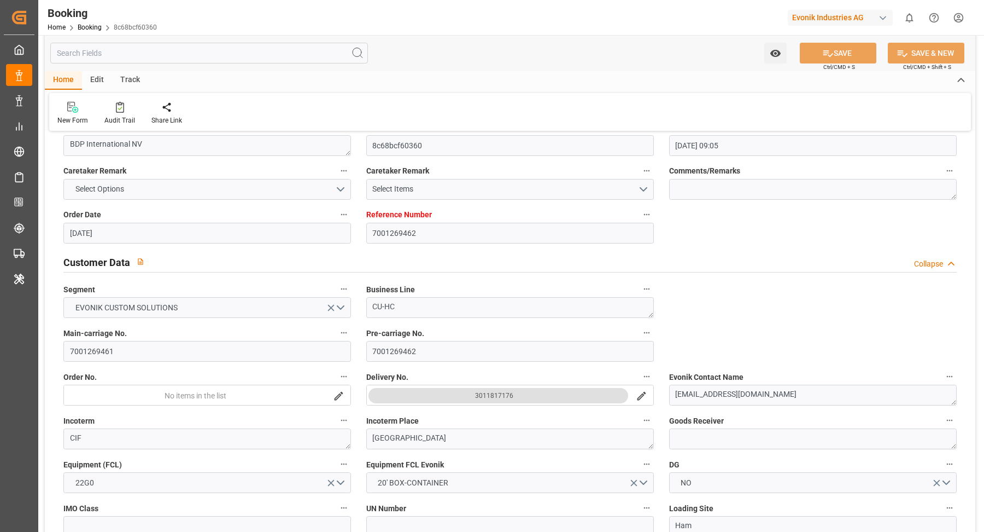
scroll to position [118, 0]
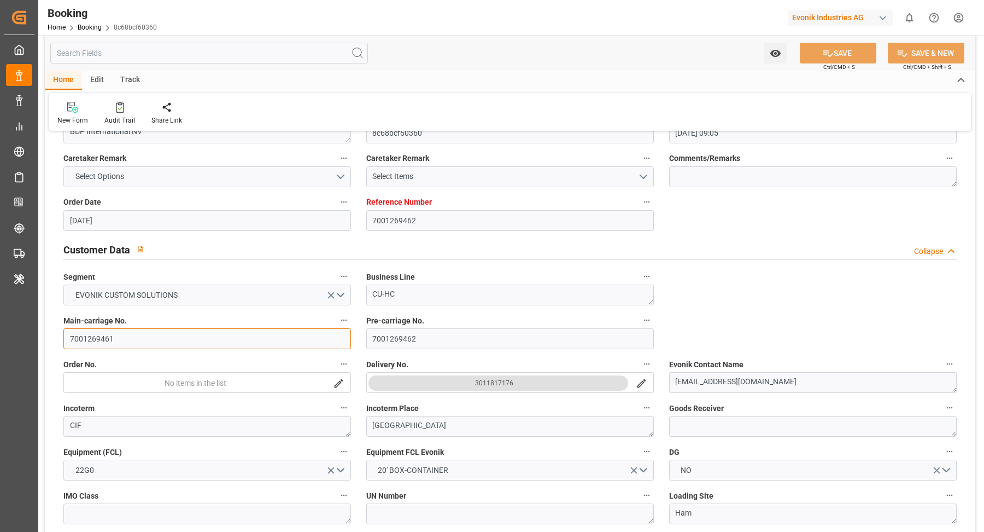
click at [148, 343] on input "7001269461" at bounding box center [207, 338] width 288 height 21
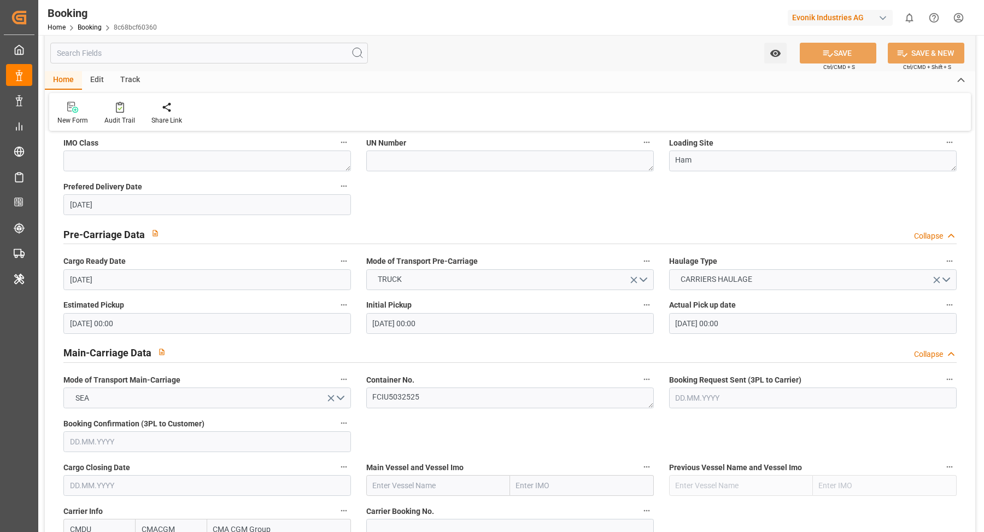
scroll to position [582, 0]
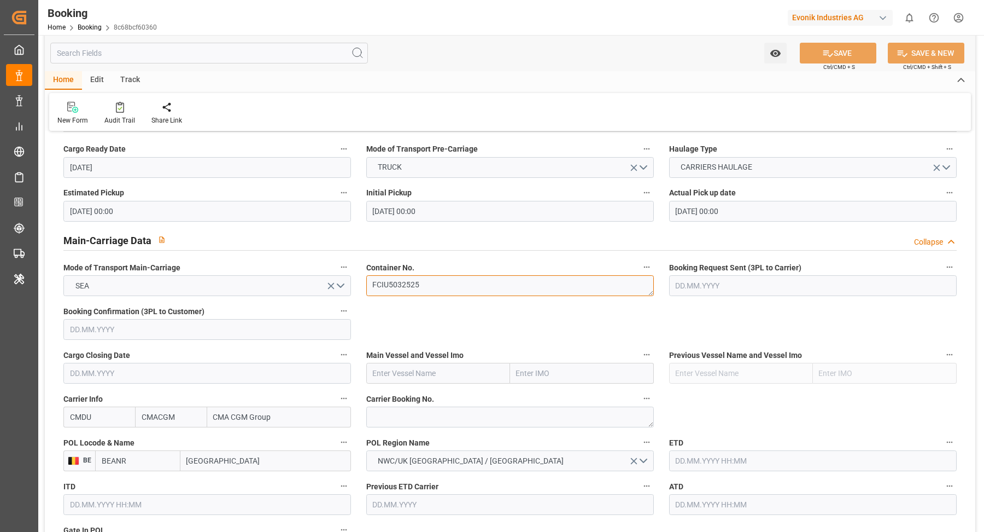
click at [458, 289] on textarea "FCIU5032525" at bounding box center [510, 285] width 288 height 21
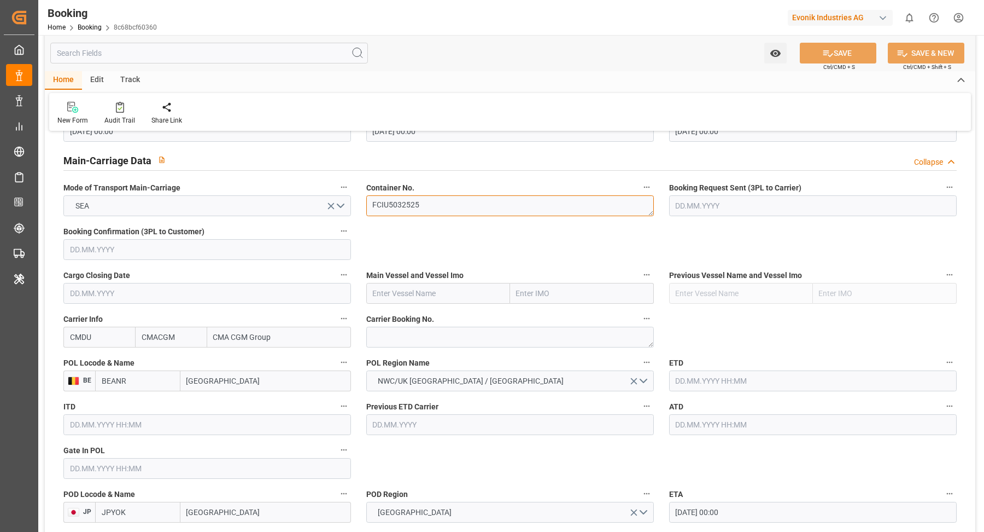
scroll to position [575, 0]
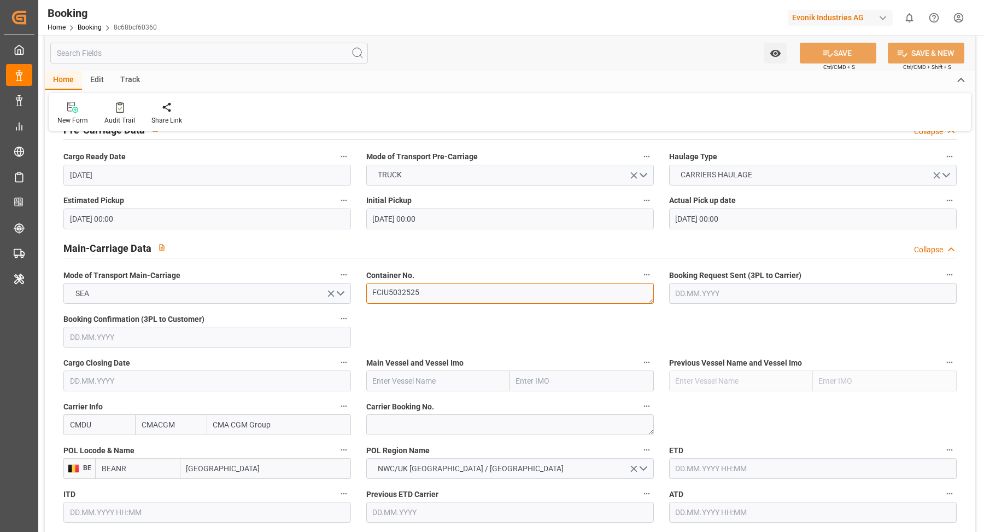
click at [434, 297] on textarea "FCIU5032525" at bounding box center [510, 293] width 288 height 21
click at [434, 296] on textarea "FCIU5032525" at bounding box center [510, 293] width 288 height 21
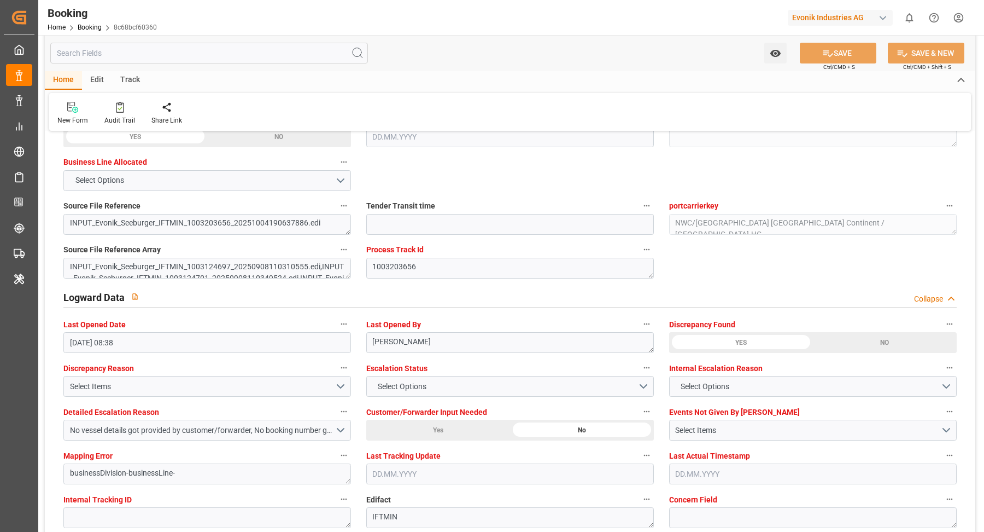
scroll to position [1901, 0]
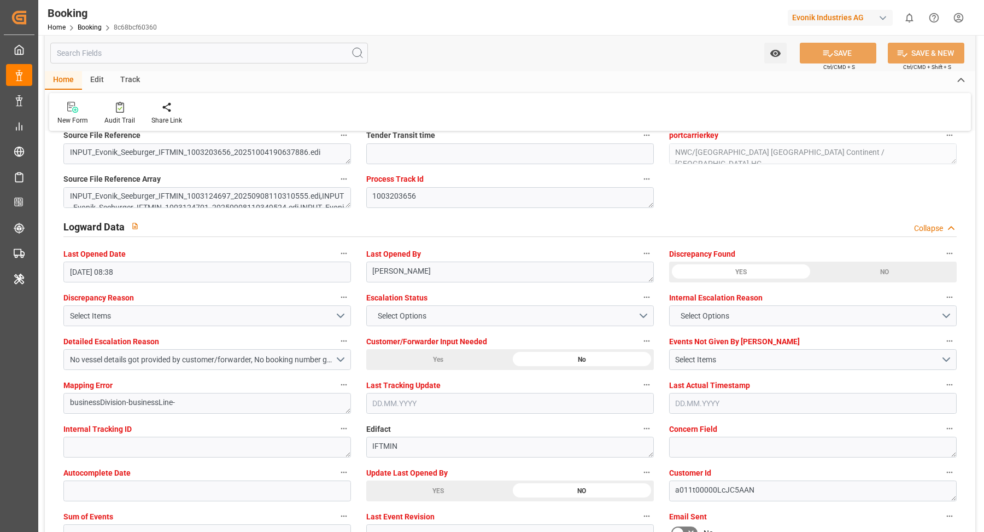
click at [429, 489] on div "YES" at bounding box center [438, 490] width 144 height 21
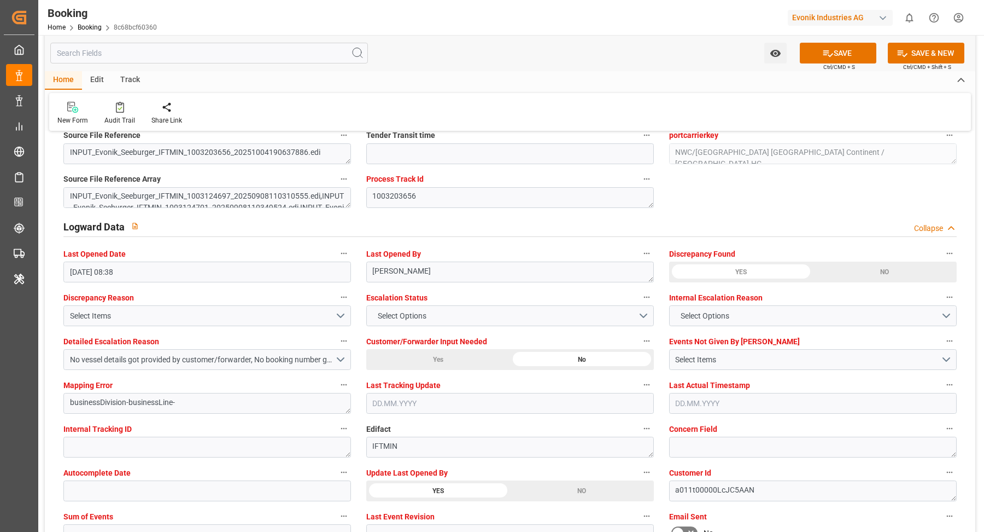
scroll to position [1980, 0]
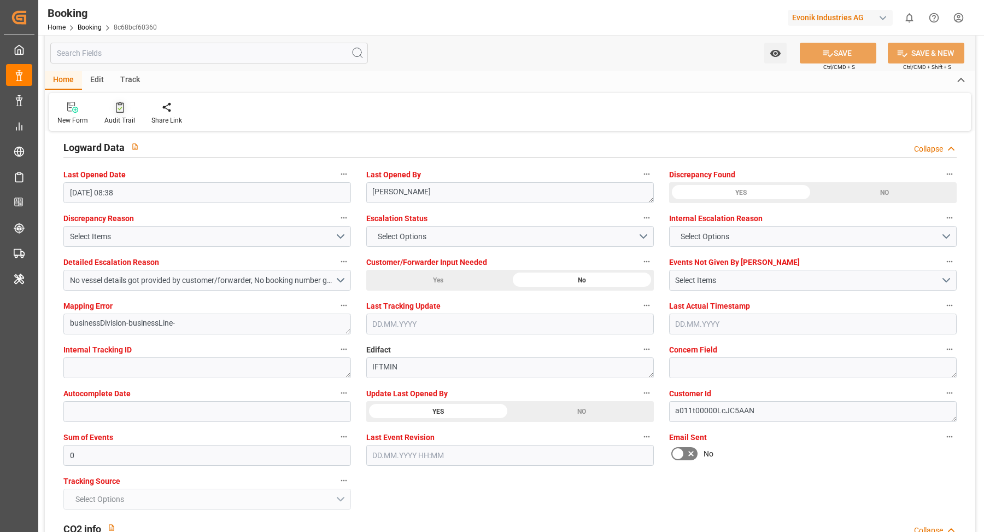
click at [120, 112] on icon at bounding box center [120, 107] width 8 height 11
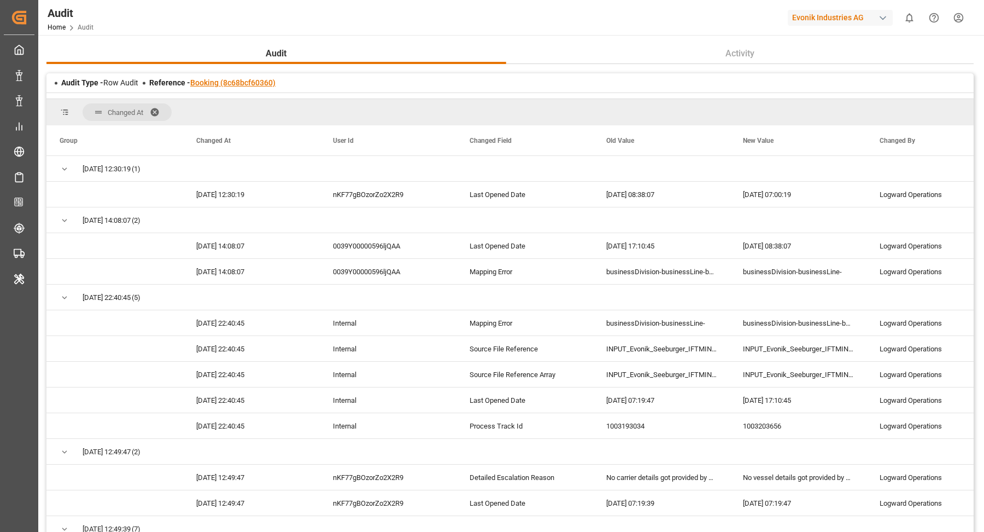
click at [238, 86] on link "Booking (8c68bcf60360)" at bounding box center [232, 82] width 85 height 9
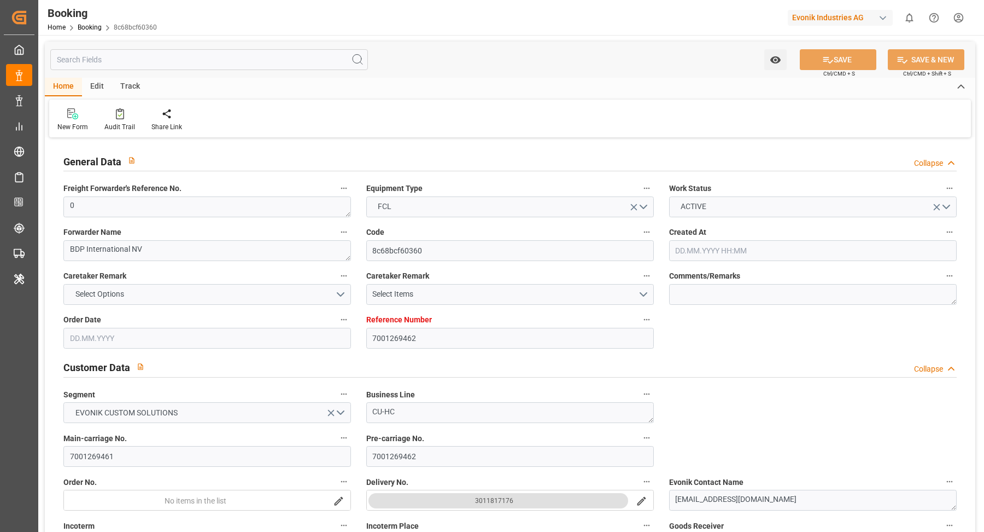
type input "7001269462"
type input "CMACGM"
type input "CMA CGM Group"
type input "BEANR"
type input "JPYOK"
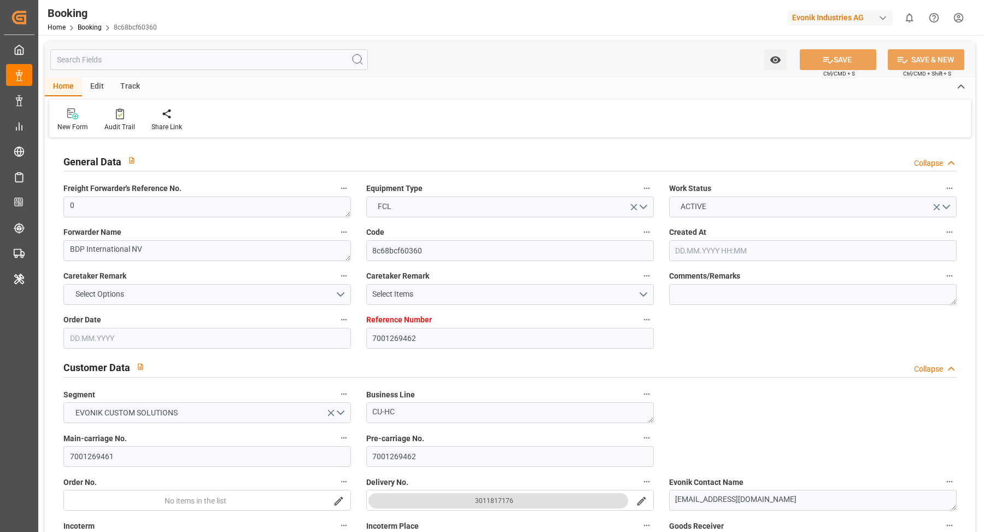
type input "0"
type input "08.09.2025 09:05"
type input "08.09.2025"
type input "15.11.2025"
type input "23.09.2025"
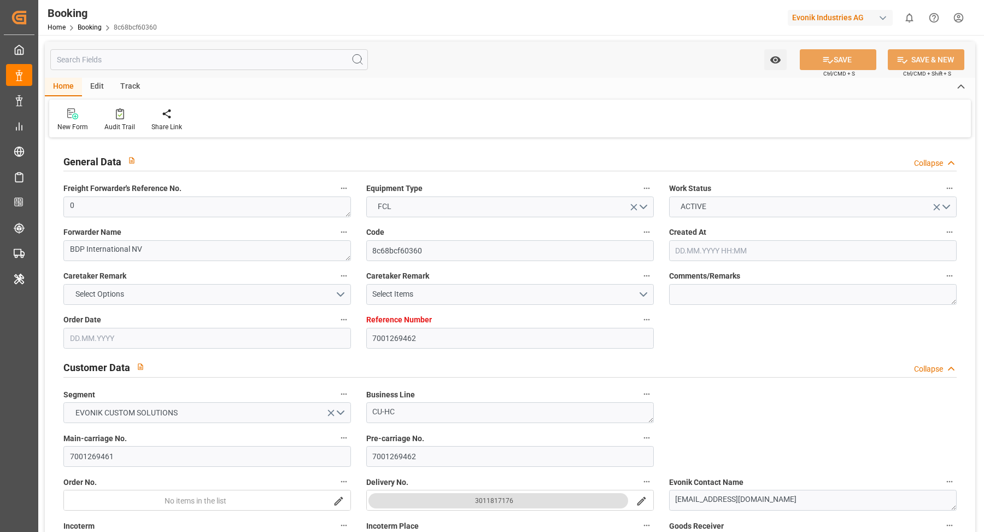
type input "23.09.2025 00:00"
type input "22.09.2025 00:00"
type input "15.11.2025 00:00"
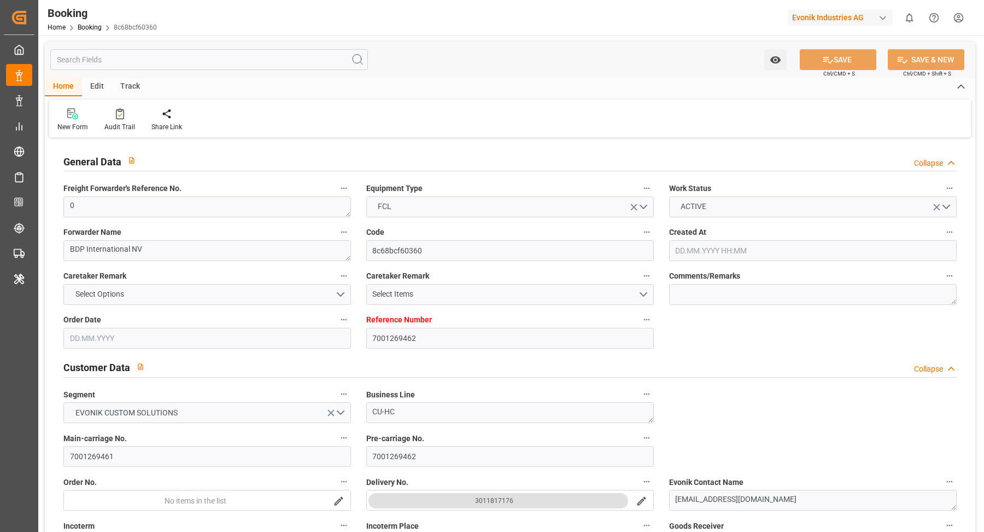
type input "07.10.2025 07:00"
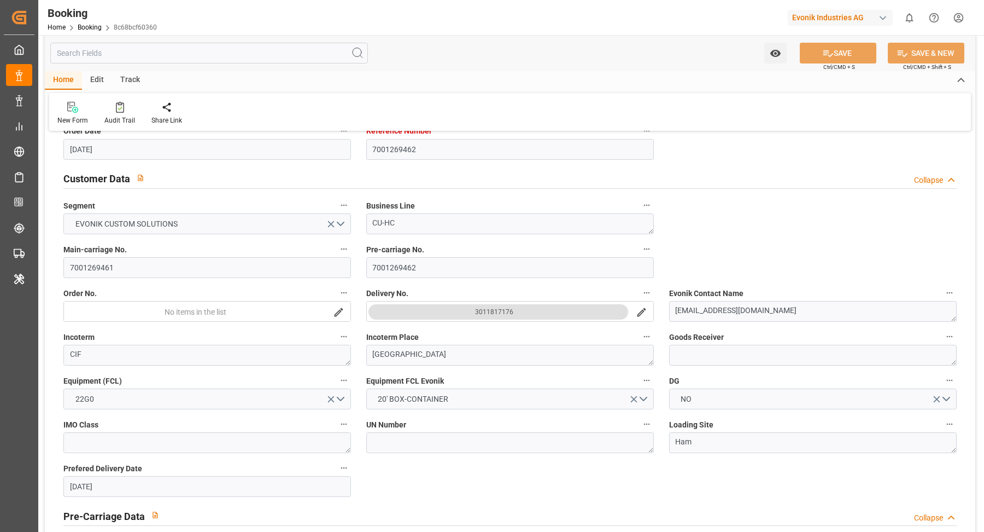
scroll to position [581, 0]
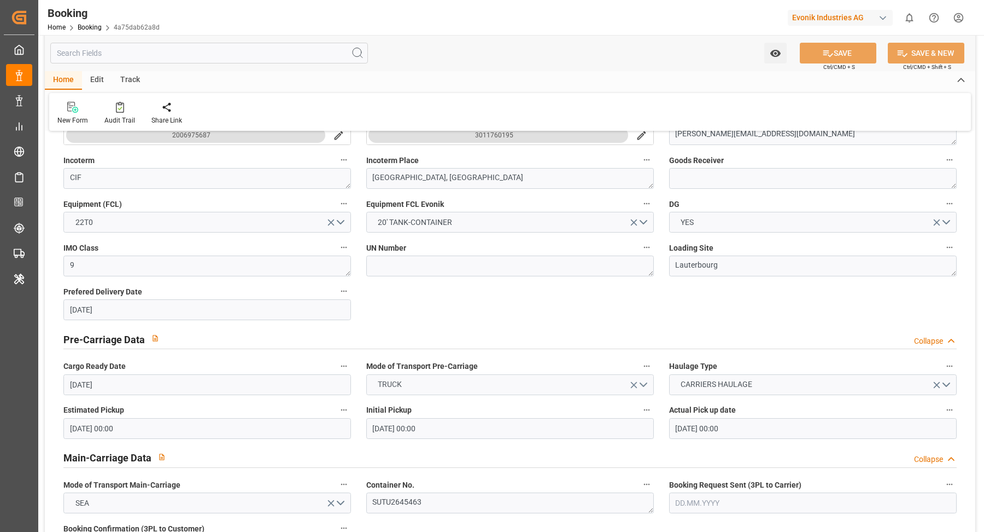
scroll to position [534, 0]
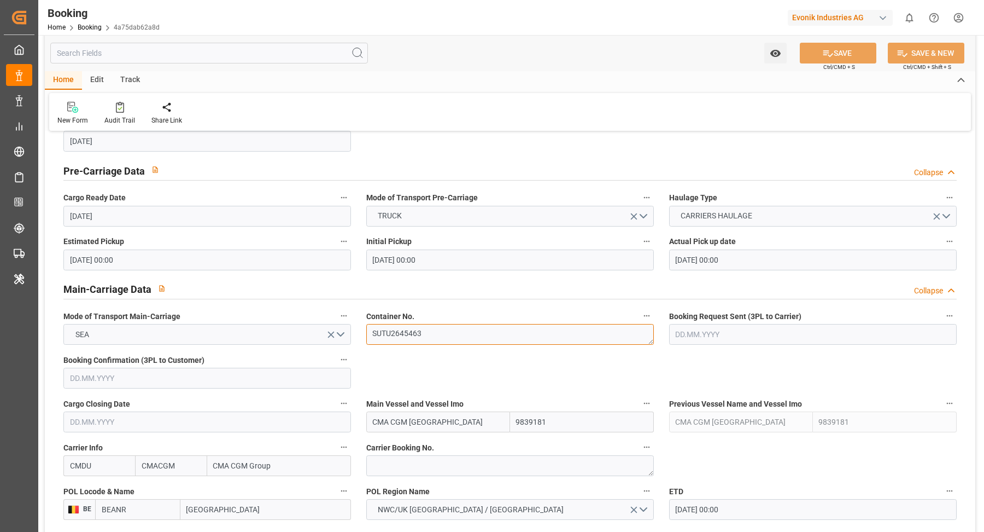
click at [433, 330] on textarea "SUTU2645463" at bounding box center [510, 334] width 288 height 21
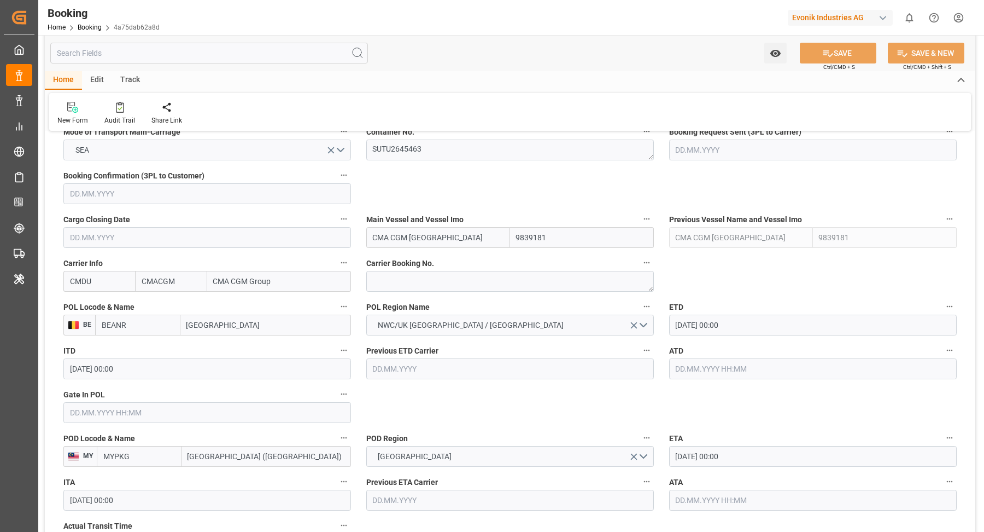
scroll to position [745, 0]
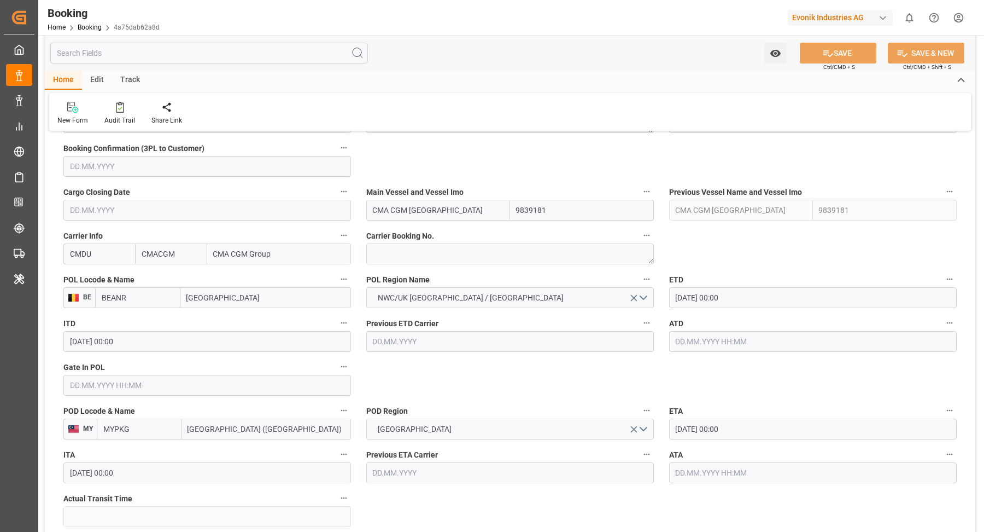
click at [773, 299] on input "[DATE] 00:00" at bounding box center [813, 297] width 288 height 21
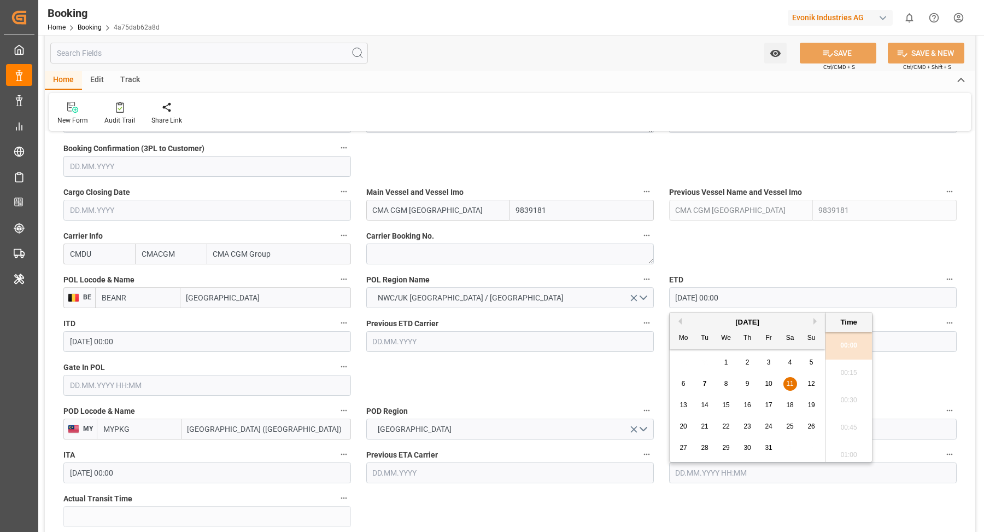
click at [813, 383] on span "12" at bounding box center [811, 384] width 7 height 8
type input "[DATE] 00:00"
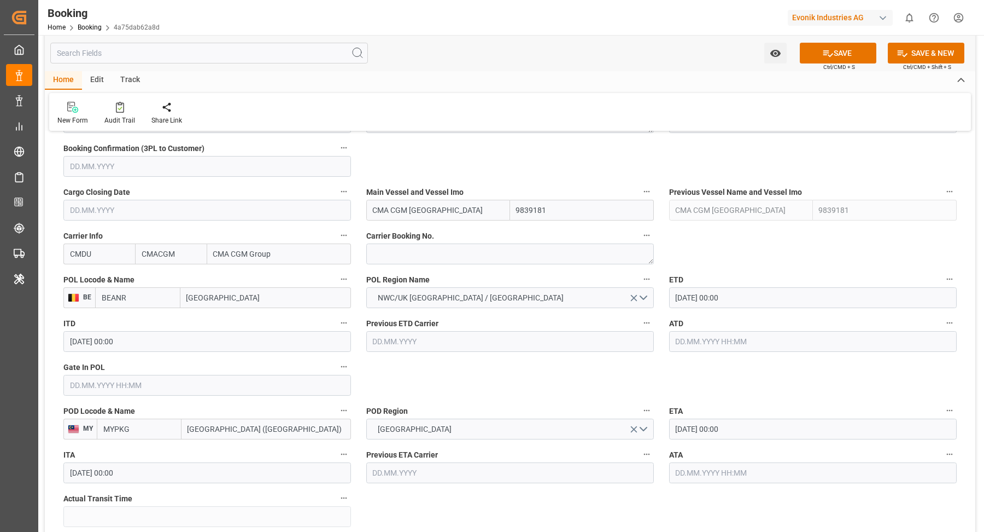
click at [774, 273] on label "ETD" at bounding box center [813, 279] width 288 height 15
click at [943, 273] on button "ETD" at bounding box center [950, 279] width 14 height 14
click at [772, 407] on div at bounding box center [492, 266] width 984 height 532
click at [748, 432] on input "[DATE] 00:00" at bounding box center [813, 428] width 288 height 21
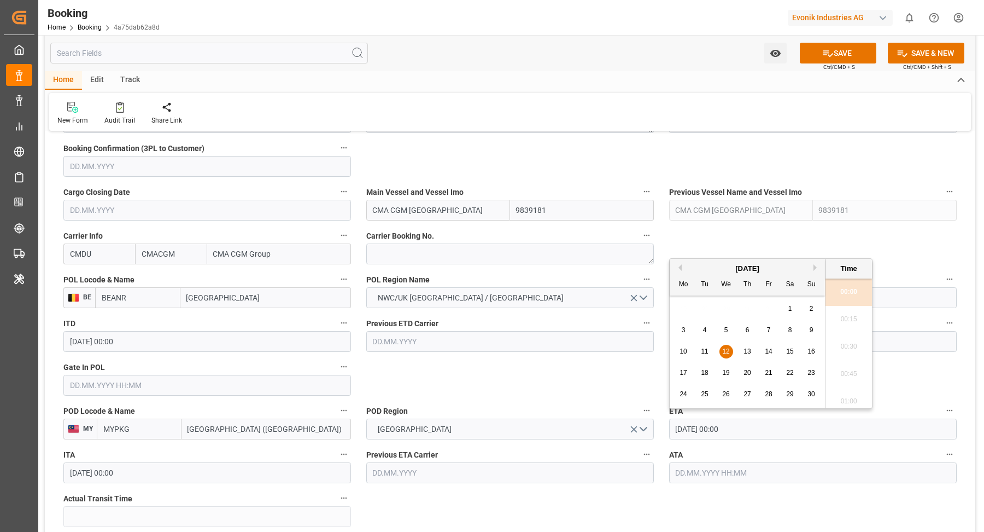
click at [771, 353] on span "14" at bounding box center [768, 351] width 7 height 8
type input "[DATE] 00:00"
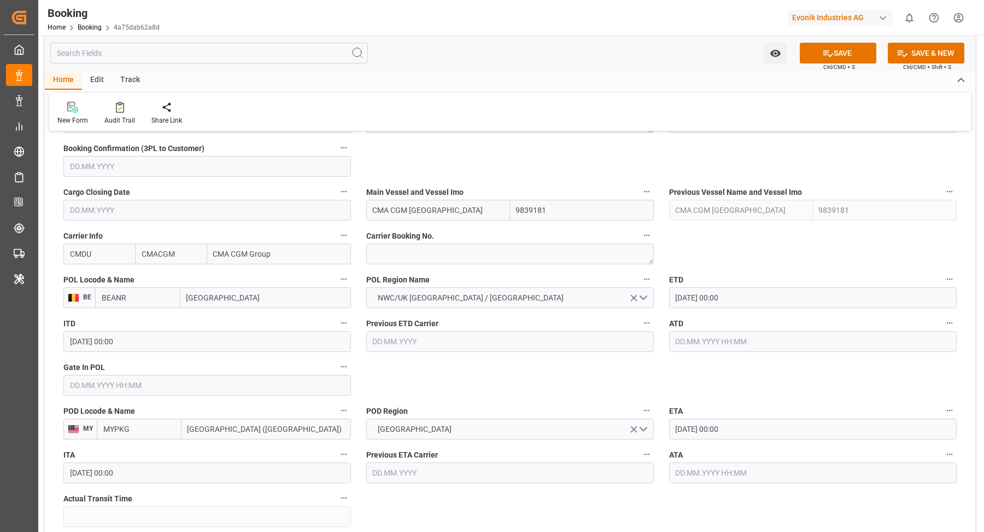
click at [474, 110] on div "New Form Audit Trail Share Link" at bounding box center [510, 112] width 922 height 38
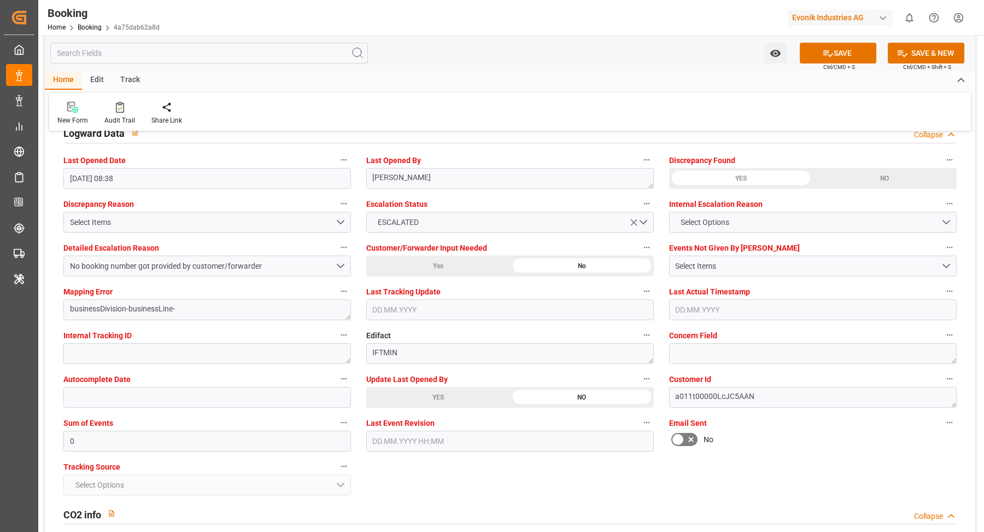
scroll to position [1986, 0]
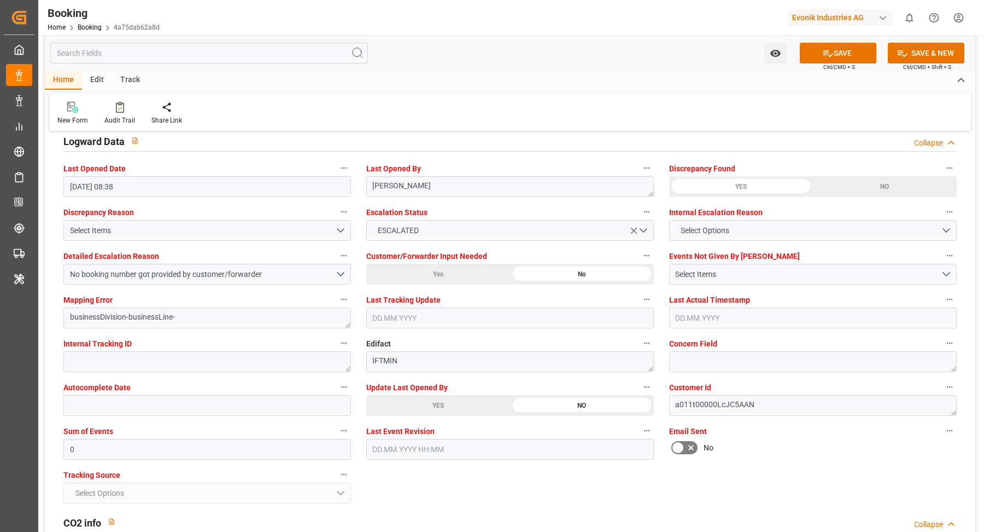
click at [423, 400] on div "YES" at bounding box center [438, 405] width 144 height 21
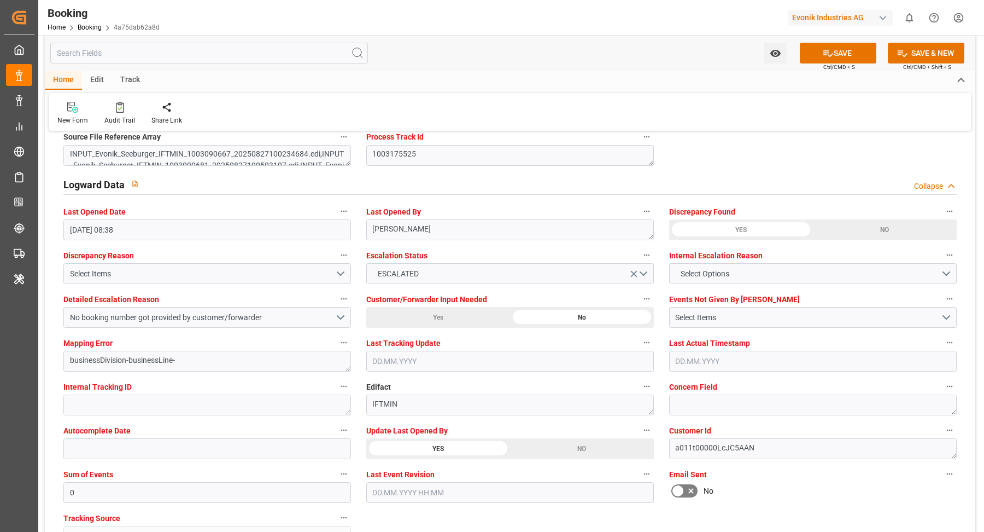
scroll to position [1934, 0]
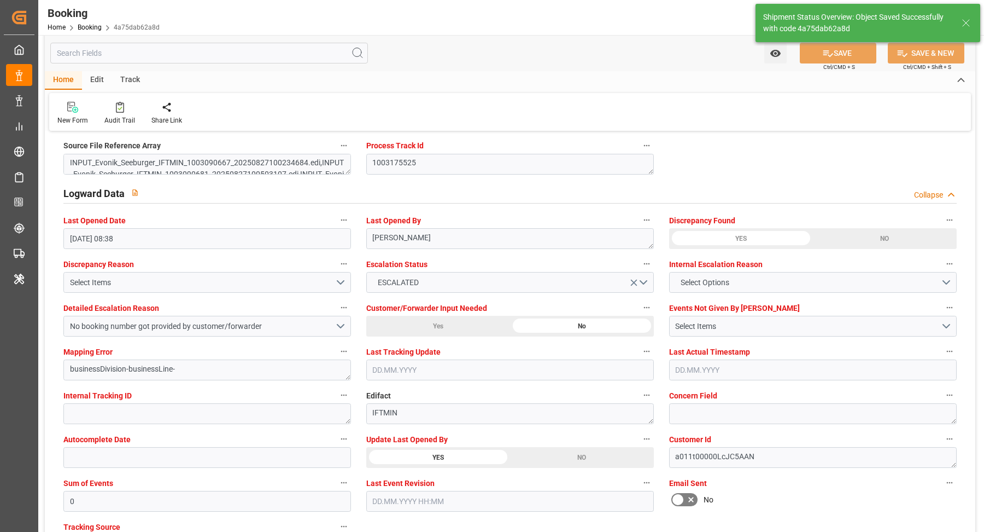
type textarea "[PERSON_NAME]"
type input "07.10.2025 07:02"
click at [116, 109] on icon at bounding box center [120, 107] width 8 height 11
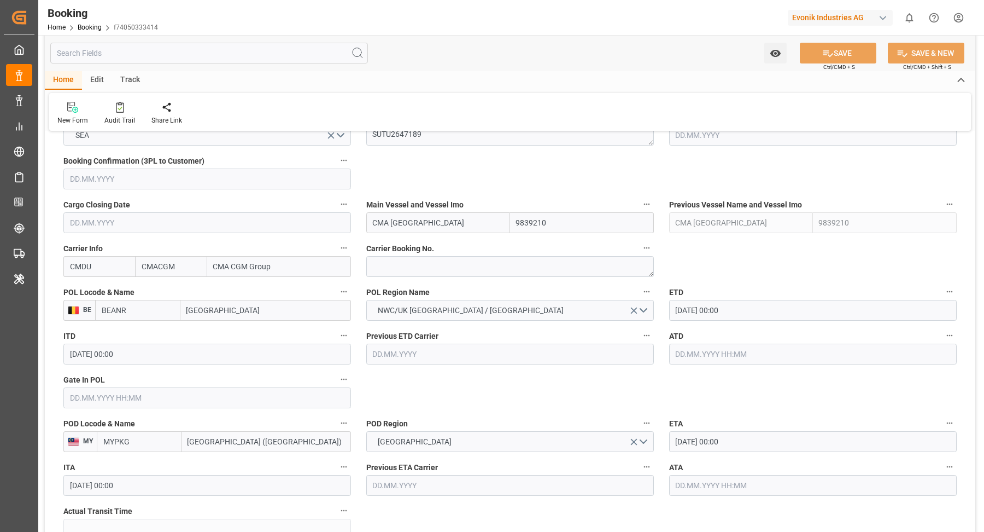
scroll to position [640, 0]
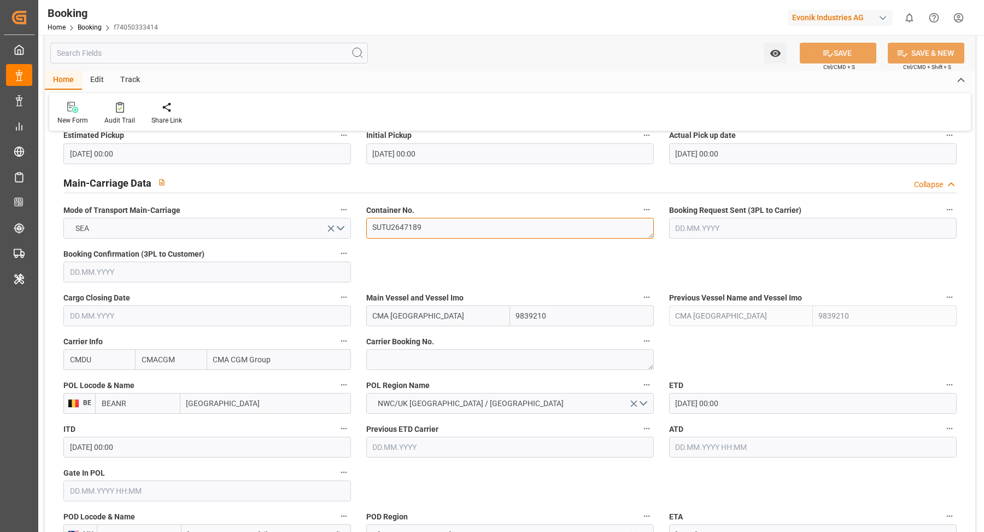
click at [434, 232] on textarea "SUTU2647189" at bounding box center [510, 228] width 288 height 21
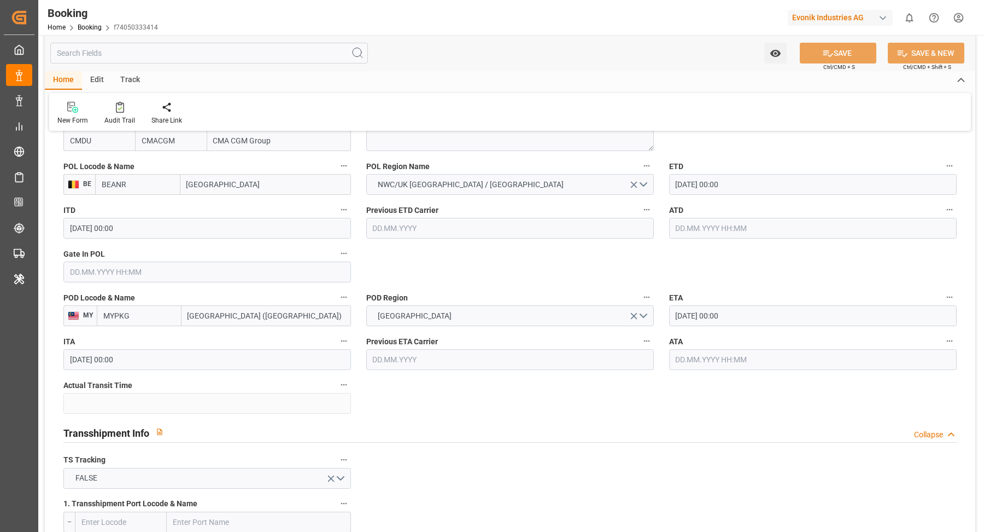
scroll to position [841, 0]
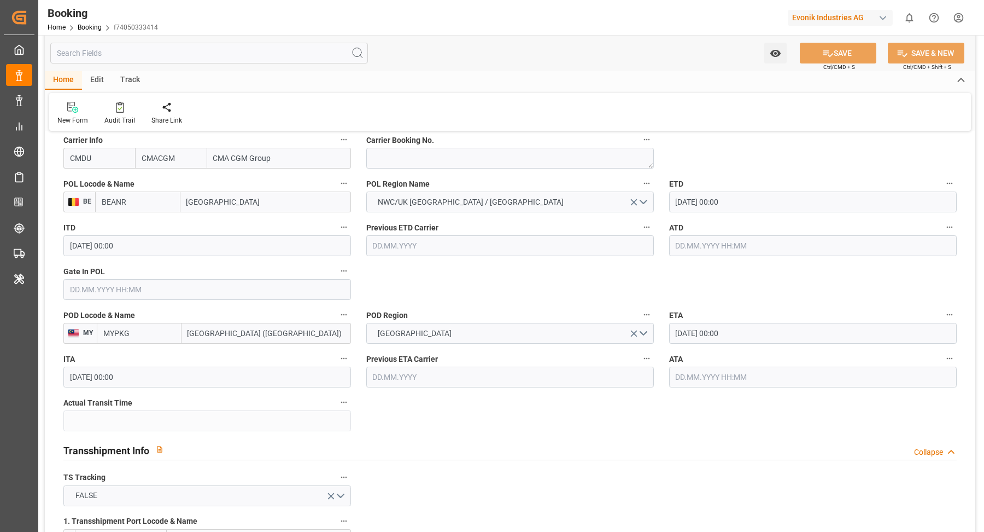
click at [433, 49] on div "Watch Option SAVE Ctrl/CMD + S SAVE & NEW Ctrl/CMD + Shift + S" at bounding box center [510, 53] width 931 height 36
click at [472, 67] on div "Watch Option SAVE Ctrl/CMD + S SAVE & NEW Ctrl/CMD + Shift + S" at bounding box center [510, 53] width 931 height 36
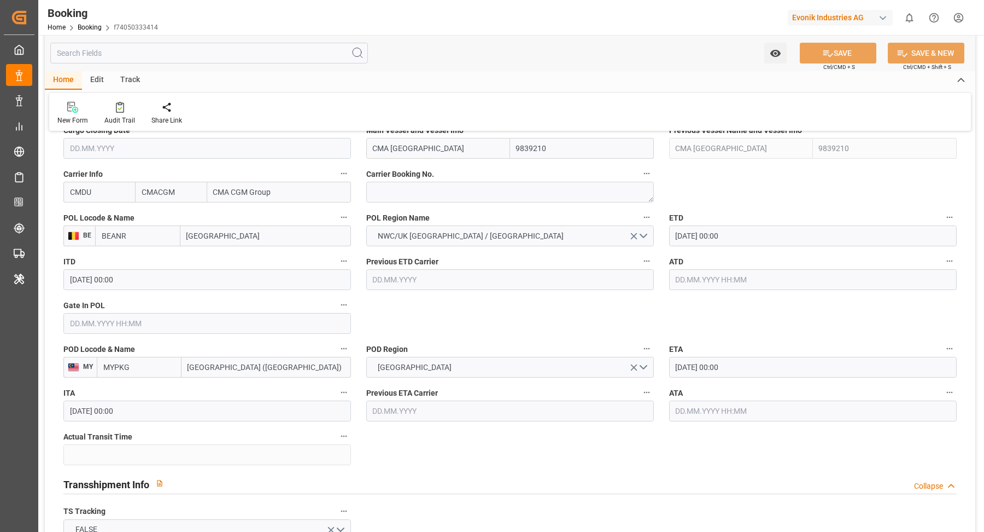
scroll to position [682, 0]
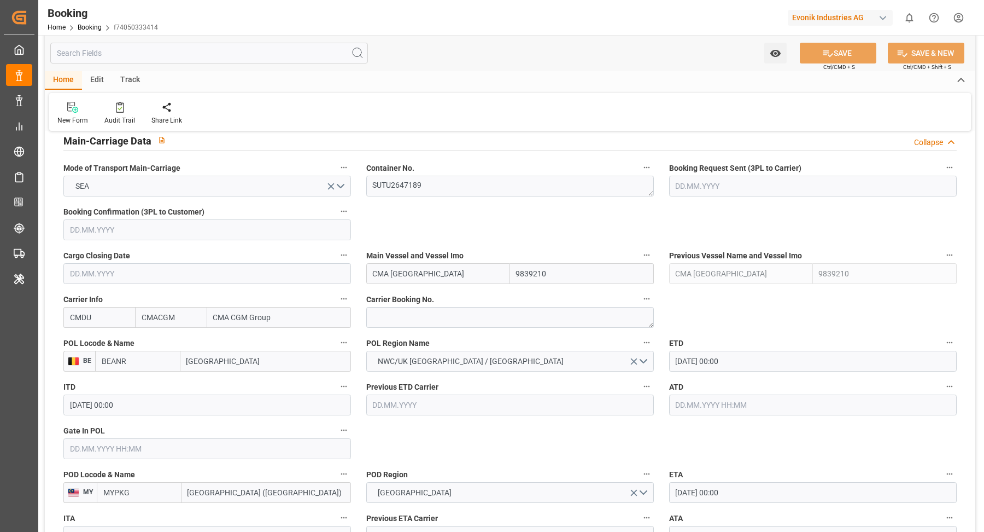
click at [467, 276] on input "CMA CGM SORBONNE" at bounding box center [438, 273] width 144 height 21
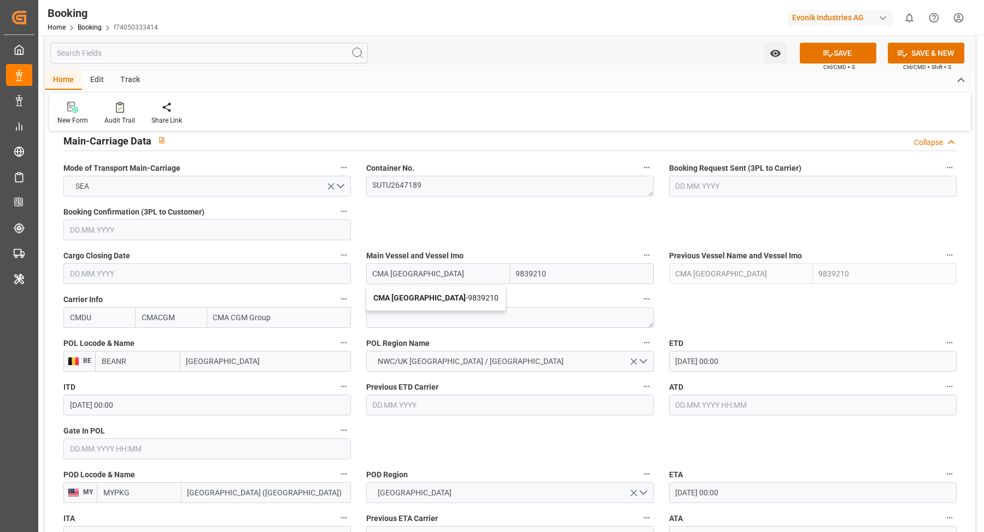
click at [448, 299] on b "CMA CGM SORBONNE" at bounding box center [420, 297] width 92 height 9
type input "CMA CGM SORBONNE"
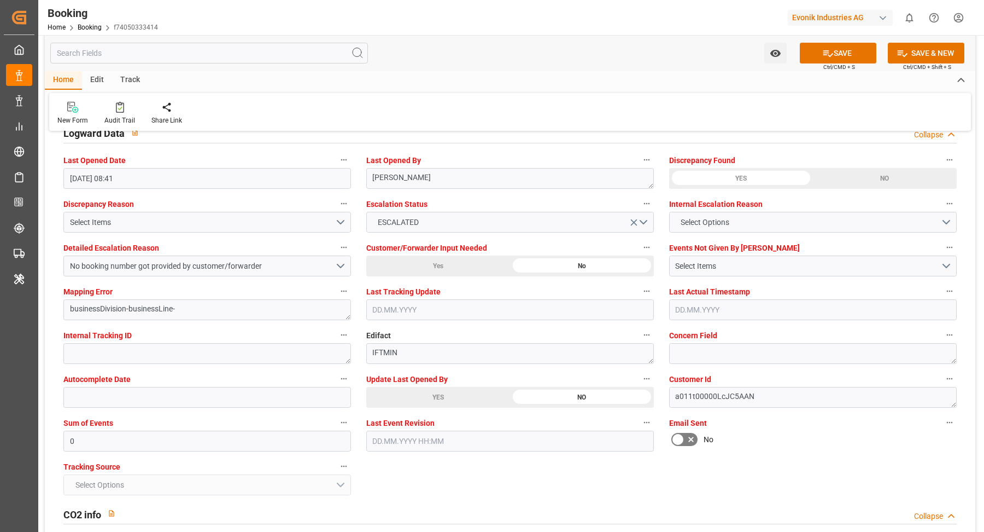
scroll to position [2019, 0]
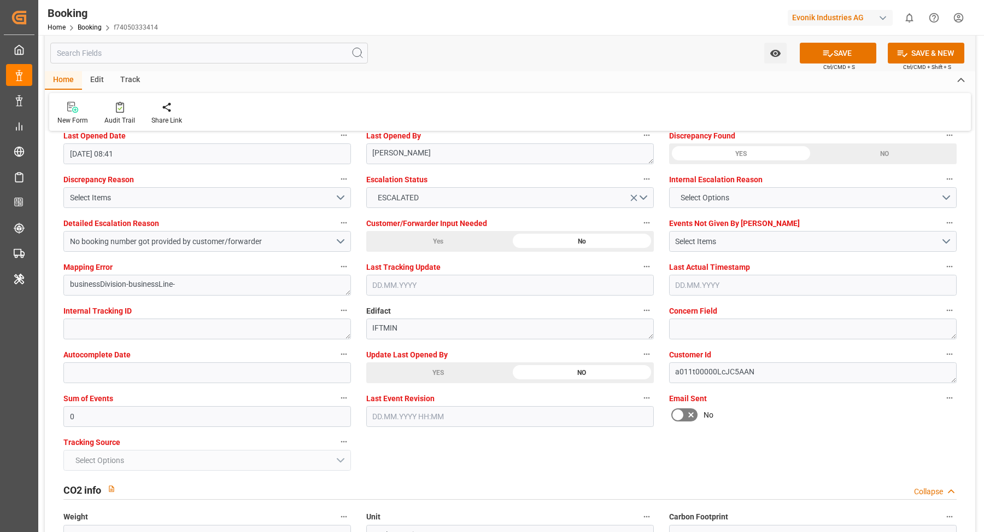
click at [443, 371] on div "YES" at bounding box center [438, 372] width 144 height 21
click at [847, 54] on button "SAVE" at bounding box center [838, 53] width 77 height 21
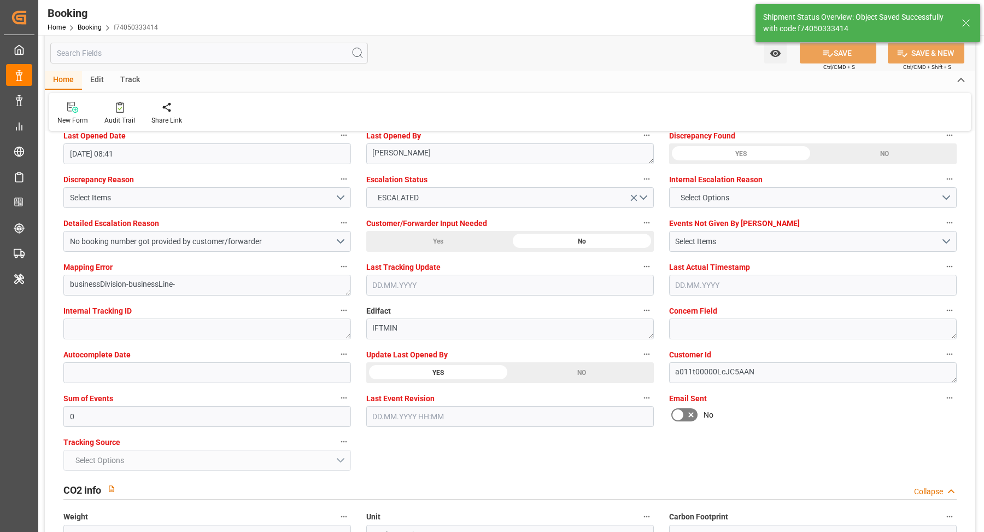
type textarea "[PERSON_NAME]"
type input "07.10.2025 07:03"
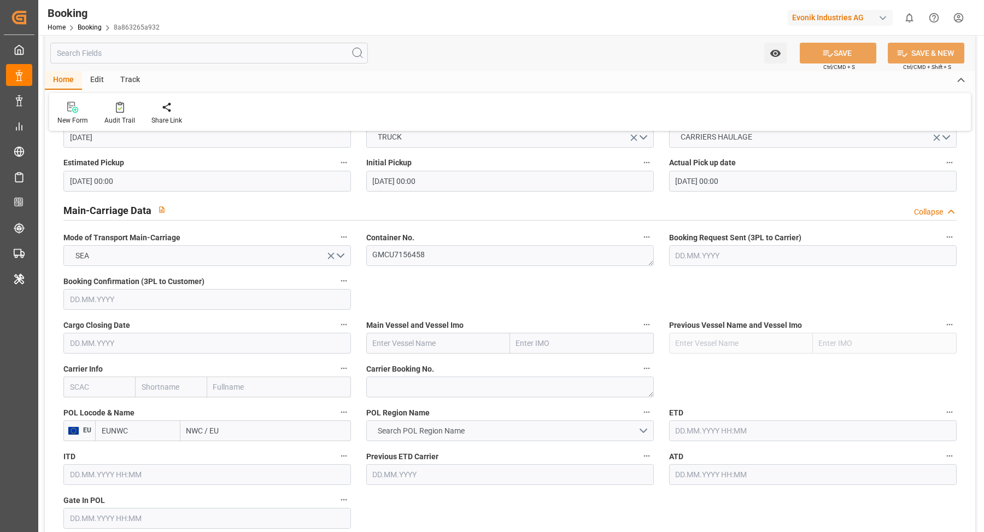
scroll to position [682, 0]
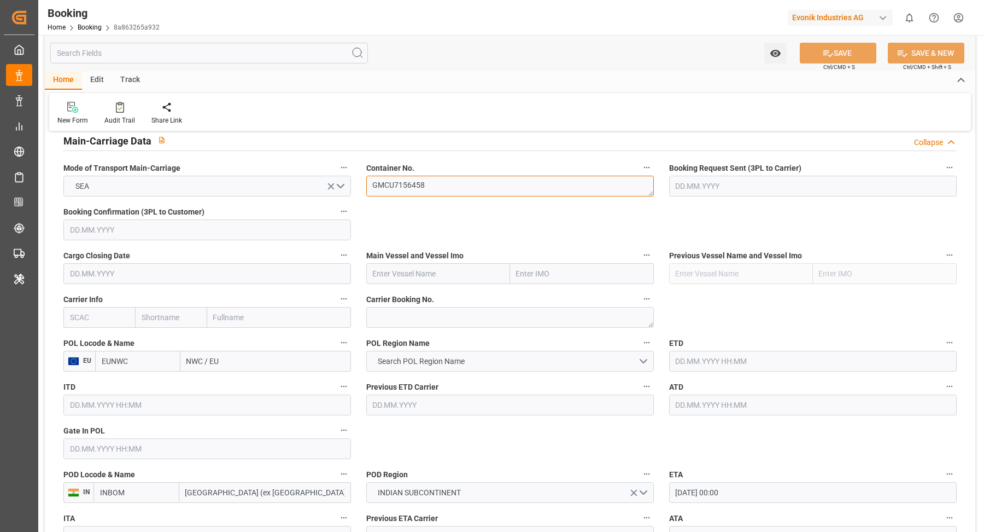
click at [458, 179] on textarea "GMCU7156458" at bounding box center [510, 186] width 288 height 21
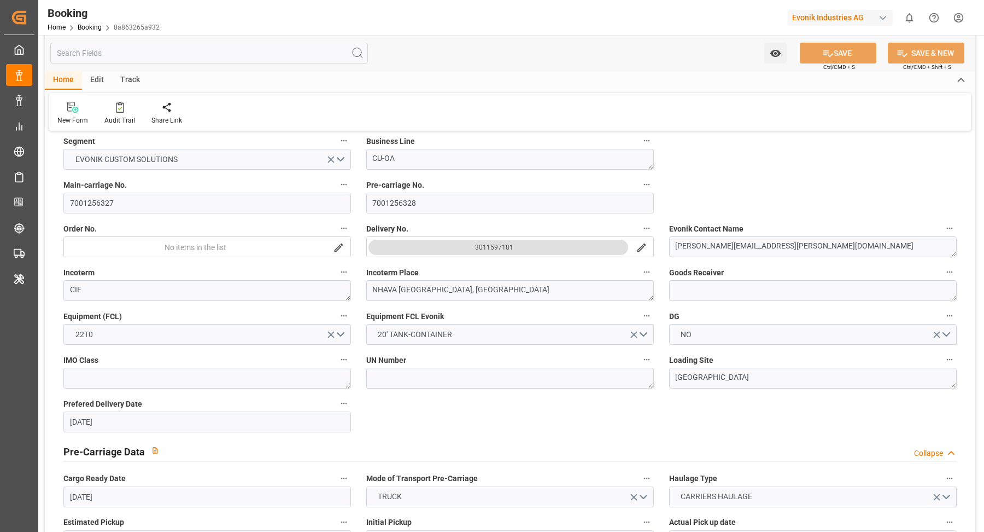
scroll to position [198, 0]
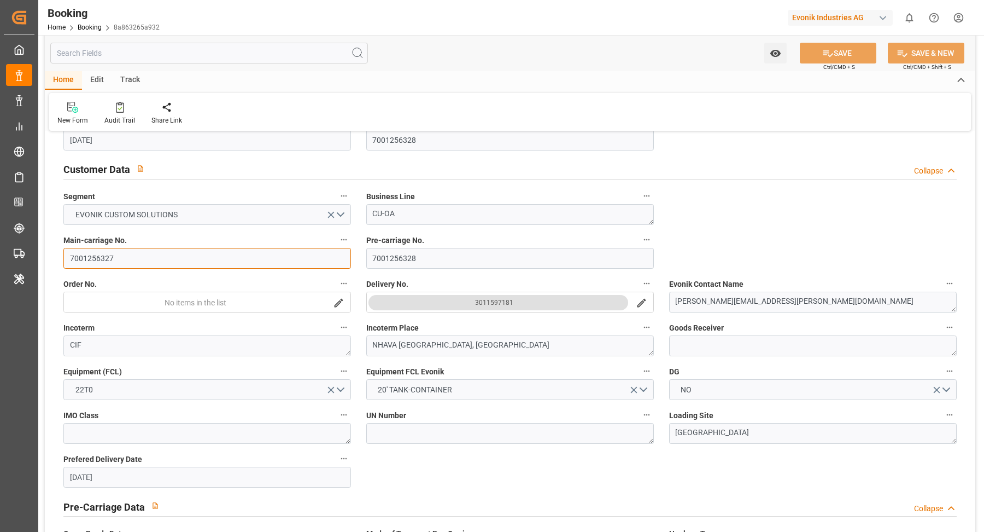
click at [162, 262] on input "7001256327" at bounding box center [207, 258] width 288 height 21
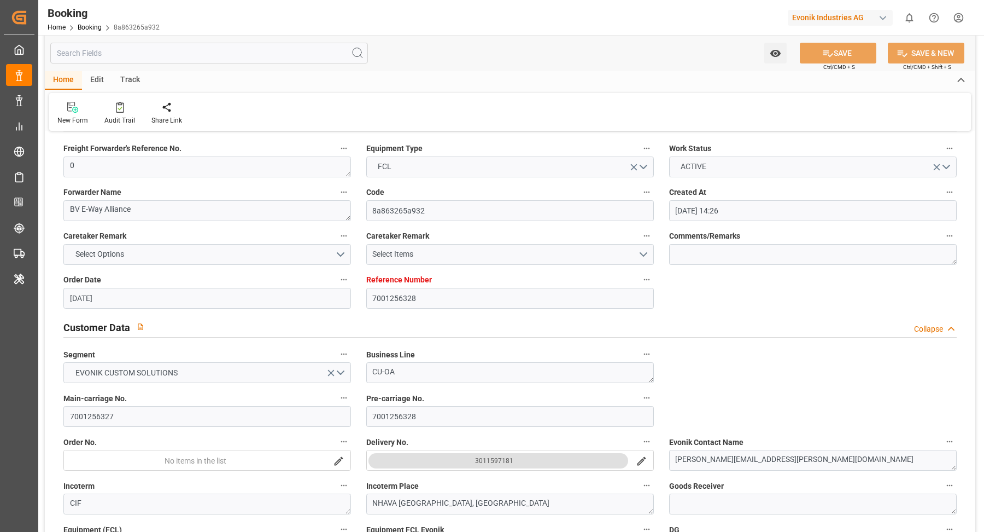
scroll to position [0, 0]
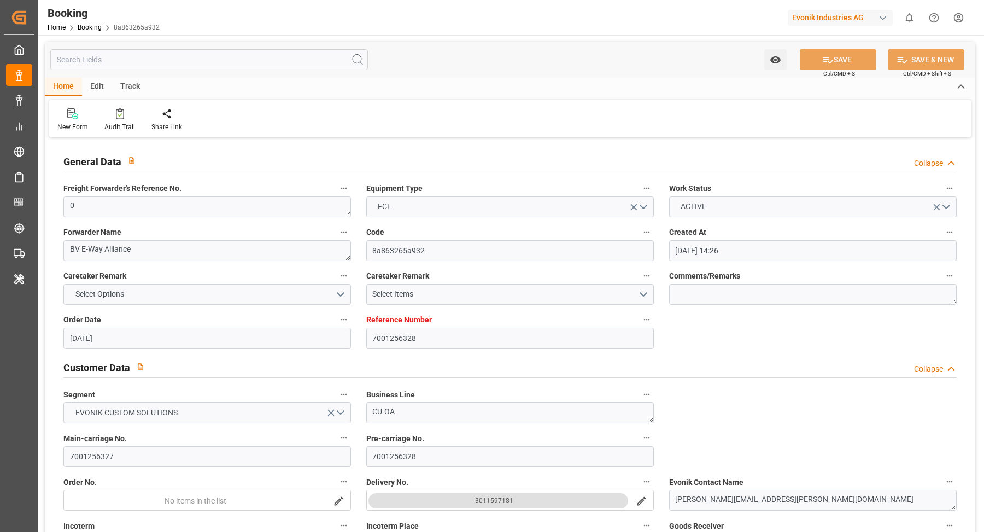
click at [526, 88] on div "Home Edit Track" at bounding box center [510, 87] width 931 height 19
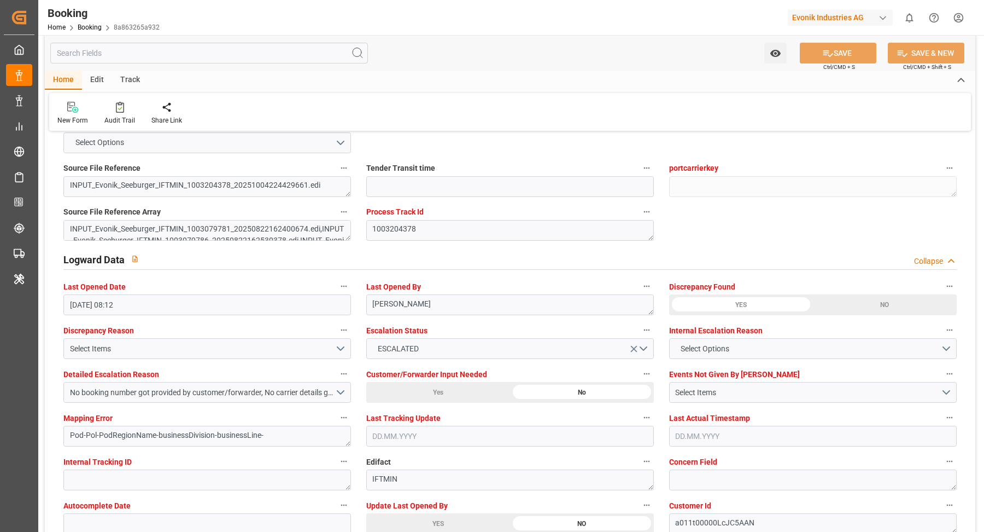
scroll to position [1877, 0]
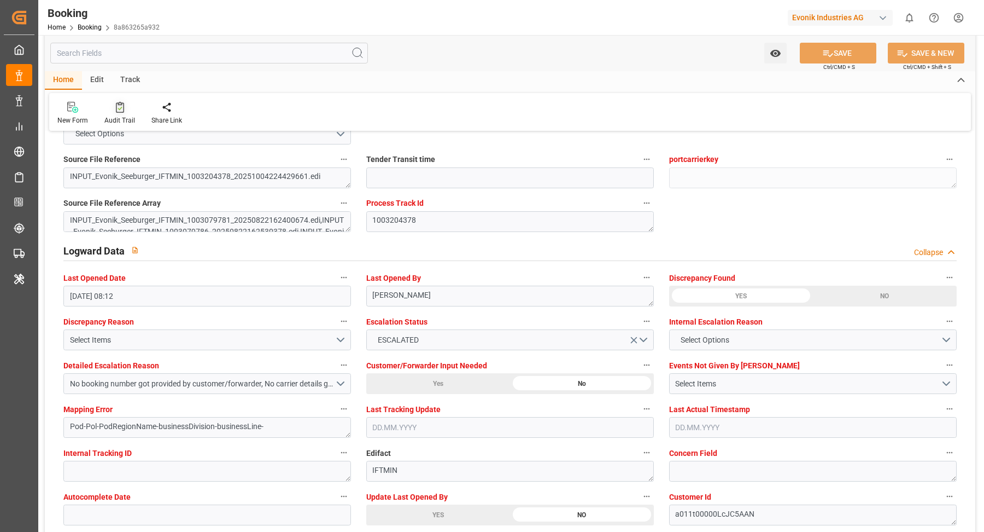
click at [123, 108] on div at bounding box center [119, 106] width 31 height 11
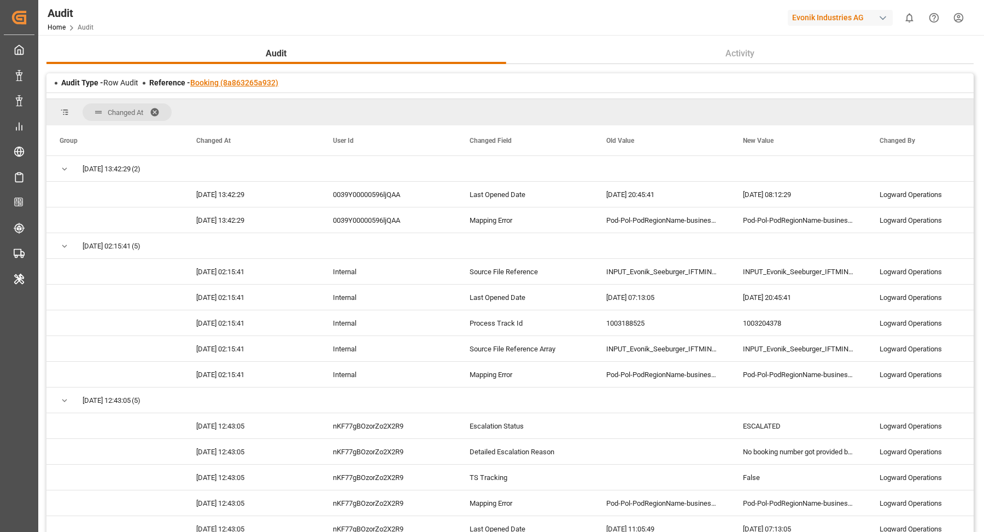
click at [234, 84] on link "Booking (8a863265a932)" at bounding box center [234, 82] width 88 height 9
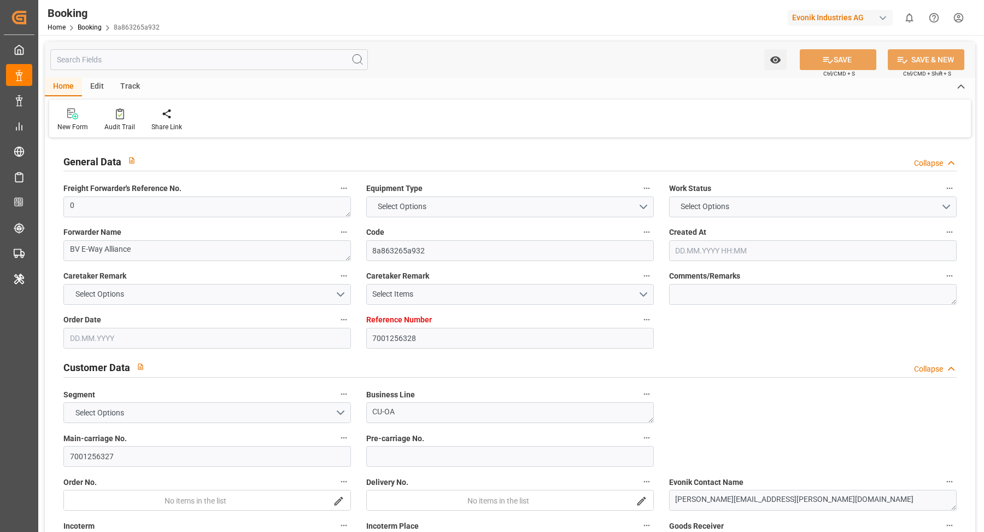
type input "7001256328"
type input "EUNWC"
type input "INBOM"
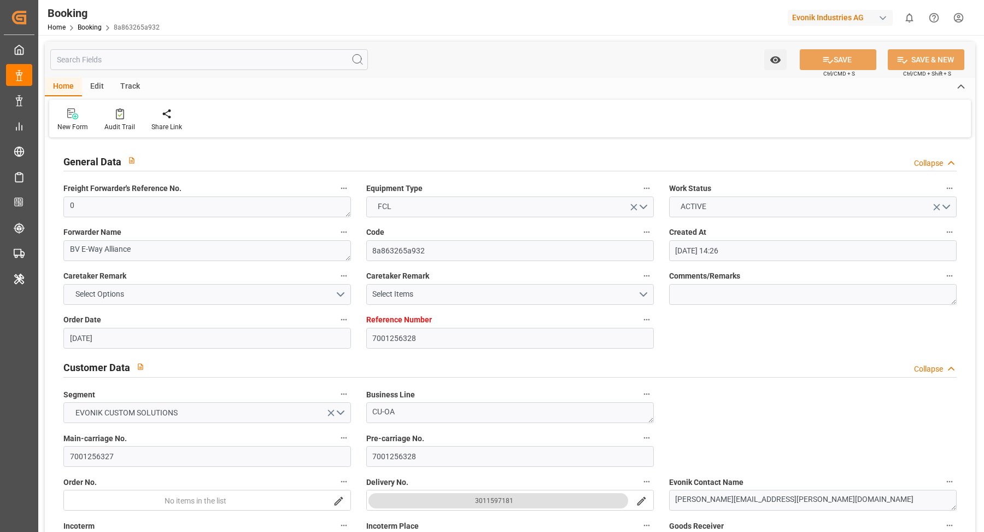
type input "[DATE] 14:26"
type input "[DATE]"
type input "[DATE] 00:00"
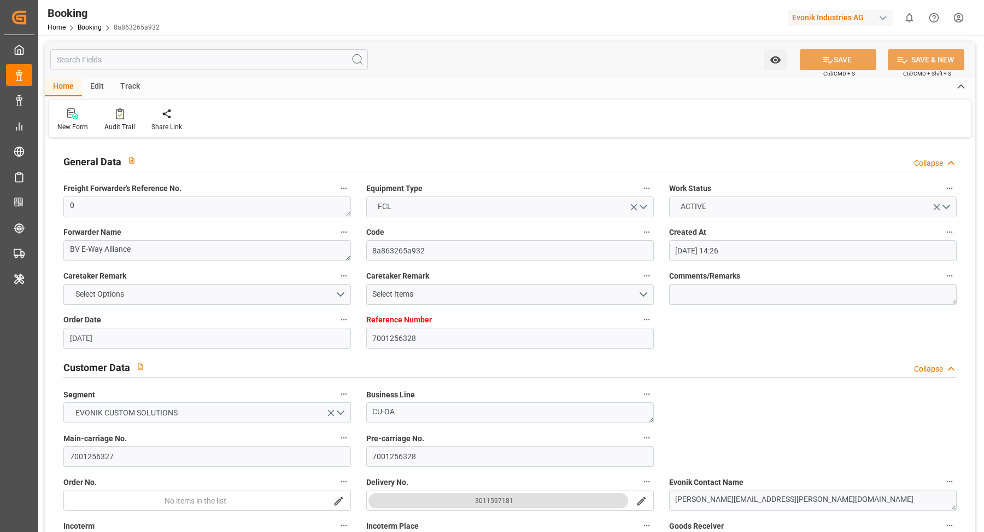
type input "[DATE] 00:00"
type input "[DATE]"
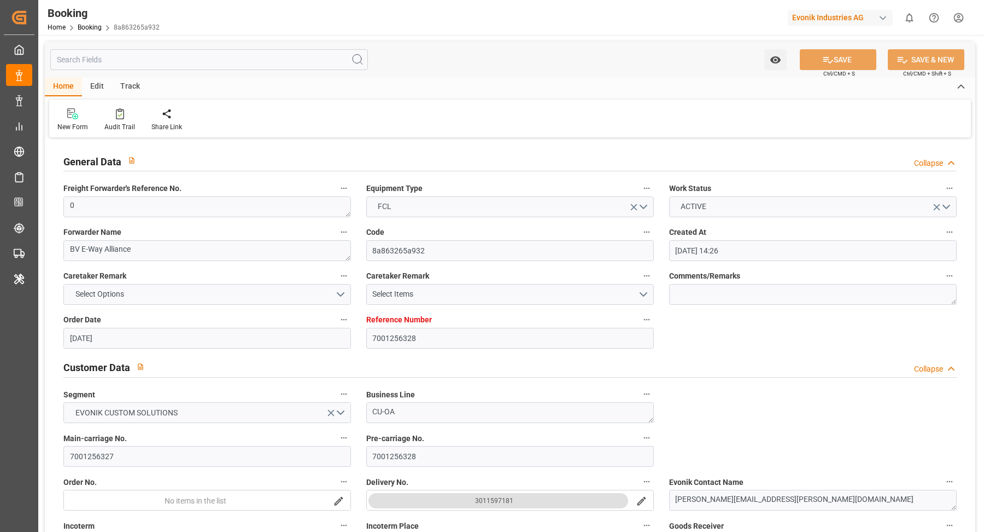
type input "[DATE] 08:12"
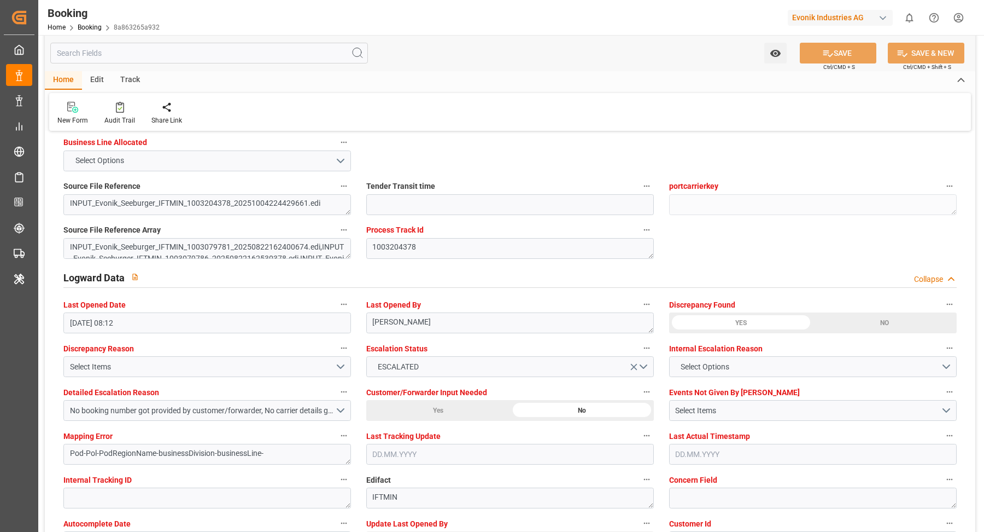
scroll to position [2159, 0]
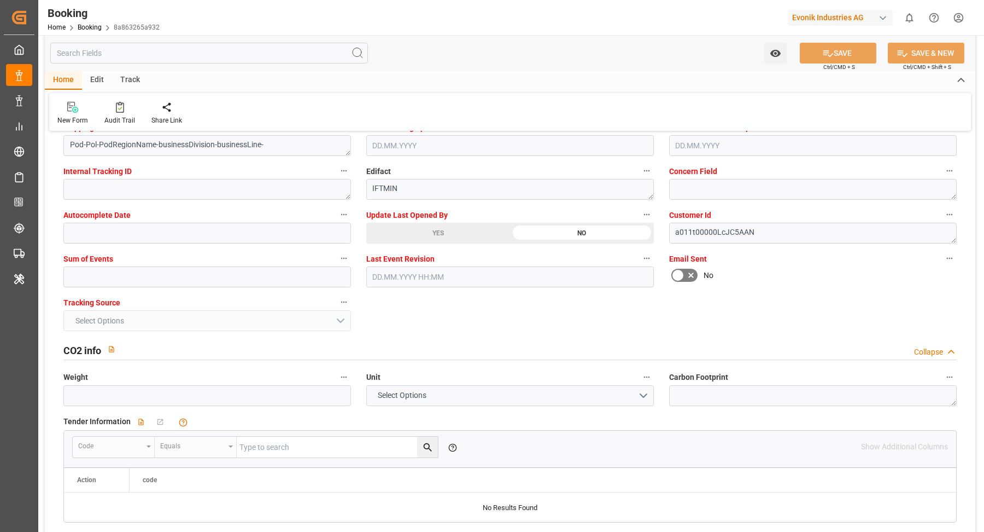
click at [457, 237] on div "YES" at bounding box center [438, 233] width 144 height 21
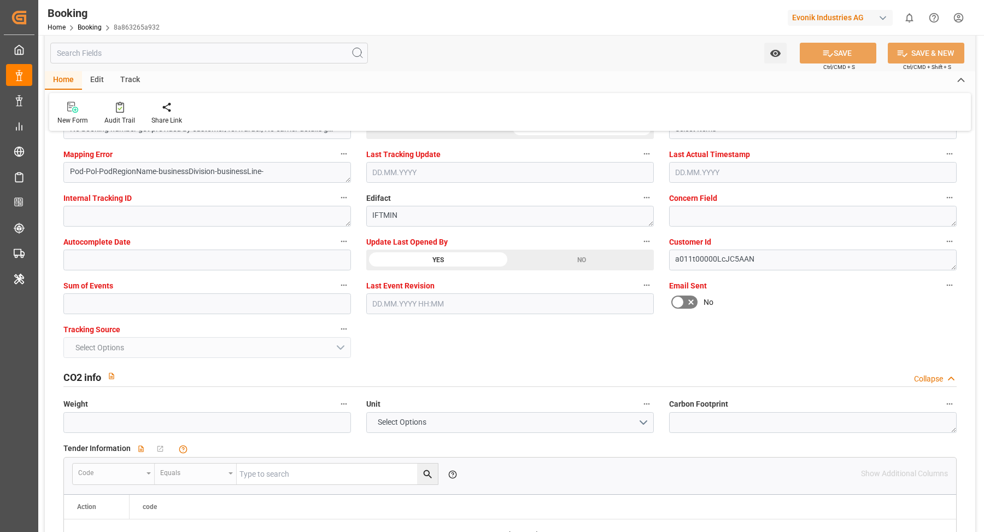
scroll to position [1917, 0]
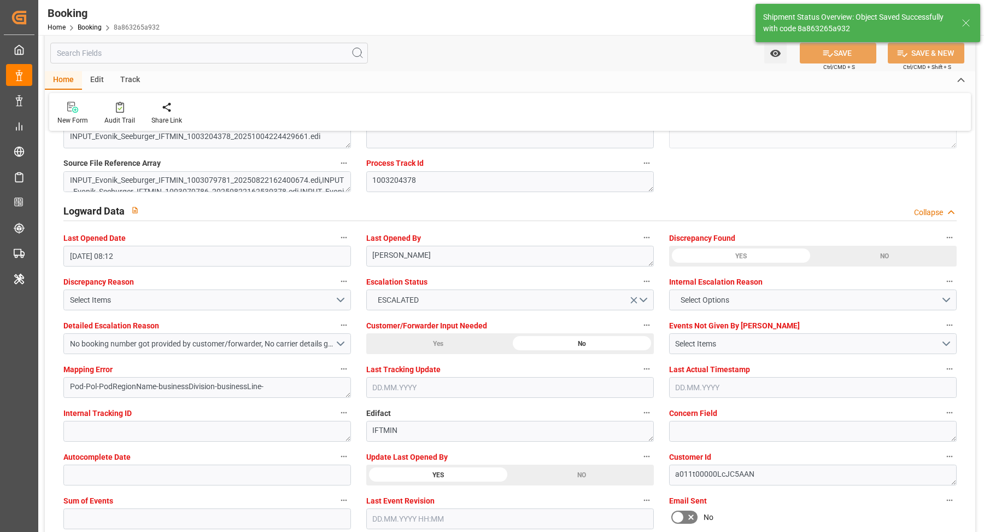
type textarea "[PERSON_NAME]"
type input "07.10.2025 07:08"
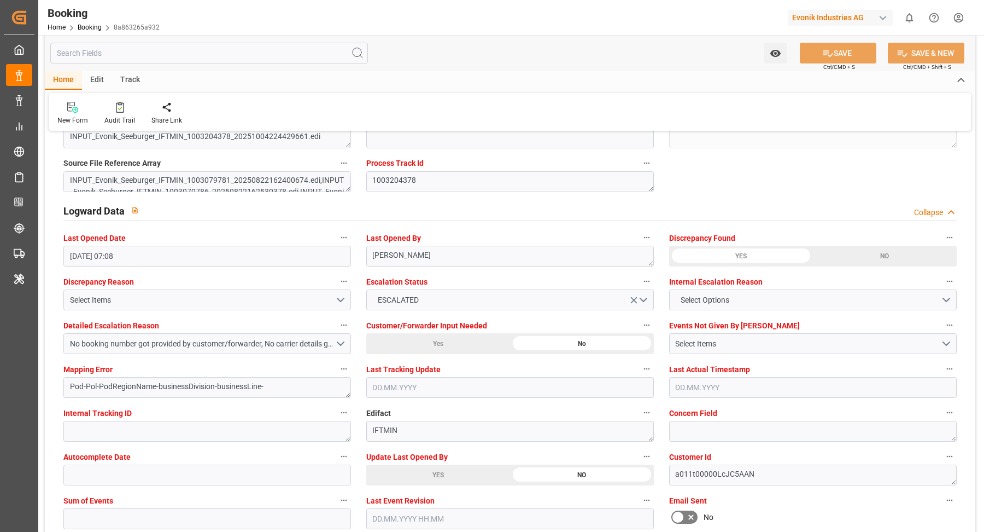
scroll to position [1688, 0]
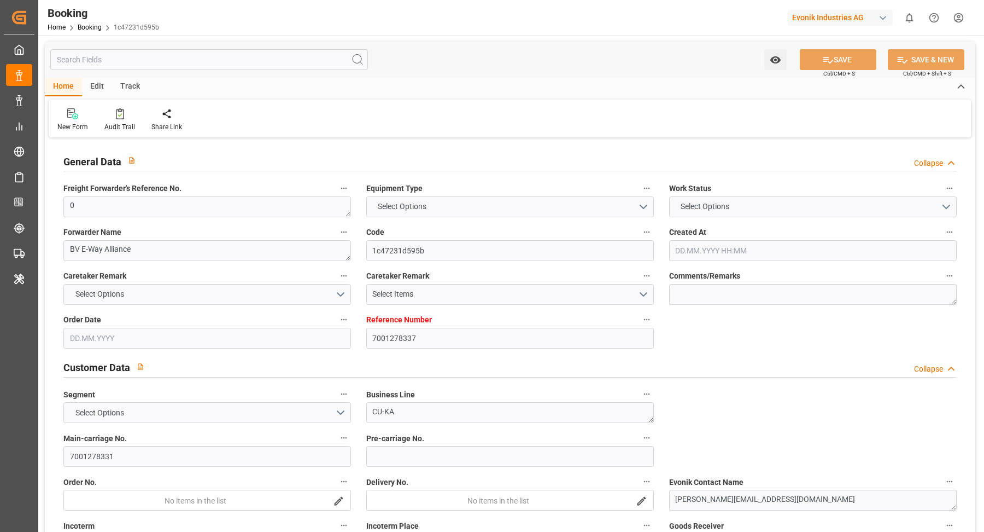
type input "7001278337"
type input "EUNWC"
type input "IDBTM"
type input "[DATE] 07:57"
type input "[DATE]"
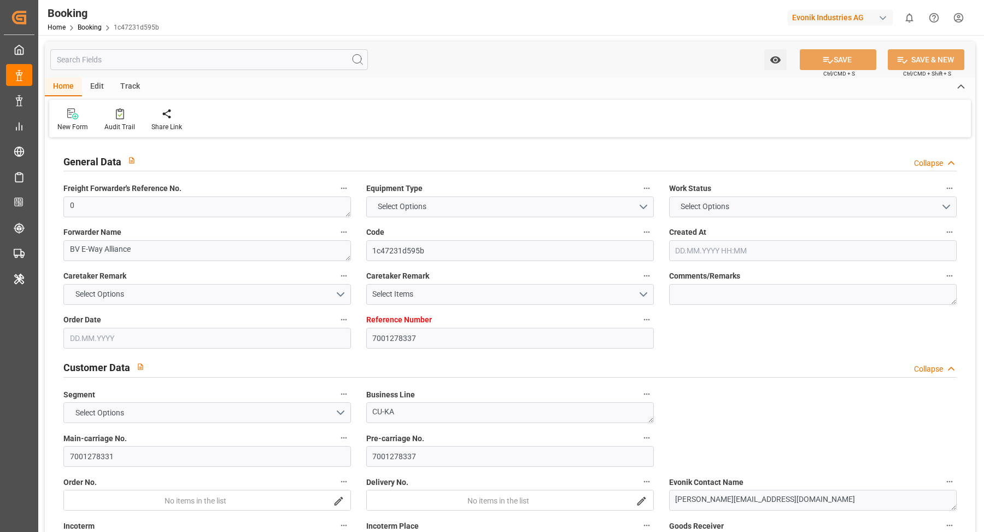
type input "[DATE]"
type input "[DATE] 00:00"
type input "02.10.2025 00:00"
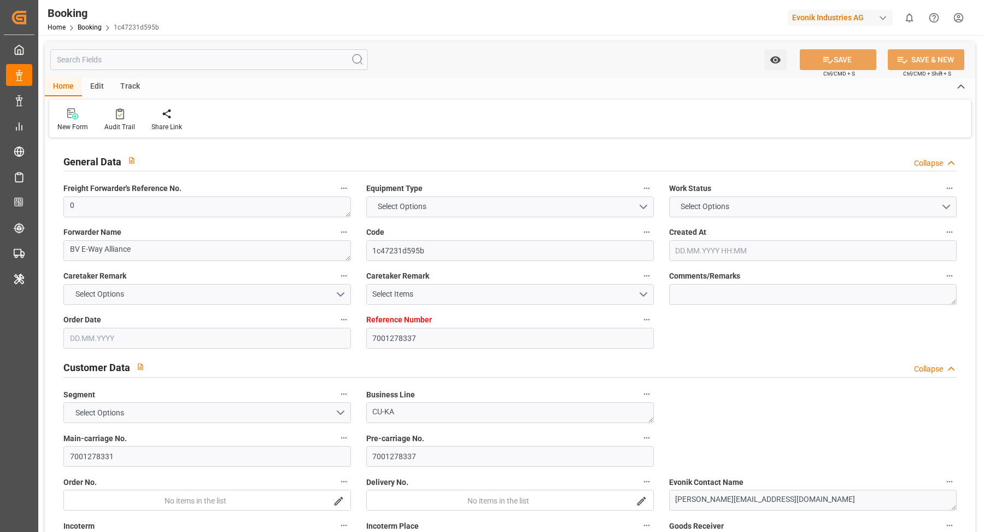
type input "06.10.2025 08:25"
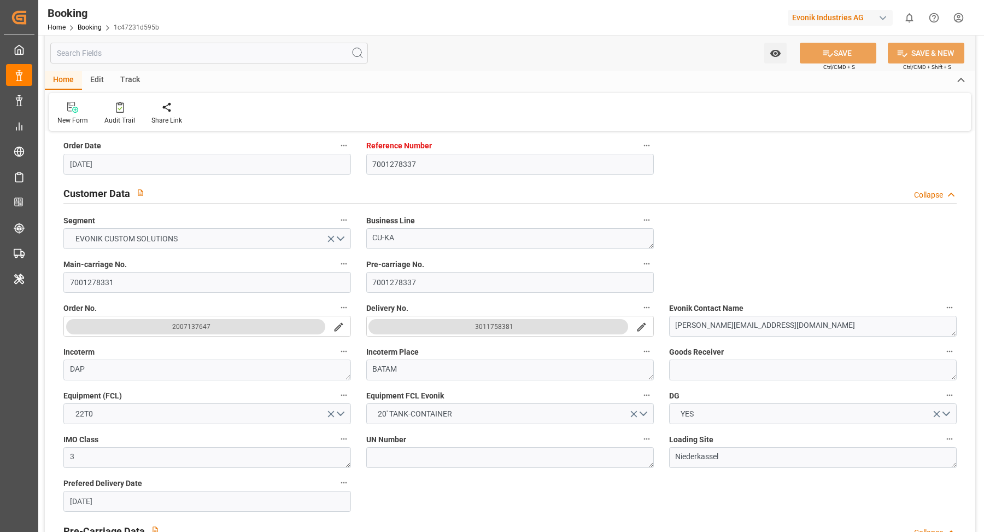
scroll to position [533, 0]
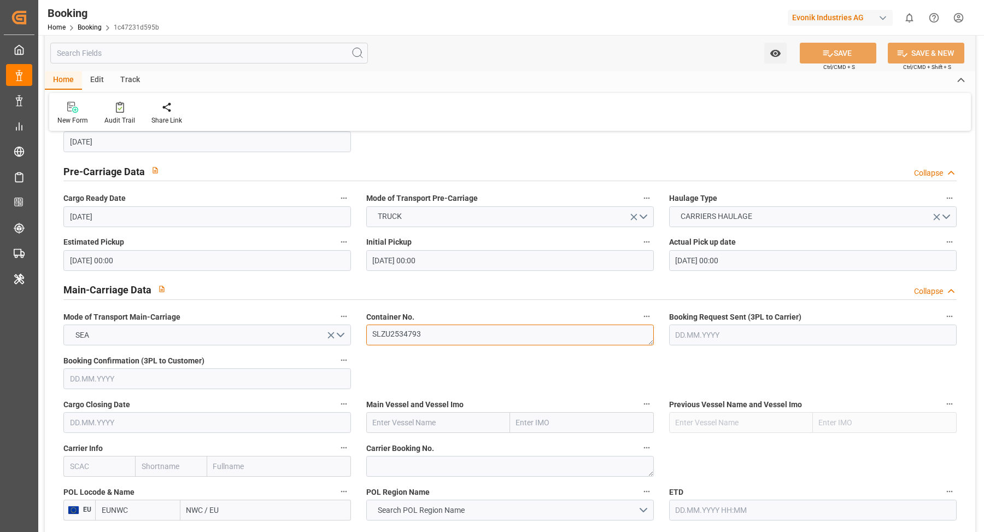
click at [454, 339] on textarea "SLZU2534793" at bounding box center [510, 334] width 288 height 21
drag, startPoint x: 439, startPoint y: 66, endPoint x: 155, endPoint y: 4, distance: 289.8
click at [439, 66] on div "Watch Option SAVE Ctrl/CMD + S SAVE & NEW Ctrl/CMD + Shift + S" at bounding box center [510, 53] width 931 height 36
click at [450, 331] on textarea "SLZU2534793" at bounding box center [510, 334] width 288 height 21
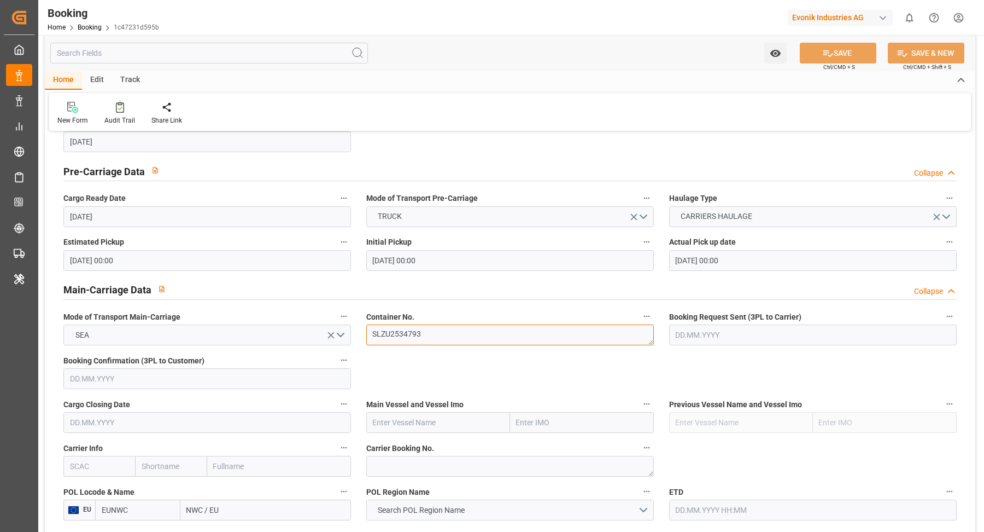
click at [450, 331] on textarea "SLZU2534793" at bounding box center [510, 334] width 288 height 21
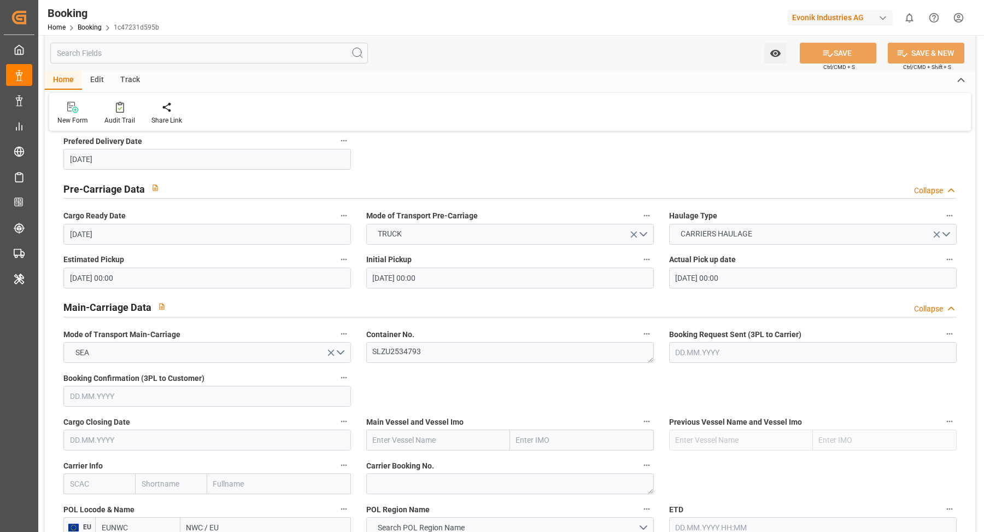
click at [505, 88] on div "Home Edit Track" at bounding box center [510, 80] width 931 height 19
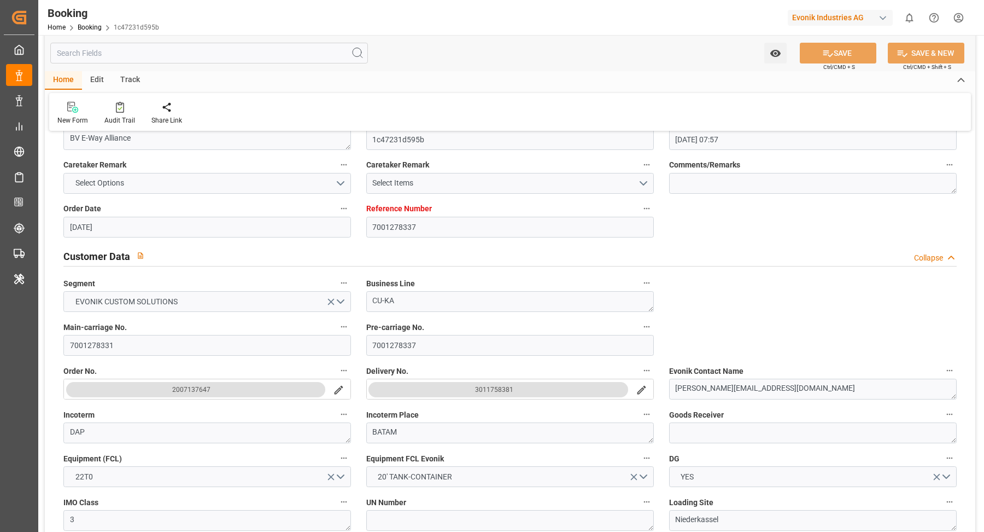
scroll to position [190, 0]
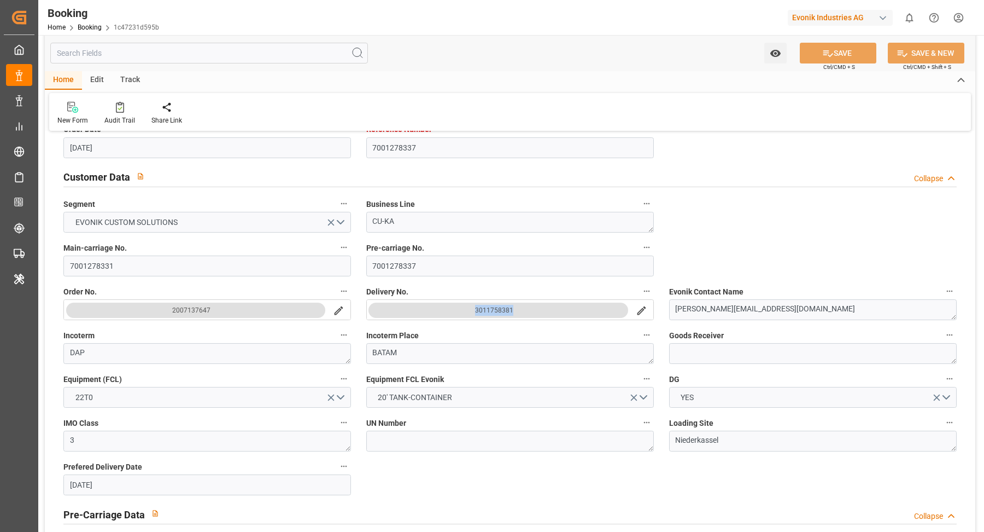
copy div "3011758381"
click at [160, 270] on input "7001278331" at bounding box center [207, 265] width 288 height 21
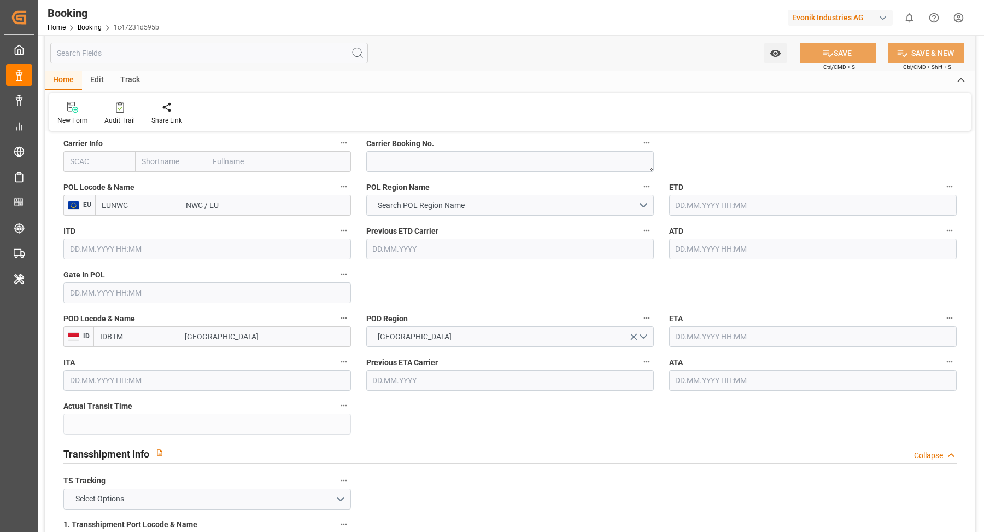
scroll to position [990, 0]
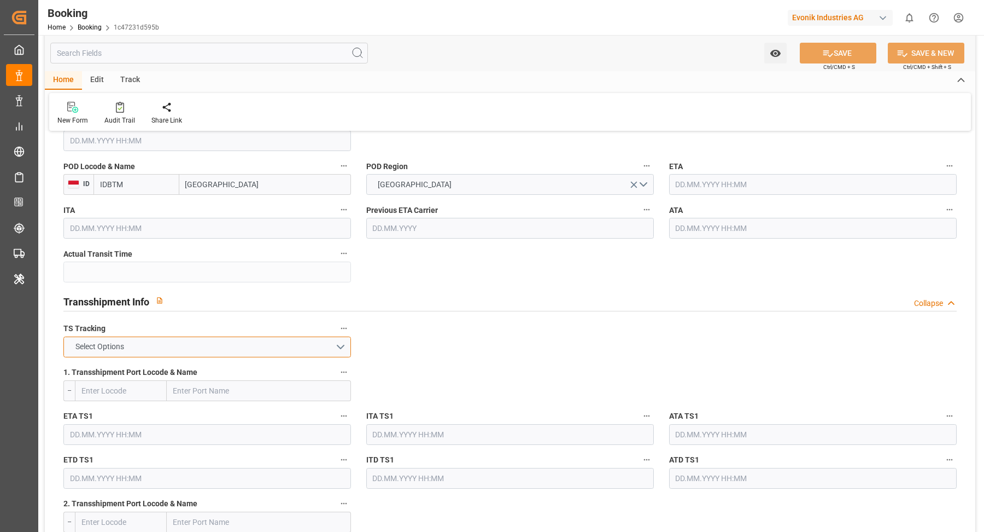
drag, startPoint x: 322, startPoint y: 342, endPoint x: 184, endPoint y: 364, distance: 140.2
click at [322, 342] on button "Select Options" at bounding box center [207, 346] width 288 height 21
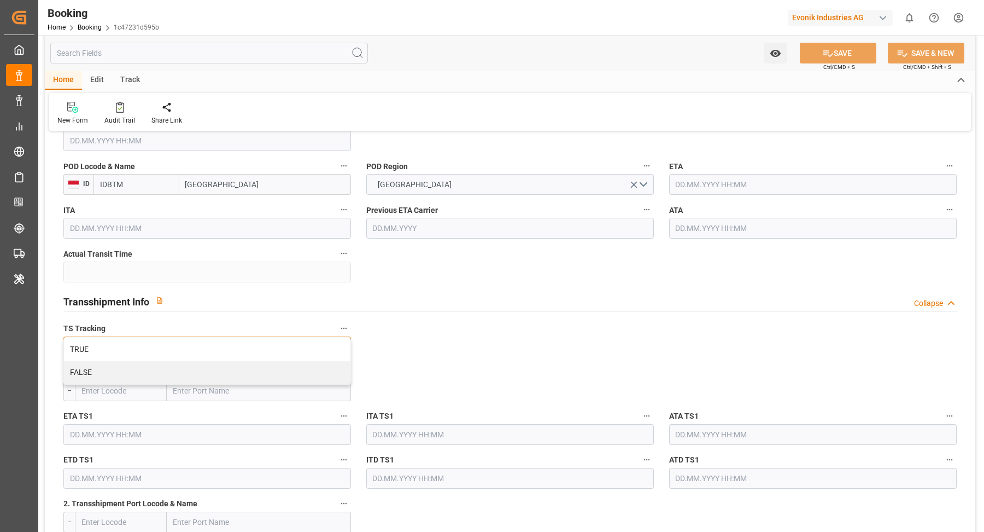
drag, startPoint x: 197, startPoint y: 363, endPoint x: 480, endPoint y: 361, distance: 282.2
click at [197, 362] on div "FALSE" at bounding box center [207, 372] width 287 height 23
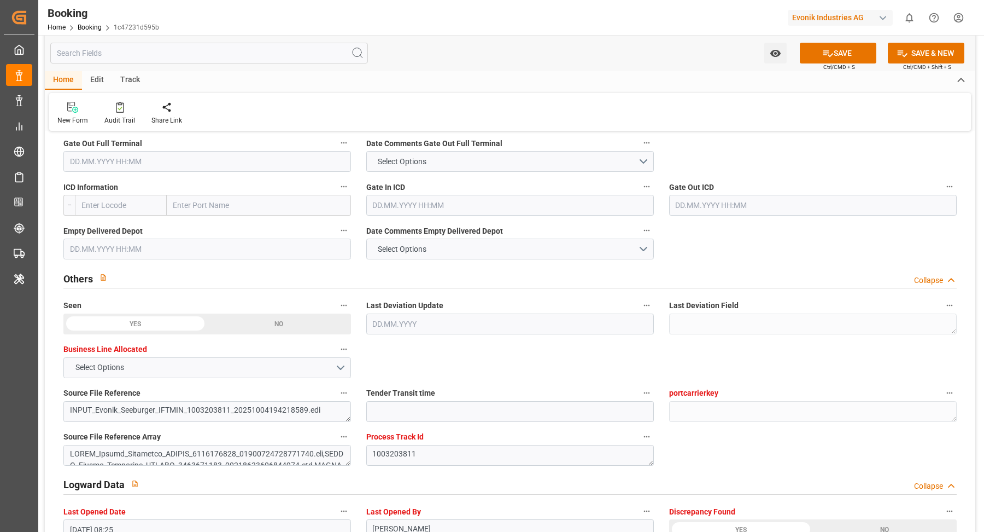
scroll to position [1933, 0]
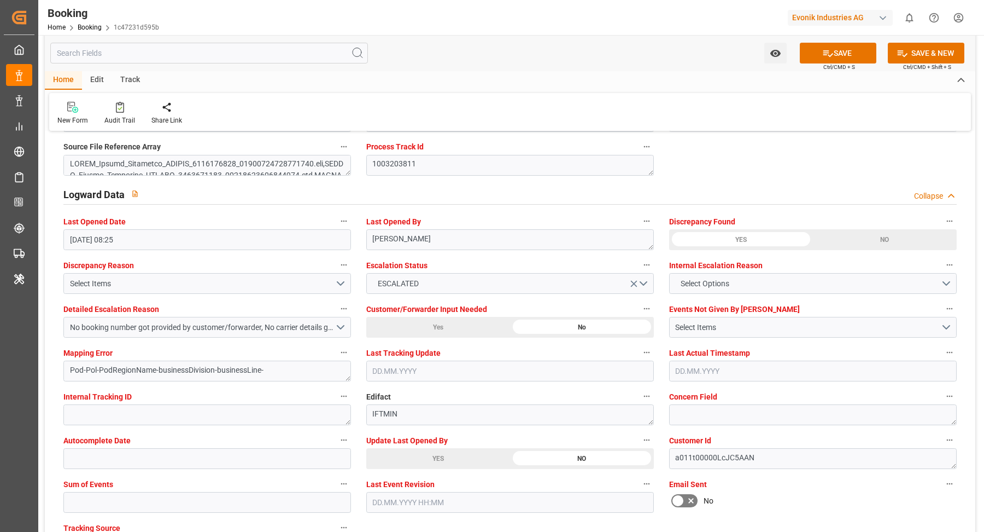
drag, startPoint x: 419, startPoint y: 457, endPoint x: 527, endPoint y: 442, distance: 108.8
click at [420, 457] on div "YES" at bounding box center [438, 458] width 144 height 21
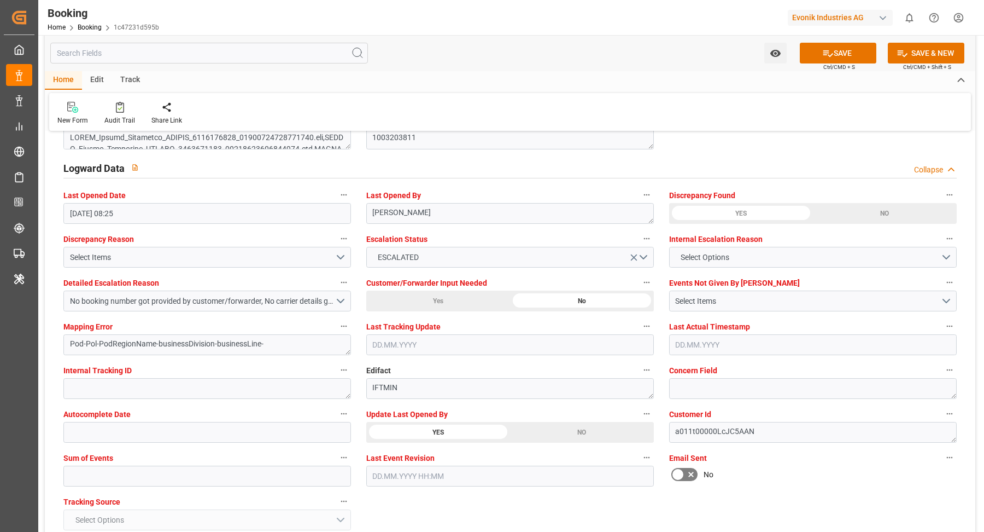
scroll to position [1978, 0]
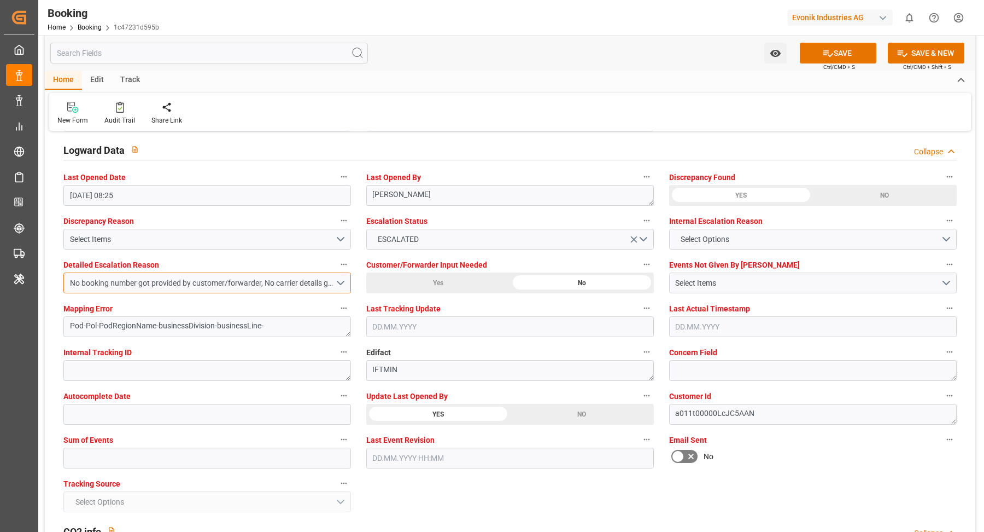
click at [341, 275] on button "No booking number got provided by customer/forwarder, No carrier details got pr…" at bounding box center [207, 282] width 288 height 21
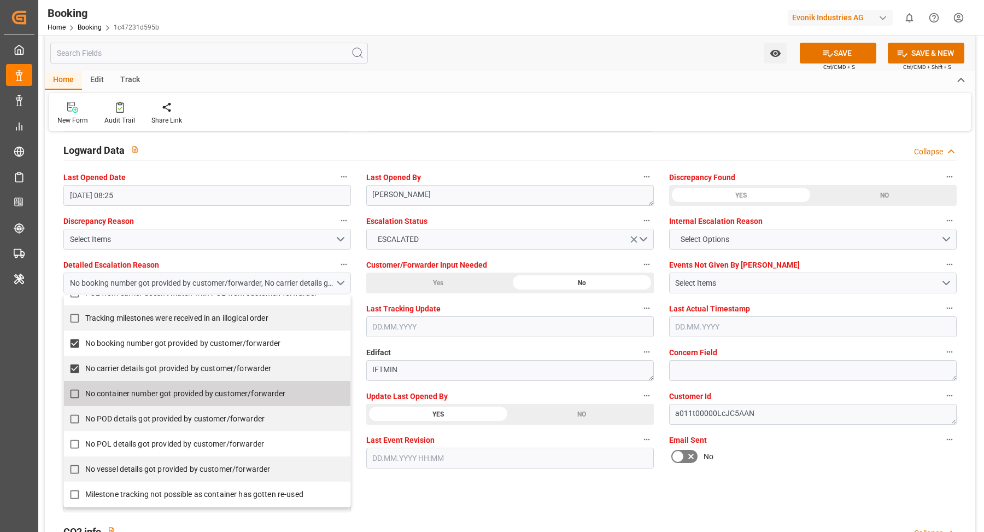
scroll to position [211, 0]
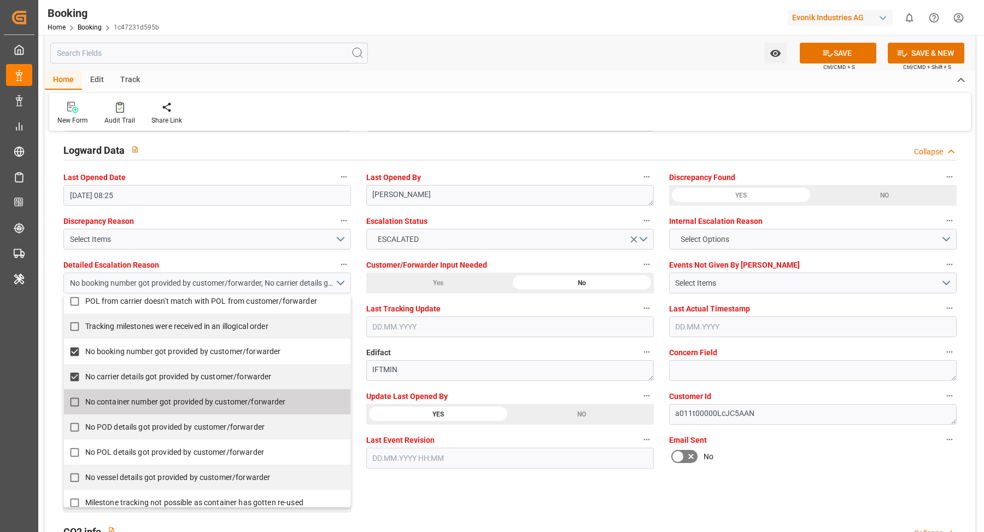
click at [541, 89] on div "Home Edit Track" at bounding box center [510, 80] width 931 height 19
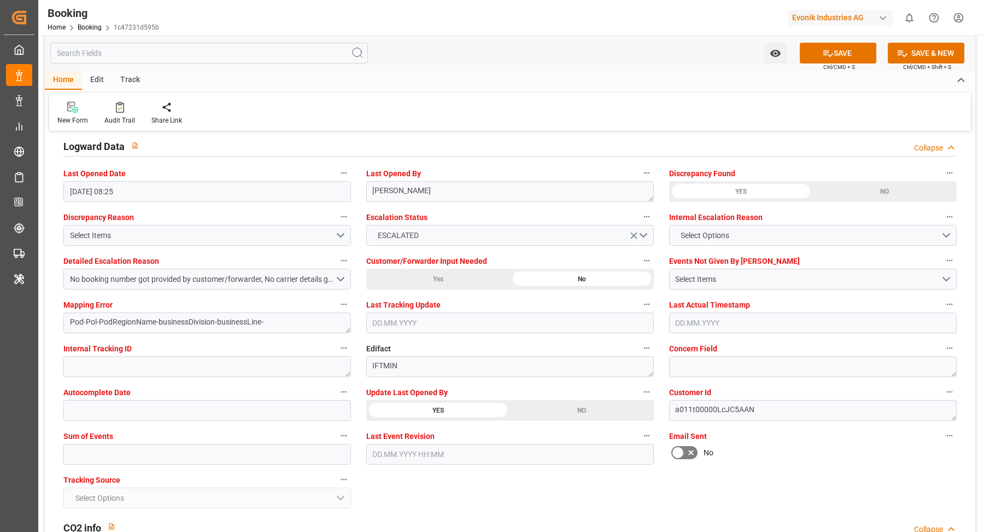
scroll to position [1990, 0]
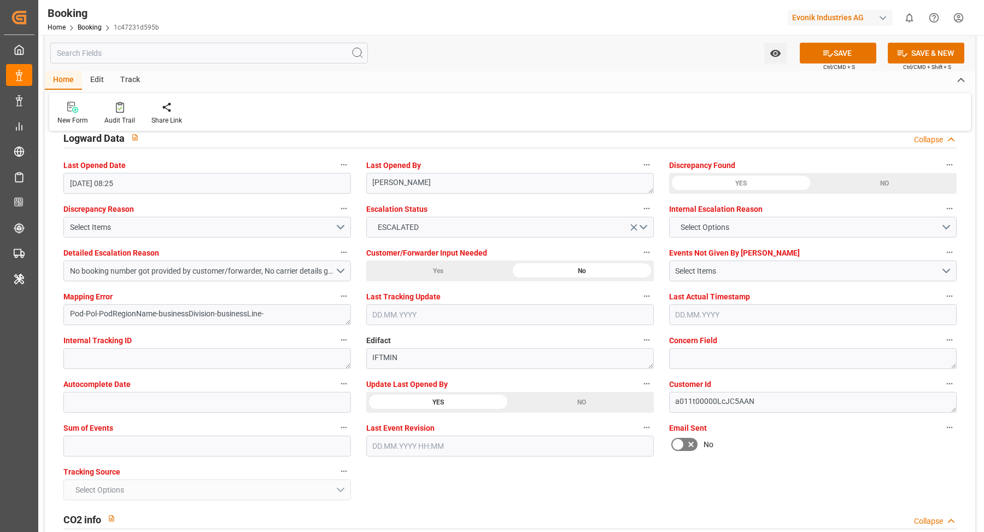
click at [877, 50] on div "SAVE Ctrl/CMD + S" at bounding box center [839, 53] width 100 height 21
click at [825, 54] on icon at bounding box center [829, 53] width 10 height 7
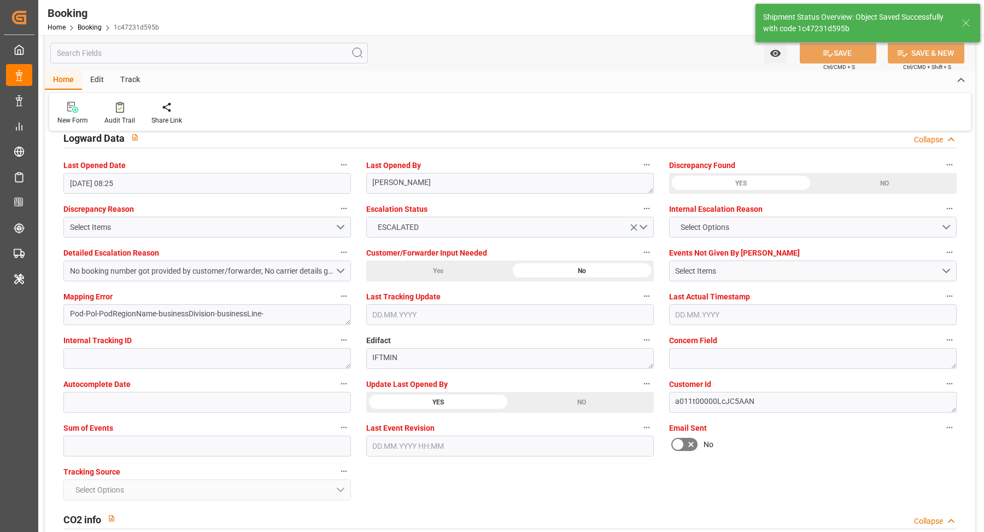
type textarea "[PERSON_NAME]"
type input "07.10.2025 07:10"
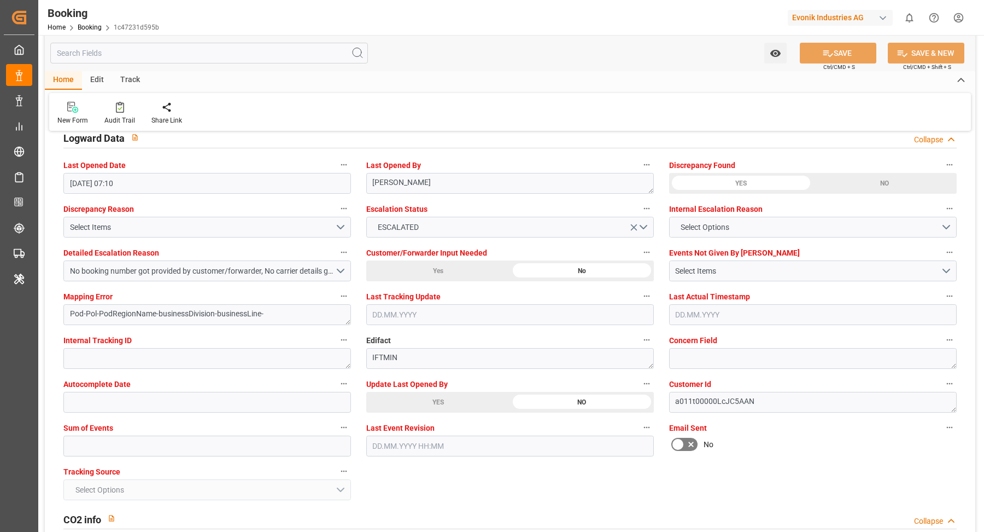
scroll to position [2148, 0]
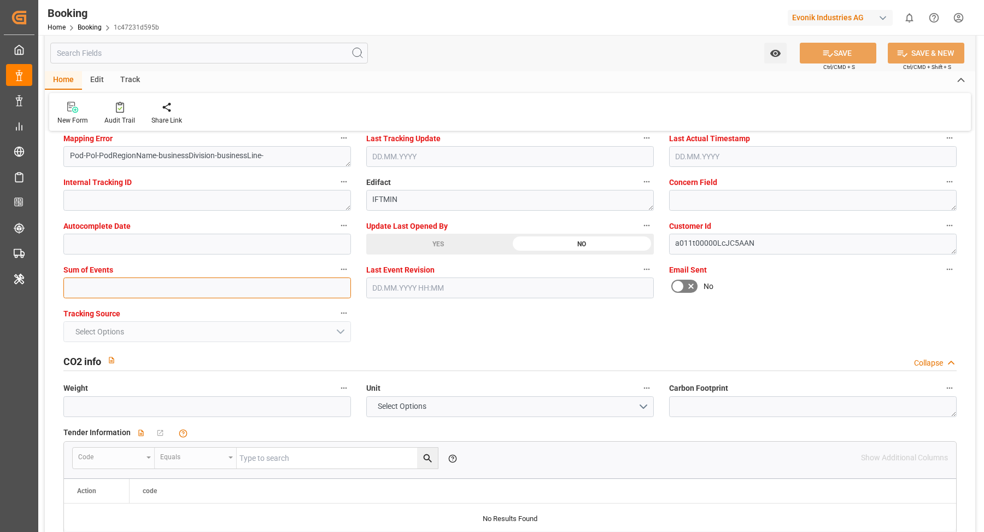
click at [131, 287] on input "text" at bounding box center [207, 287] width 288 height 21
type input "0"
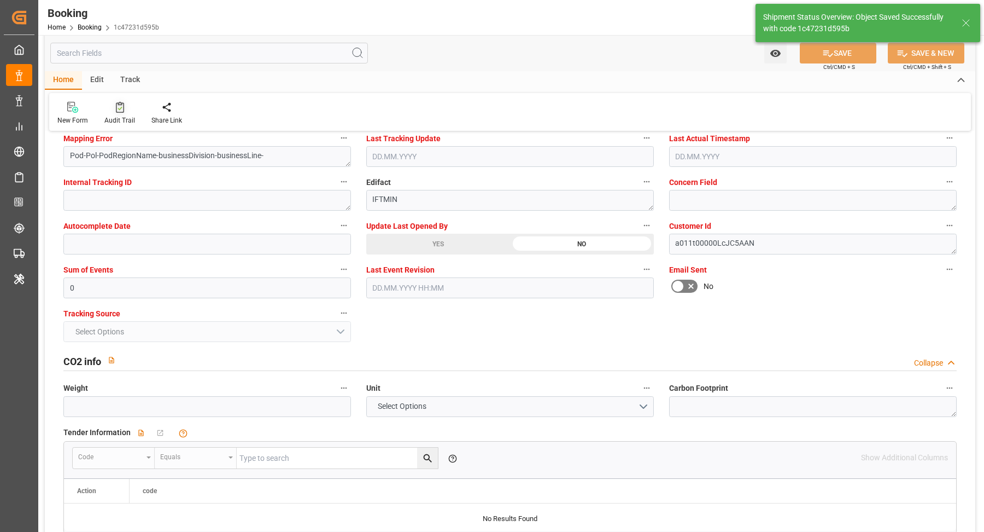
click at [118, 113] on div "Audit Trail" at bounding box center [119, 113] width 47 height 24
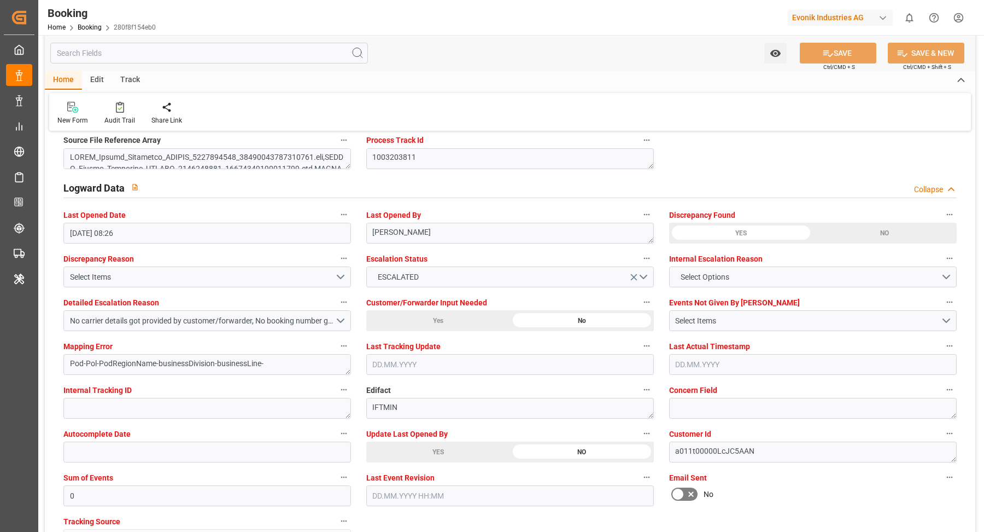
scroll to position [2010, 0]
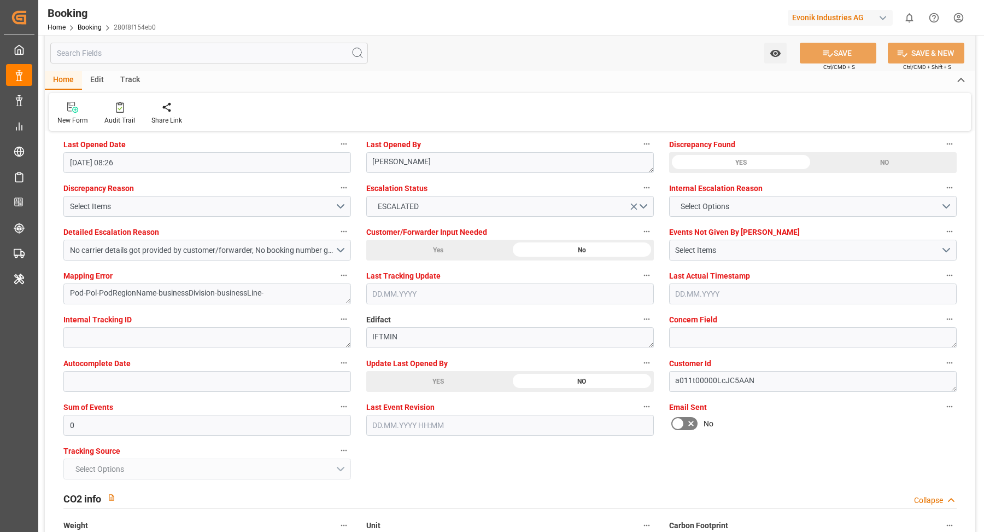
click at [438, 383] on div "YES" at bounding box center [438, 381] width 144 height 21
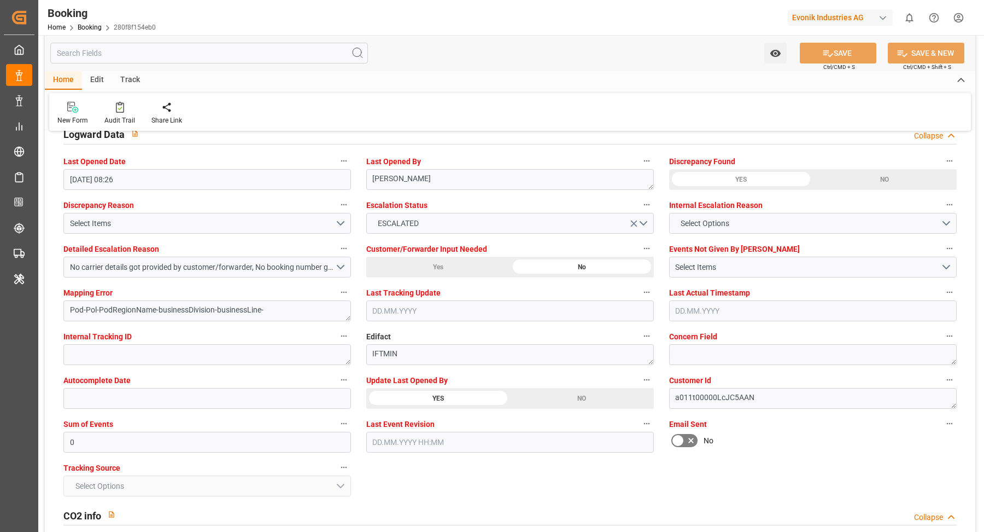
click at [124, 101] on div "New Form Audit Trail Share Link" at bounding box center [510, 112] width 922 height 38
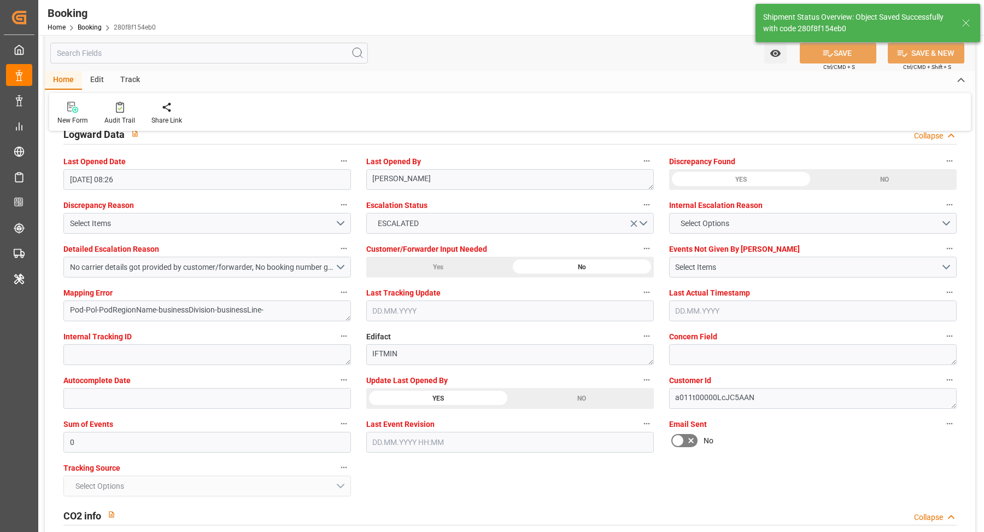
type textarea "[PERSON_NAME]"
type input "[DATE] 07:11"
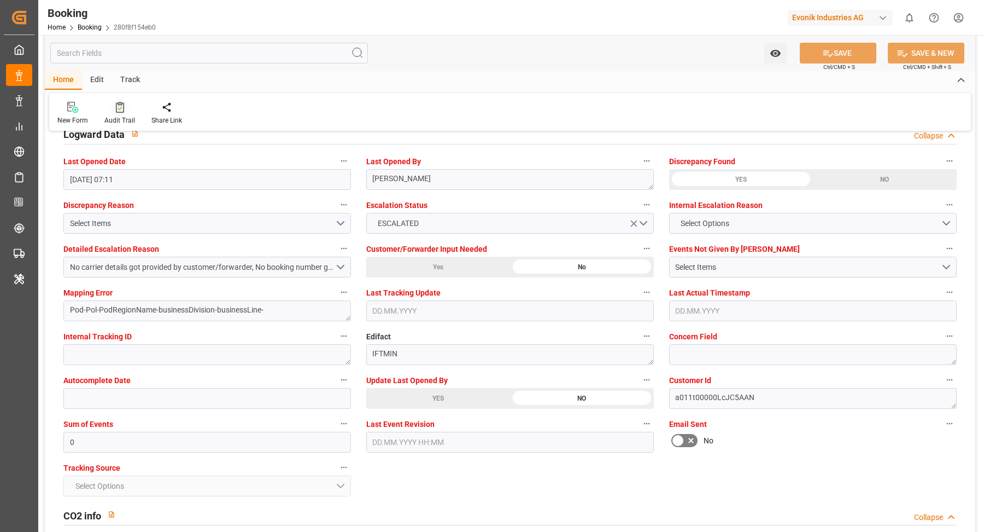
click at [123, 110] on icon at bounding box center [120, 107] width 8 height 11
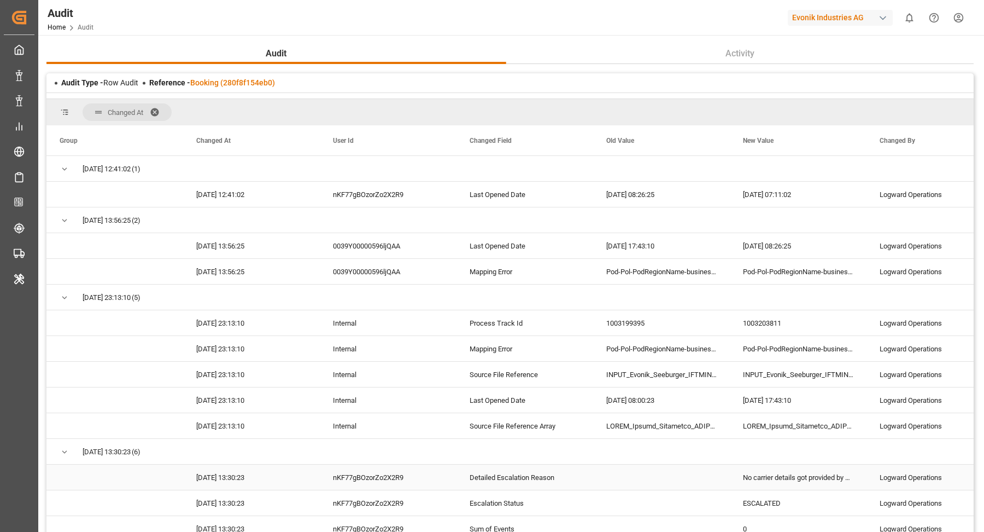
scroll to position [167, 0]
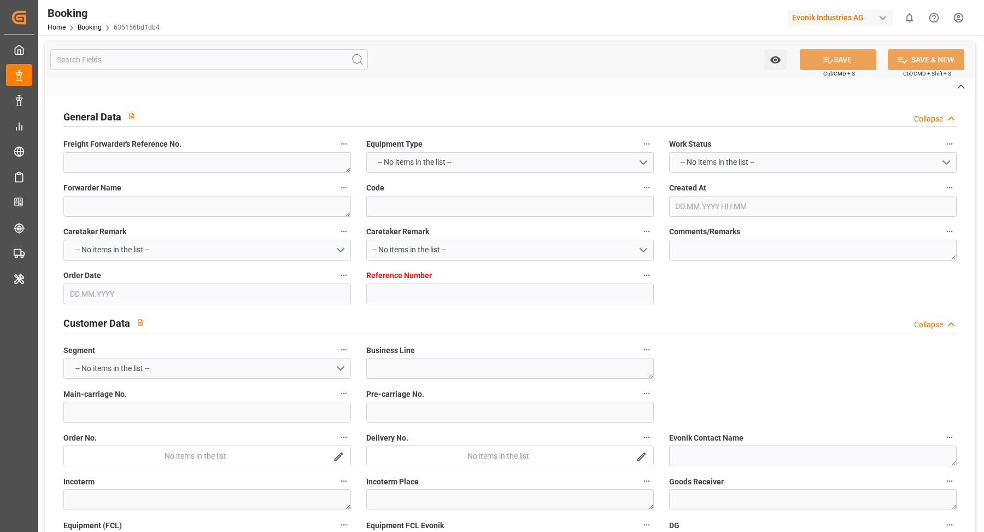
type textarea "0"
type textarea "BV E-Way Alliance"
type input "635156bd1db4"
type input "7001278334"
type textarea "CU-KA"
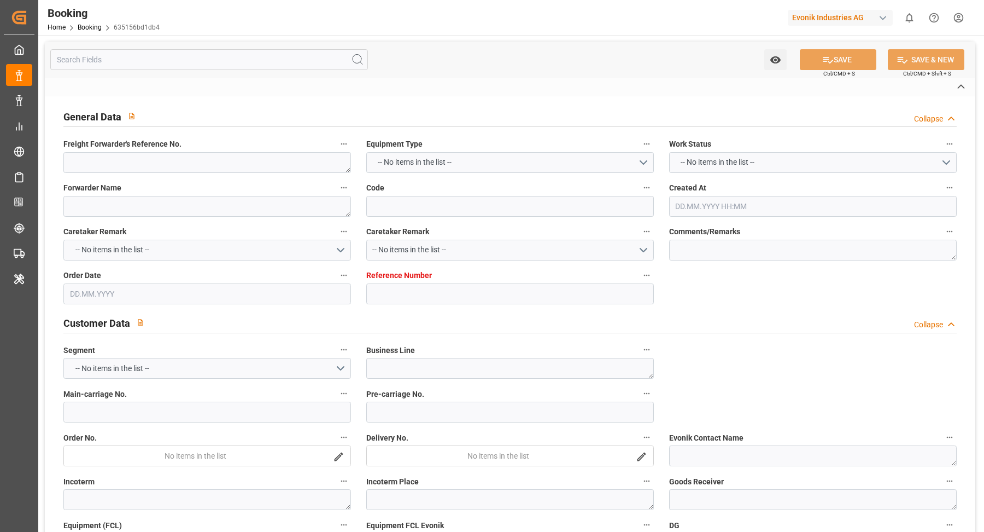
type input "7001278331"
type textarea "[PERSON_NAME][EMAIL_ADDRESS][DOMAIN_NAME]"
type textarea "DAP"
type textarea "BATAM"
type textarea "3"
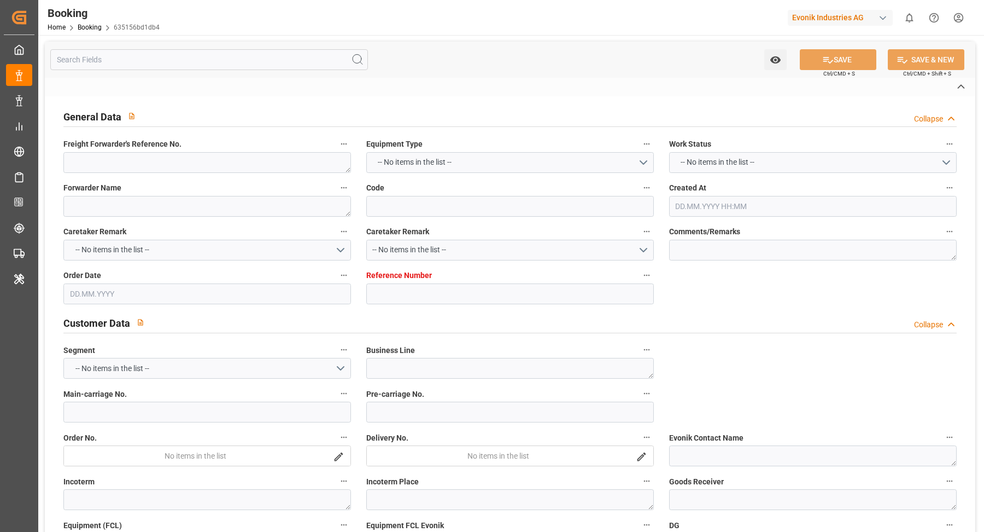
type textarea "Niederkassel"
type textarea "ITSU2501584"
type input "NWC / EU"
type input "[GEOGRAPHIC_DATA]"
type textarea "INPUT_Evonik_Seeburger_IFTMIN_1003203811_20251004194218589.edi"
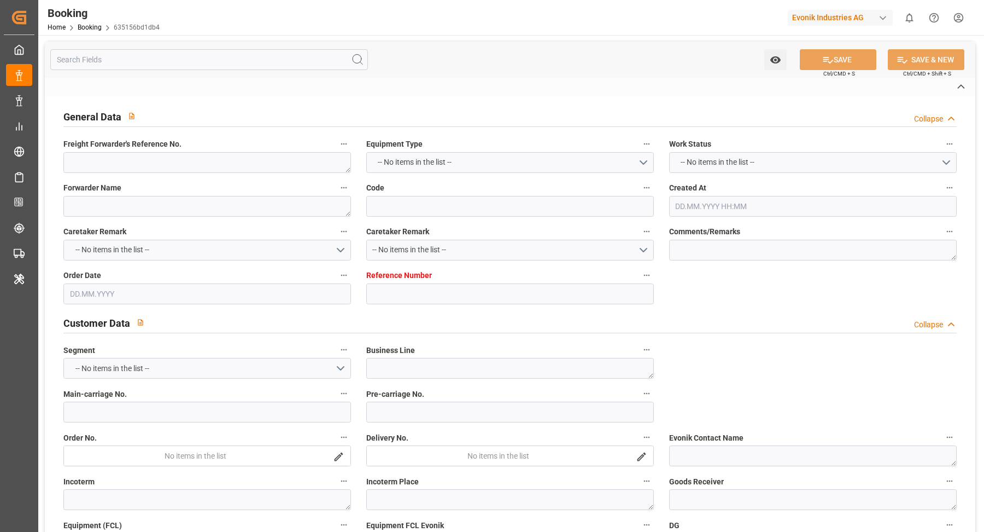
type textarea "INPUT_Evonik_Seeburger_IFTMIN_1003156212_20250918095603387.edi,INPUT_Evonik_See…"
type textarea "1003203811"
type textarea "[PERSON_NAME]"
type textarea "Pod-Pol-PodRegionName-businessDivision-businessLine-"
type textarea "IFTMIN"
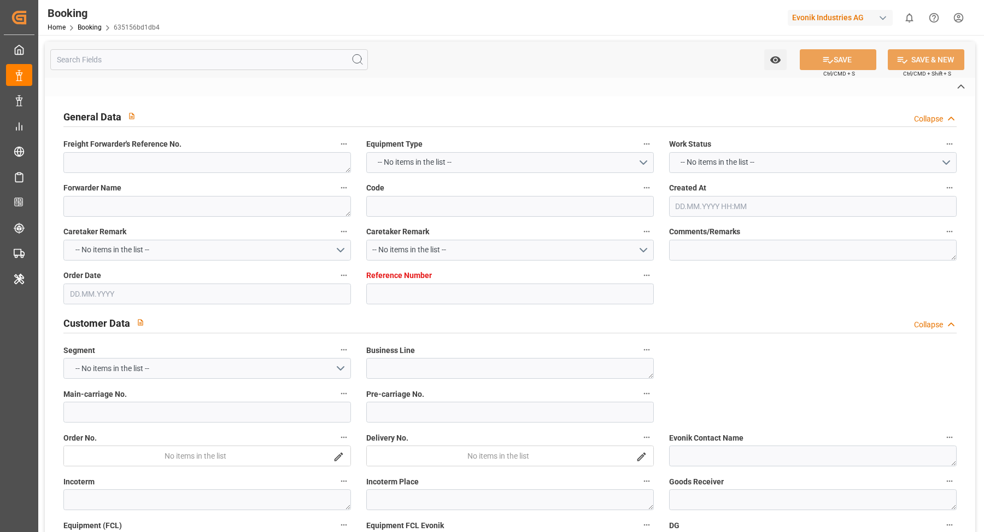
type textarea "a011t00000LcJC5AAN"
type textarea "No"
type input "7001278334"
type input "EUNWC"
type input "IDBTM"
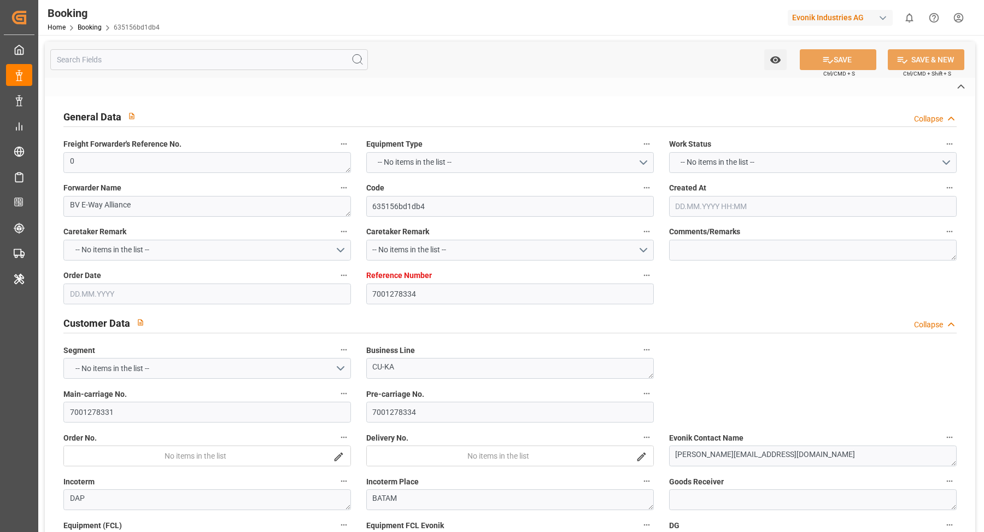
type input "0"
type input "[DATE] 07:57"
type input "[DATE]"
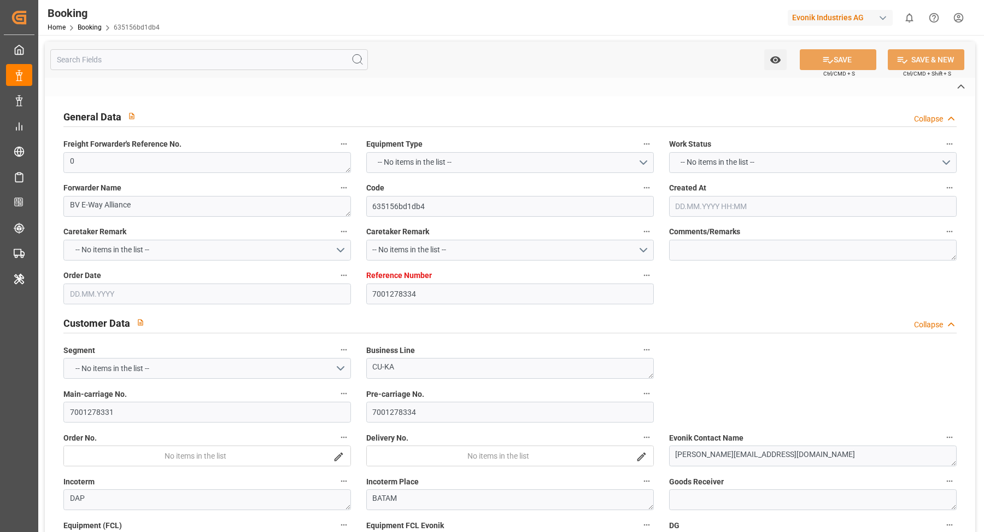
type input "[DATE] 00:00"
type input "06.10.2025 08:26"
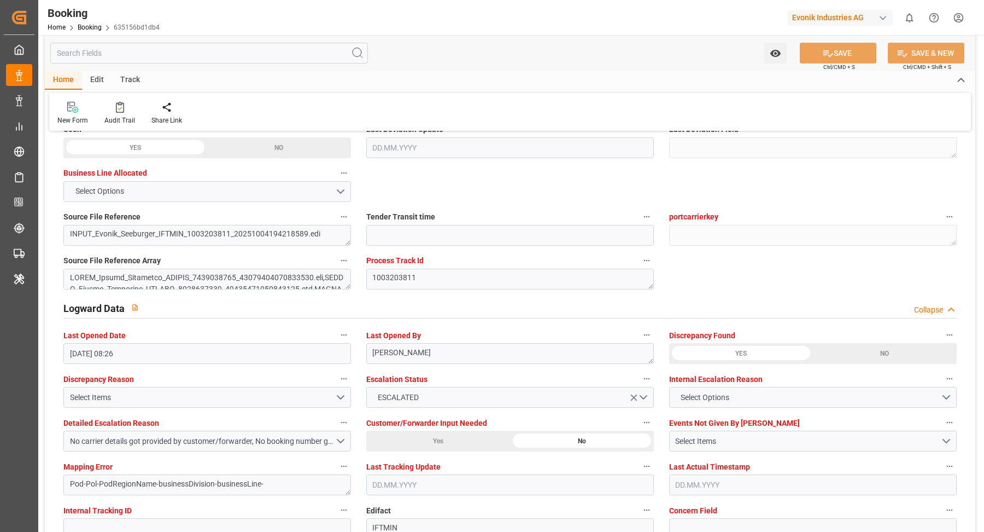
scroll to position [1978, 0]
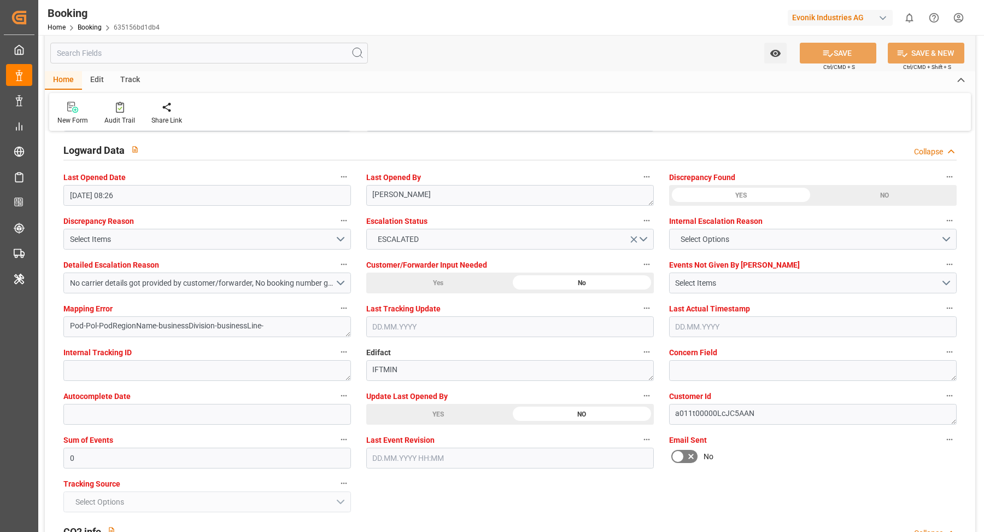
click at [441, 409] on div "YES" at bounding box center [438, 414] width 144 height 21
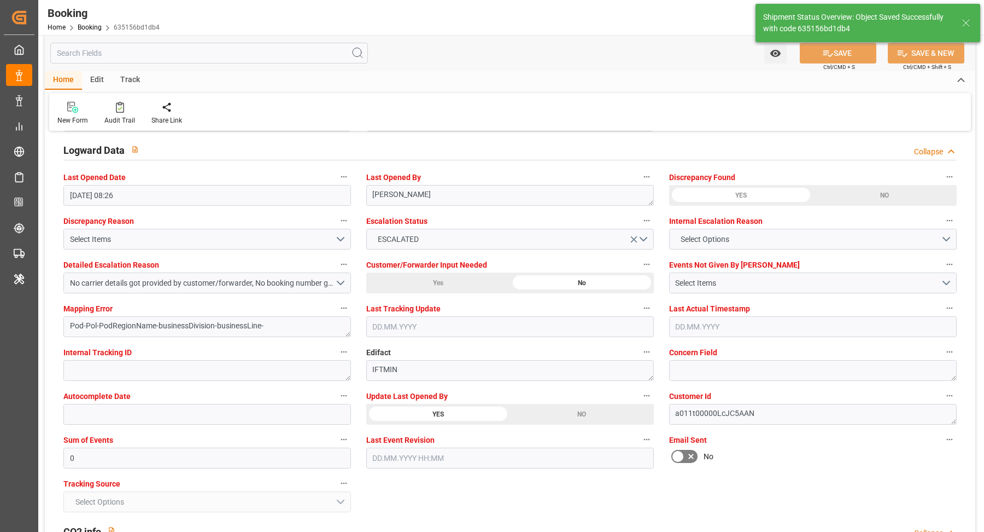
type textarea "[PERSON_NAME]"
type input "07.10.2025 07:11"
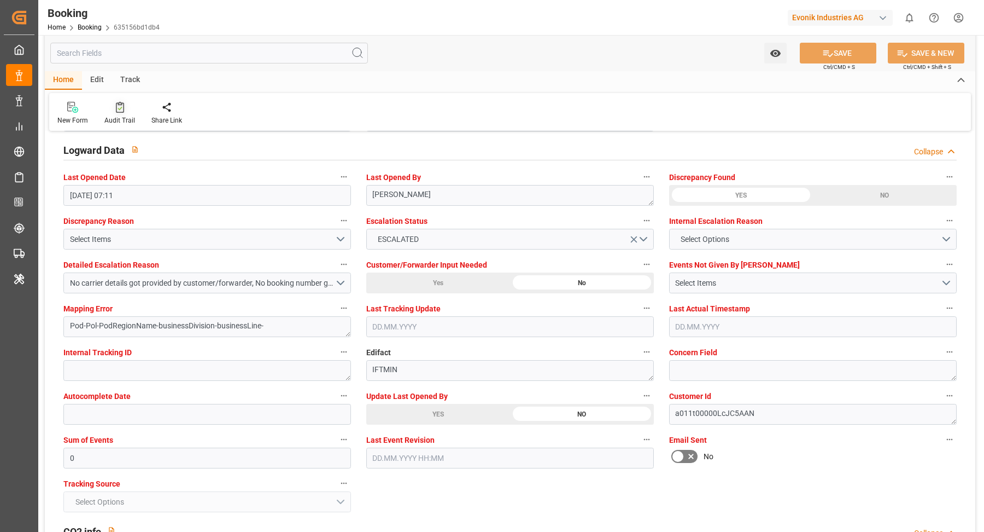
click at [119, 108] on icon at bounding box center [120, 109] width 4 height 4
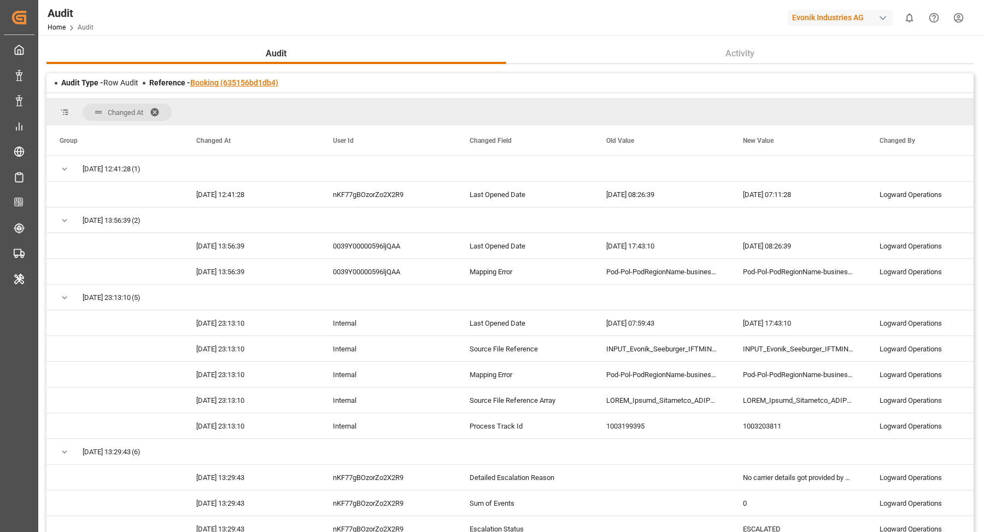
click at [228, 79] on link "Booking (635156bd1db4)" at bounding box center [234, 82] width 88 height 9
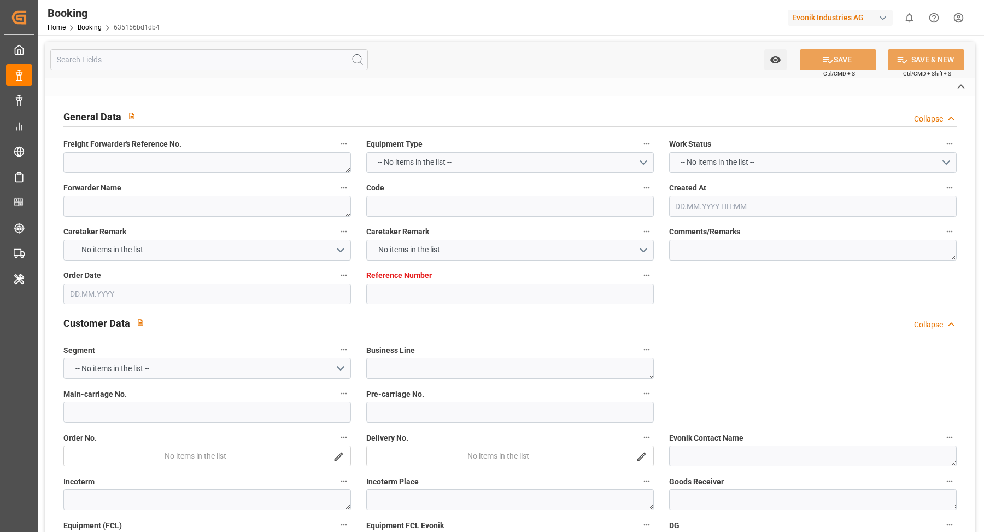
type textarea "0"
type textarea "BV E-Way Alliance"
type input "635156bd1db4"
type input "7001278334"
type textarea "CU-KA"
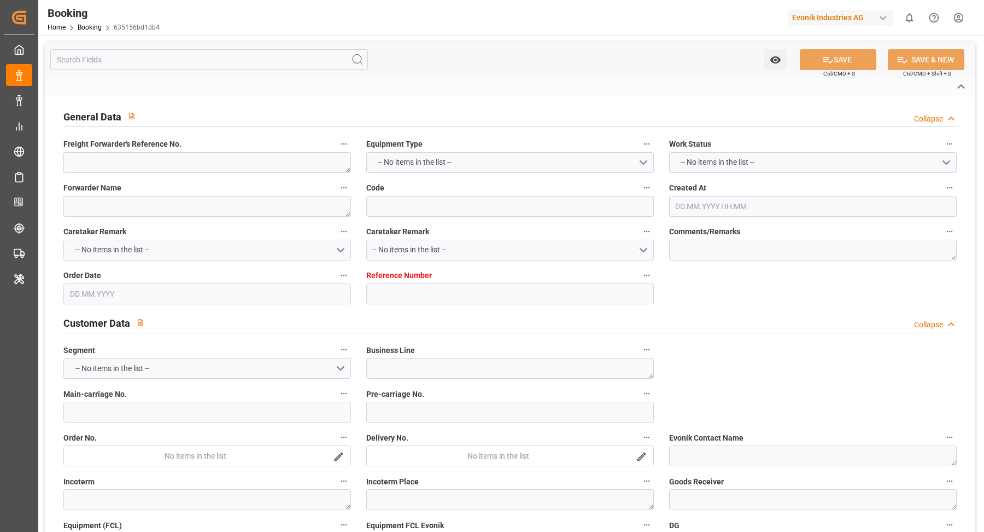
type input "7001278331"
type textarea "cindy.tan@evonik.com"
type textarea "DAP"
type textarea "BATAM"
type textarea "3"
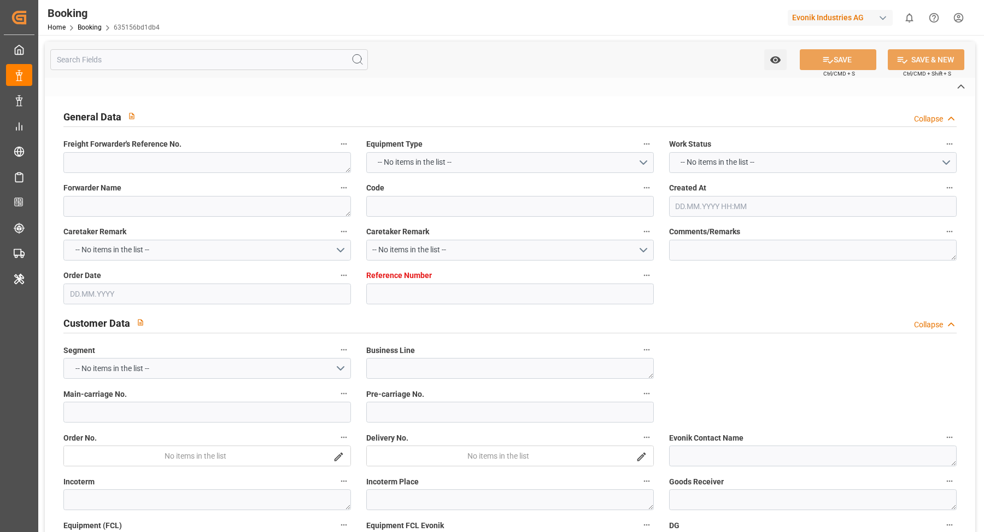
type textarea "Niederkassel"
type textarea "ITSU2501584"
type input "NWC / EU"
type input "Batam Island"
type textarea "INPUT_Evonik_Seeburger_IFTMIN_1003203811_20251004194218589.edi"
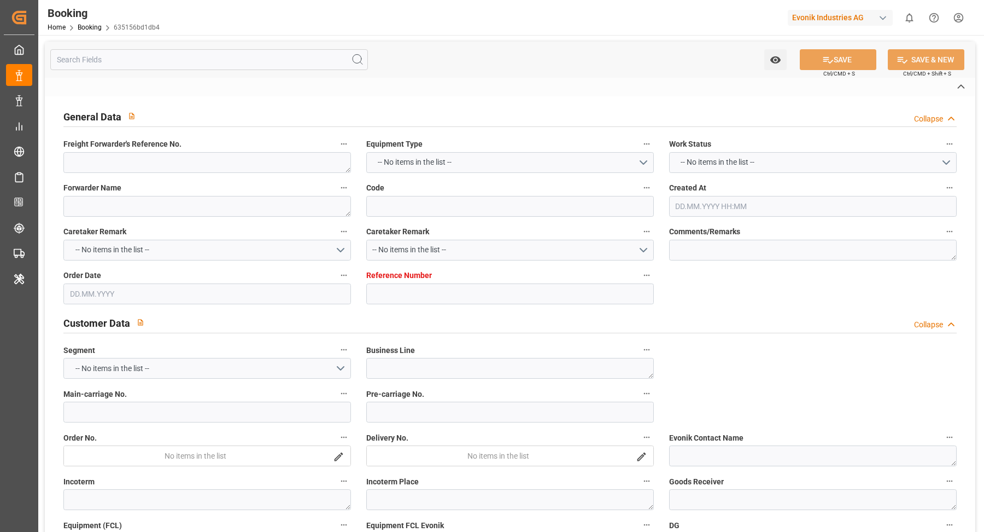
type textarea "INPUT_Evonik_Seeburger_IFTMIN_1003156212_20250918095603387.edi,INPUT_Evonik_See…"
type textarea "1003203811"
type textarea "Vasantha Kumar"
type textarea "Pod-Pol-PodRegionName-businessDivision-businessLine-"
type textarea "IFTMIN"
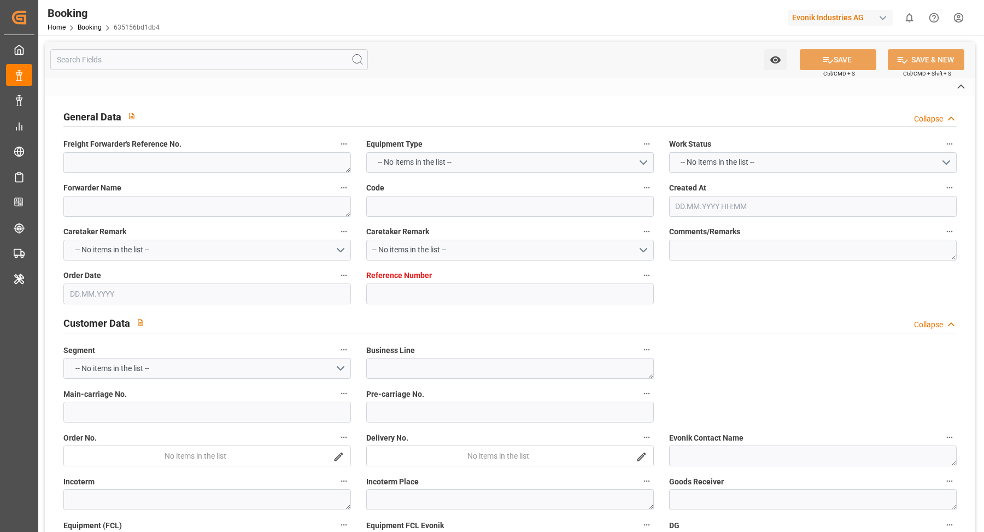
type textarea "a011t00000LcJC5AAN"
type textarea "No"
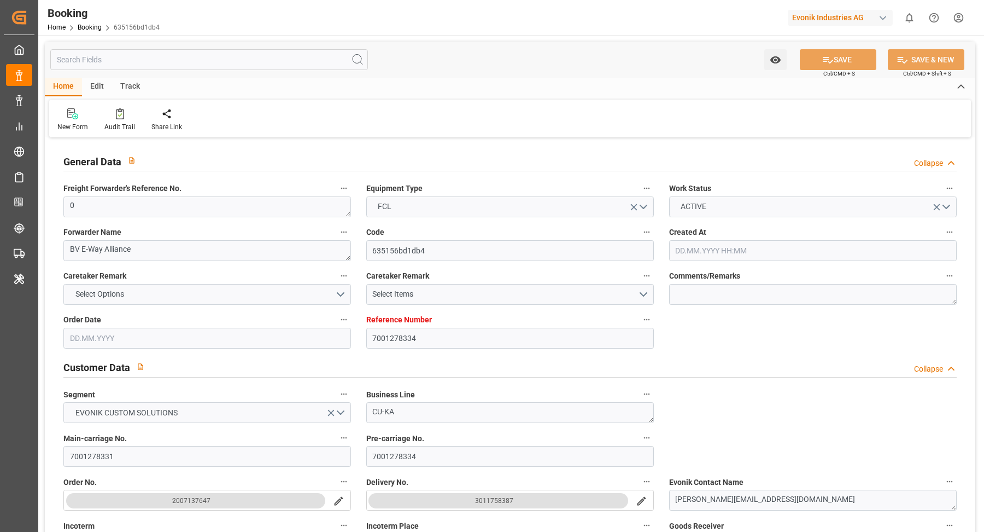
type input "7001278334"
type input "EUNWC"
type input "IDBTM"
type input "0"
type input "18.09.2025 07:57"
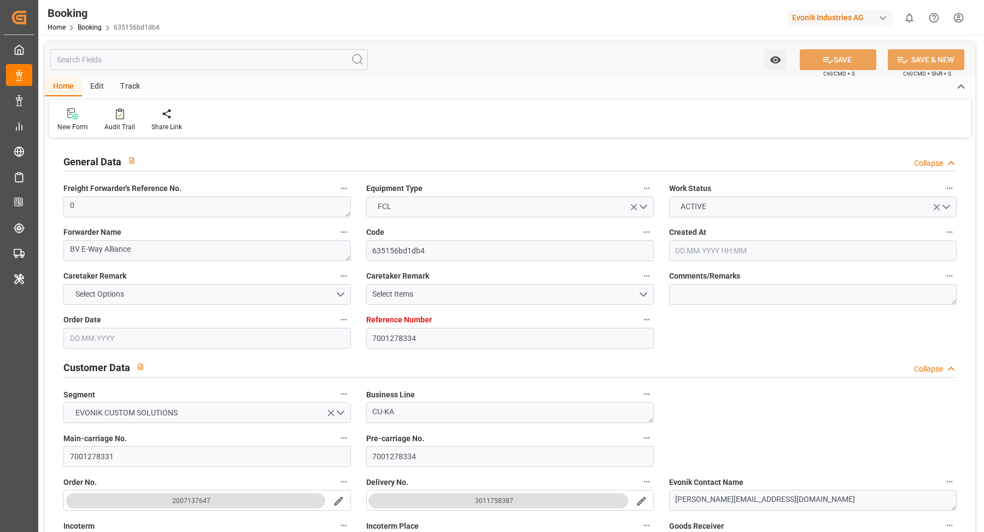
type input "18.09.2025"
type input "15.11.2025"
type input "26.09.2025"
type input "26.09.2025 00:00"
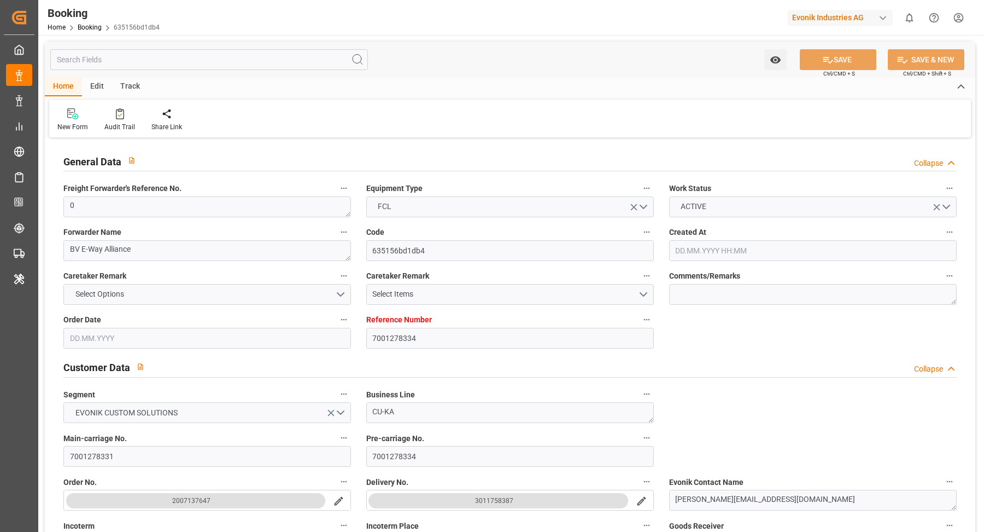
type input "01.10.2025 00:00"
type input "07.10.2025 07:11"
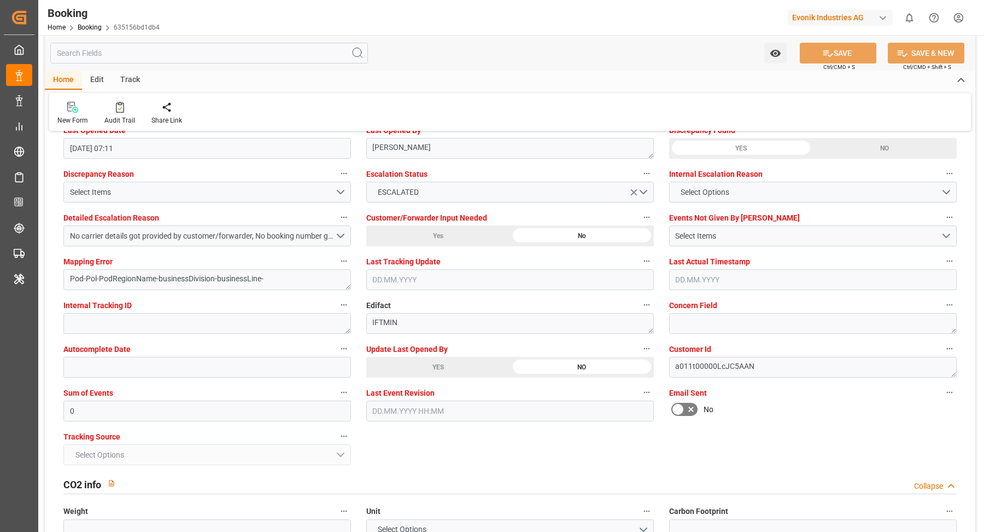
scroll to position [2095, 0]
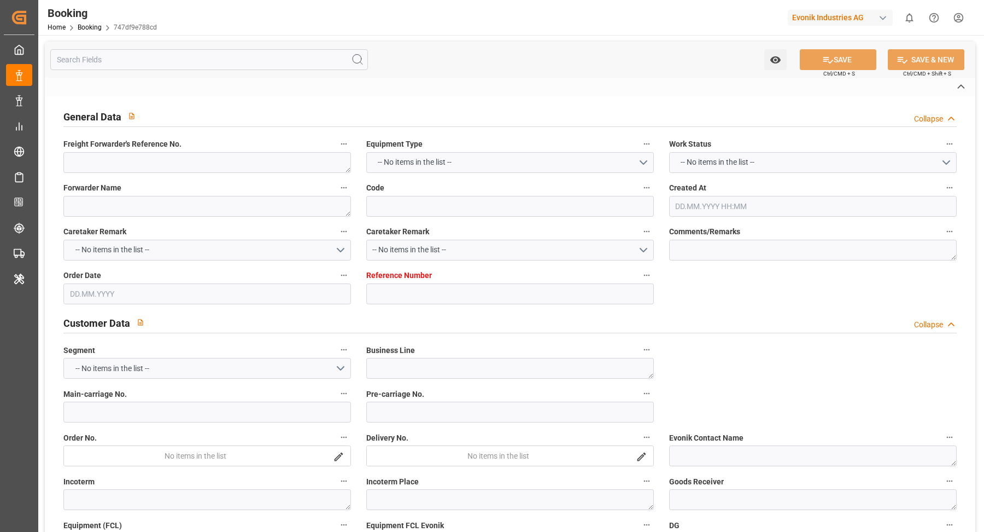
type textarea "0"
type textarea "BV E-Way Alliance"
type input "747df9e788cd"
type input "7001278335"
type textarea "CU-KA"
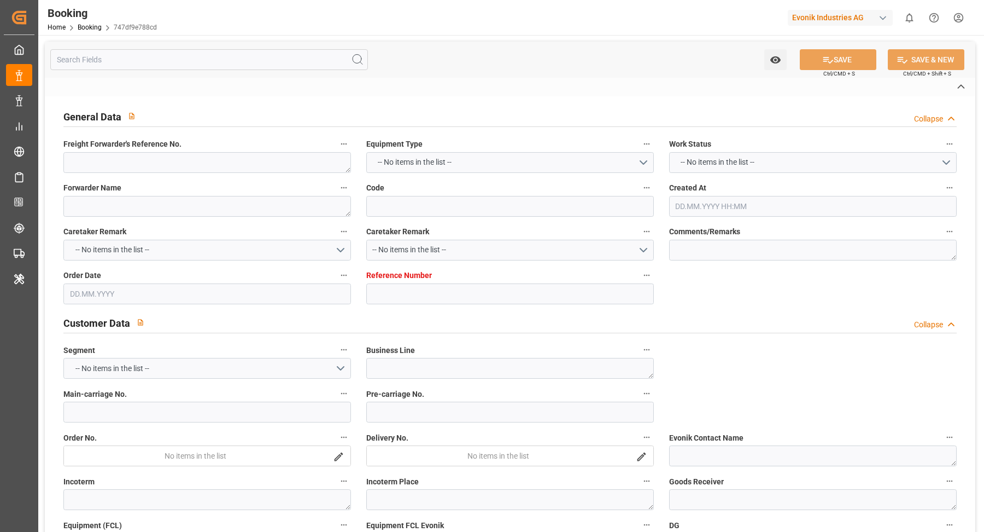
type input "7001278331"
type textarea "[PERSON_NAME][EMAIL_ADDRESS][DOMAIN_NAME]"
type textarea "DAP"
type textarea "BATAM"
type textarea "3"
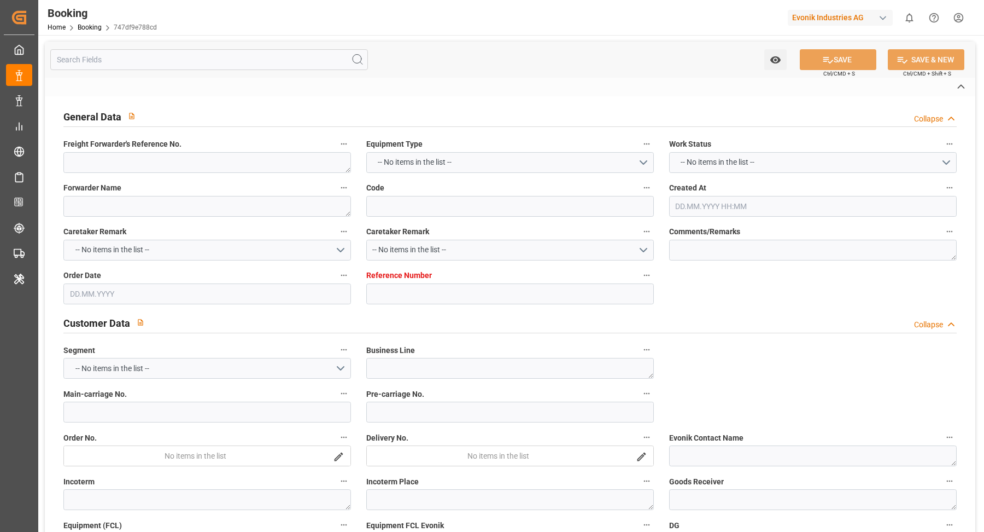
type textarea "Niederkassel"
type textarea "RLTU2061014"
type input "NWC / EU"
type input "[GEOGRAPHIC_DATA]"
type textarea "INPUT_Evonik_Seeburger_IFTMIN_1003203811_20251004194218589.edi"
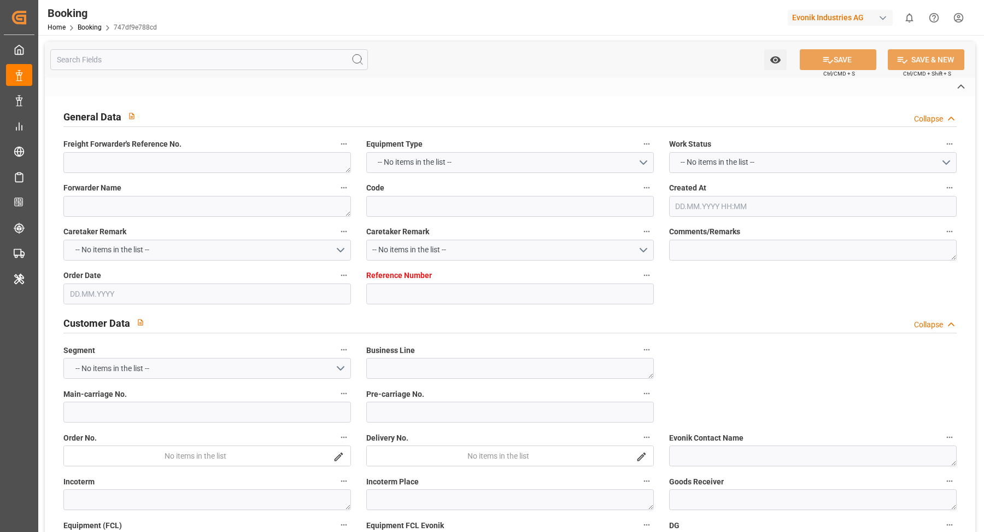
type textarea "INPUT_Evonik_Seeburger_IFTMIN_1003156212_20250918095603387.edi,INPUT_Evonik_See…"
type textarea "1003203811"
type textarea "[PERSON_NAME]"
type textarea "Pod-Pol-PodRegionName-businessDivision-businessLine-"
type textarea "IFTMIN"
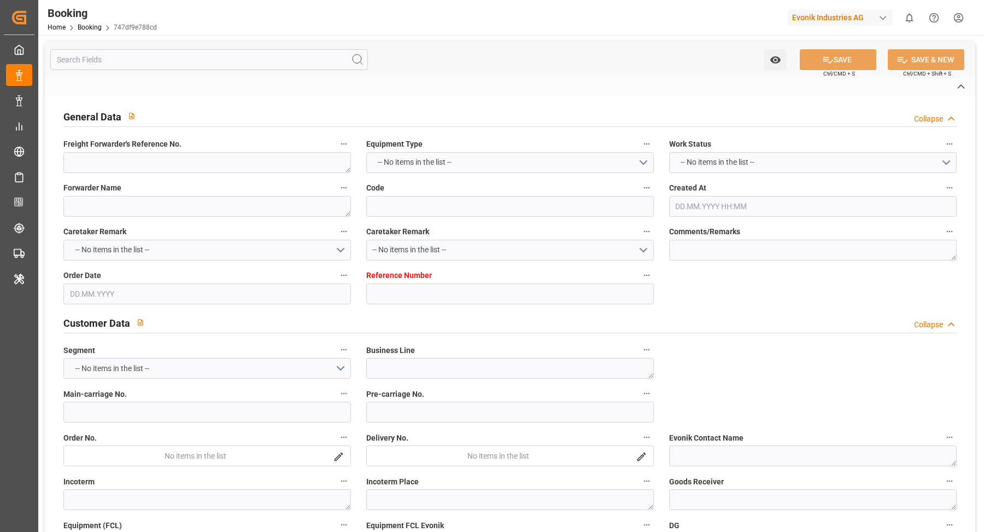
type textarea "a011t00000LcJC5AAN"
type textarea "No"
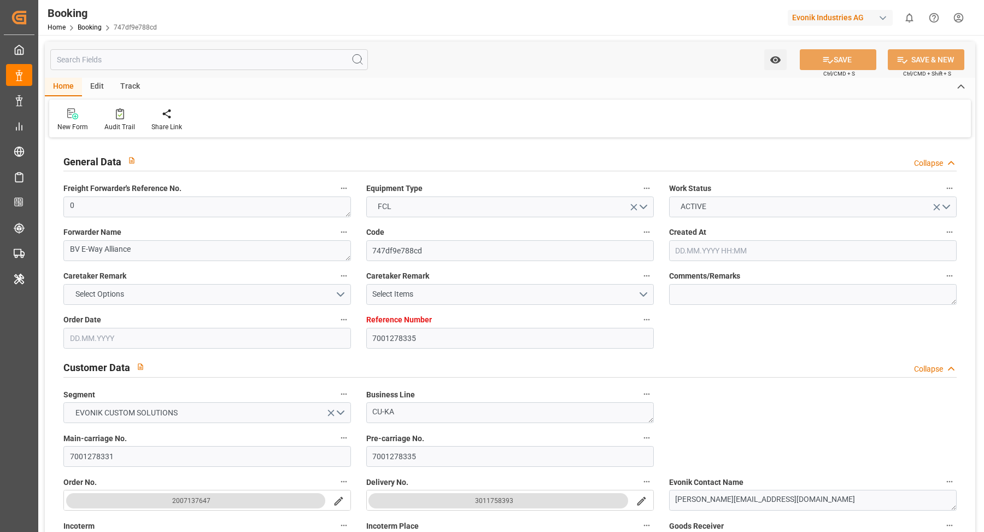
type input "7001278335"
type input "EUNWC"
type input "IDBTM"
type input "18.09.2025 07:57"
type input "18.09.2025"
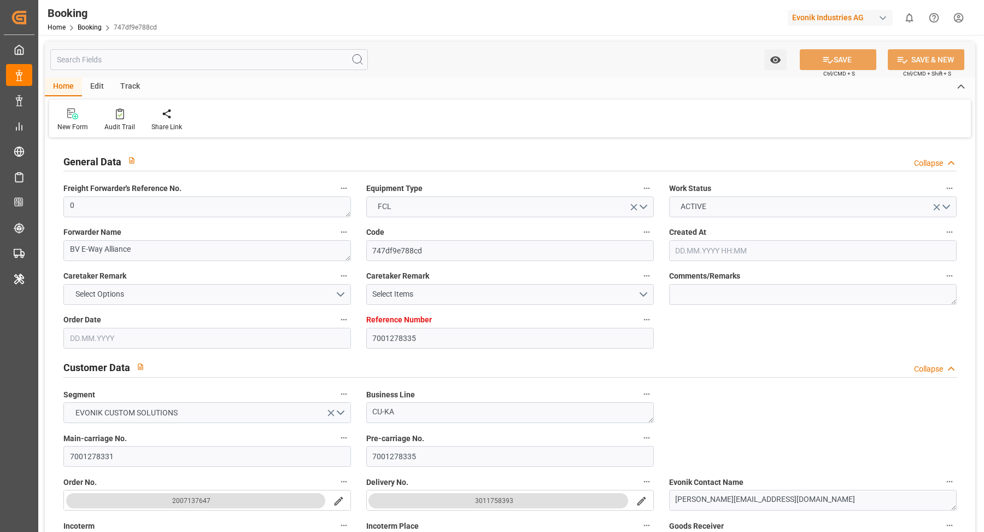
type input "15.11.2025"
type input "26.09.2025"
type input "26.09.2025 00:00"
type input "[DATE] 00:00"
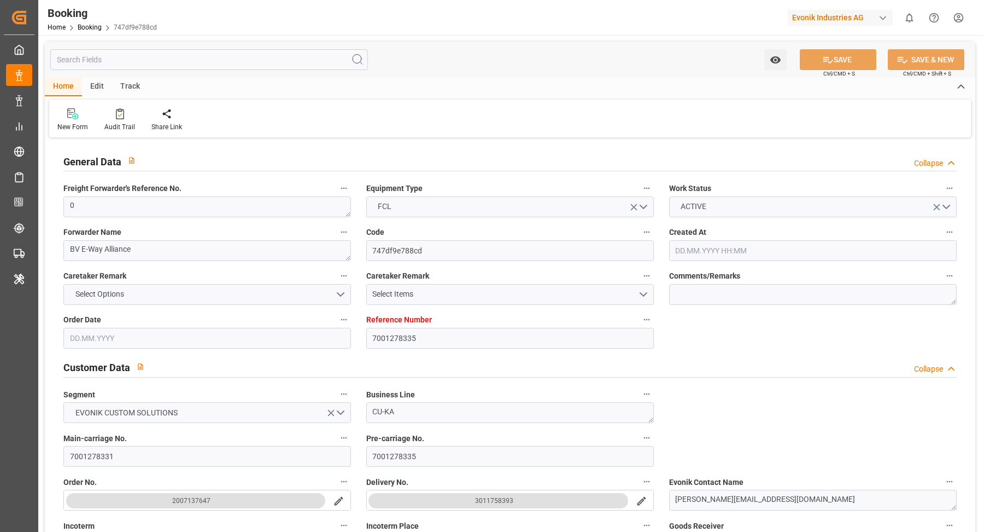
type input "06.10.2025 08:26"
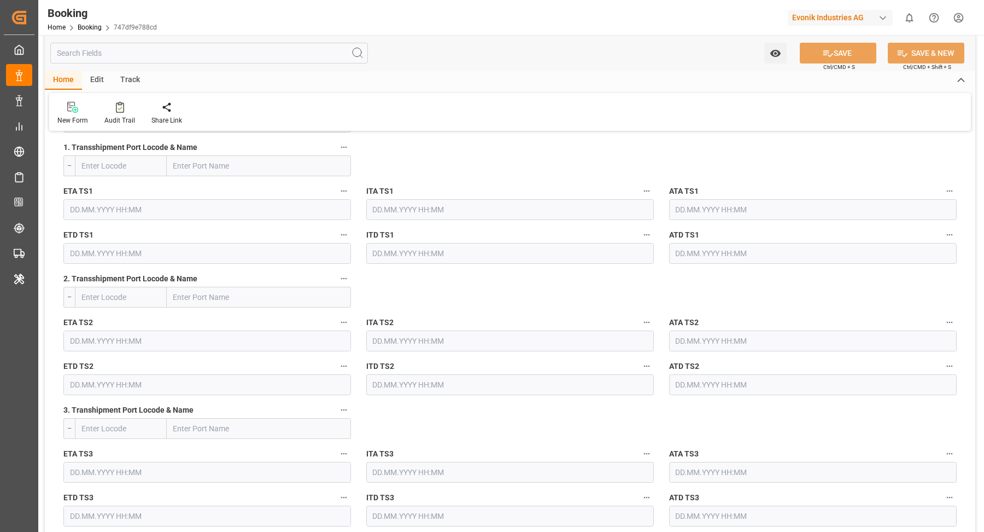
scroll to position [1057, 0]
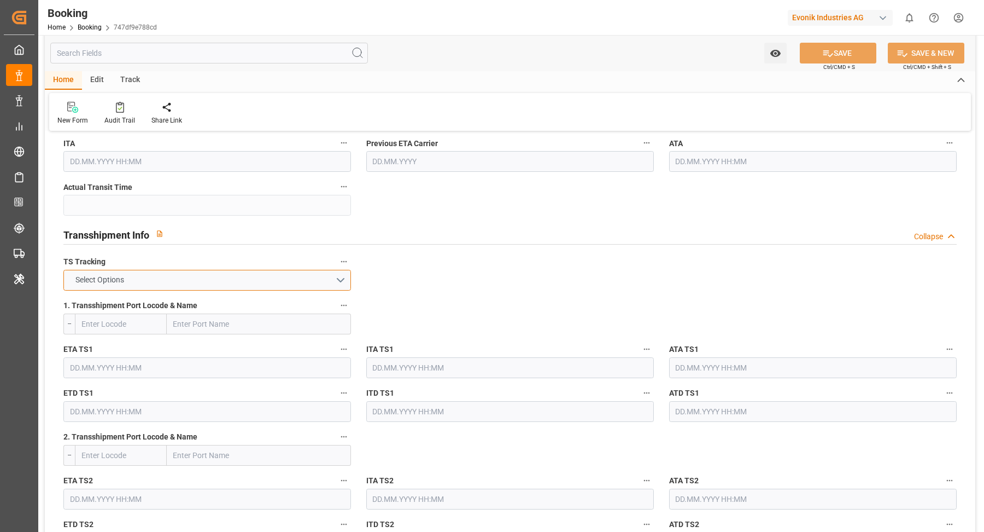
click at [339, 270] on button "Select Options" at bounding box center [207, 280] width 288 height 21
click at [179, 296] on div "FALSE" at bounding box center [207, 305] width 287 height 23
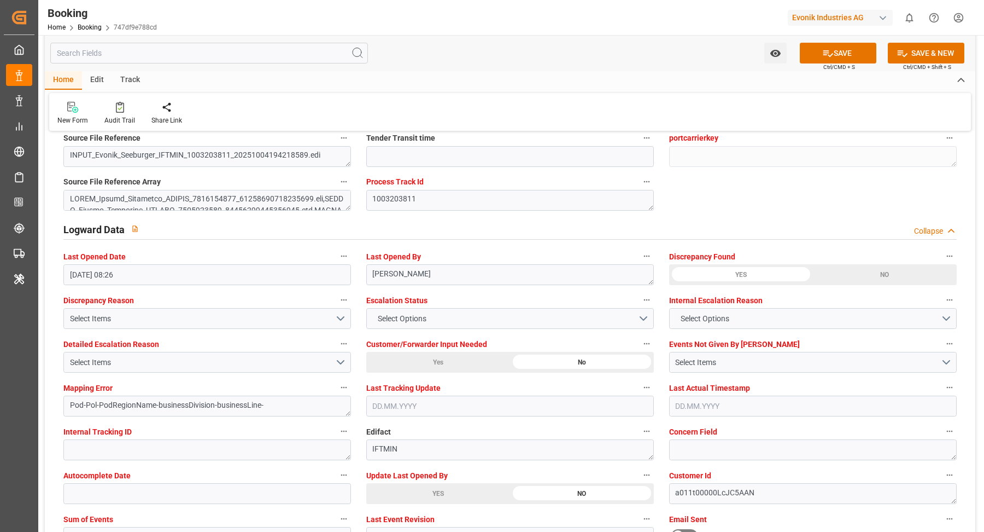
scroll to position [2066, 0]
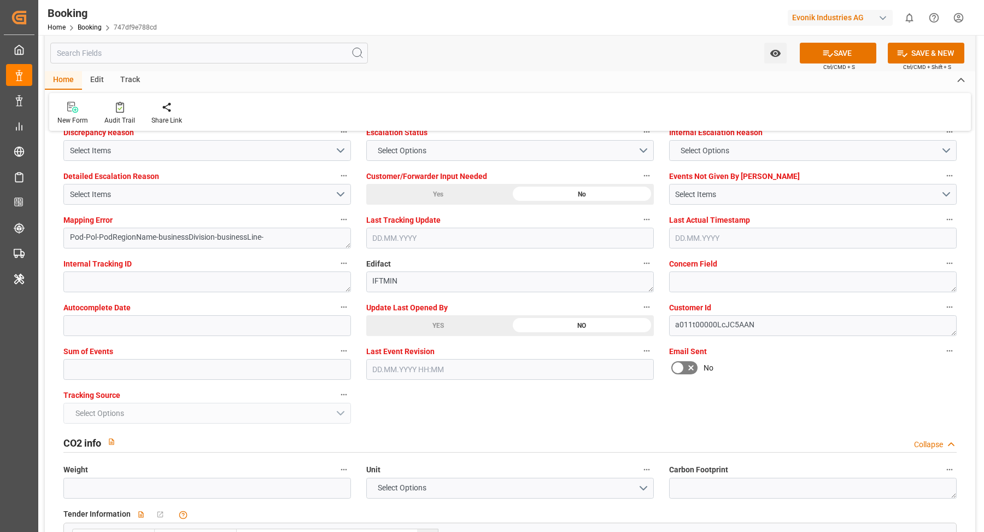
click at [418, 319] on div "YES" at bounding box center [438, 325] width 144 height 21
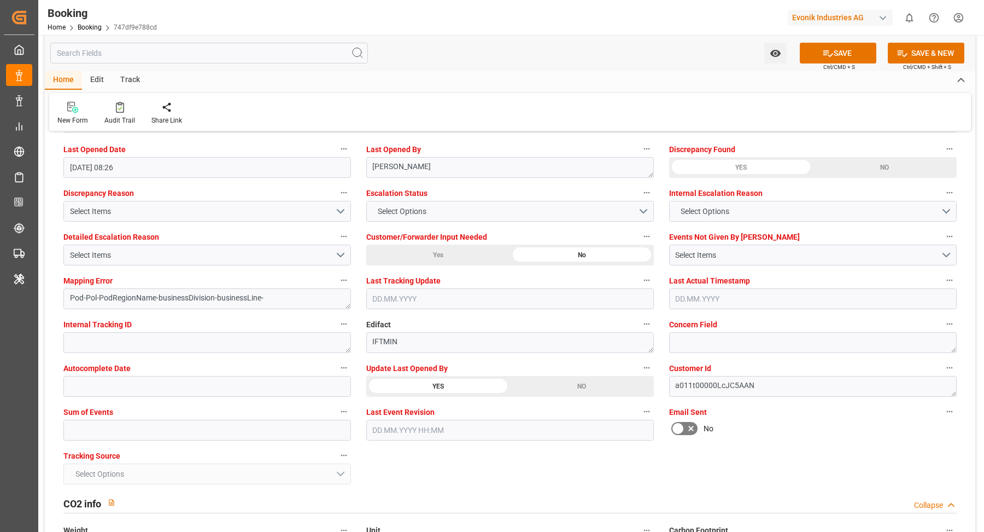
scroll to position [1955, 0]
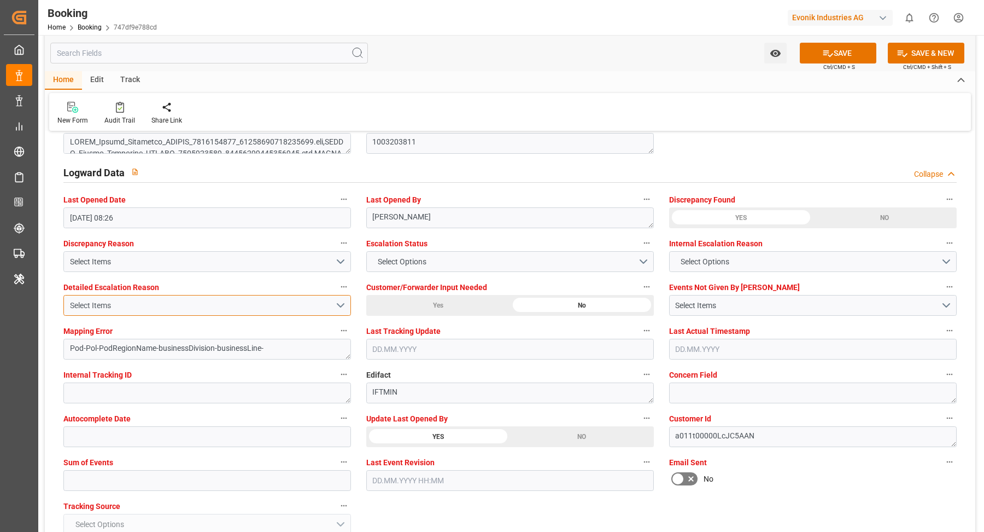
click at [345, 301] on button "Select Items" at bounding box center [207, 305] width 288 height 21
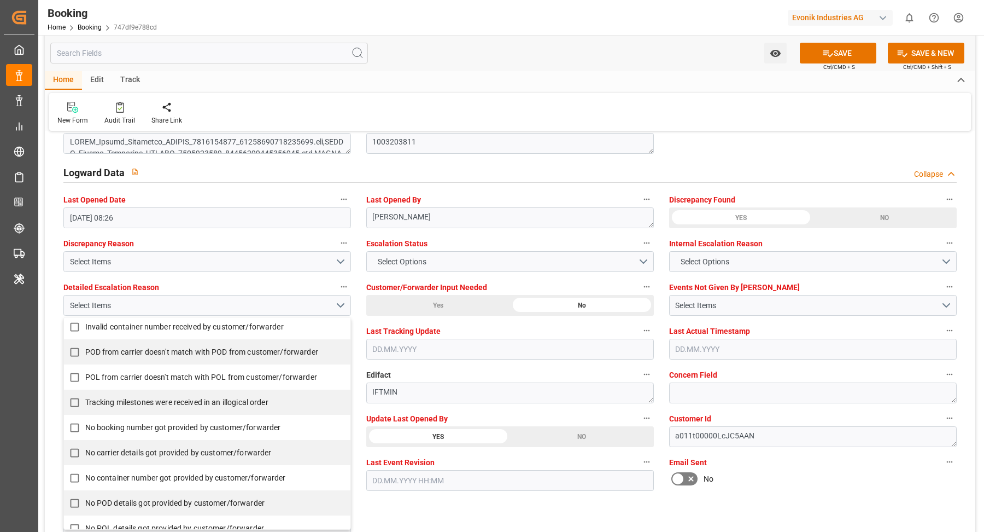
scroll to position [228, 0]
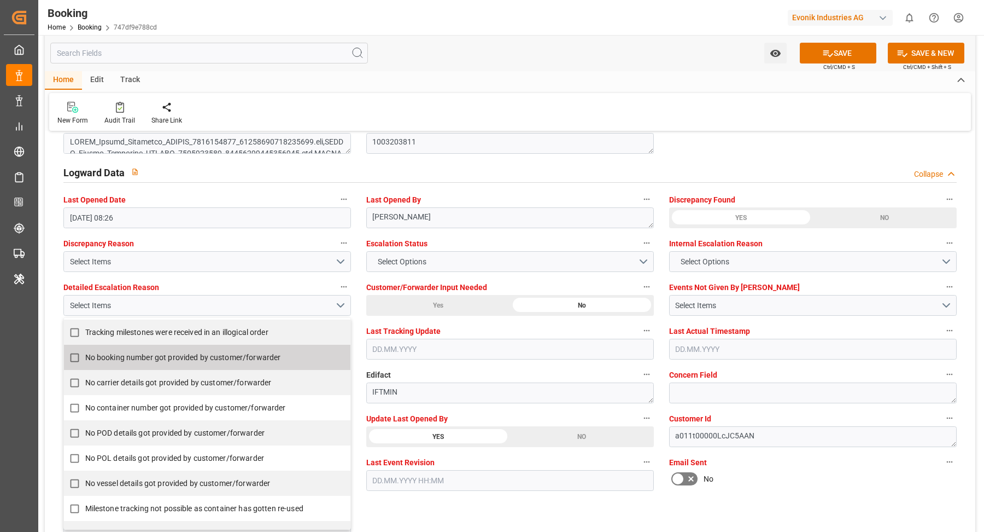
click at [145, 356] on span "No booking number got provided by customer/forwarder" at bounding box center [183, 357] width 196 height 9
checkbox input "true"
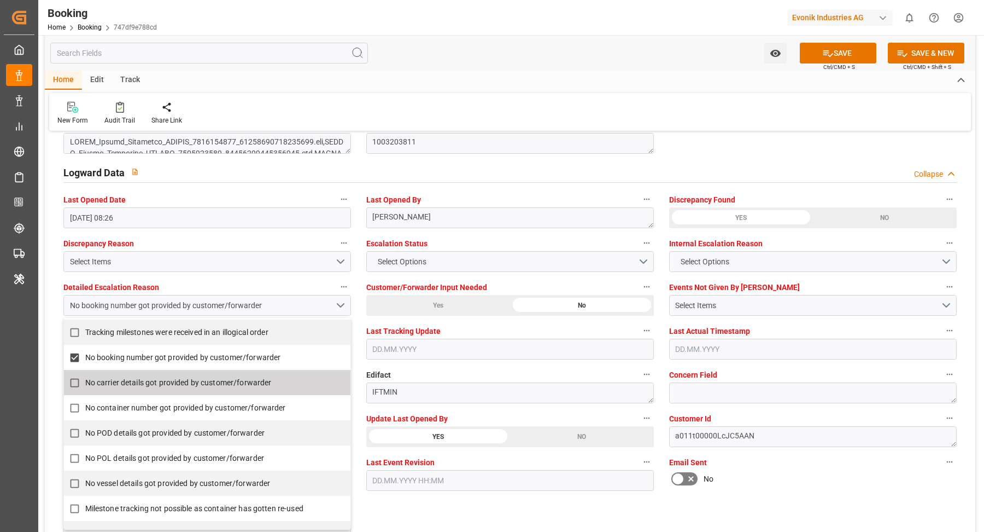
click at [123, 378] on span "No carrier details got provided by customer/forwarder" at bounding box center [178, 382] width 186 height 9
checkbox input "true"
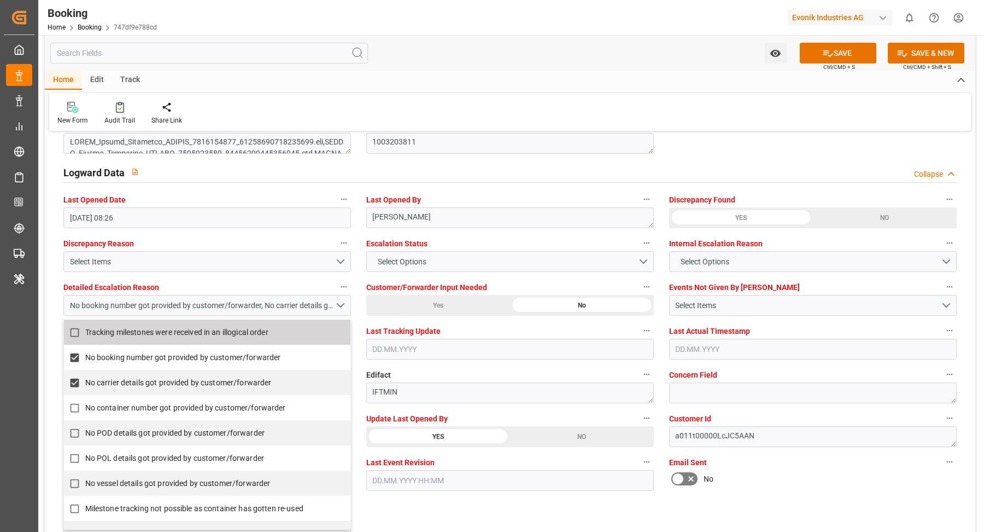
click at [493, 113] on div "New Form Audit Trail Share Link" at bounding box center [510, 112] width 922 height 38
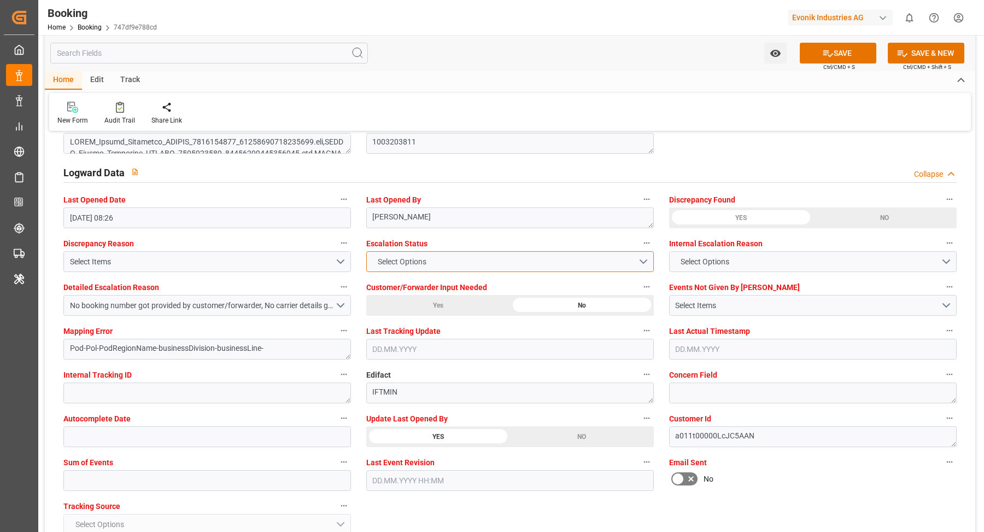
click at [454, 254] on button "Select Options" at bounding box center [510, 261] width 288 height 21
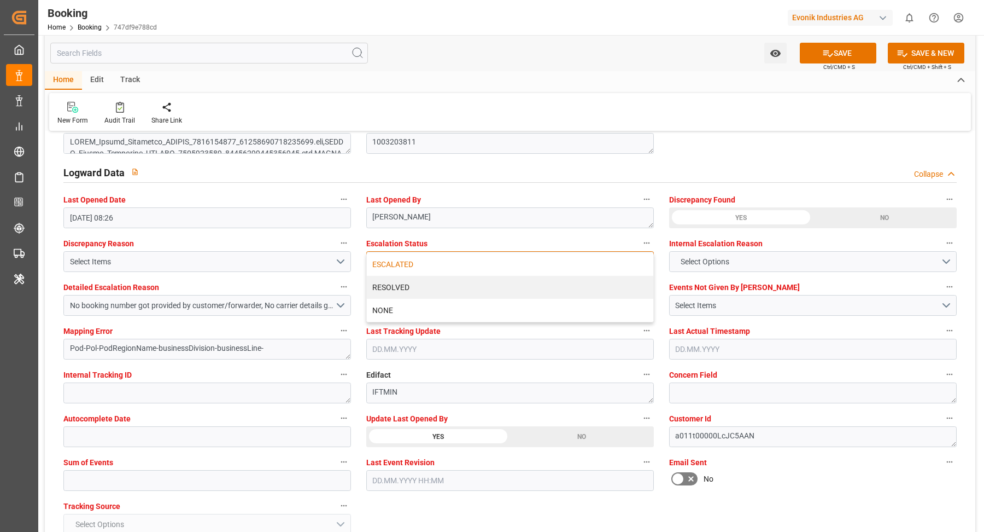
click at [409, 267] on div "ESCALATED" at bounding box center [510, 264] width 287 height 23
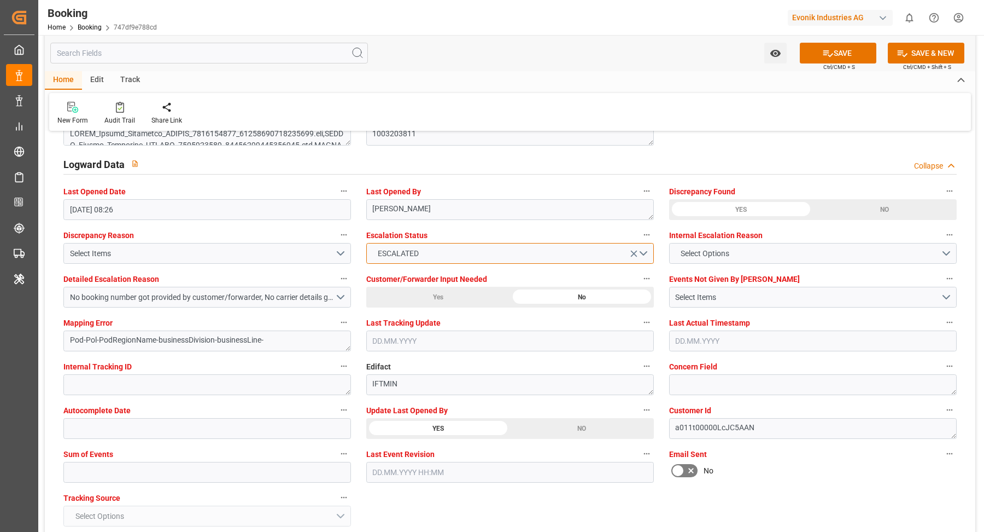
scroll to position [2262, 0]
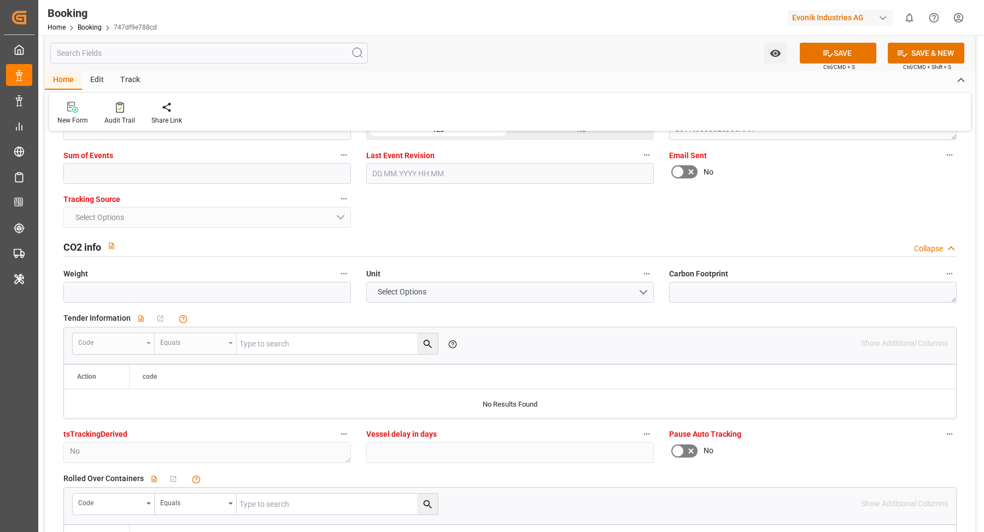
click at [179, 182] on div "Sum of Events" at bounding box center [207, 166] width 303 height 44
click at [195, 176] on input "text" at bounding box center [207, 173] width 288 height 21
type input "0"
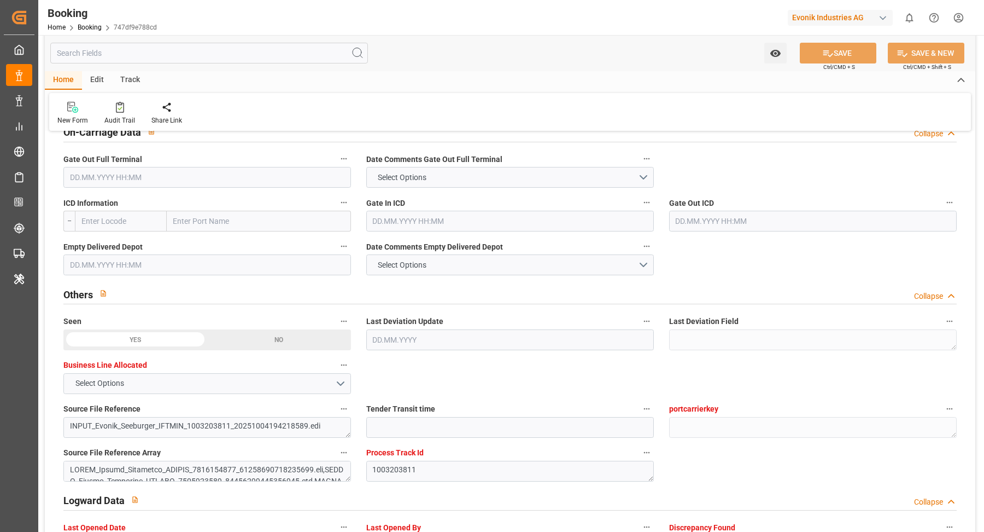
scroll to position [1571, 0]
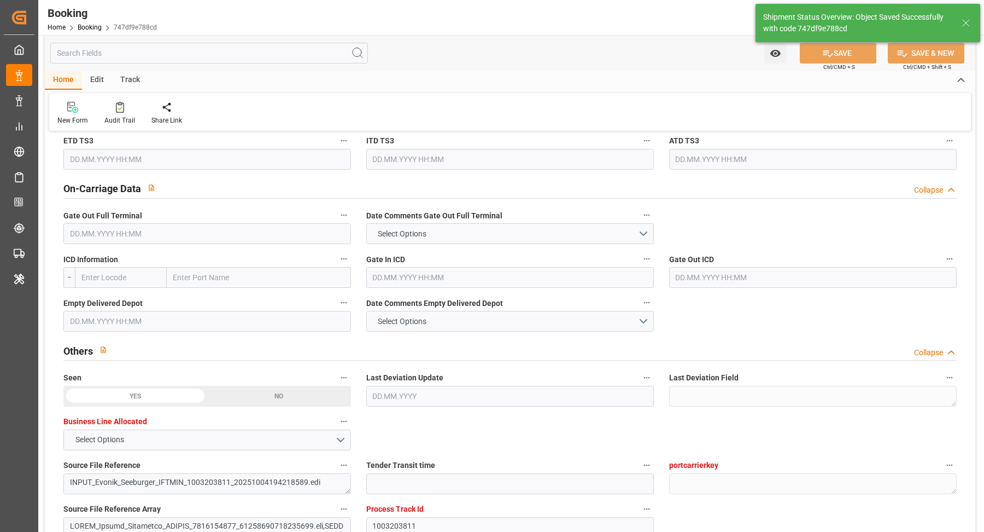
type textarea "Vasantha Kumar"
type input "07.10.2025 07:12"
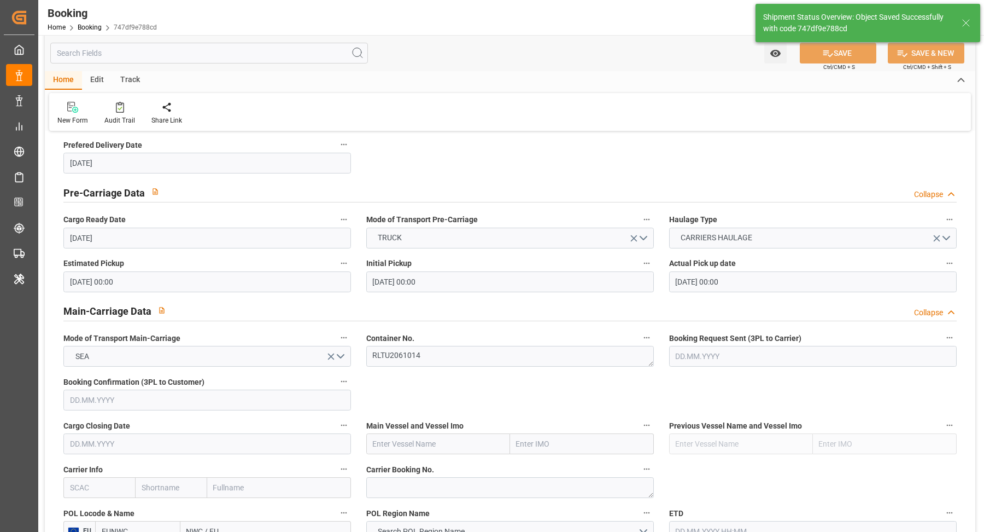
scroll to position [529, 0]
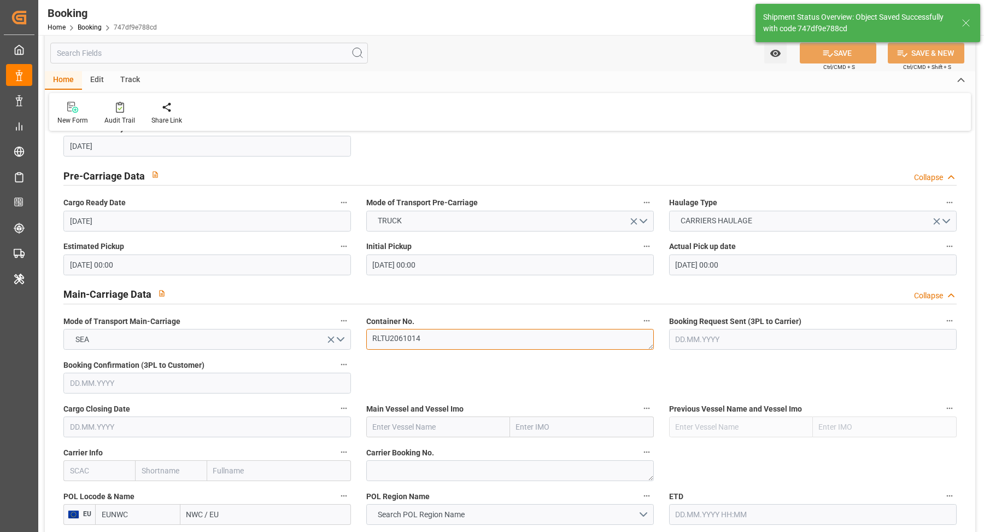
click at [430, 334] on textarea "RLTU2061014" at bounding box center [510, 339] width 288 height 21
click at [431, 334] on textarea "RLTU2061014" at bounding box center [510, 339] width 288 height 21
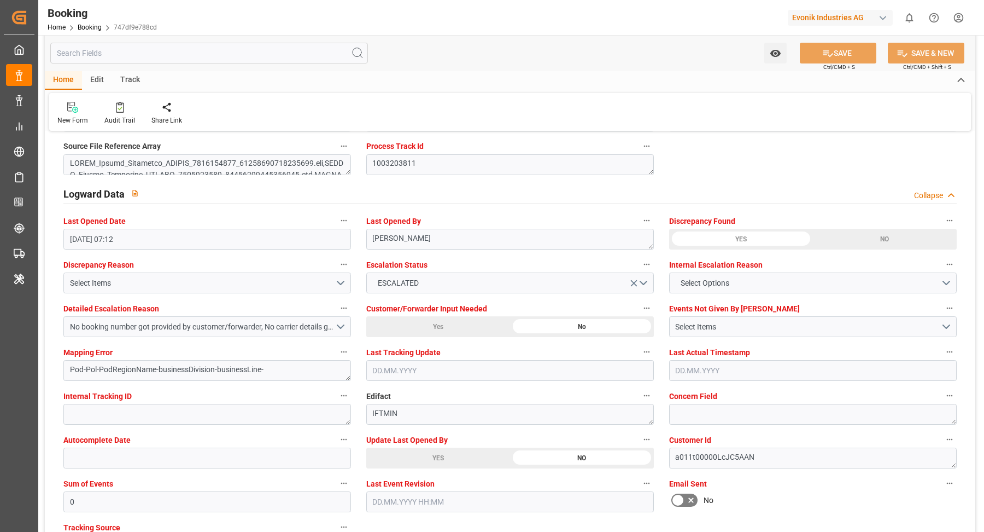
scroll to position [2163, 0]
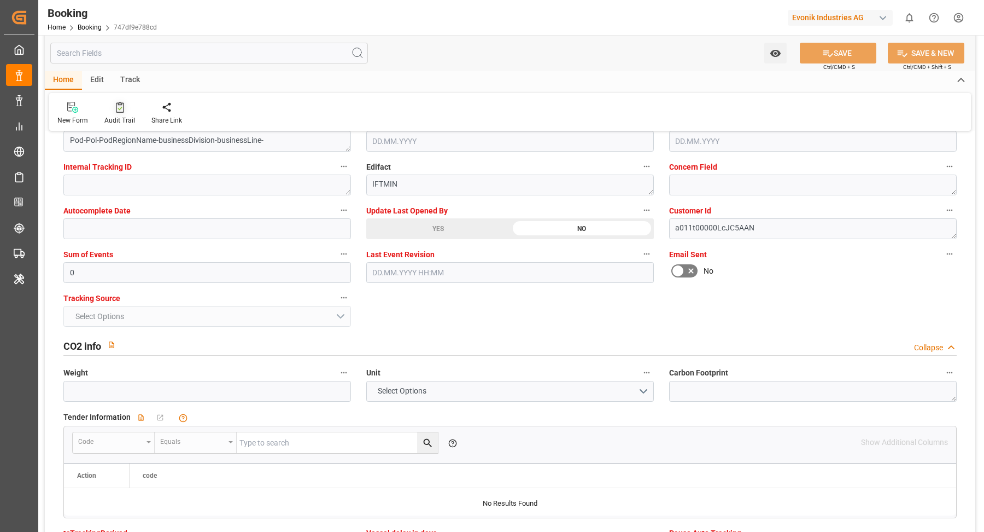
click at [108, 107] on div at bounding box center [119, 106] width 31 height 11
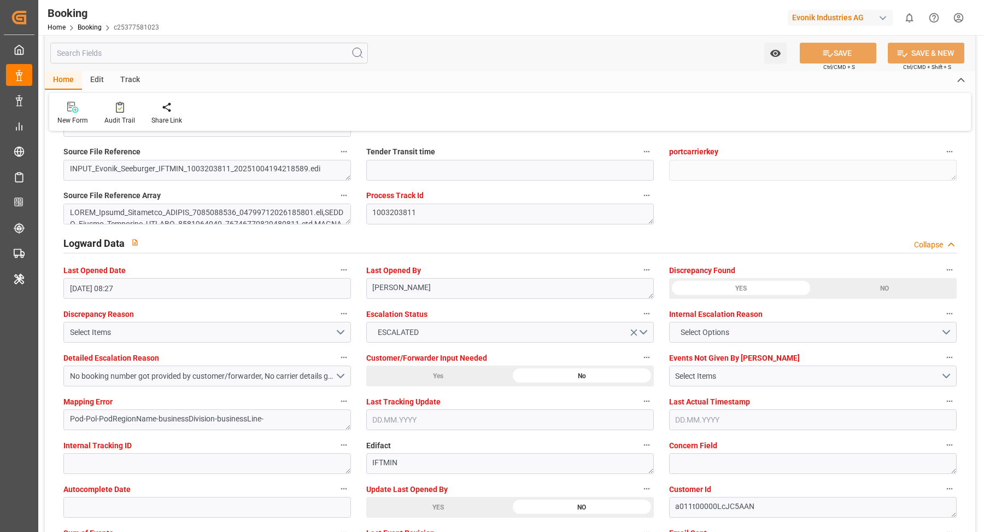
scroll to position [2113, 0]
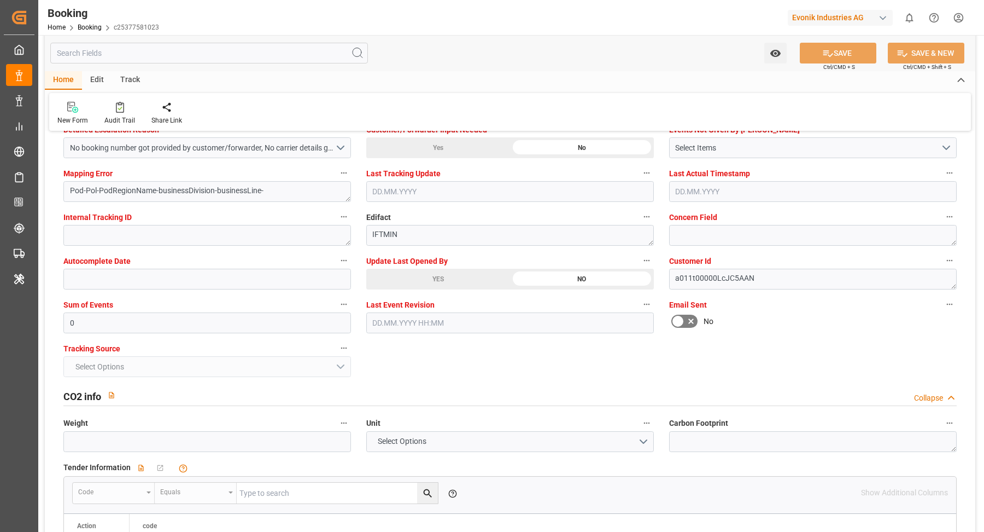
click at [387, 269] on div "YES" at bounding box center [438, 279] width 144 height 21
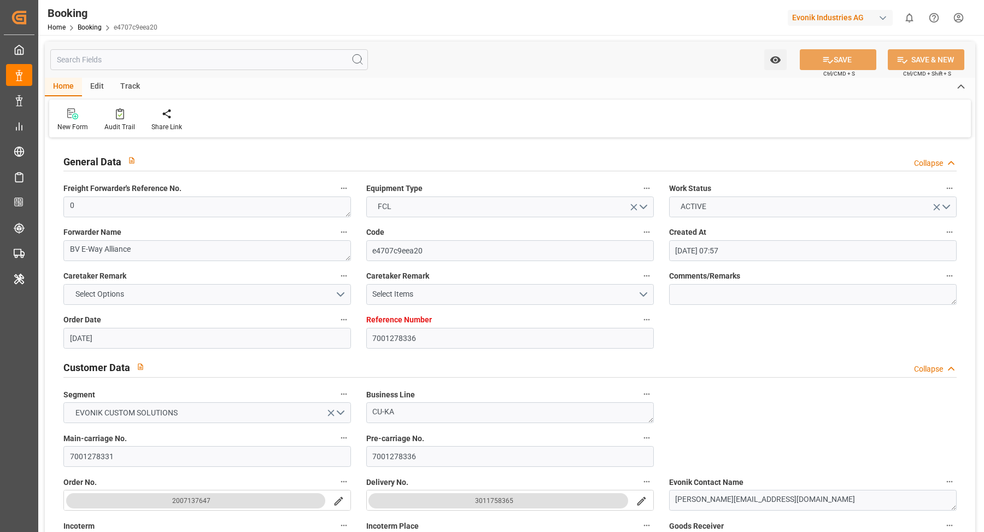
type input "[DATE] 07:57"
type input "[DATE]"
type input "[DATE] 00:00"
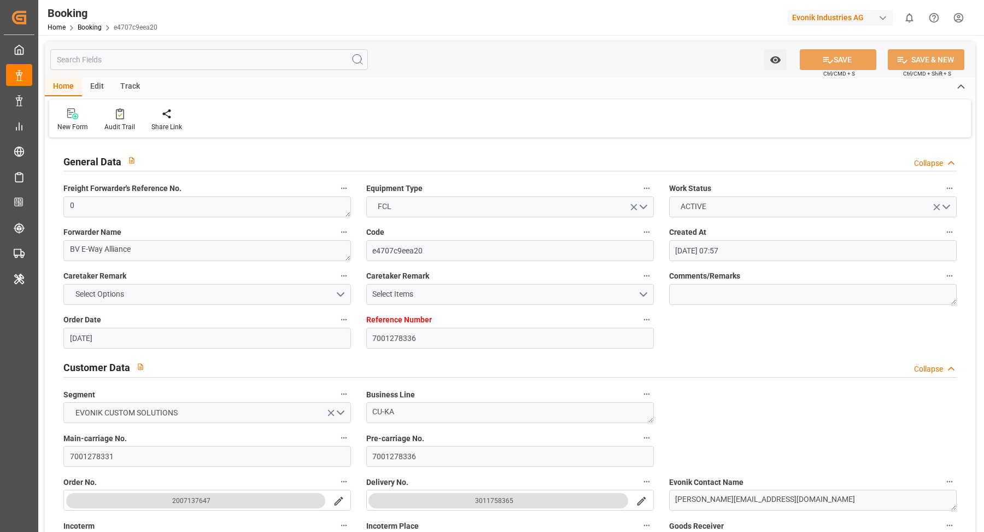
type input "[DATE] 00:00"
type input "[DATE] 08:28"
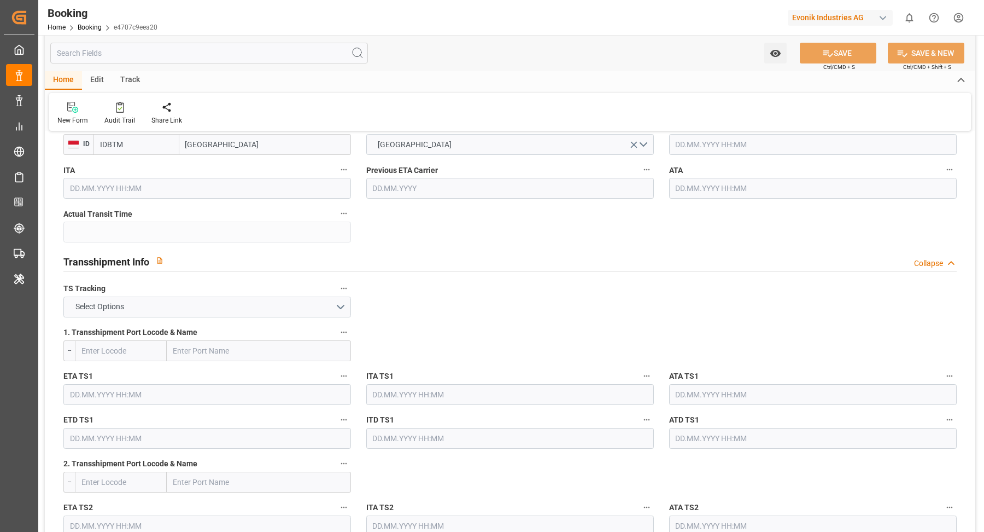
scroll to position [1048, 0]
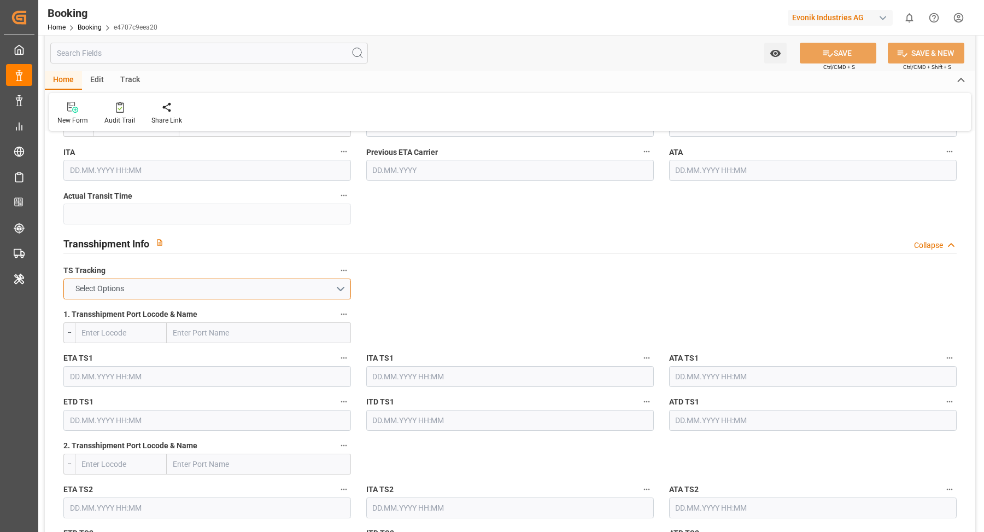
click at [273, 289] on button "Select Options" at bounding box center [207, 288] width 288 height 21
click at [170, 303] on div "FALSE" at bounding box center [207, 314] width 287 height 23
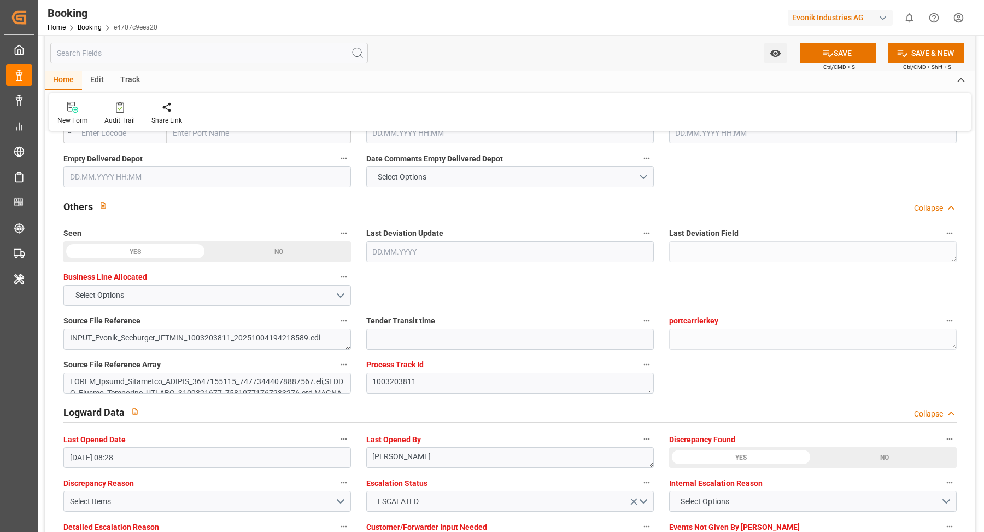
scroll to position [2005, 0]
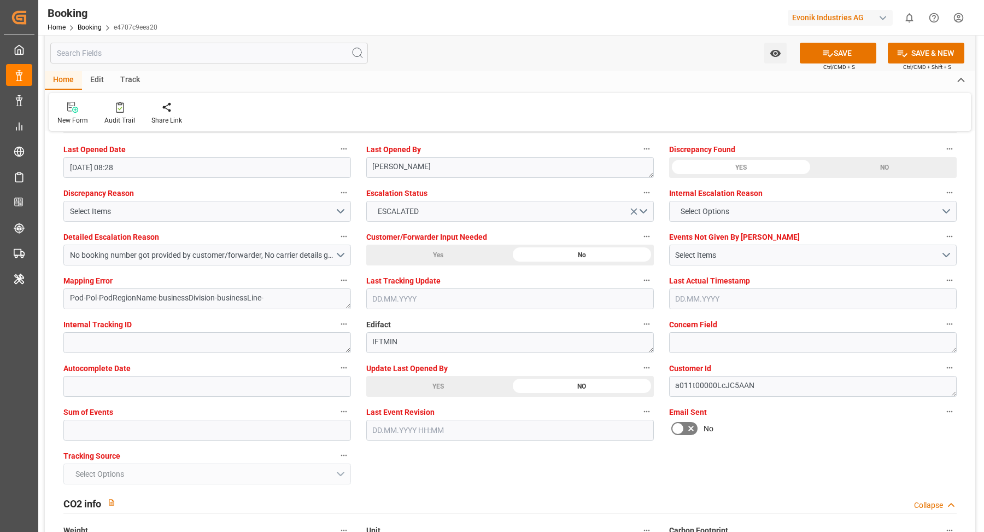
click at [431, 381] on div "YES" at bounding box center [438, 386] width 144 height 21
click at [212, 428] on input "text" at bounding box center [207, 429] width 288 height 21
type input "0"
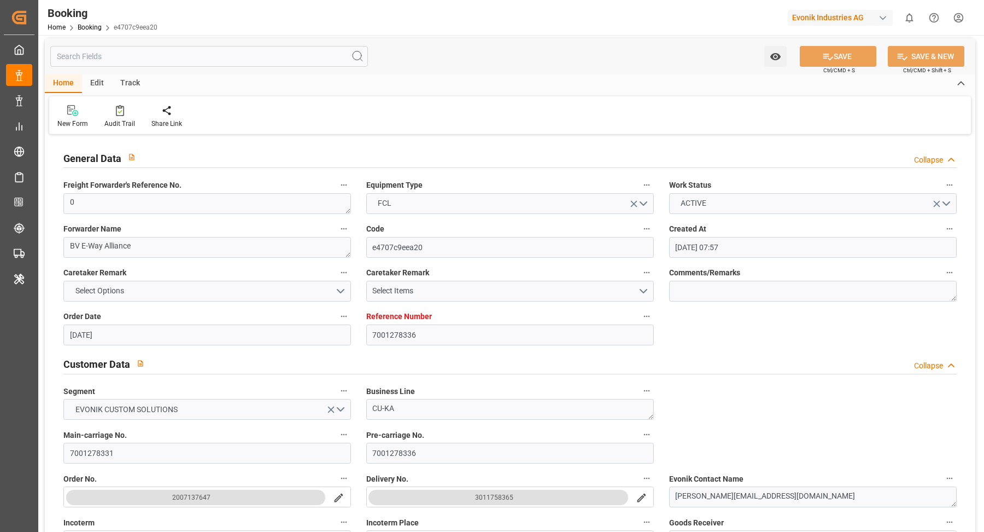
scroll to position [0, 0]
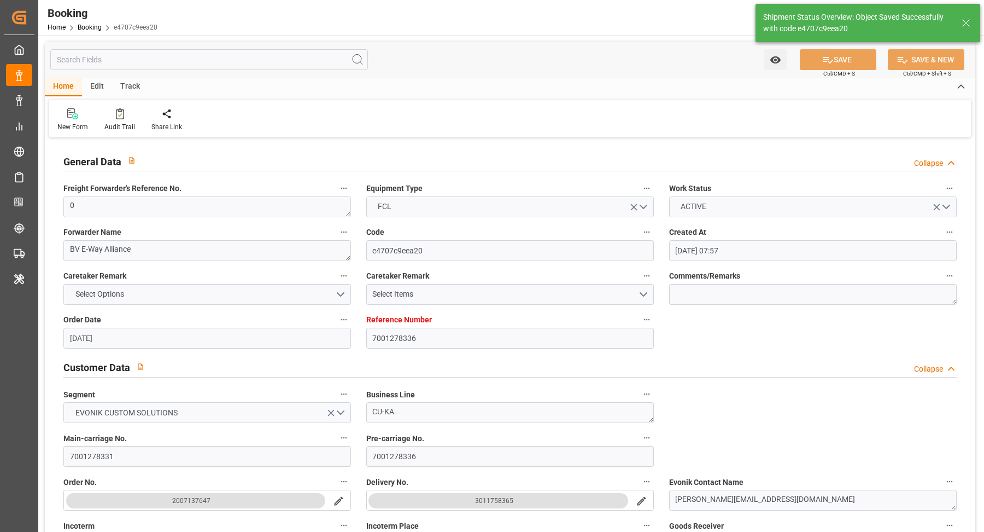
type textarea "[PERSON_NAME]"
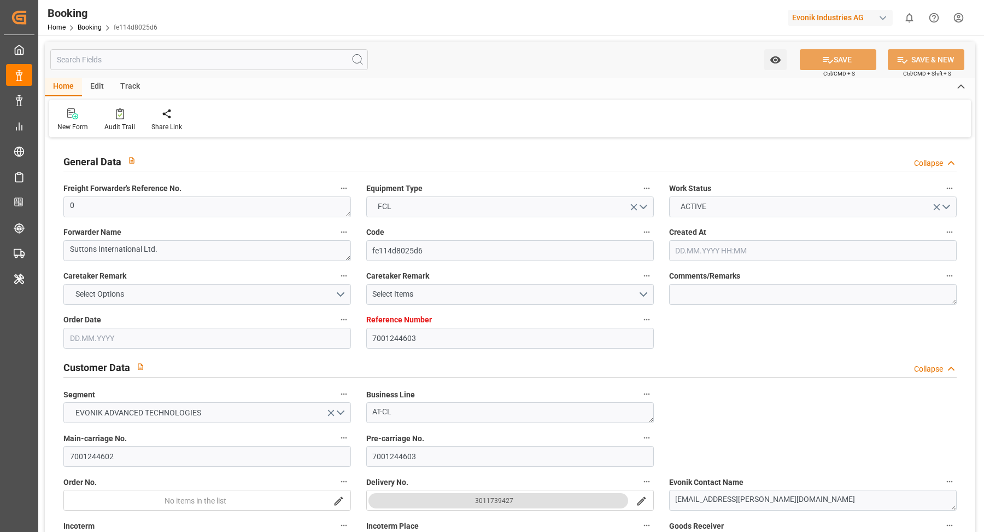
type input "[DATE] 14:14"
type input "[DATE]"
type input "[DATE] 00:00"
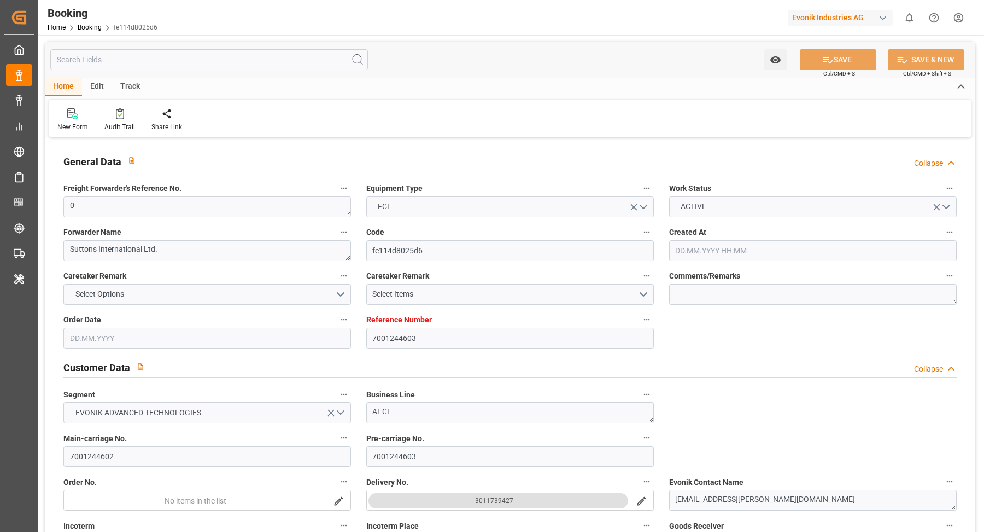
type input "[DATE] 00:00"
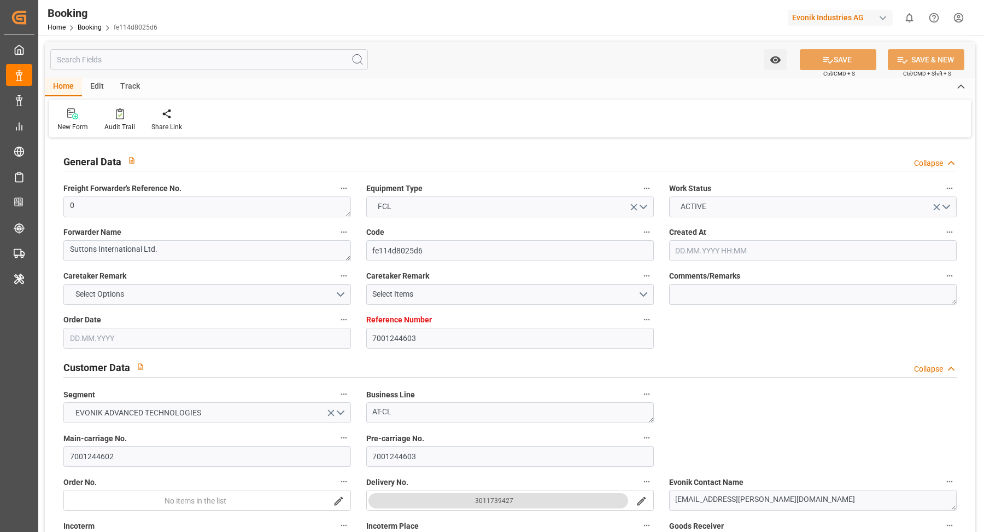
type input "[DATE] 00:00"
type input "[DATE]"
type input "[DATE] 08:31"
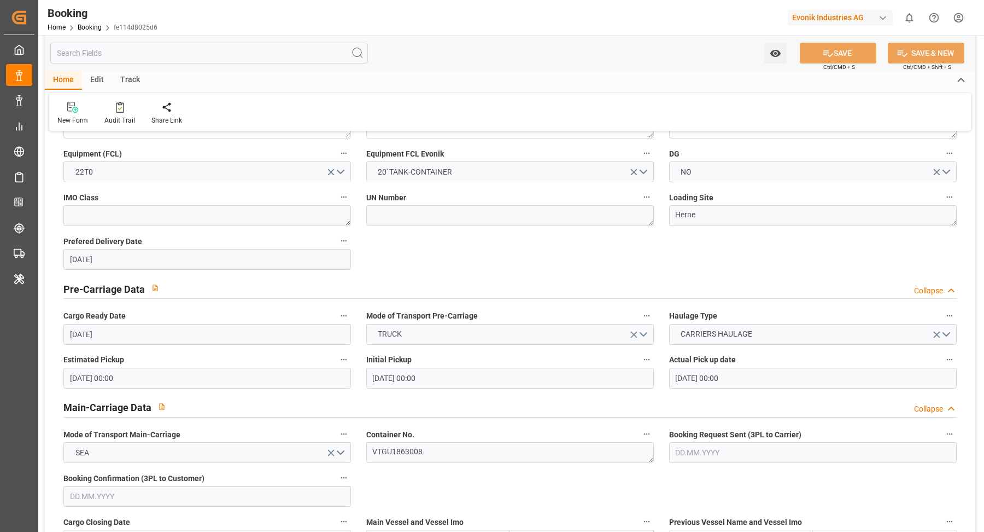
scroll to position [573, 0]
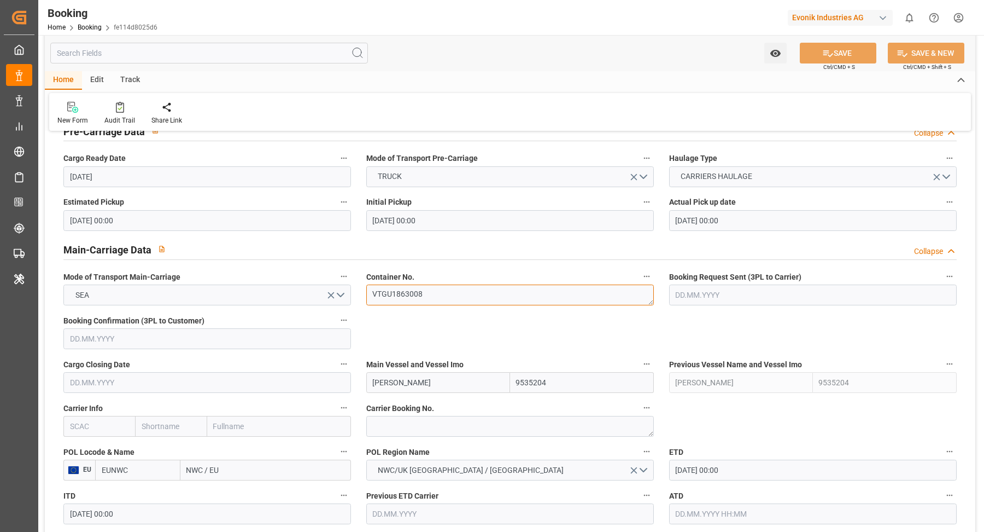
click at [460, 298] on textarea "VTGU1863008" at bounding box center [510, 294] width 288 height 21
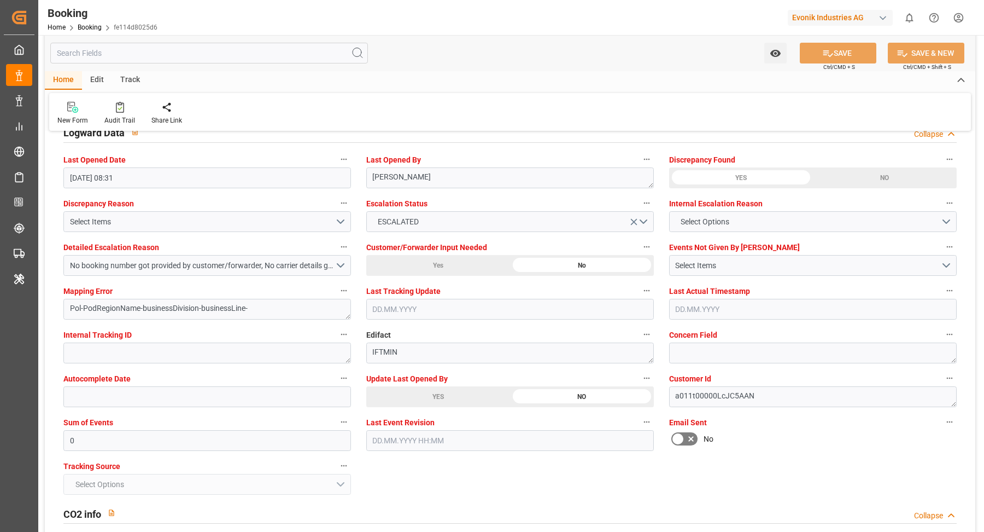
scroll to position [2024, 0]
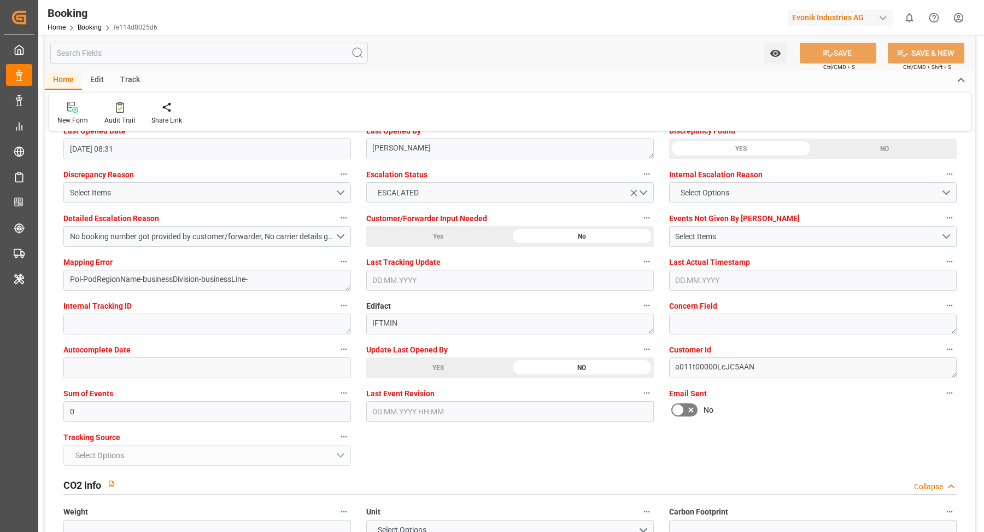
click at [424, 357] on div "YES" at bounding box center [438, 367] width 144 height 21
click at [124, 114] on div "Audit Trail" at bounding box center [119, 113] width 47 height 24
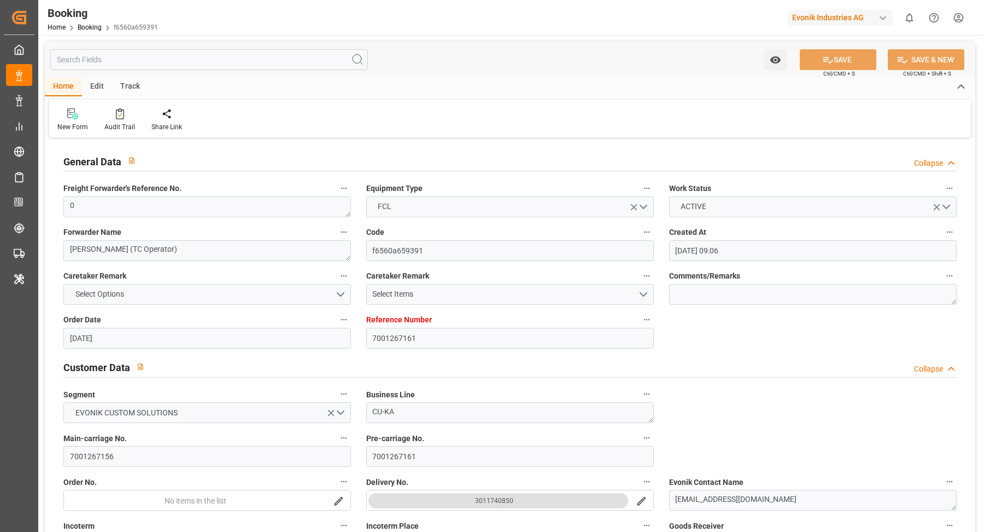
scroll to position [211, 0]
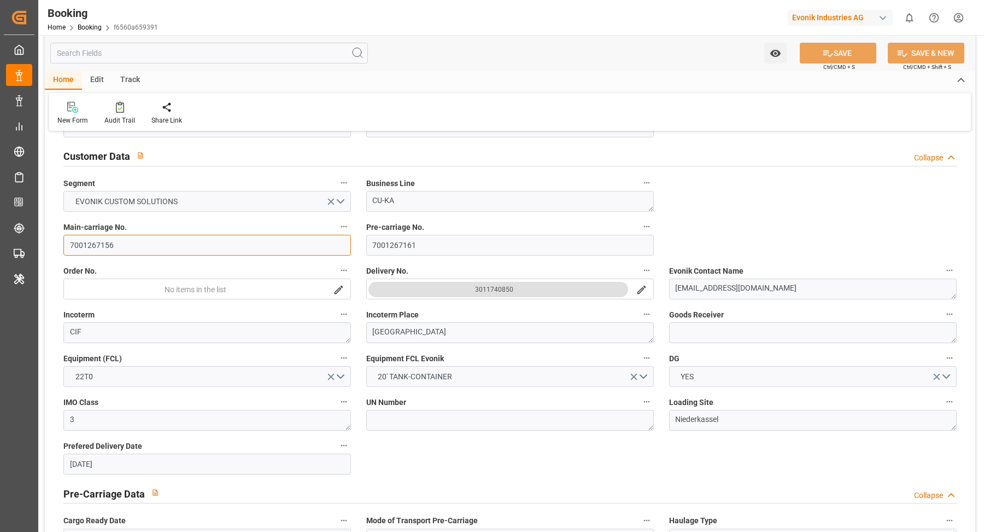
click at [133, 241] on input "7001267156" at bounding box center [207, 245] width 288 height 21
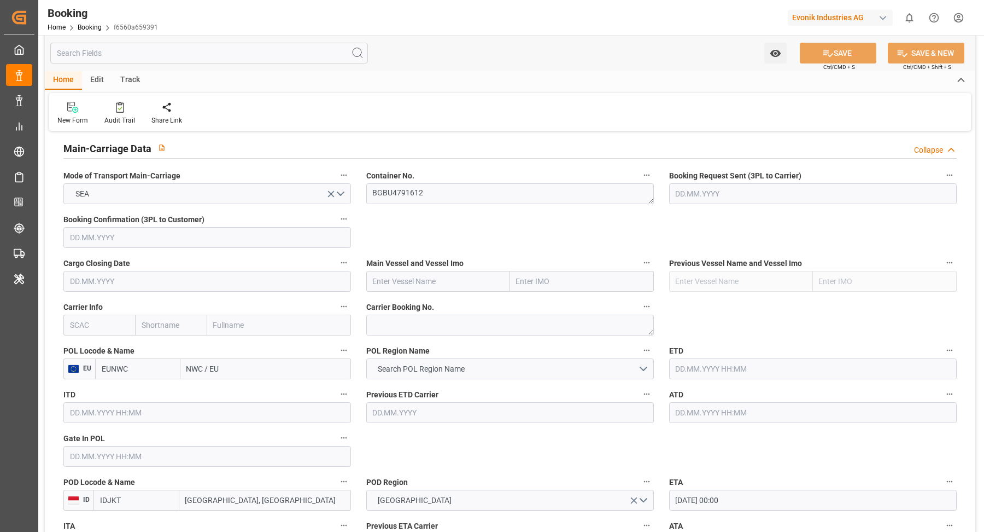
scroll to position [657, 0]
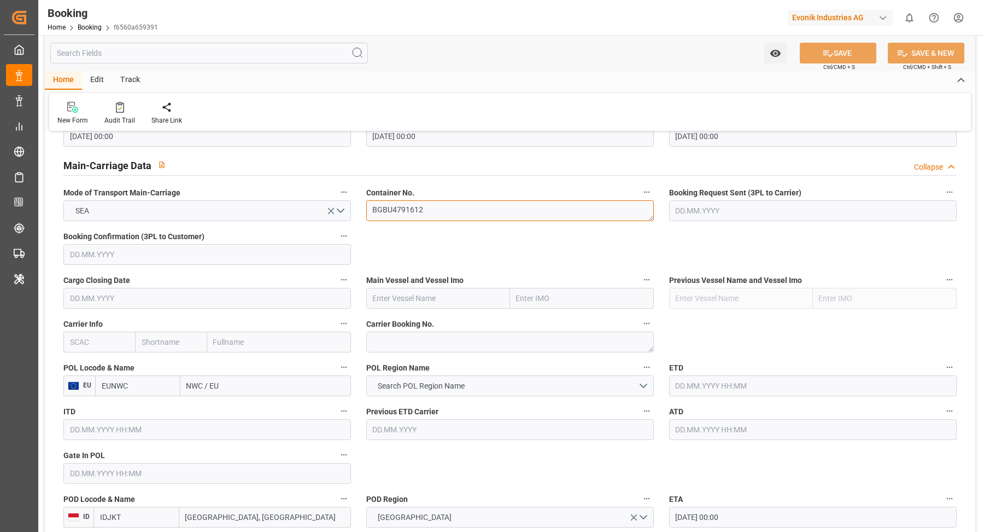
click at [452, 205] on textarea "BGBU4791612" at bounding box center [510, 210] width 288 height 21
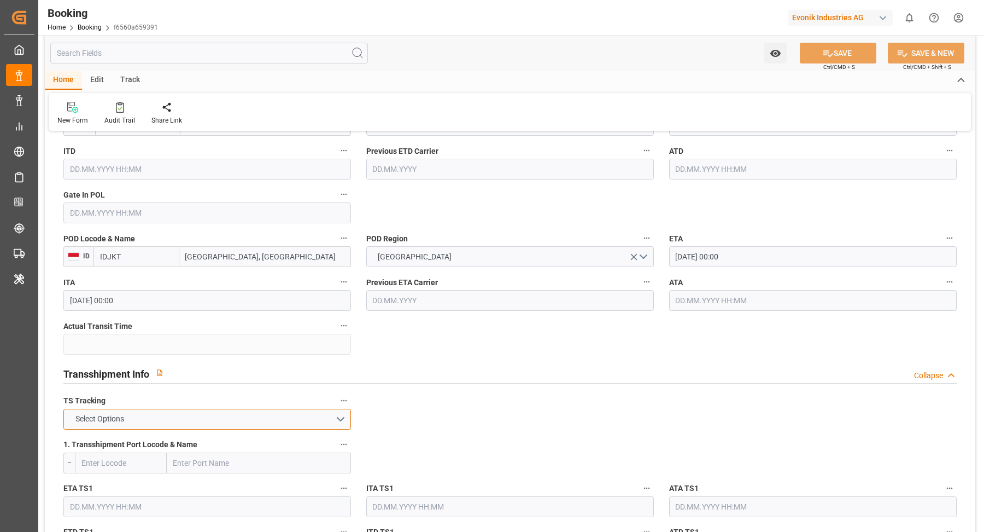
click at [328, 412] on button "Select Options" at bounding box center [207, 419] width 288 height 21
click at [123, 436] on div "FALSE" at bounding box center [207, 444] width 287 height 23
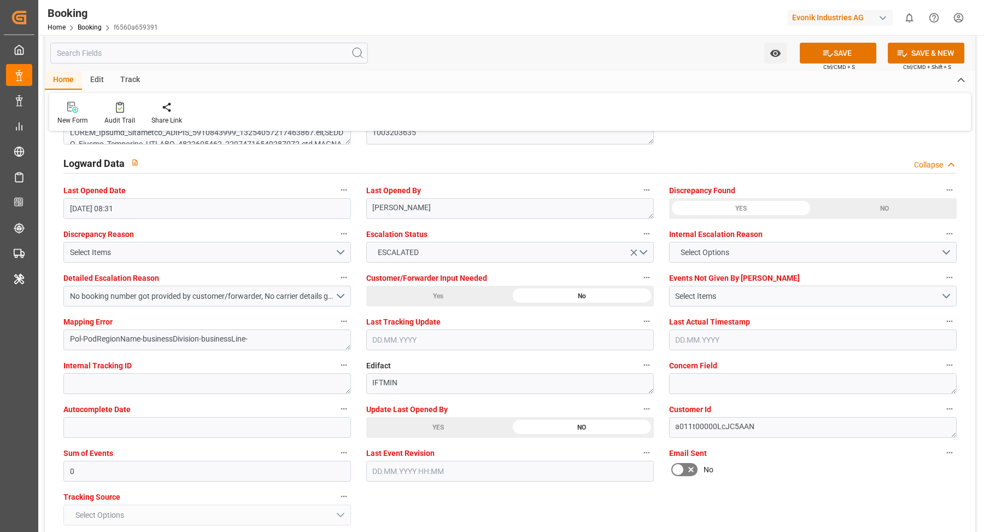
scroll to position [1973, 0]
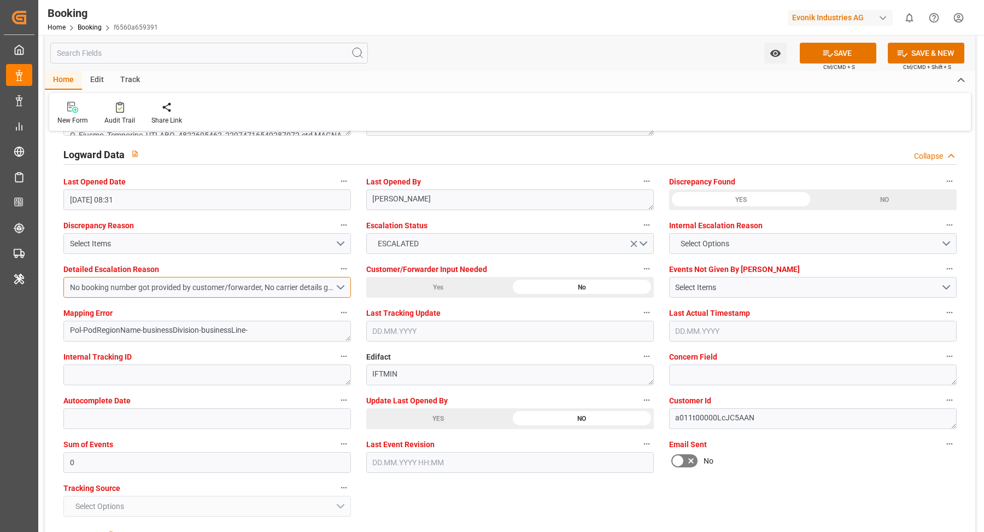
click at [337, 285] on button "No booking number got provided by customer/forwarder, No carrier details got pr…" at bounding box center [207, 287] width 288 height 21
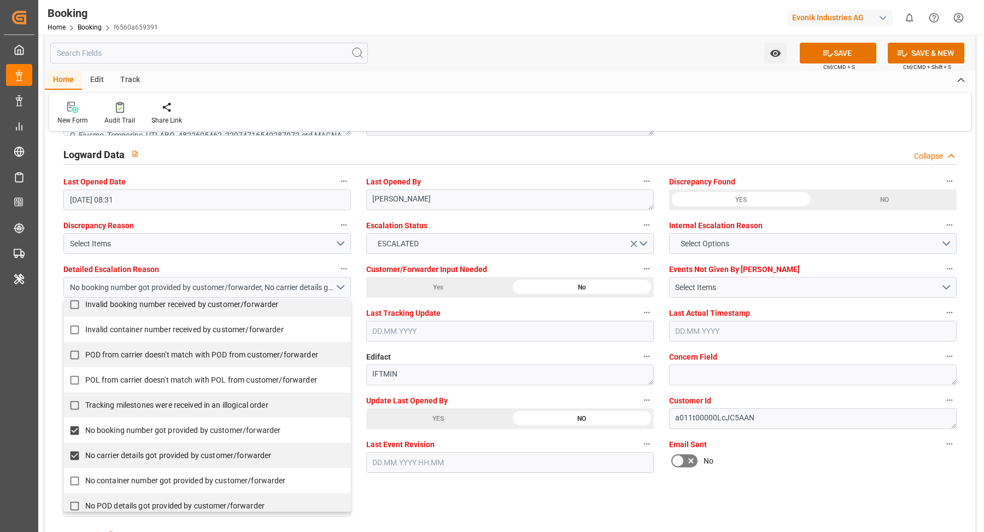
scroll to position [154, 0]
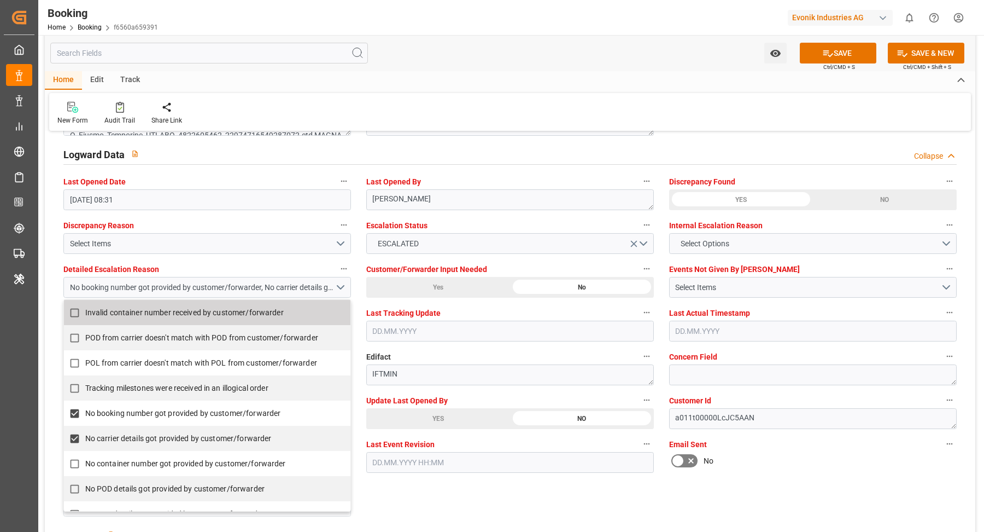
click at [540, 110] on div "New Form Audit Trail Share Link" at bounding box center [510, 112] width 922 height 38
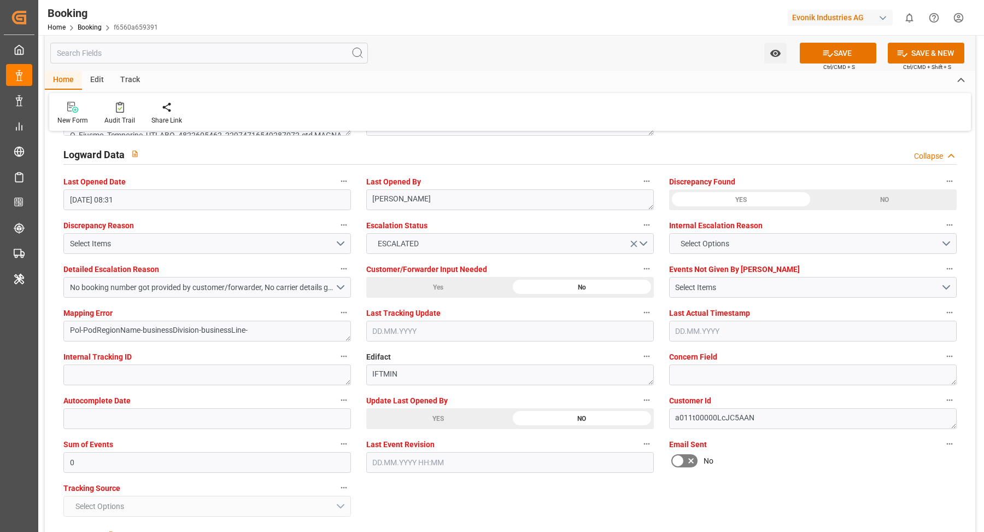
click at [441, 422] on div "YES" at bounding box center [438, 418] width 144 height 21
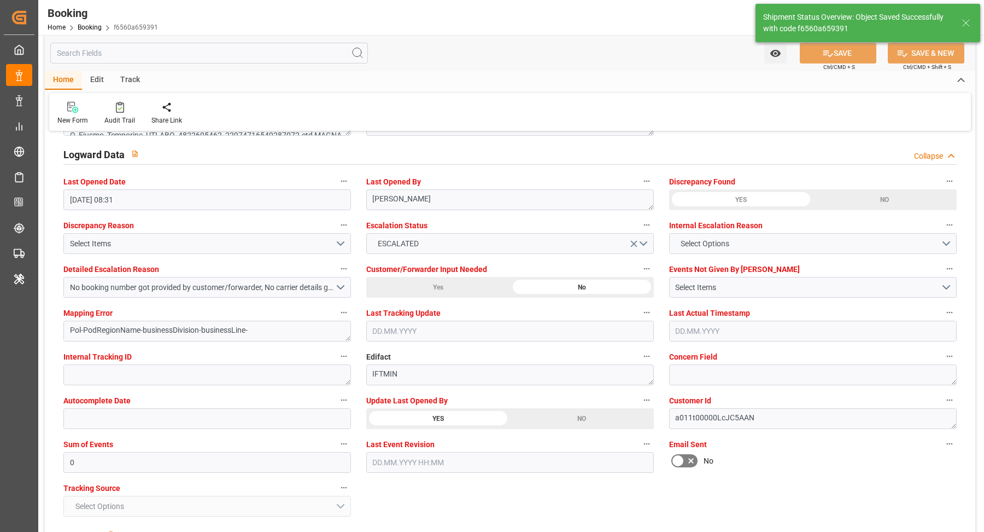
type textarea "Vasantha Kumar"
type input "07.10.2025 07:16"
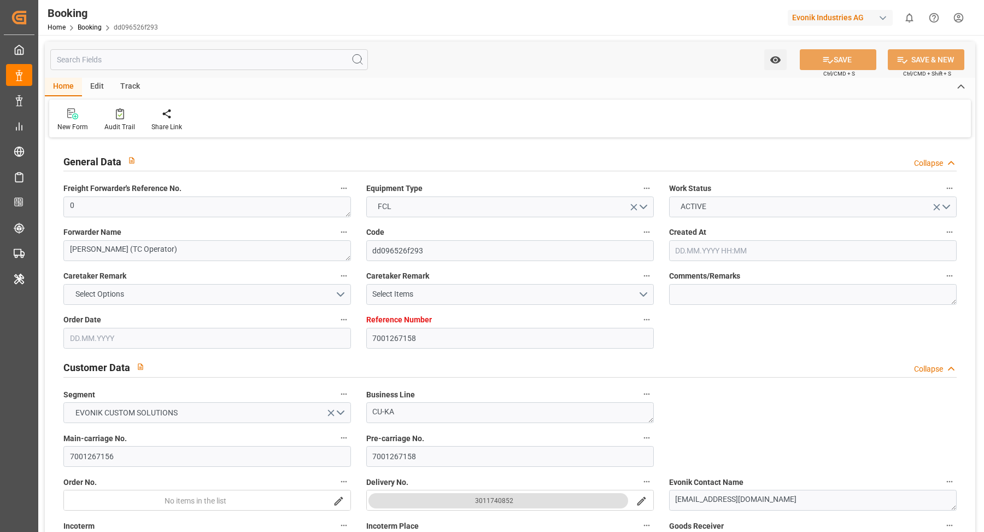
type input "[DATE] 09:06"
type input "[DATE]"
type input "[DATE] 00:00"
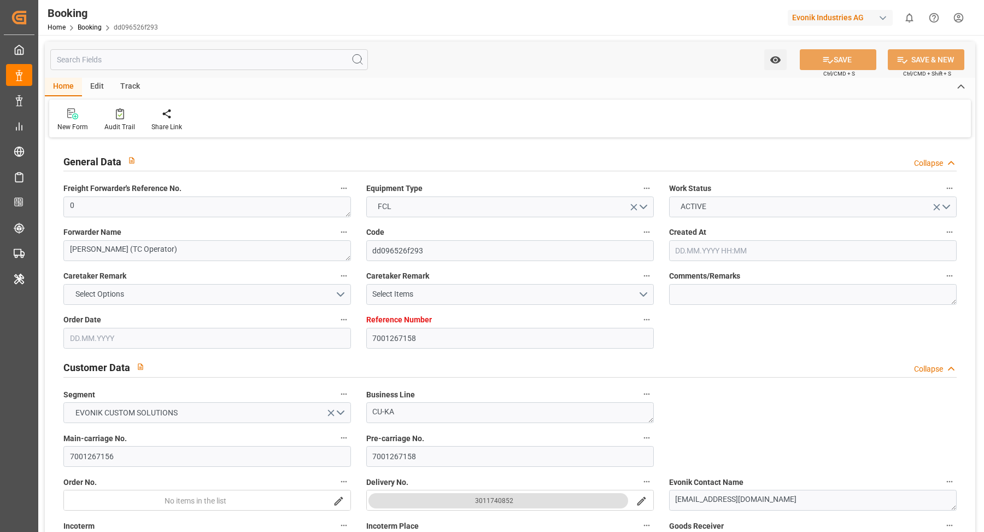
type input "[DATE] 00:00"
type input "[DATE] 08:31"
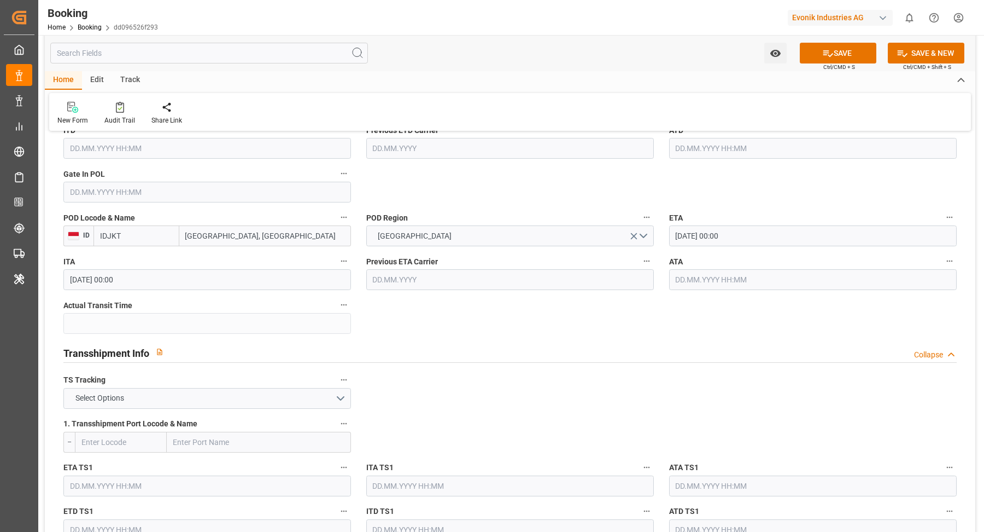
click at [116, 420] on span "1. Transshipment Port Locode & Name" at bounding box center [130, 423] width 134 height 11
click at [337, 420] on button "1. Transshipment Port Locode & Name" at bounding box center [344, 423] width 14 height 14
click at [333, 393] on div at bounding box center [492, 266] width 984 height 532
click at [336, 396] on icon "open menu" at bounding box center [330, 398] width 11 height 11
click at [261, 398] on button "Select Options" at bounding box center [207, 398] width 288 height 21
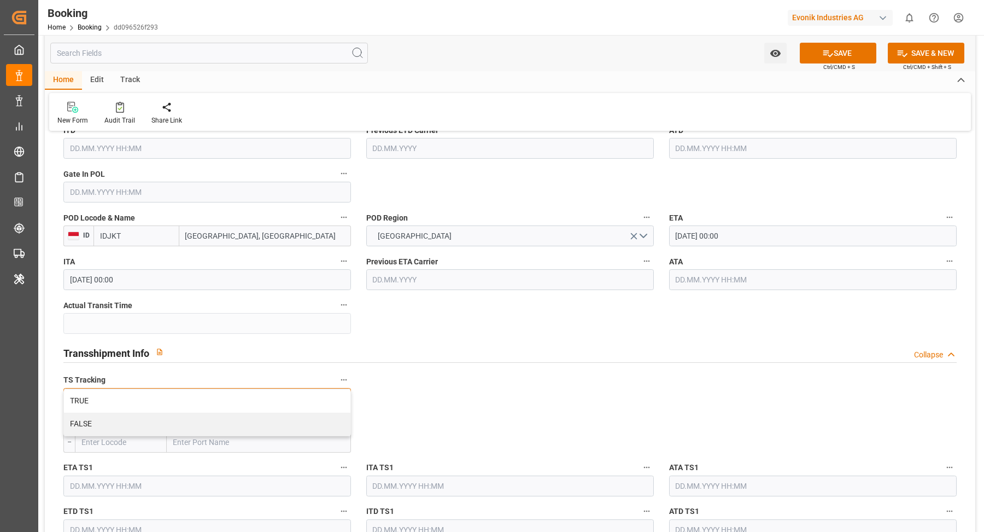
drag, startPoint x: 189, startPoint y: 415, endPoint x: 416, endPoint y: 397, distance: 227.6
click at [189, 415] on div "FALSE" at bounding box center [207, 423] width 287 height 23
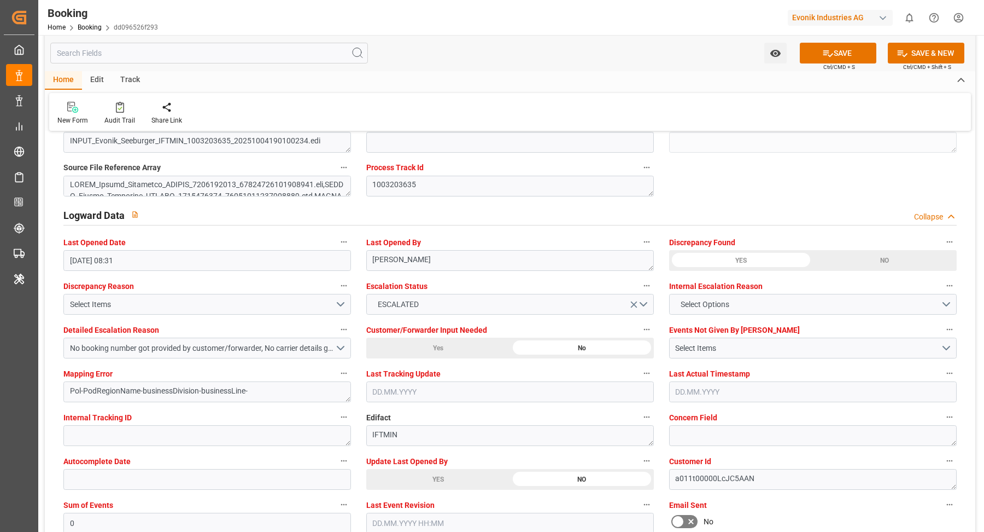
scroll to position [1970, 0]
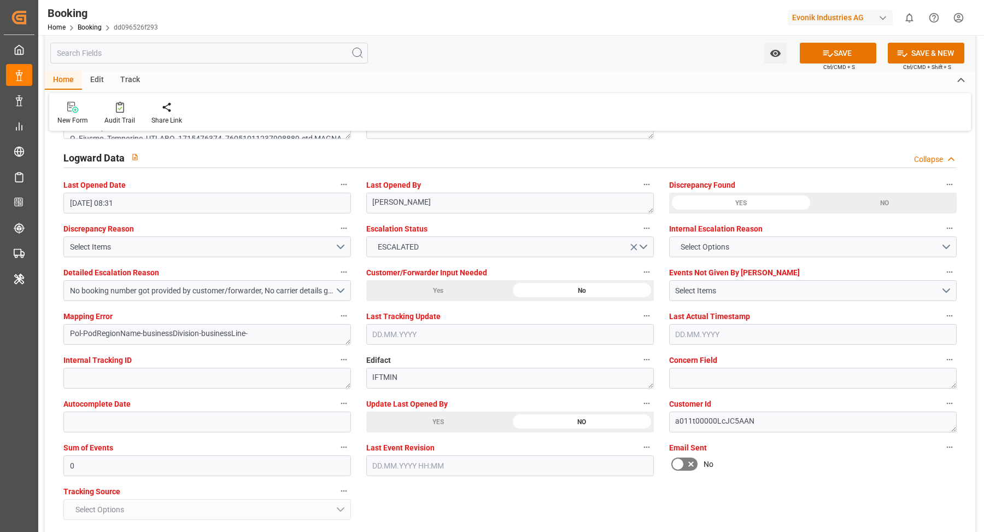
click at [424, 427] on div "YES" at bounding box center [438, 421] width 144 height 21
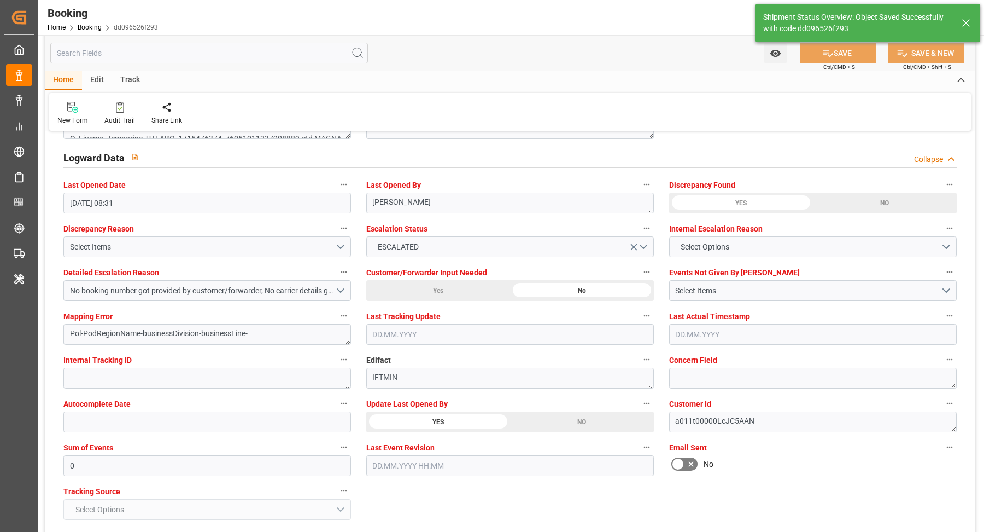
type textarea "[PERSON_NAME]"
type input "07.10.2025 07:16"
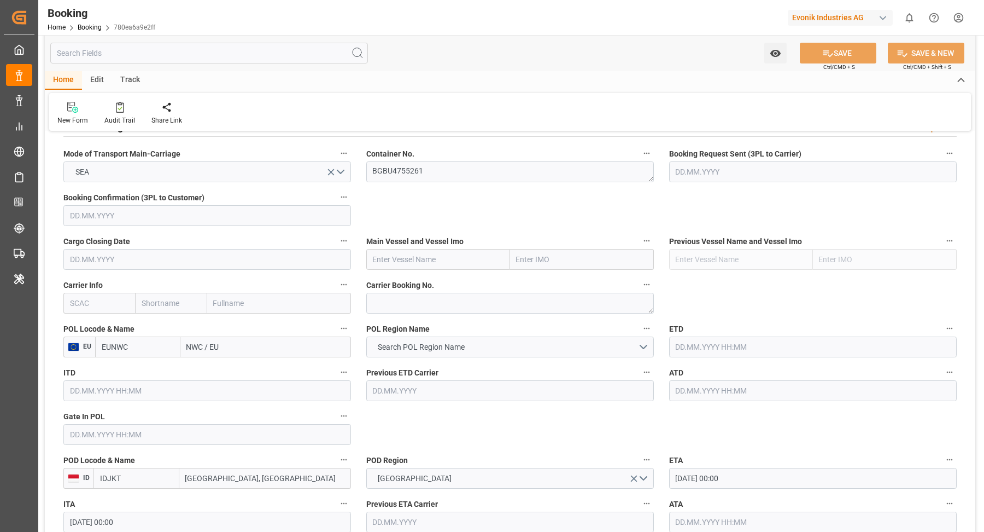
scroll to position [986, 0]
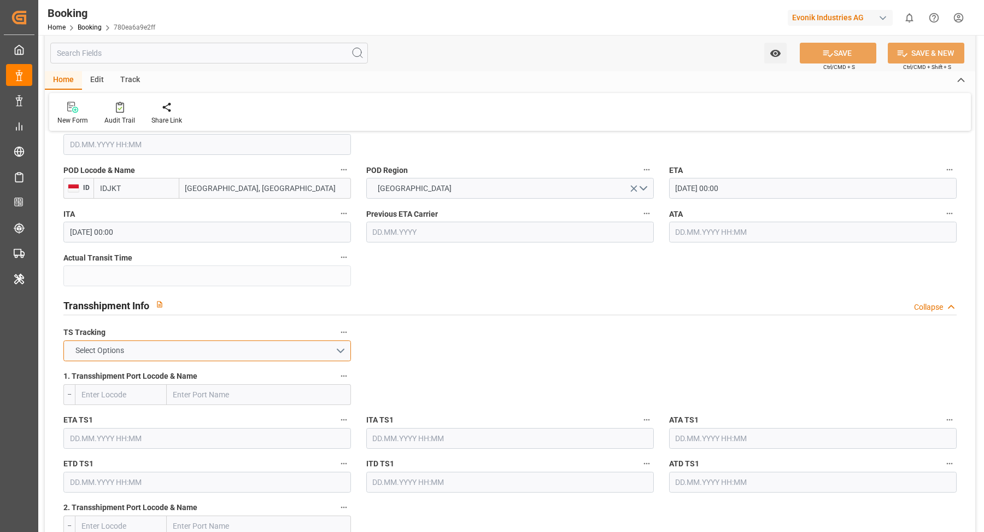
click at [304, 357] on button "Select Options" at bounding box center [207, 350] width 288 height 21
drag, startPoint x: 182, startPoint y: 368, endPoint x: 506, endPoint y: 376, distance: 323.9
click at [182, 368] on div "FALSE" at bounding box center [207, 376] width 287 height 23
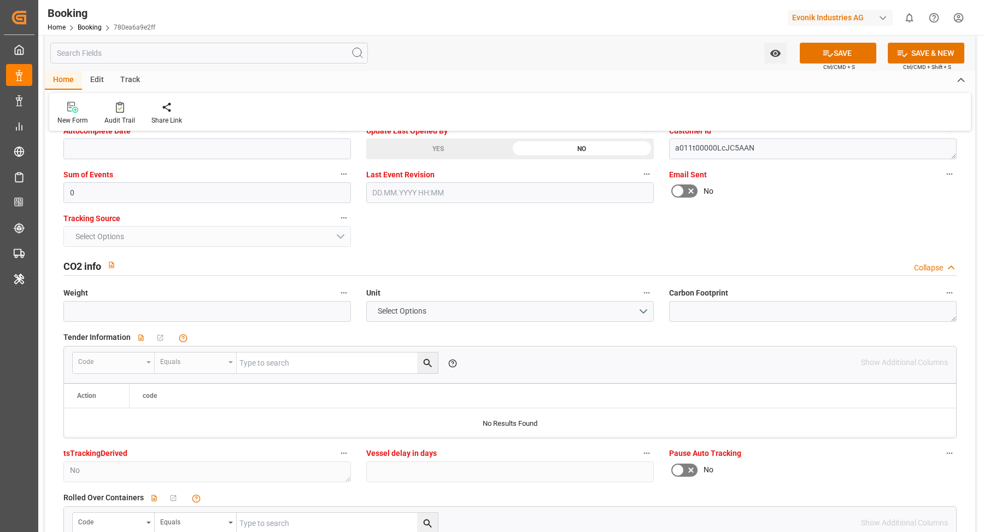
scroll to position [2085, 0]
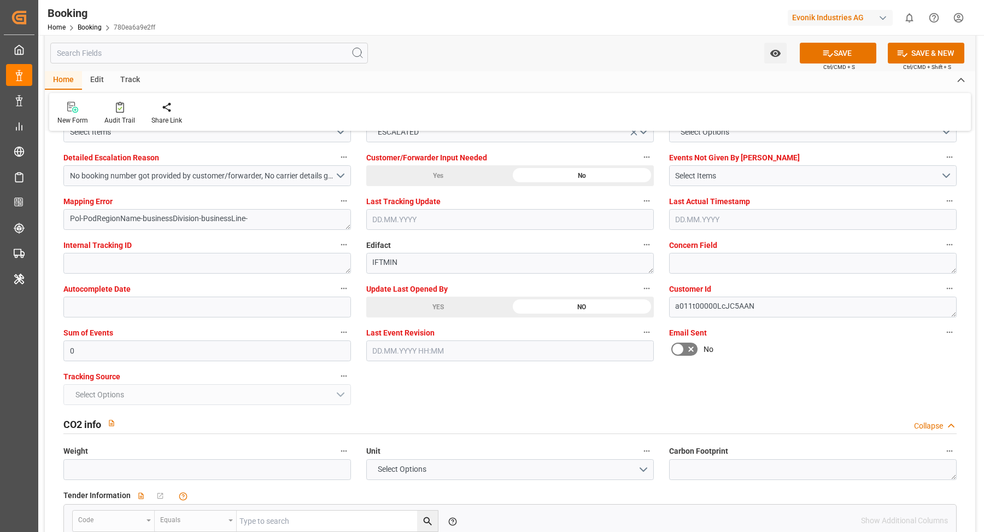
drag, startPoint x: 438, startPoint y: 306, endPoint x: 505, endPoint y: 322, distance: 68.6
click at [439, 306] on div "YES" at bounding box center [438, 306] width 144 height 21
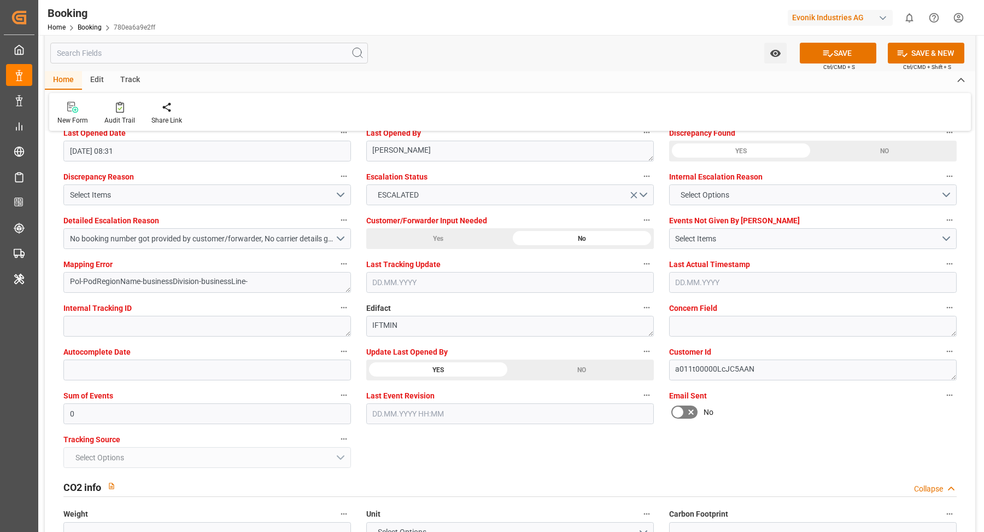
scroll to position [1968, 0]
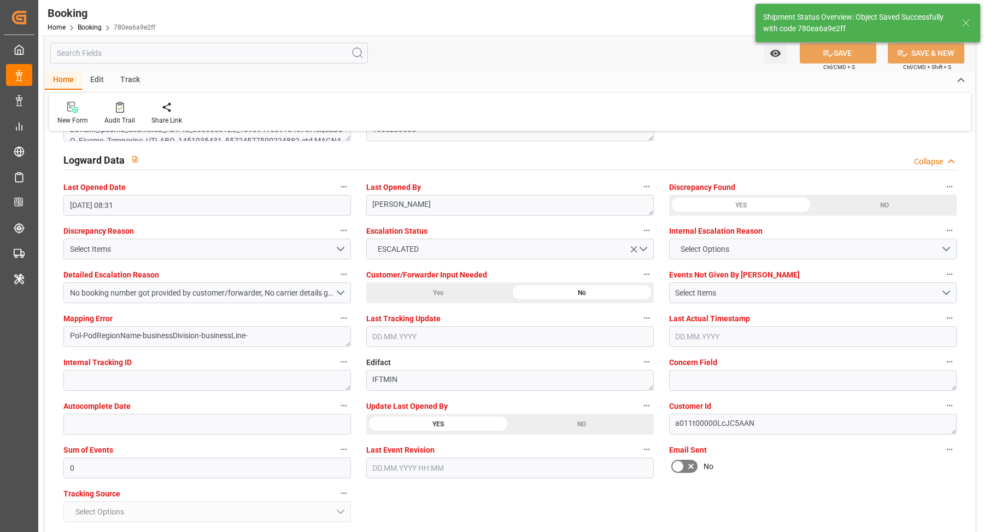
type textarea "[PERSON_NAME]"
type input "[DATE] 07:17"
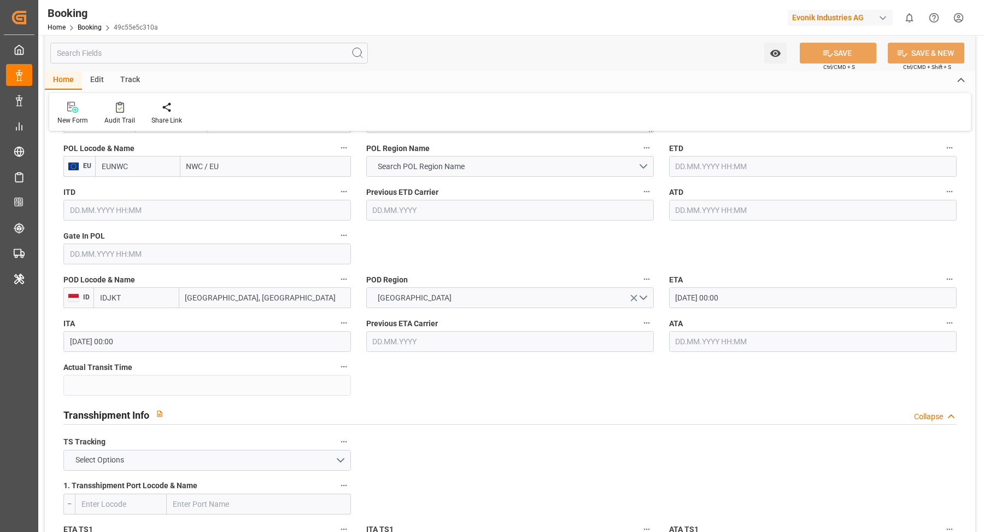
scroll to position [1035, 0]
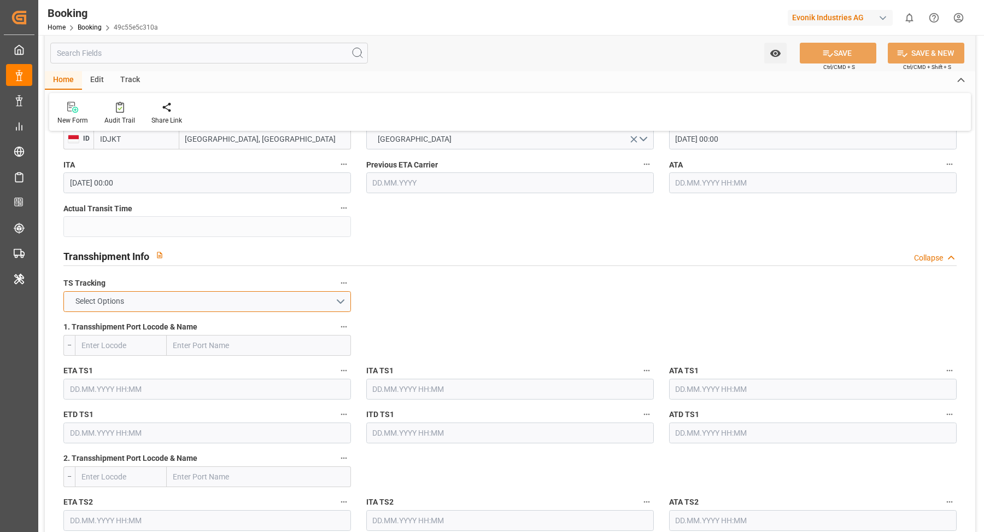
click at [230, 300] on button "Select Options" at bounding box center [207, 301] width 288 height 21
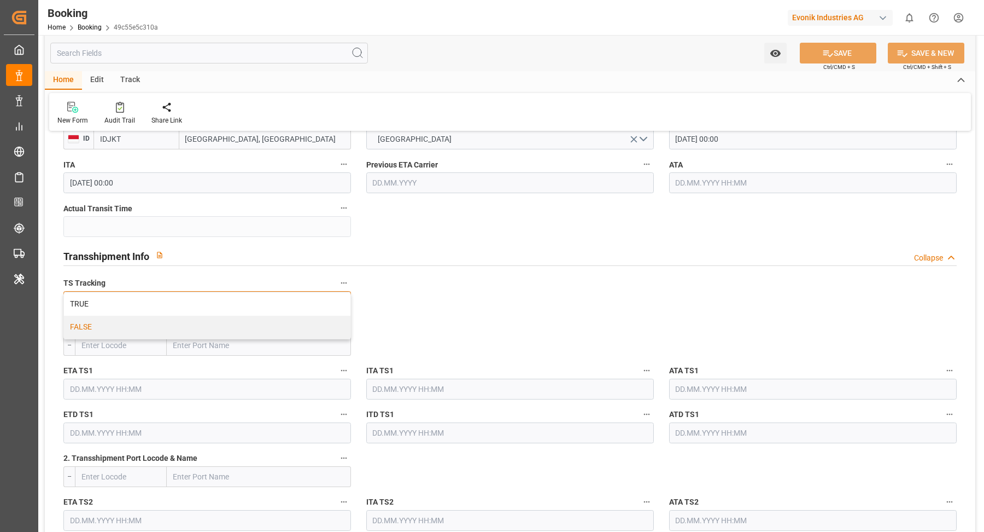
click at [142, 324] on div "FALSE" at bounding box center [207, 327] width 287 height 23
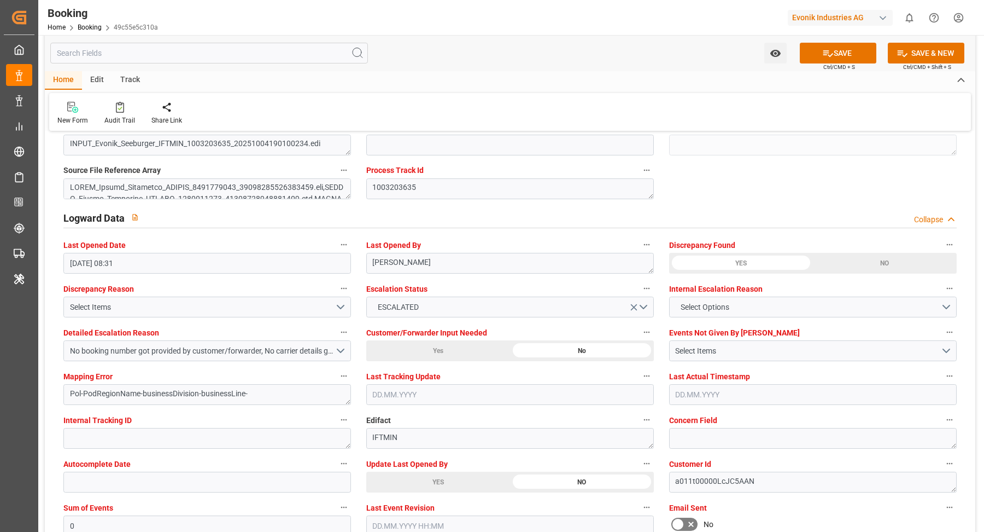
scroll to position [1937, 0]
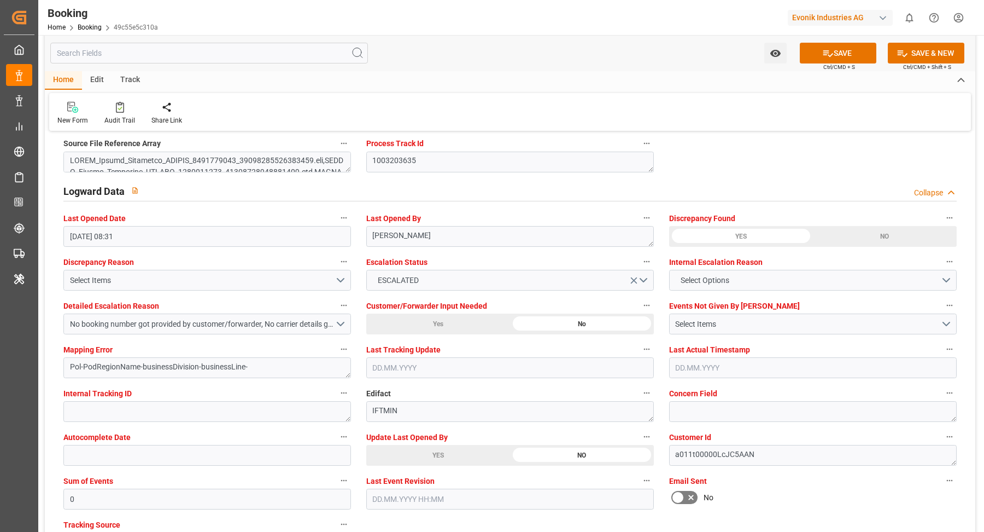
click at [418, 440] on label "Update Last Opened By" at bounding box center [510, 436] width 288 height 15
click at [434, 452] on div "YES" at bounding box center [438, 455] width 144 height 21
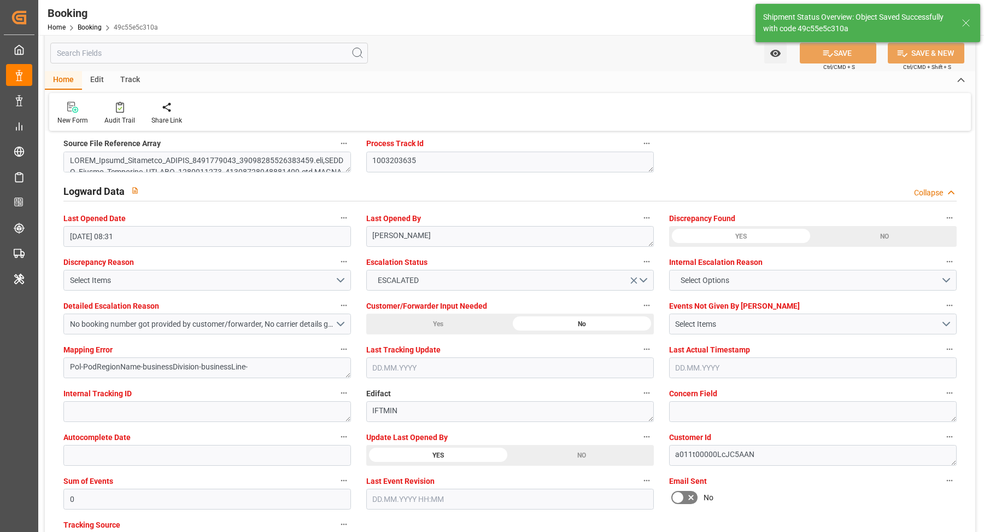
type textarea "[PERSON_NAME]"
type input "[DATE] 07:17"
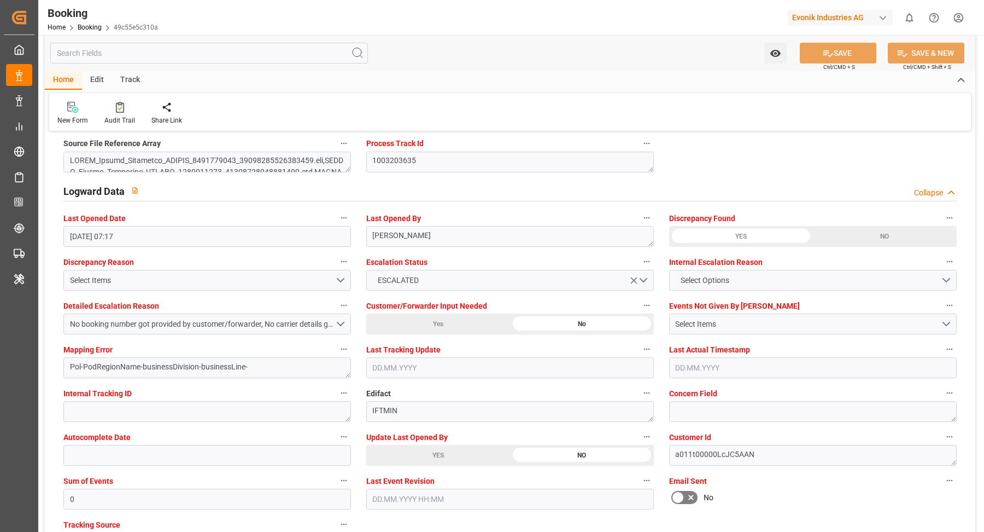
click at [131, 114] on div "Audit Trail" at bounding box center [119, 113] width 47 height 24
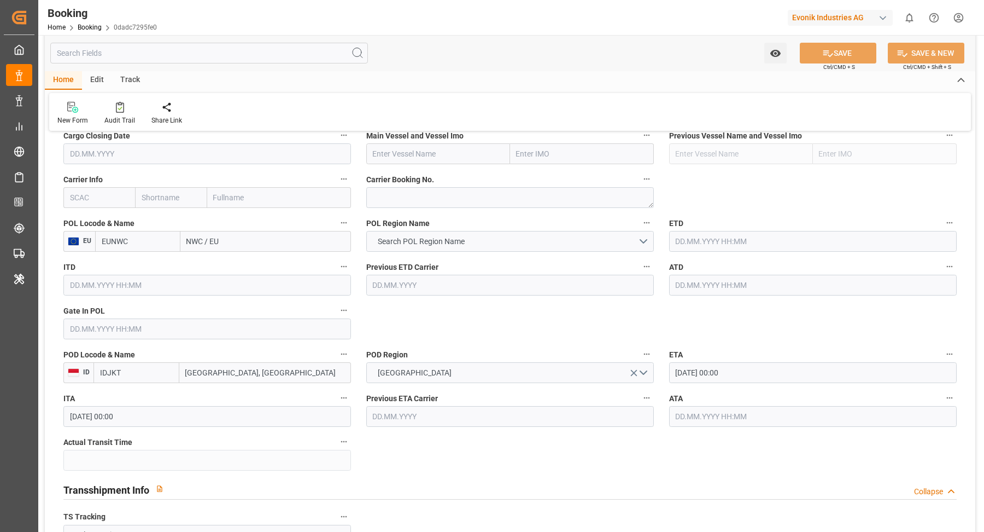
scroll to position [952, 0]
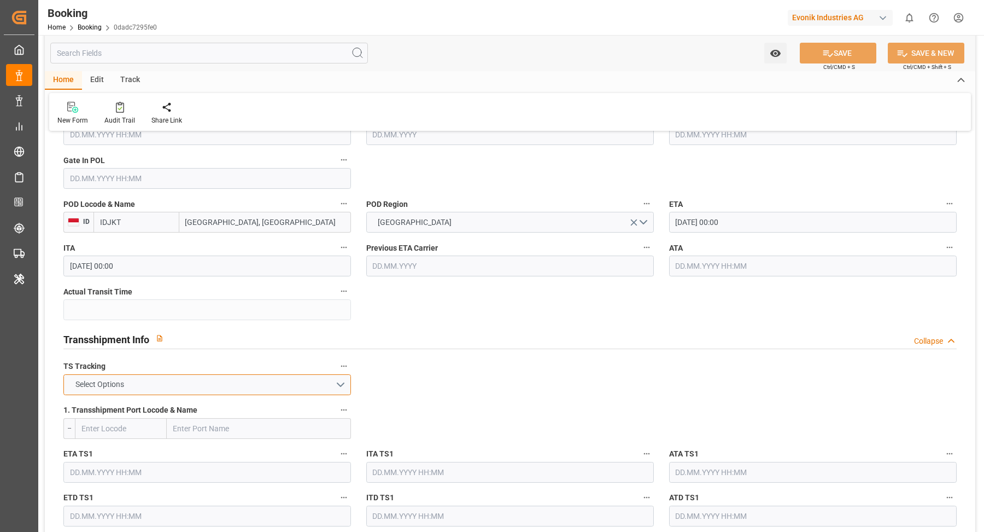
click at [168, 385] on button "Select Options" at bounding box center [207, 384] width 288 height 21
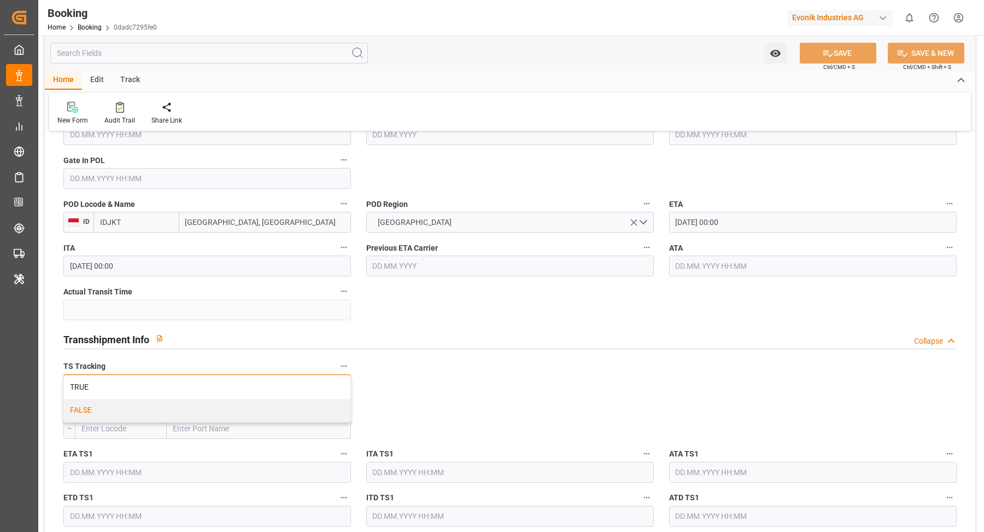
click at [139, 411] on div "FALSE" at bounding box center [207, 410] width 287 height 23
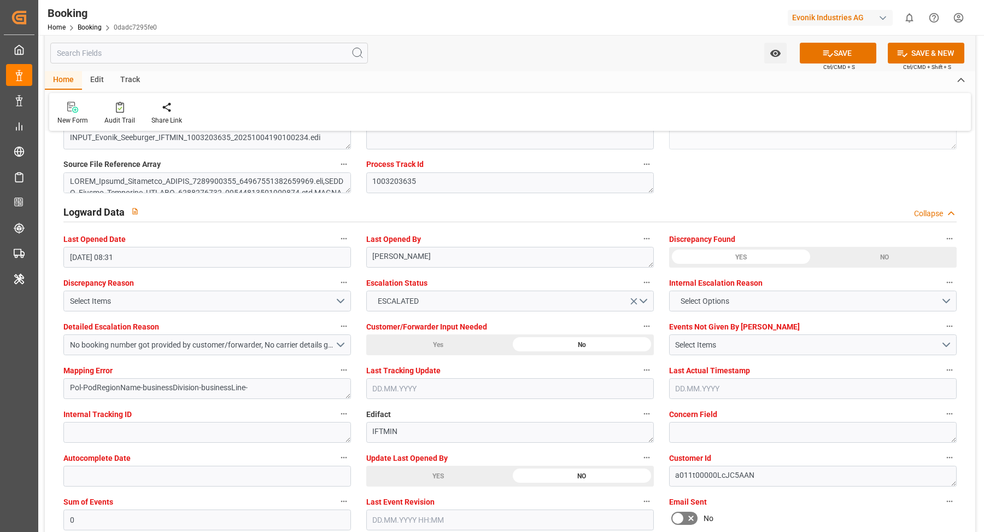
scroll to position [1961, 0]
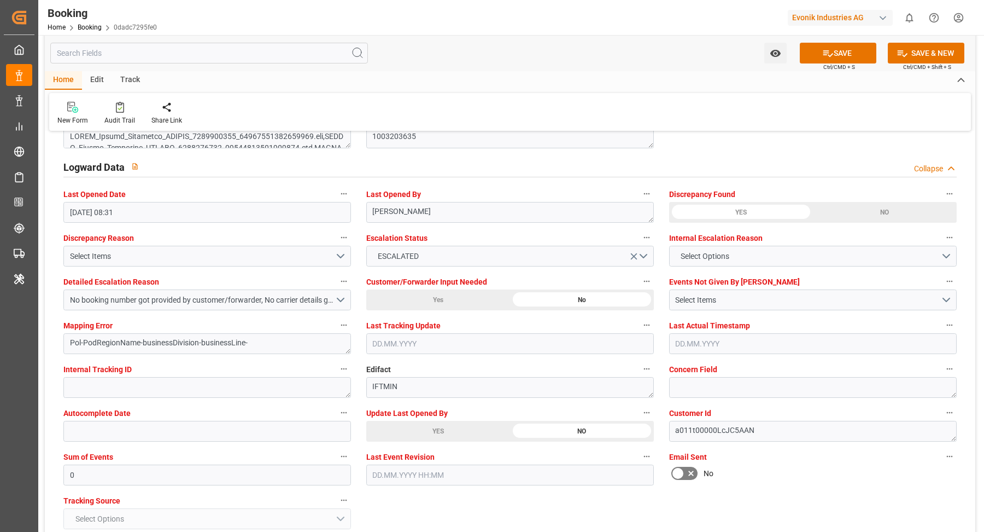
click at [437, 424] on div "YES" at bounding box center [438, 431] width 144 height 21
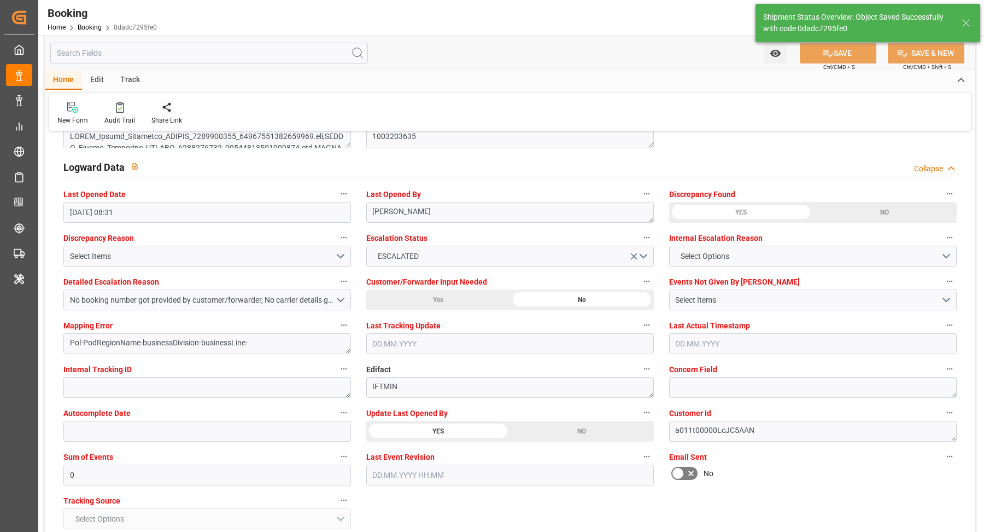
type textarea "Vasantha Kumar"
type input "07.10.2025 07:17"
click at [119, 108] on icon at bounding box center [120, 109] width 4 height 4
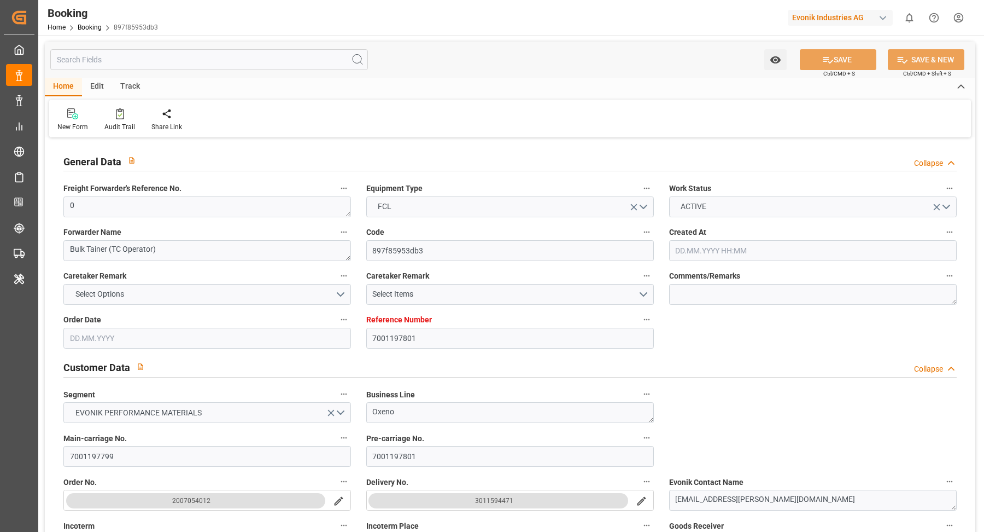
type input "[DATE] 13:14"
type input "[DATE]"
type input "[DATE] 00:00"
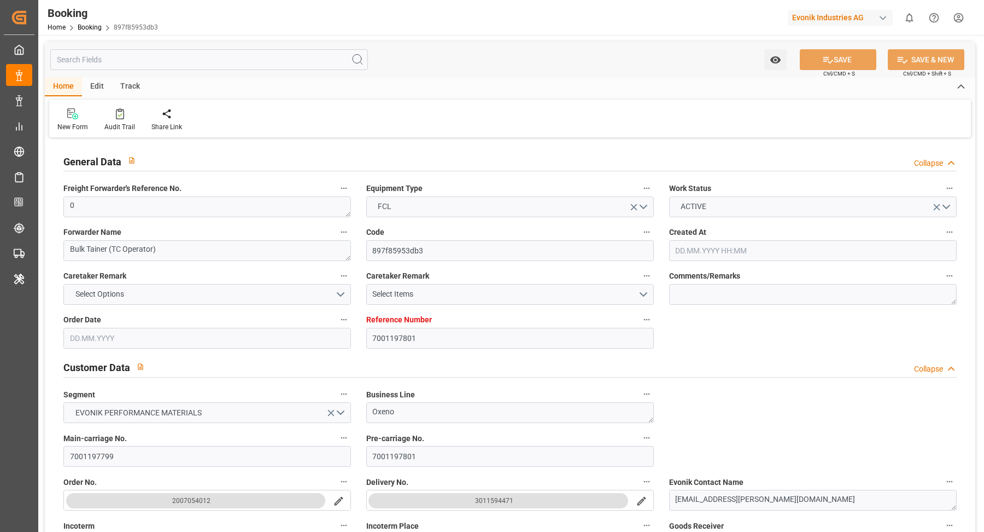
type input "[DATE] 00:00"
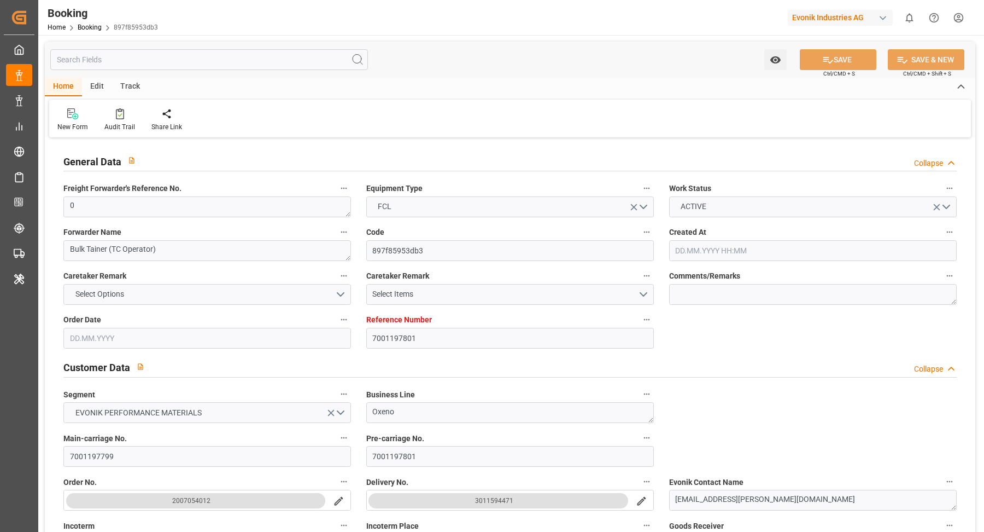
type input "[DATE] 00:00"
type input "[DATE]"
type input "[DATE] 08:31"
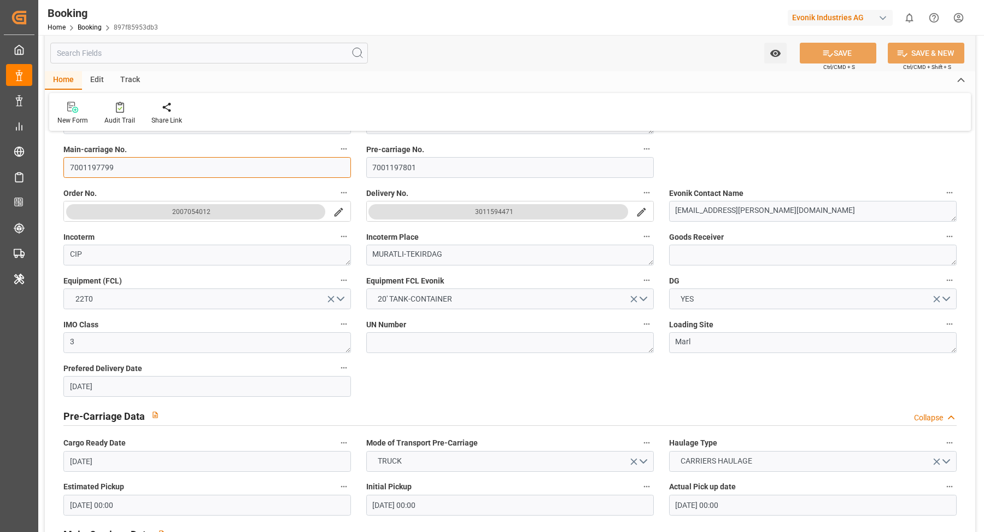
click at [160, 173] on input "7001197799" at bounding box center [207, 167] width 288 height 21
click at [159, 173] on input "7001197799" at bounding box center [207, 167] width 288 height 21
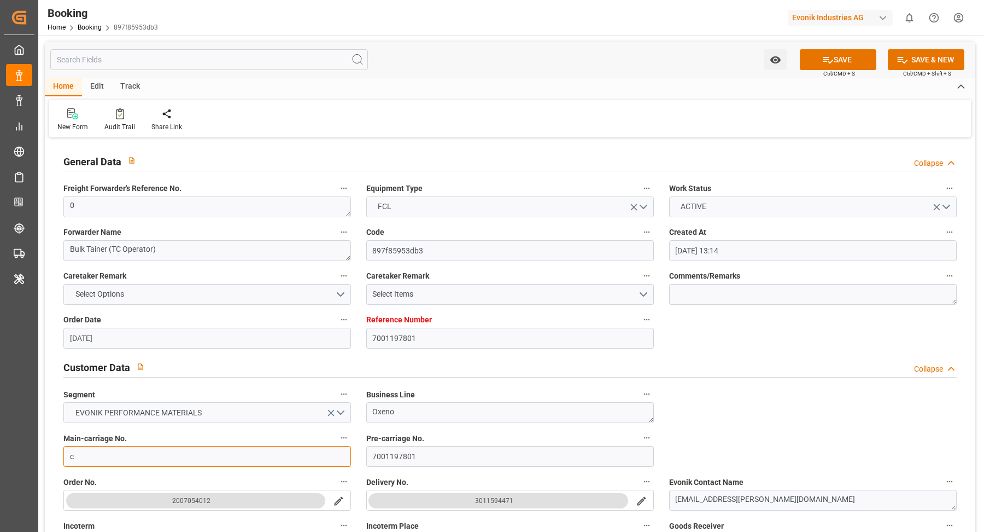
type input "c"
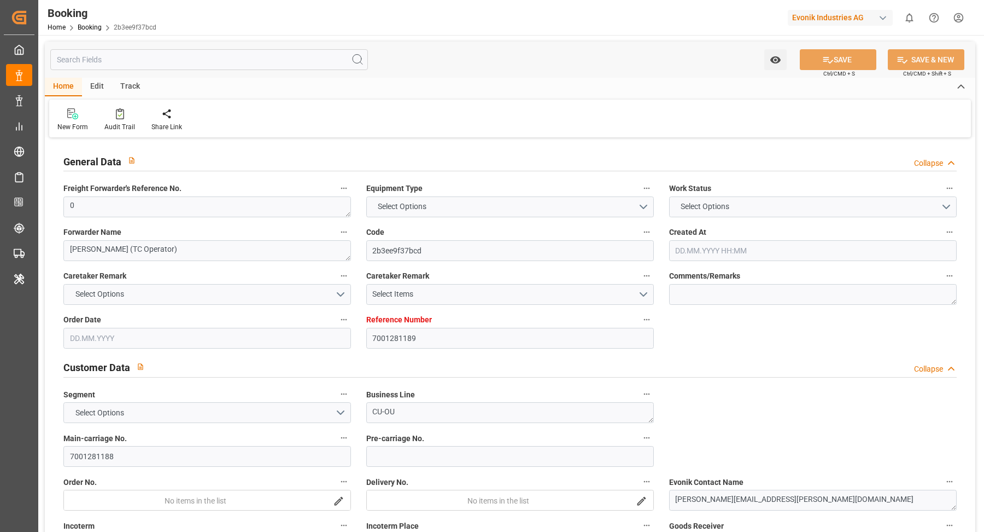
type input "7001281189"
type input "9780469"
type input "EUNWC"
type input "CNSGH"
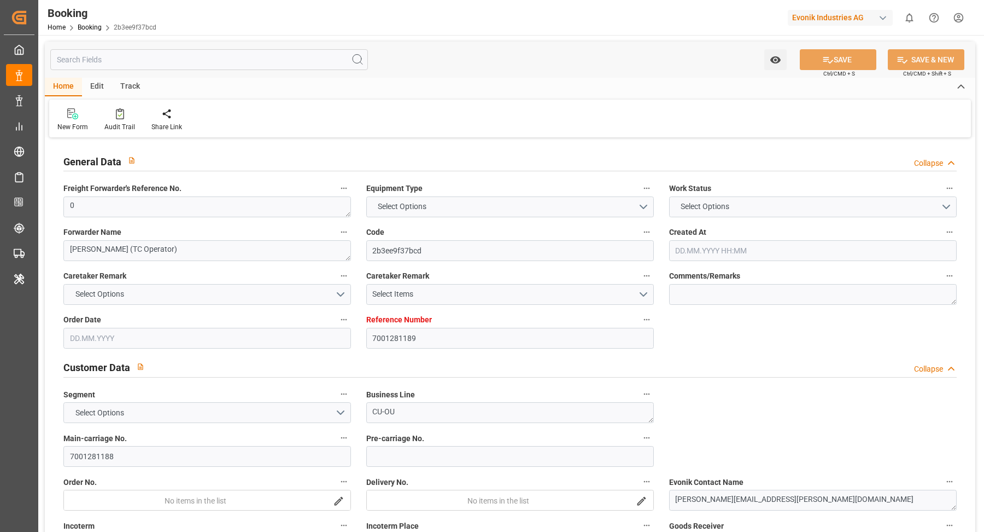
type input "0"
type input "[DATE] 12:11"
type input "[DATE]"
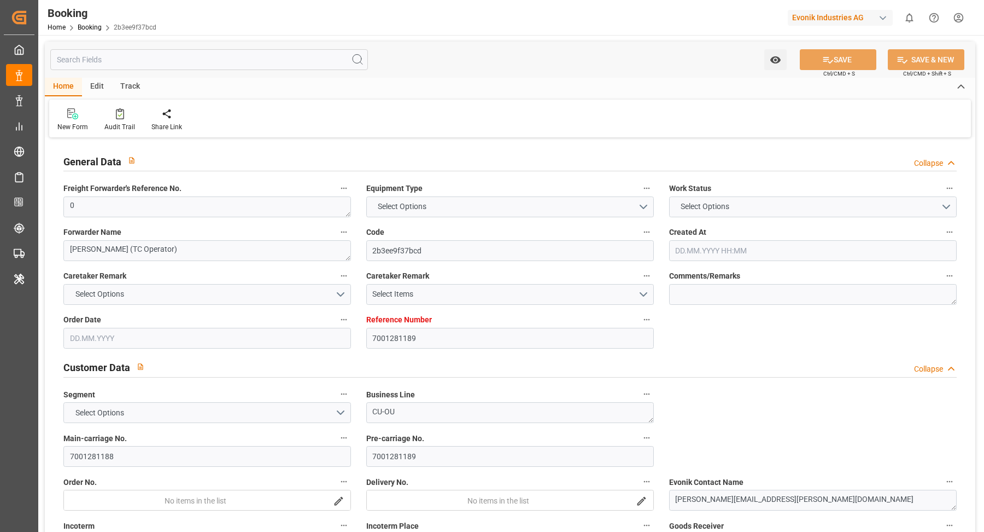
type input "[DATE] 00:00"
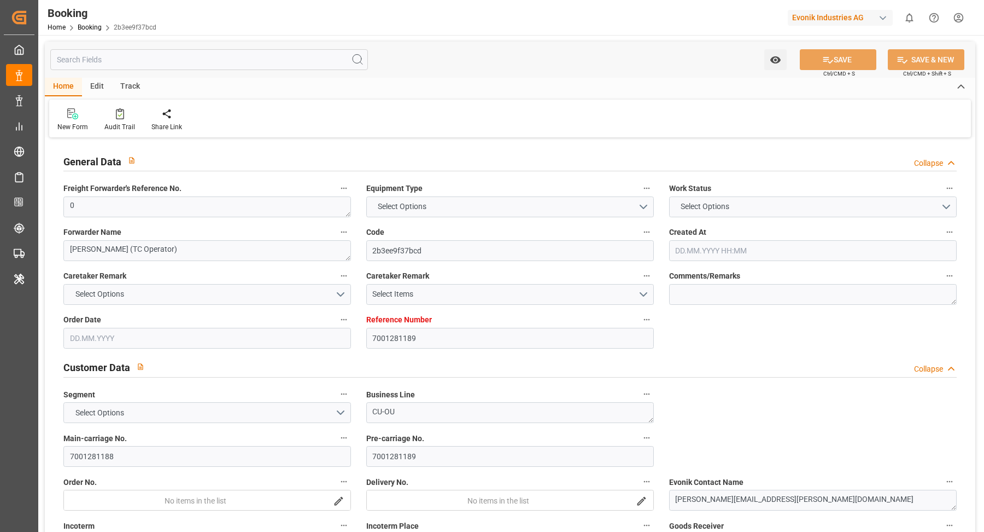
type input "[DATE] 00:00"
type input "[DATE] 08:31"
type input "7001197802"
type input "9320398"
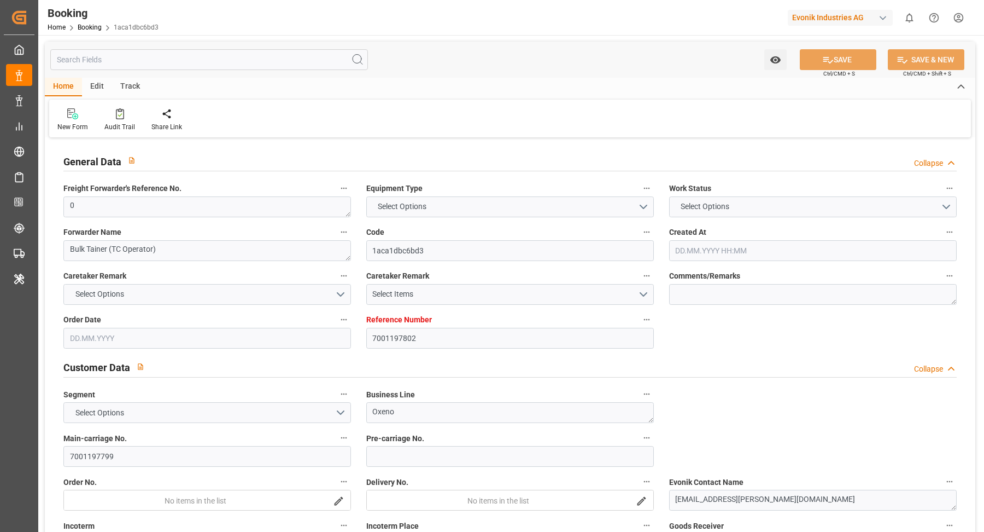
type input "9320398"
type input "NLRTM"
type input "TRIST"
type input "0"
type input "17.06.2025 13:14"
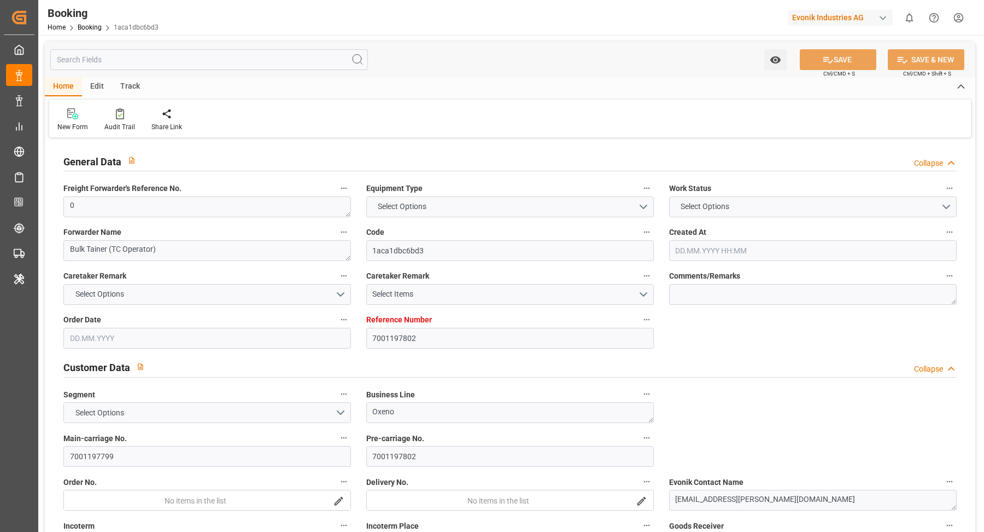
type input "17.06.2025"
type input "18.07.2025"
type input "27.06.2025"
type input "03.07.2025 00:00"
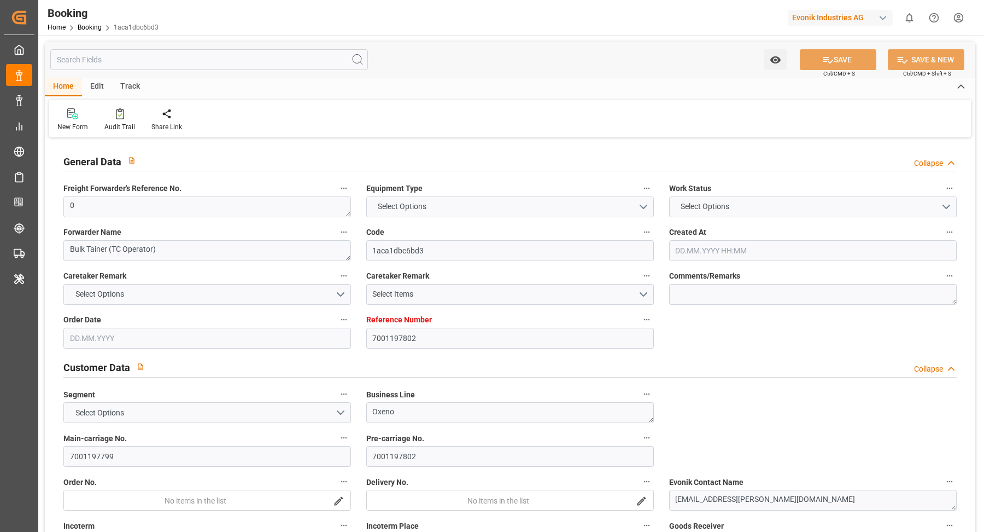
type input "03.07.2025 00:00"
type input "13.07.2025 00:00"
type input "25.07.2025 00:00"
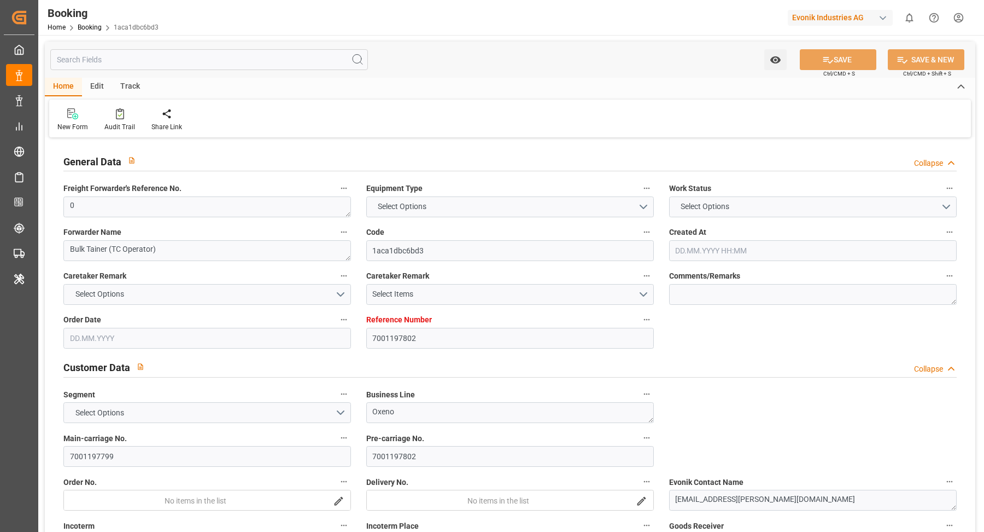
type input "04.07.2025"
type input "[DATE] 08:31"
type input "7001256319"
type input "EUNWC"
type input "JPTYO"
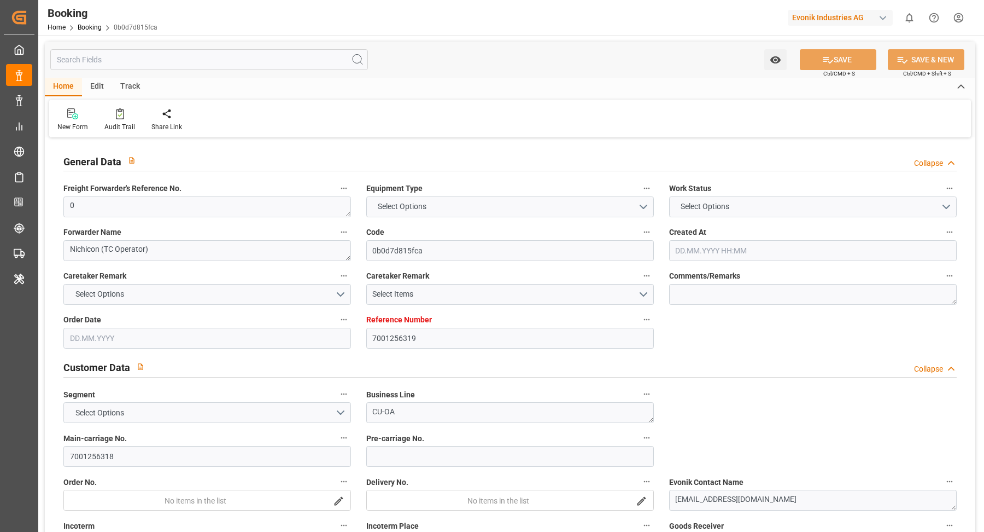
type input "0"
type input "[DATE] 14:14"
type input "[DATE]"
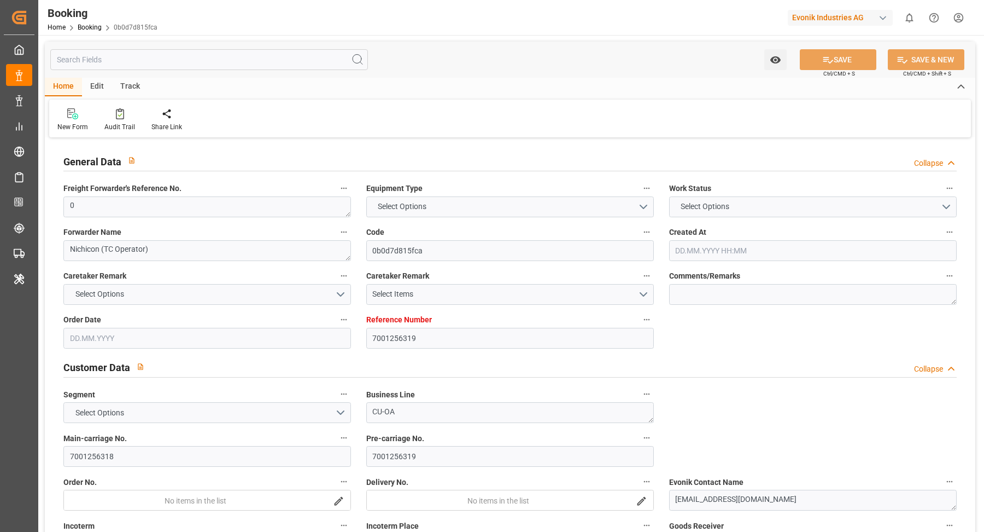
type input "[DATE] 00:00"
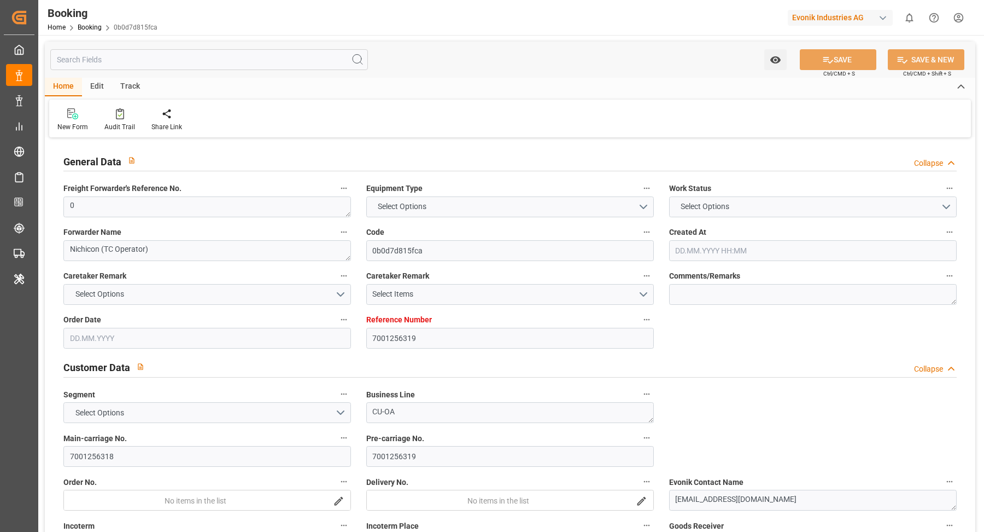
type input "[DATE]"
type input "06.10.2025 08:31"
type input "7001279034"
type input "EUNWC"
type input "IDJKT"
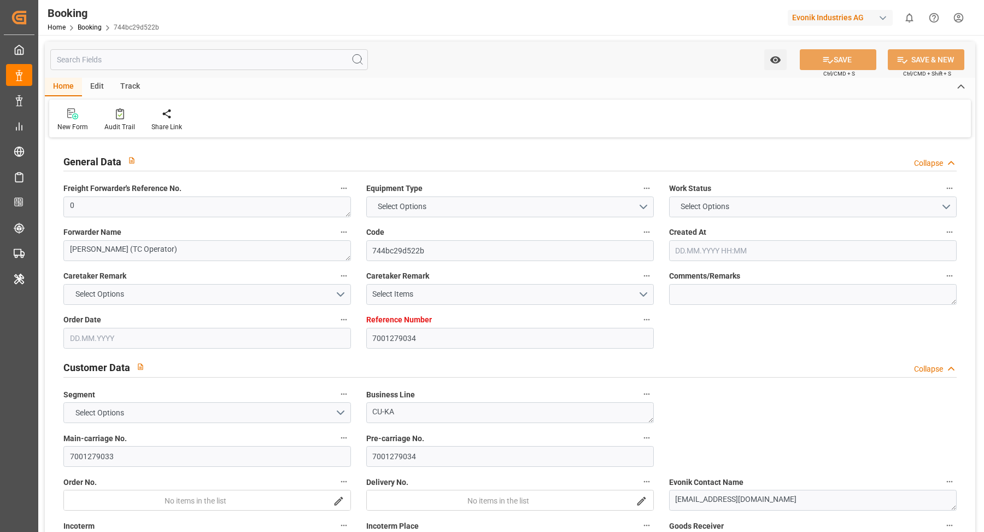
type input "[DATE] 16:34"
type input "[DATE]"
type input "[DATE] 00:00"
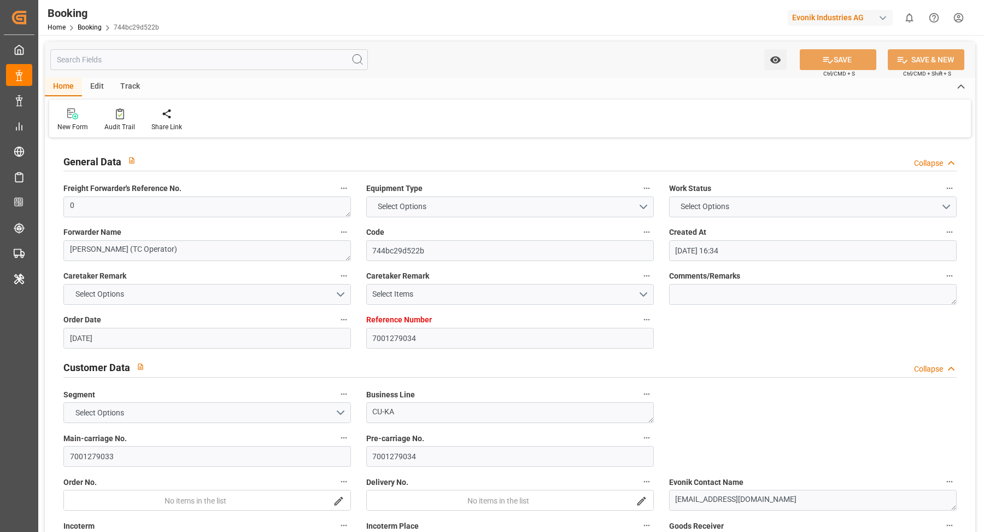
type input "[DATE] 00:00"
type input "[DATE] 12:25"
